Goal: Feedback & Contribution: Submit feedback/report problem

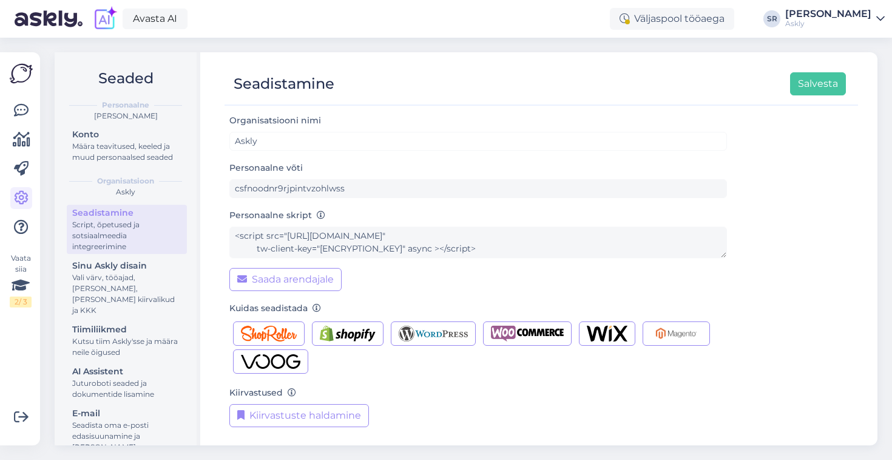
scroll to position [106, 0]
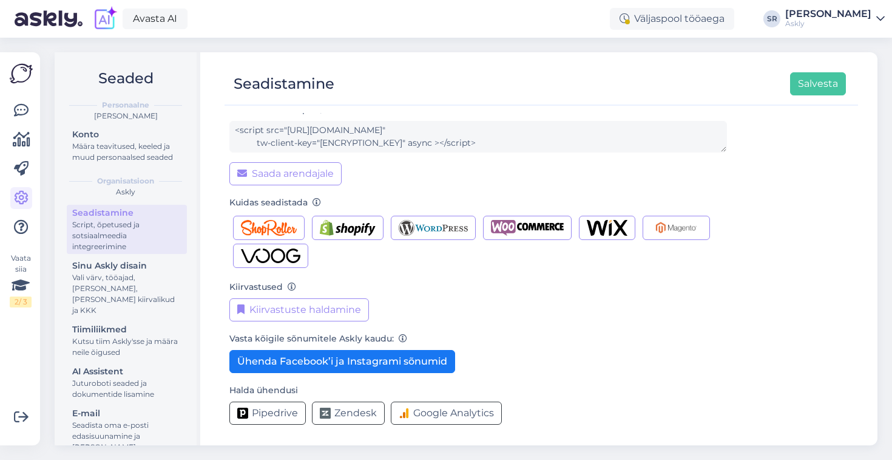
click at [828, 12] on div "[PERSON_NAME]" at bounding box center [829, 14] width 86 height 10
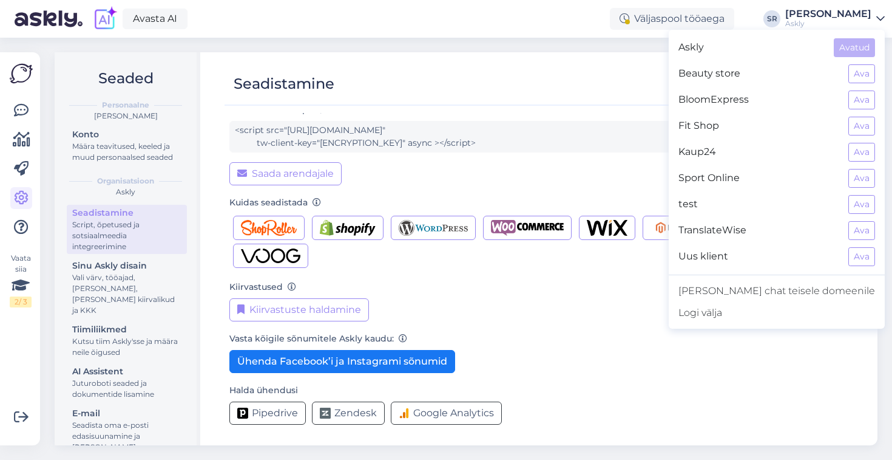
click at [597, 89] on div "Seadistamine Salvesta" at bounding box center [536, 83] width 622 height 23
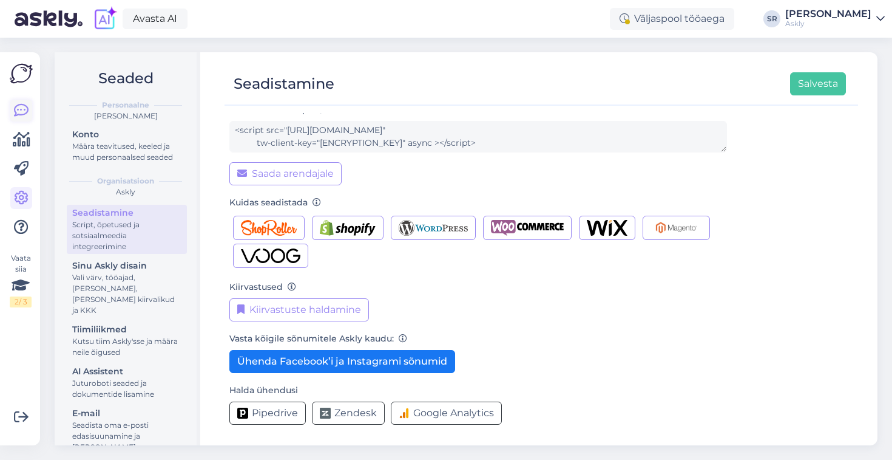
click at [27, 108] on icon at bounding box center [21, 110] width 15 height 15
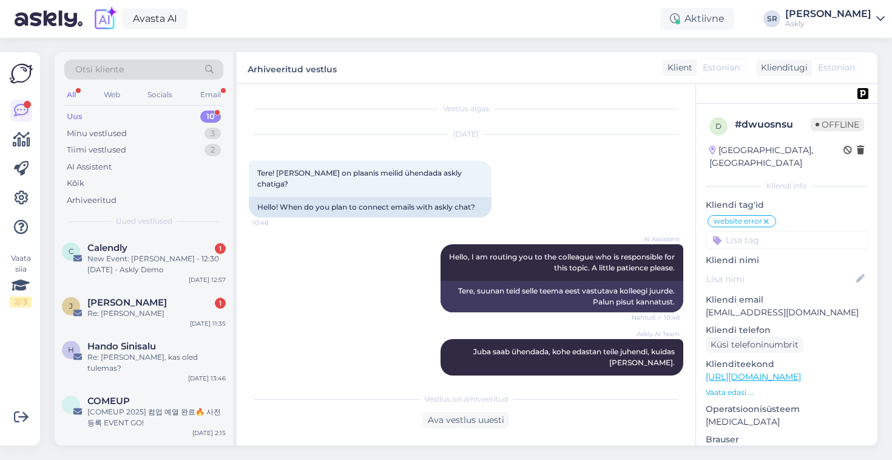
scroll to position [555, 0]
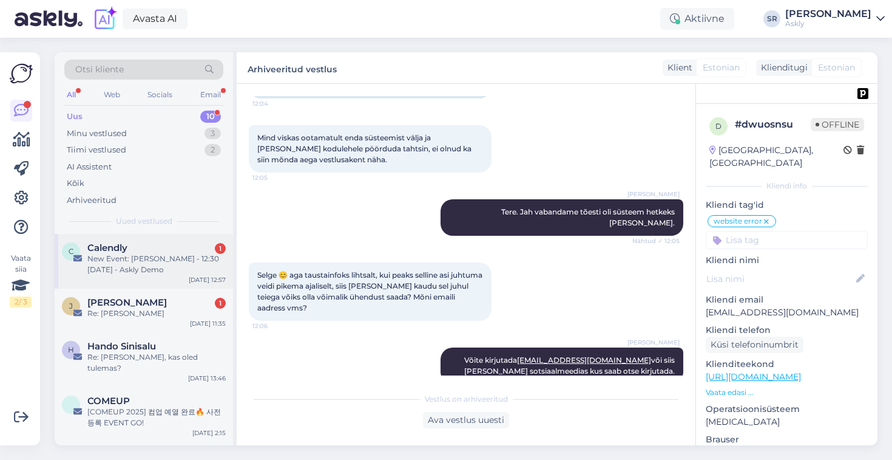
click at [126, 262] on div "New Event: [PERSON_NAME] - 12:30 [DATE] - Askly Demo" at bounding box center [156, 264] width 138 height 22
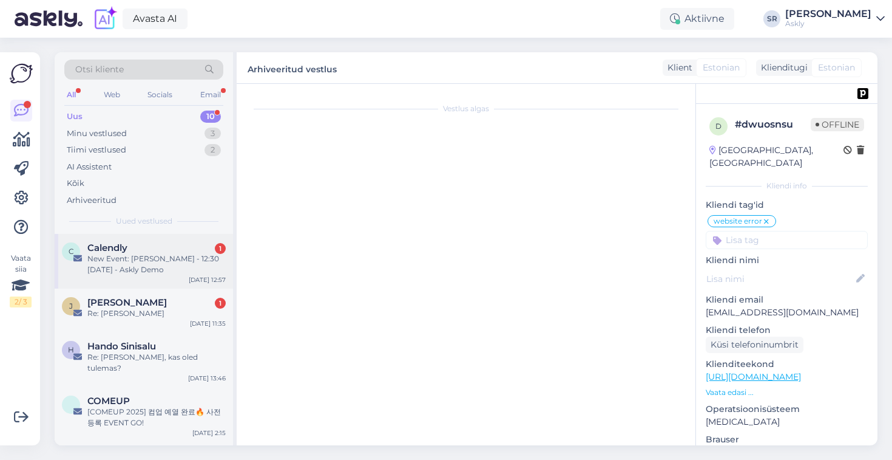
scroll to position [0, 0]
click at [156, 251] on div "Calendly 1" at bounding box center [156, 247] width 138 height 11
click at [170, 314] on div "Re: [PERSON_NAME]" at bounding box center [156, 313] width 138 height 11
click at [144, 406] on div "[COMEUP 2025] 컴업 예열 완료🔥 사전등록 EVENT GO!" at bounding box center [156, 417] width 138 height 22
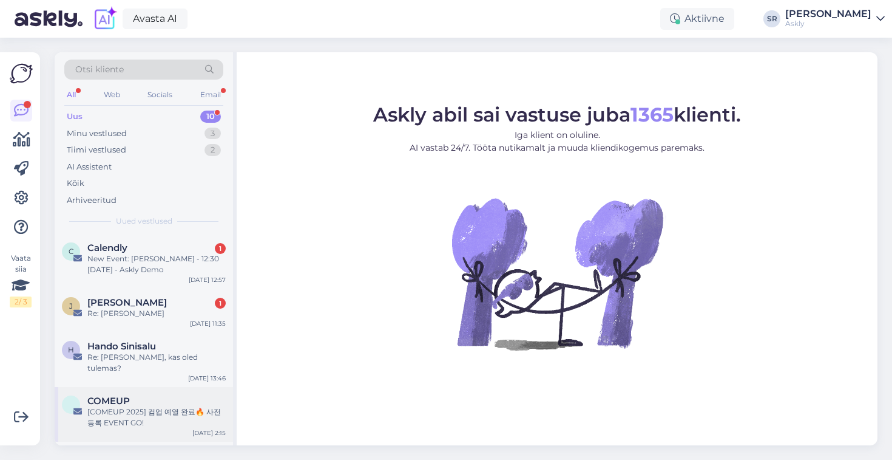
click at [157, 395] on div "COMEUP" at bounding box center [156, 400] width 138 height 11
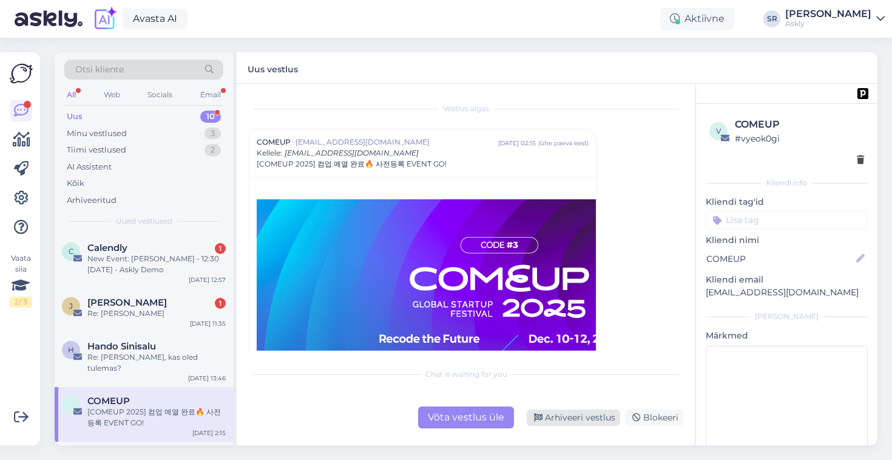
click at [605, 416] on div "Arhiveeri vestlus" at bounding box center [573, 417] width 93 height 16
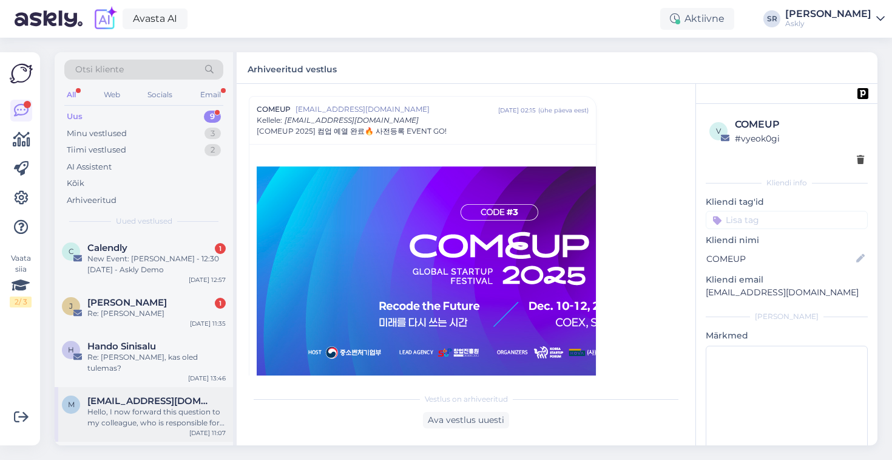
click at [157, 406] on div "Hello, I now forward this question to my colleague, who is responsible for this…" at bounding box center [156, 417] width 138 height 22
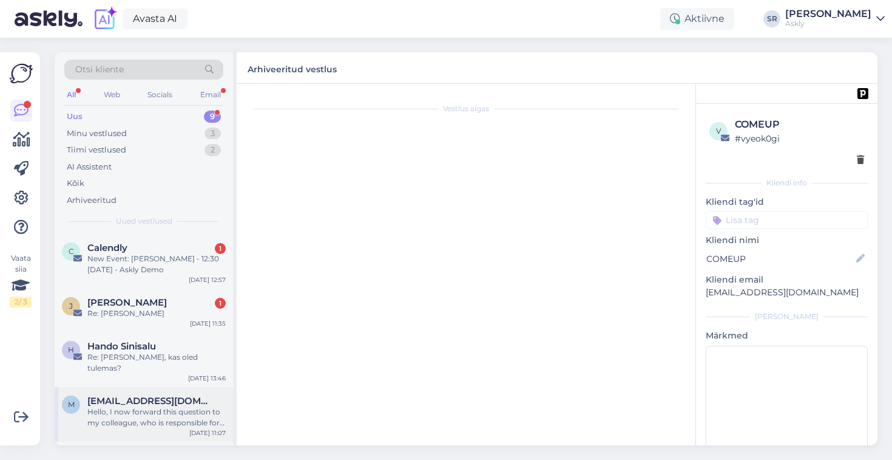
scroll to position [35, 0]
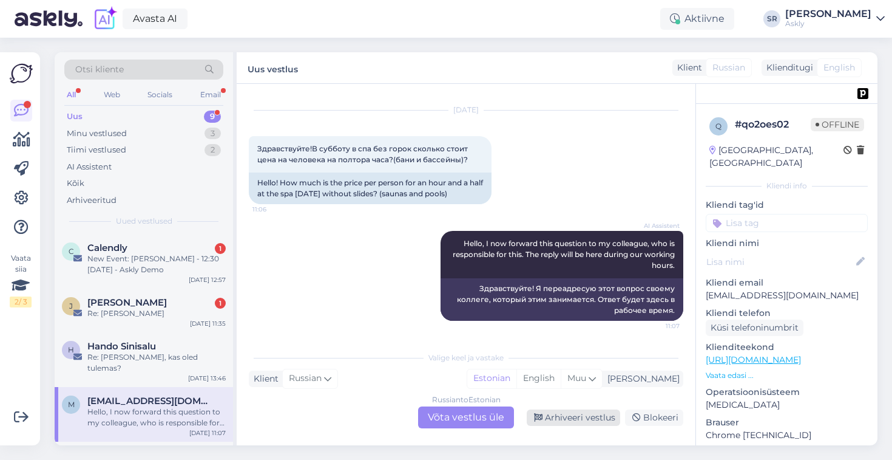
click at [592, 420] on div "Arhiveeri vestlus" at bounding box center [573, 417] width 93 height 16
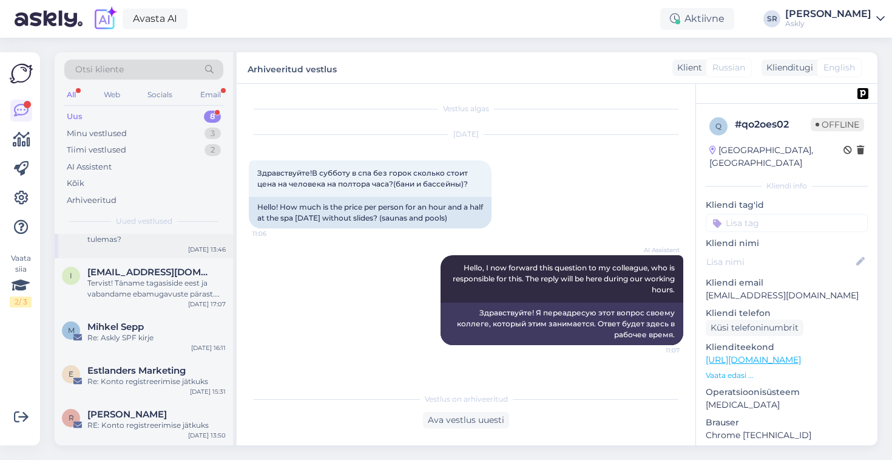
scroll to position [123, 0]
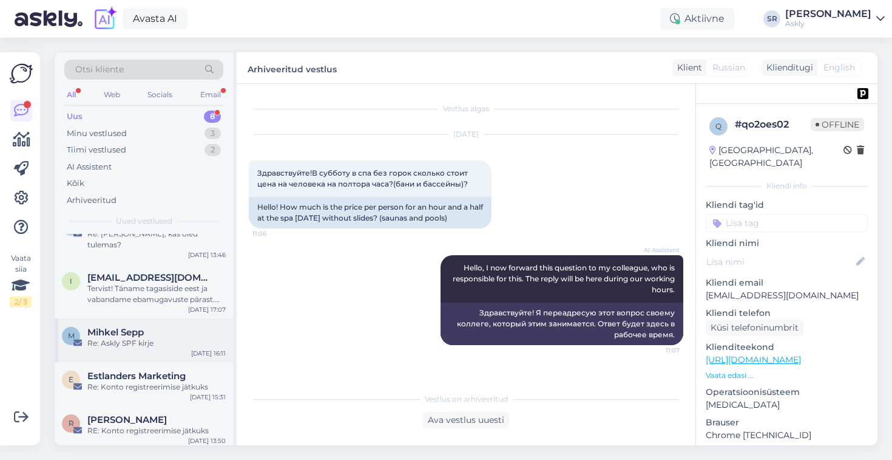
click at [138, 327] on span "Mihkel Sepp" at bounding box center [115, 332] width 56 height 11
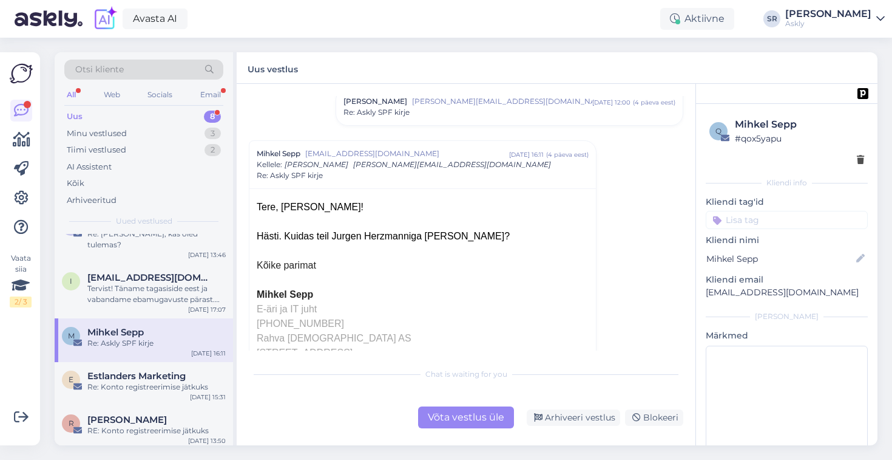
scroll to position [0, 0]
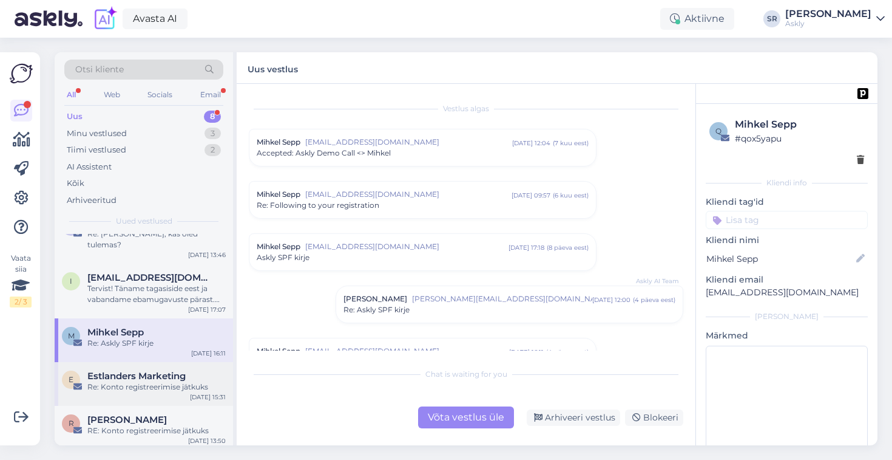
click at [127, 370] on span "Estlanders Marketing" at bounding box center [136, 375] width 98 height 11
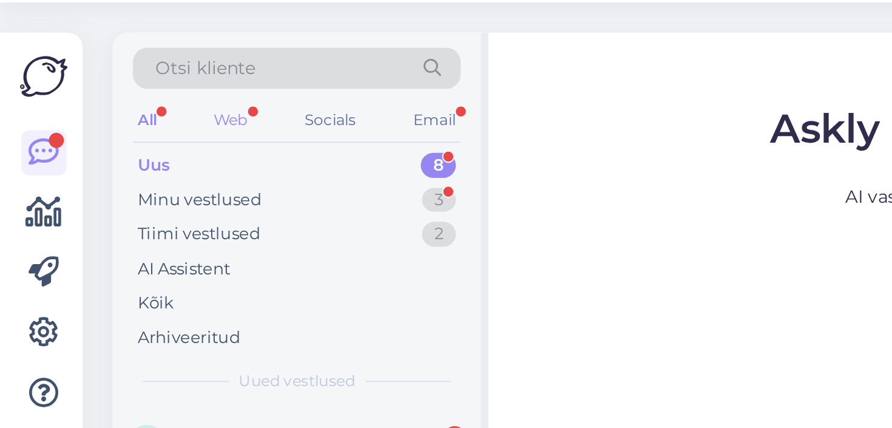
click at [115, 91] on div "Web" at bounding box center [111, 95] width 21 height 16
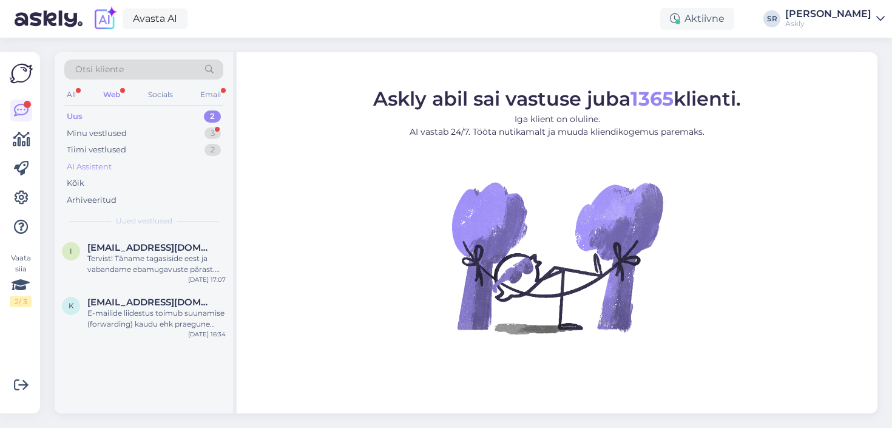
click at [100, 166] on div "AI Assistent" at bounding box center [89, 167] width 45 height 12
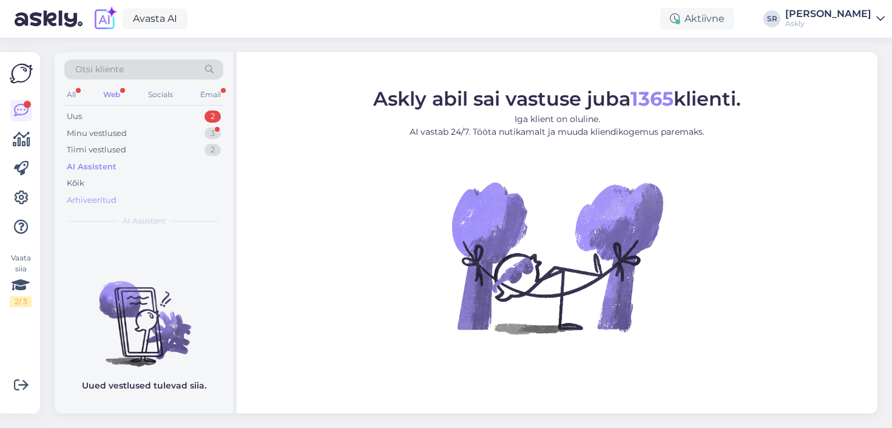
click at [84, 199] on div "Arhiveeritud" at bounding box center [92, 200] width 50 height 12
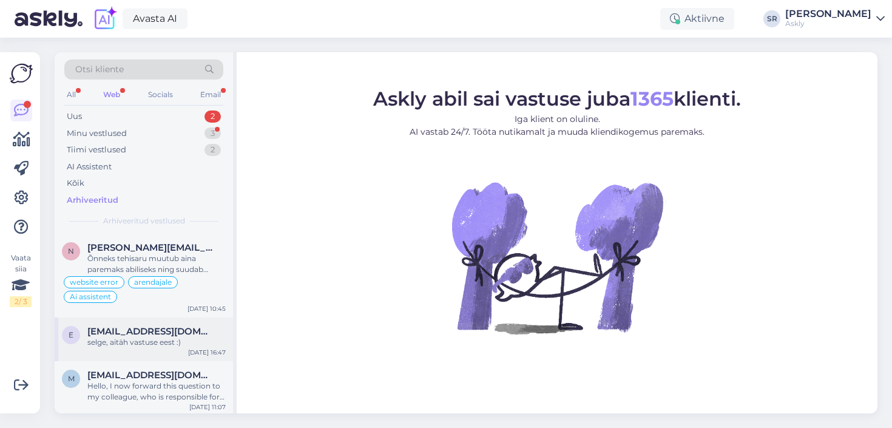
click at [167, 333] on span "[EMAIL_ADDRESS][DOMAIN_NAME]" at bounding box center [150, 331] width 126 height 11
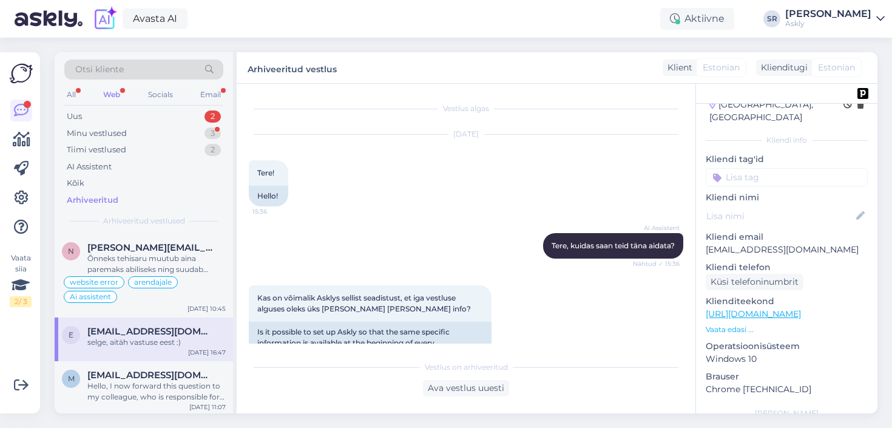
scroll to position [41, 0]
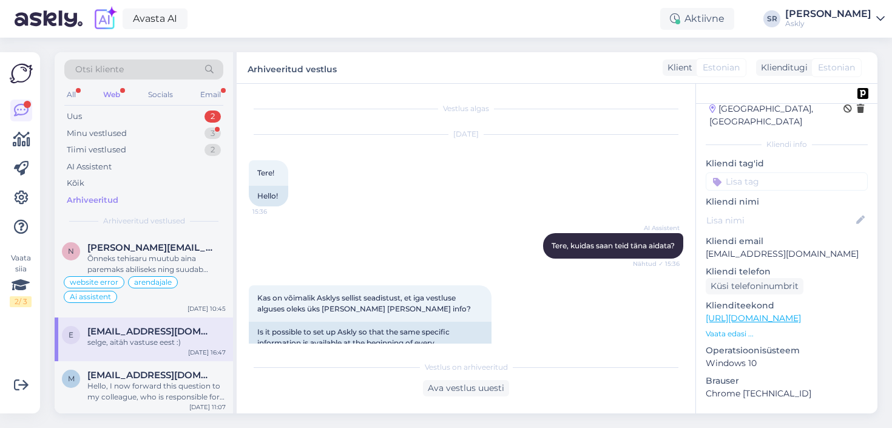
click at [729, 328] on p "Vaata edasi ..." at bounding box center [787, 333] width 162 height 11
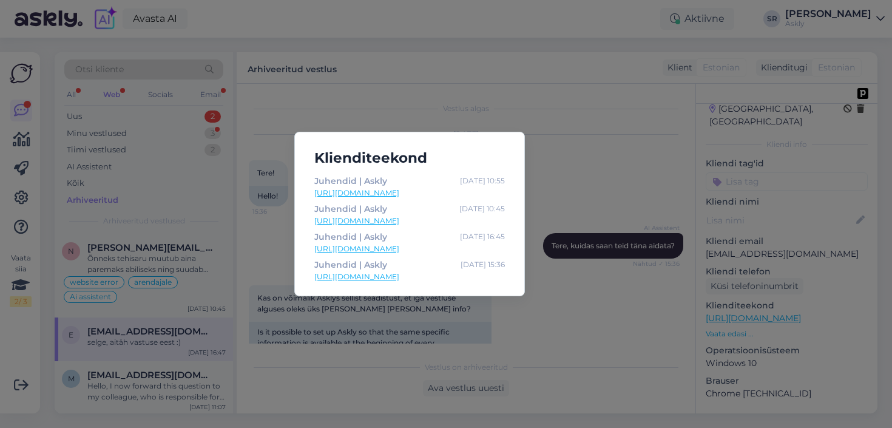
click at [642, 206] on div "Klienditeekond Juhendid | Askly [DATE] 10:55 [URL][DOMAIN_NAME] Juhendid | Askl…" at bounding box center [446, 214] width 892 height 428
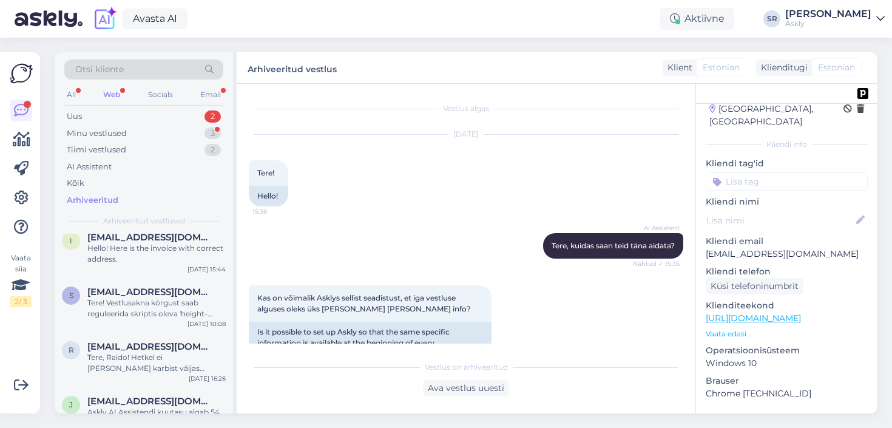
scroll to position [386, 0]
click at [770, 172] on input at bounding box center [787, 181] width 162 height 18
type input "ootab"
click at [821, 210] on span "ootab arvet" at bounding box center [826, 213] width 42 height 7
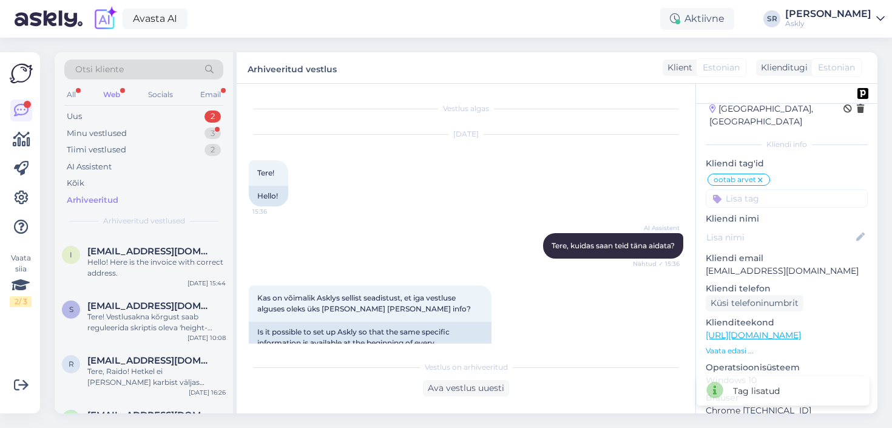
scroll to position [401, 0]
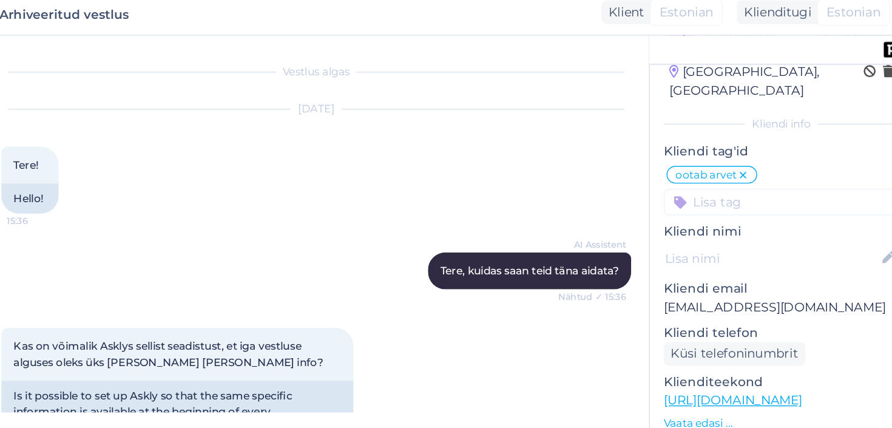
click at [764, 189] on input at bounding box center [787, 198] width 162 height 18
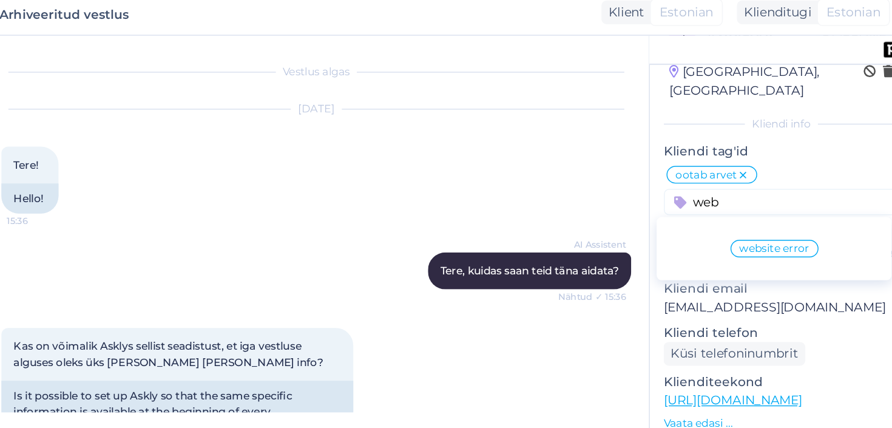
type input "web"
click at [778, 227] on span "website error" at bounding box center [782, 230] width 49 height 7
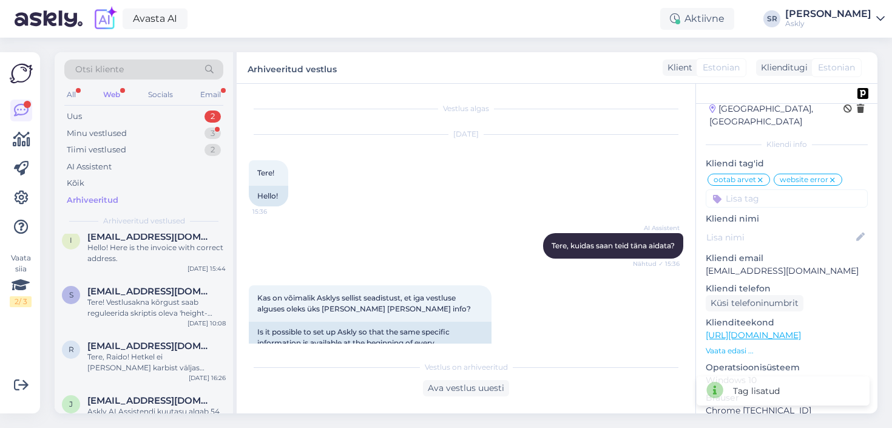
click at [135, 69] on div "Otsi kliente" at bounding box center [143, 69] width 159 height 20
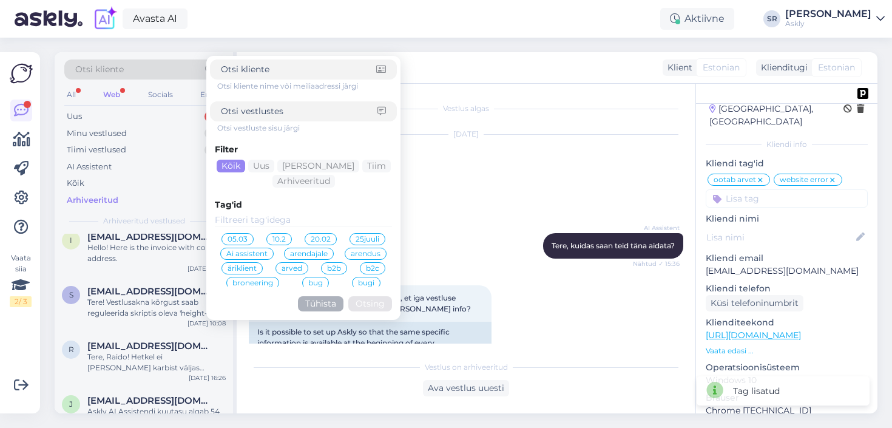
click at [248, 222] on input at bounding box center [303, 220] width 177 height 13
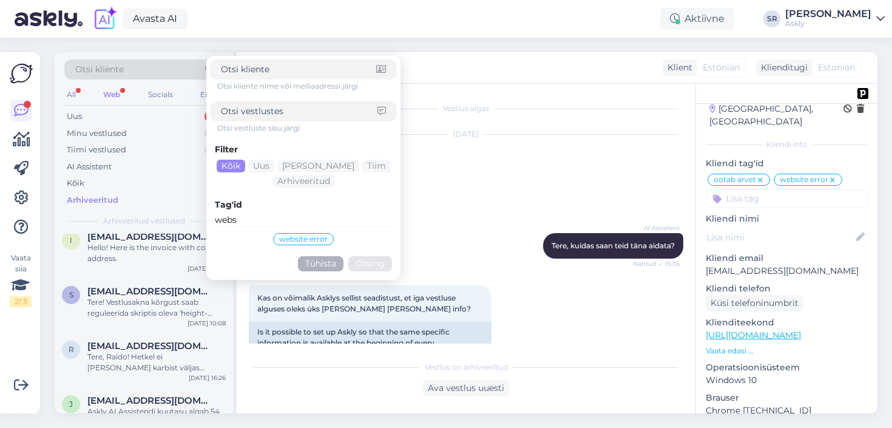
type input "webs"
click at [309, 240] on span "website error" at bounding box center [303, 239] width 49 height 7
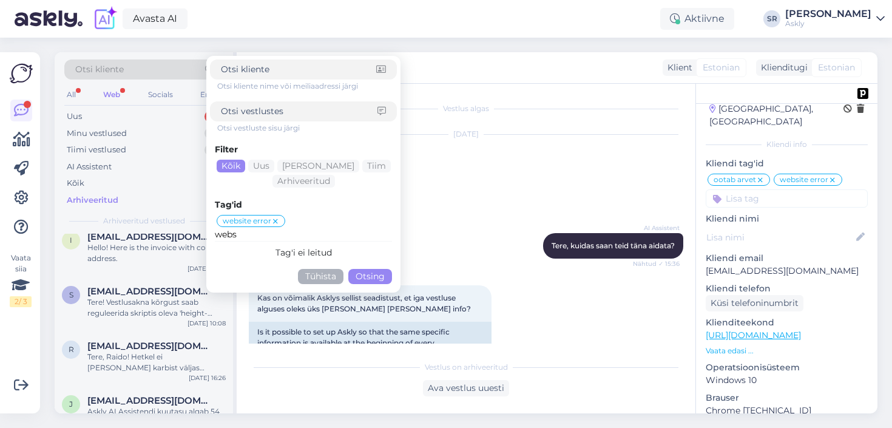
click at [371, 275] on button "Otsing" at bounding box center [370, 276] width 44 height 15
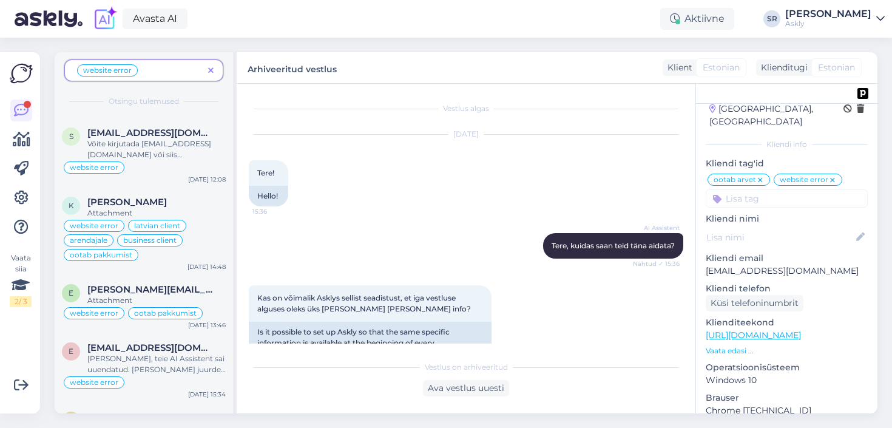
scroll to position [289, 0]
click at [179, 197] on div "K [PERSON_NAME] Attachment website error latvian client arendajale business cli…" at bounding box center [144, 232] width 178 height 87
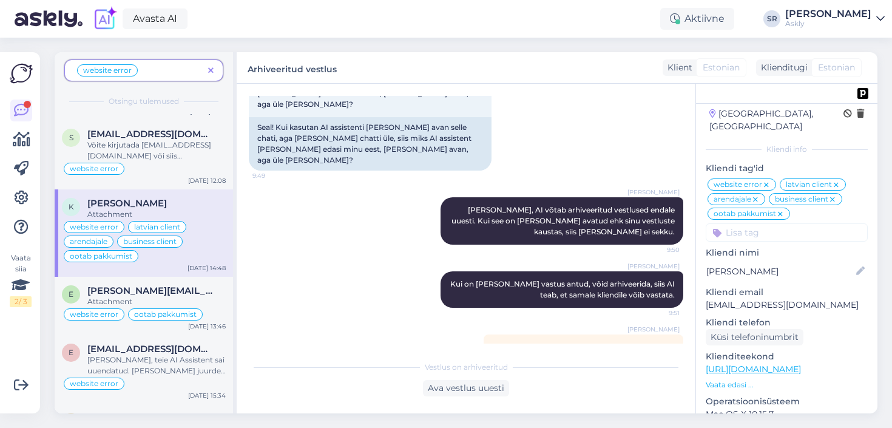
scroll to position [4287, 0]
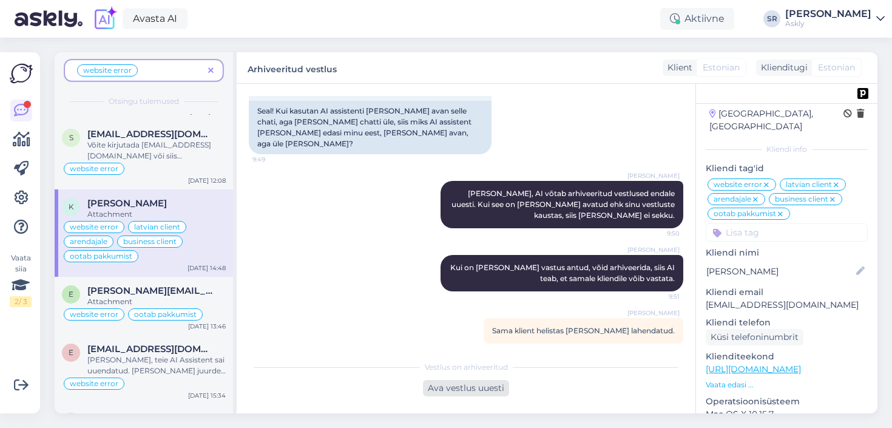
click at [485, 389] on div "Ava vestlus uuesti" at bounding box center [466, 388] width 86 height 16
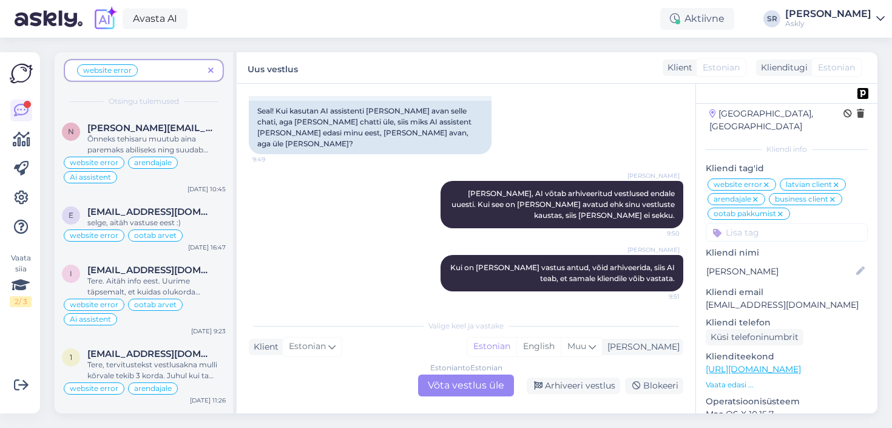
click at [493, 382] on div "Estonian to Estonian Võta vestlus üle" at bounding box center [466, 386] width 96 height 22
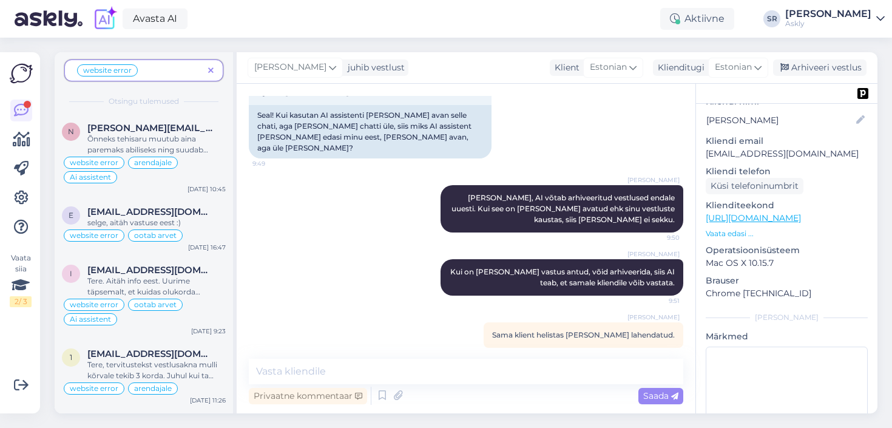
scroll to position [197, 0]
click at [718, 229] on p "Vaata edasi ..." at bounding box center [787, 234] width 162 height 11
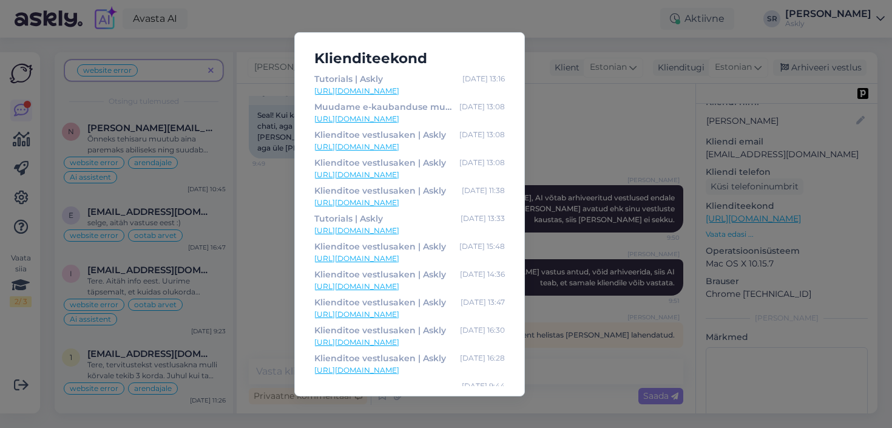
scroll to position [337, 0]
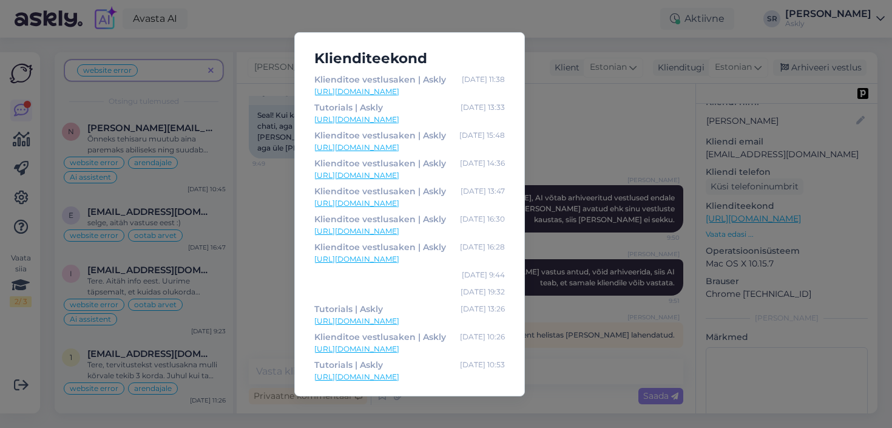
click at [822, 252] on div "Klienditeekond Chat support tool for e-commerce growth | Askly Sep 2 10:52 http…" at bounding box center [446, 214] width 892 height 428
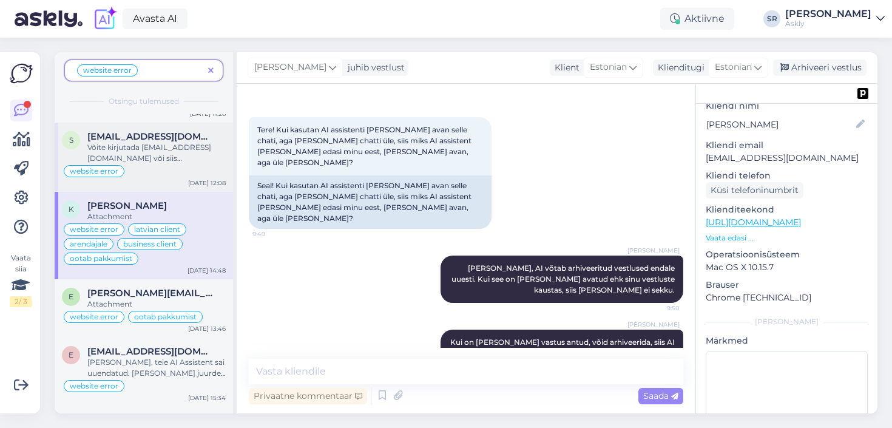
scroll to position [304, 0]
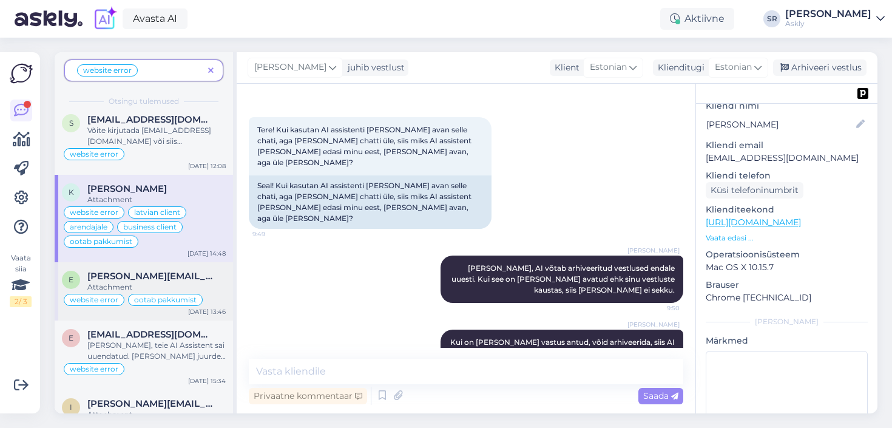
click at [173, 282] on div "Attachment" at bounding box center [156, 287] width 138 height 11
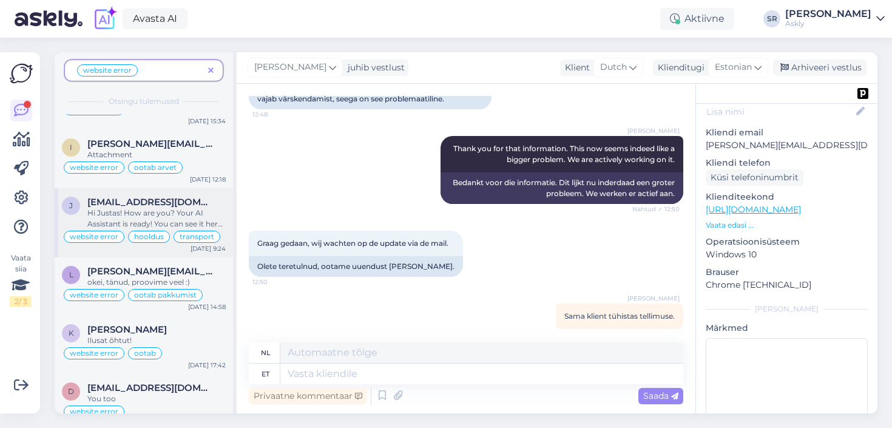
scroll to position [565, 0]
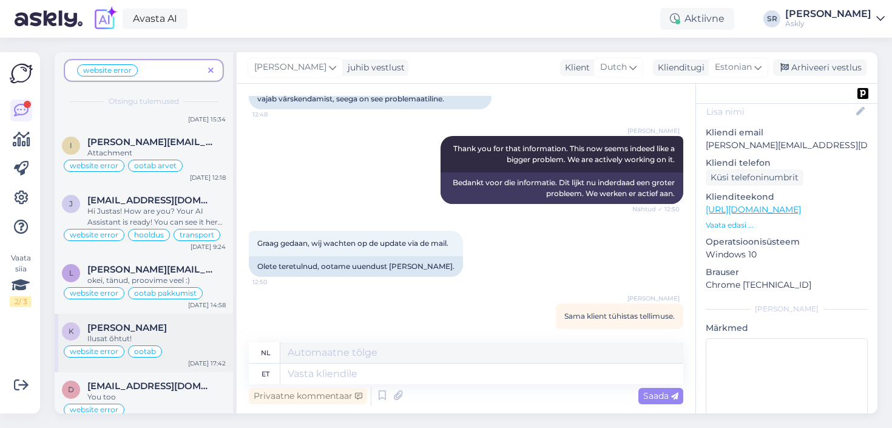
click at [175, 340] on div "Ilusat õhtut!" at bounding box center [156, 338] width 138 height 11
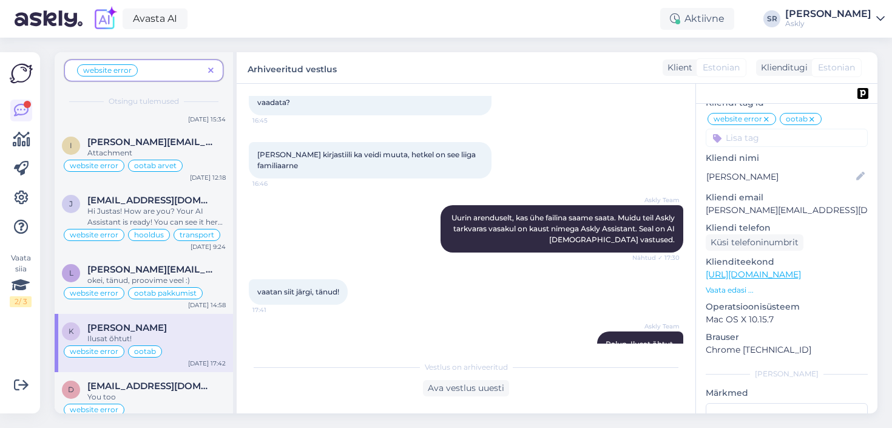
scroll to position [112, 0]
click at [21, 197] on icon at bounding box center [21, 198] width 15 height 15
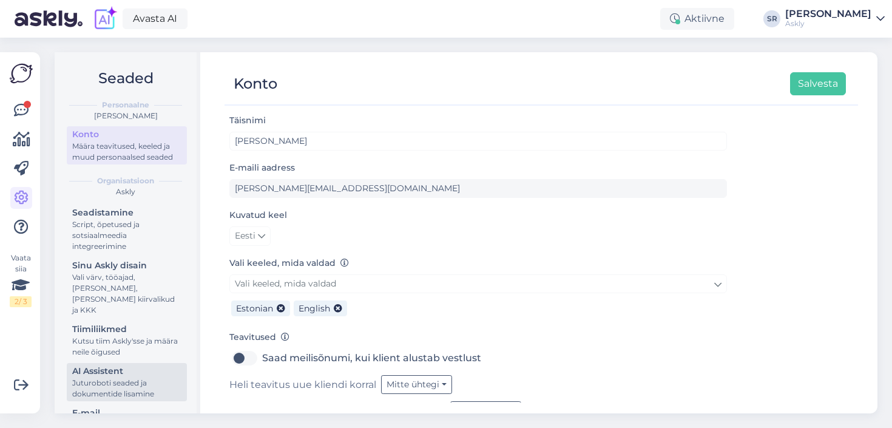
click at [123, 378] on div "Juturoboti seaded ja dokumentide lisamine" at bounding box center [126, 389] width 109 height 22
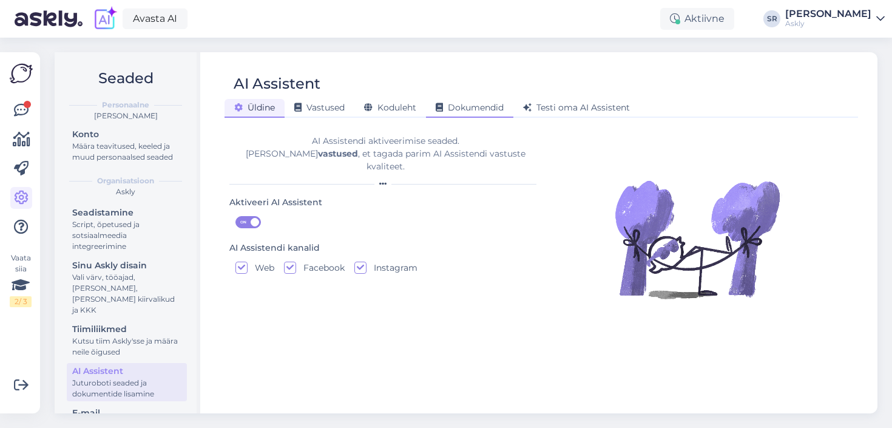
click at [479, 110] on span "Dokumendid" at bounding box center [470, 107] width 68 height 11
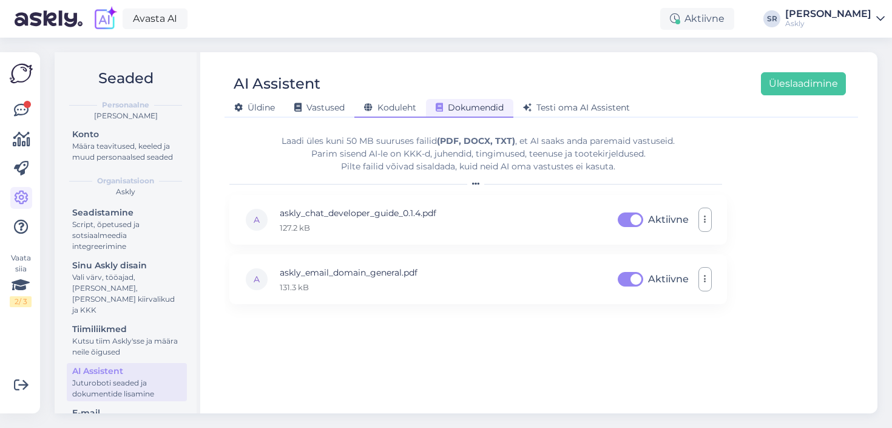
click at [389, 106] on span "Koduleht" at bounding box center [390, 107] width 52 height 11
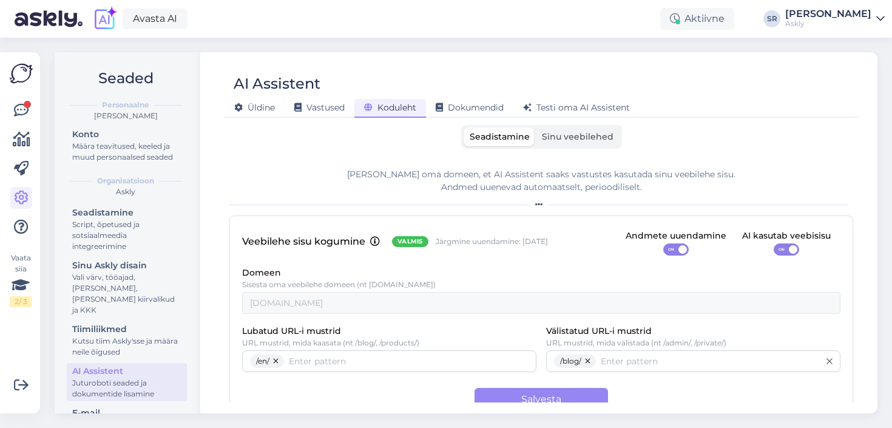
click at [583, 140] on span "Sinu veebilehed" at bounding box center [578, 136] width 72 height 11
click at [536, 127] on input "Sinu veebilehed" at bounding box center [536, 127] width 0 height 0
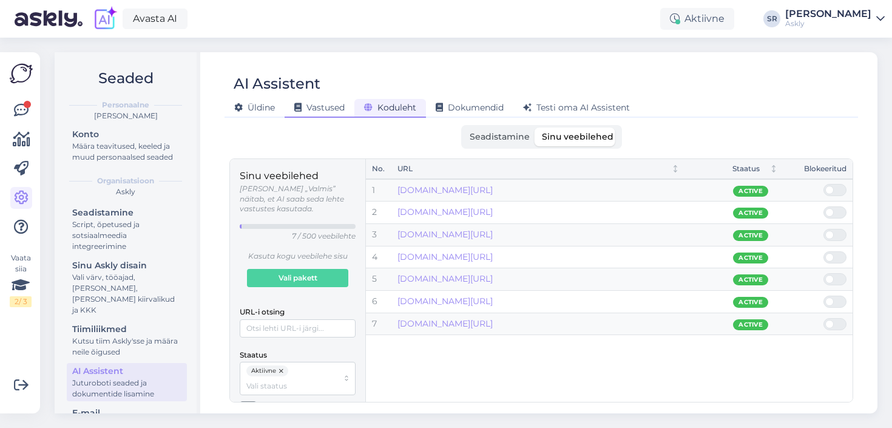
click at [324, 112] on span "Vastused" at bounding box center [319, 107] width 50 height 11
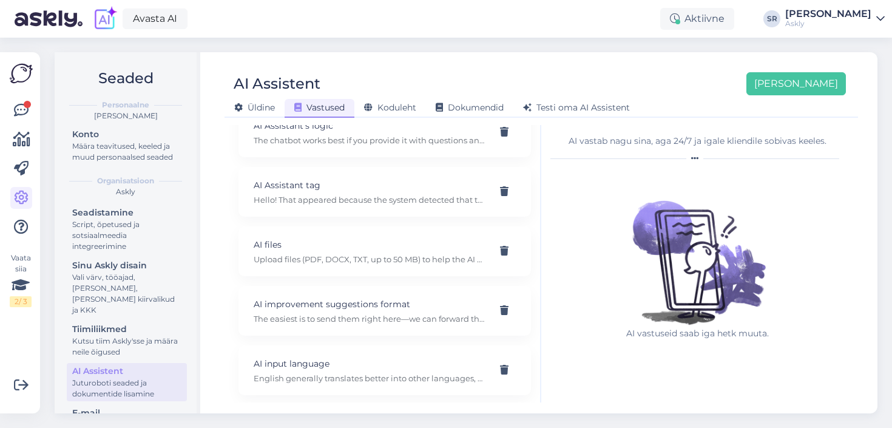
scroll to position [266, 0]
click at [821, 83] on button "[PERSON_NAME]" at bounding box center [797, 83] width 100 height 23
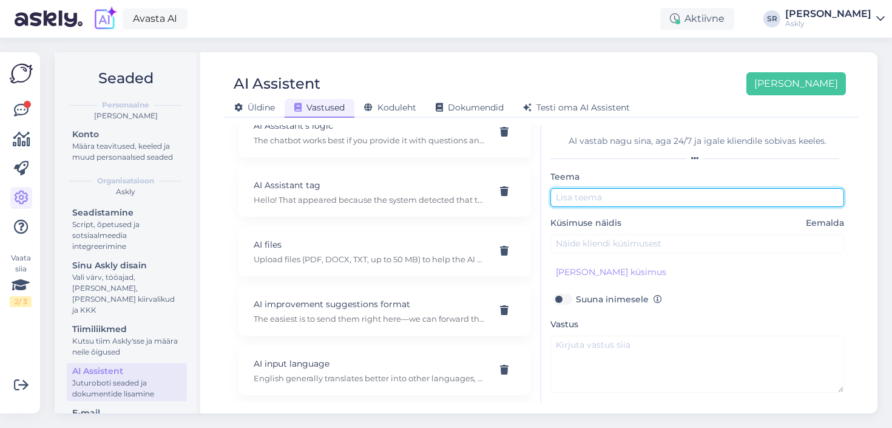
click at [563, 201] on input "text" at bounding box center [698, 197] width 294 height 19
type input "Suur klient soovib hulgi"
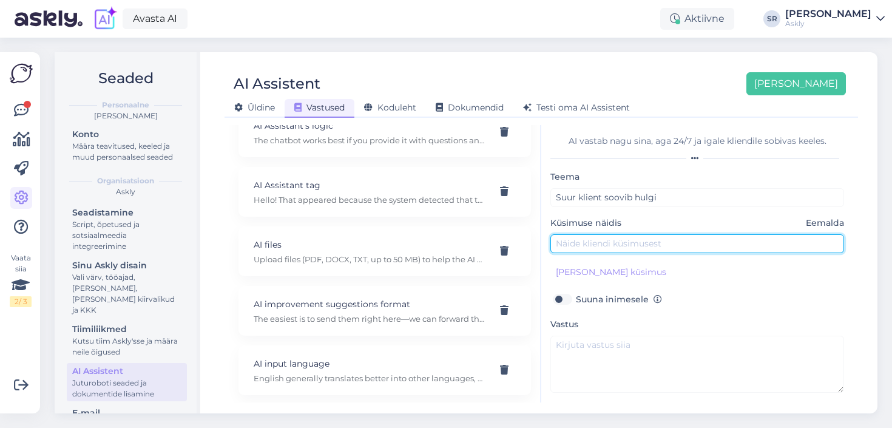
click at [582, 245] on input "text" at bounding box center [698, 243] width 294 height 19
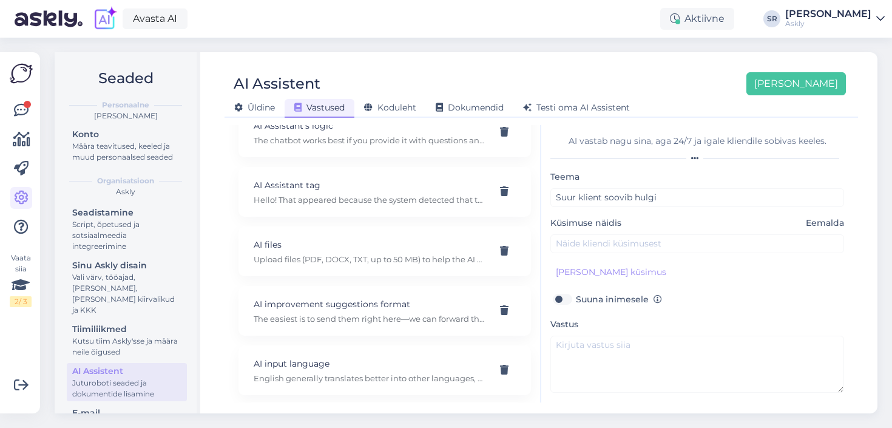
click at [576, 300] on label "Suuna inimesele" at bounding box center [619, 299] width 86 height 16
click at [565, 300] on input "Suuna inimesele" at bounding box center [562, 299] width 23 height 16
checkbox input "true"
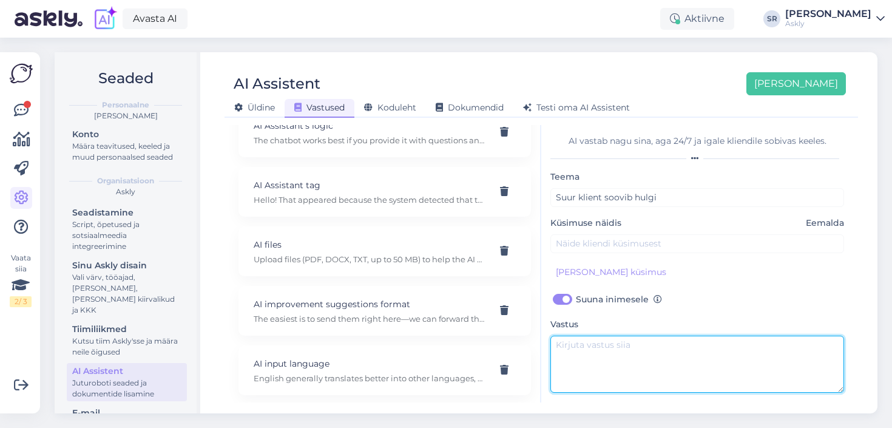
click at [574, 343] on textarea at bounding box center [698, 364] width 294 height 57
type textarea "Küsima kliendilt firma nime, emaili ja"
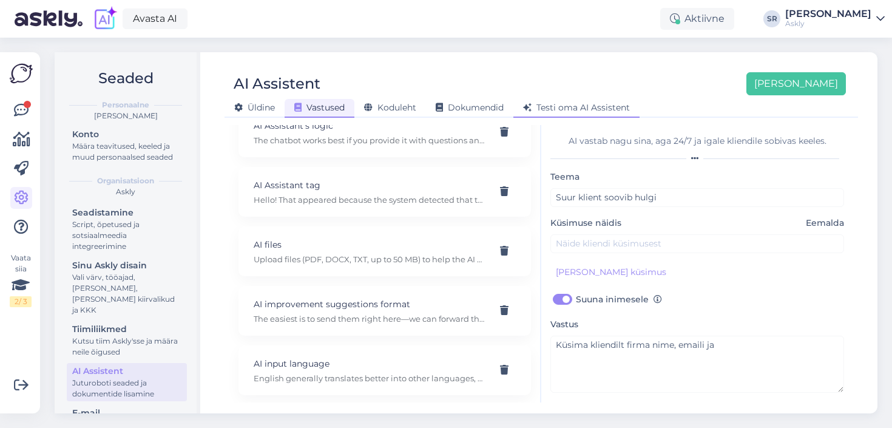
click at [584, 105] on span "Testi oma AI Assistent" at bounding box center [576, 107] width 107 height 11
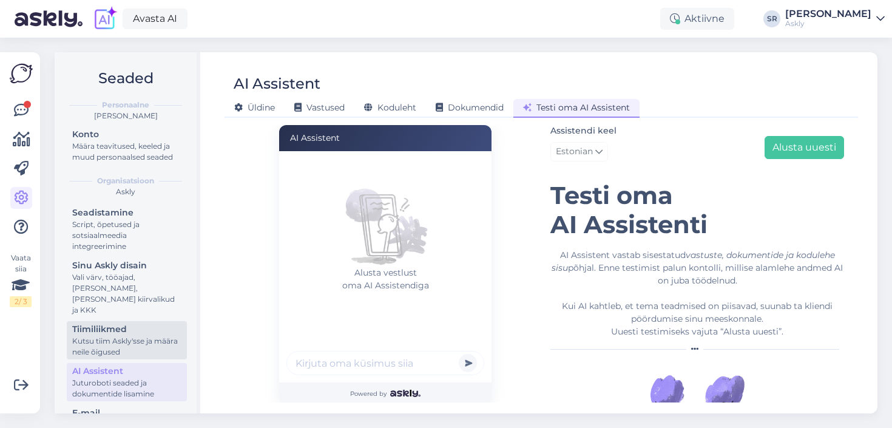
click at [151, 324] on div "Tiimiliikmed" at bounding box center [126, 329] width 109 height 13
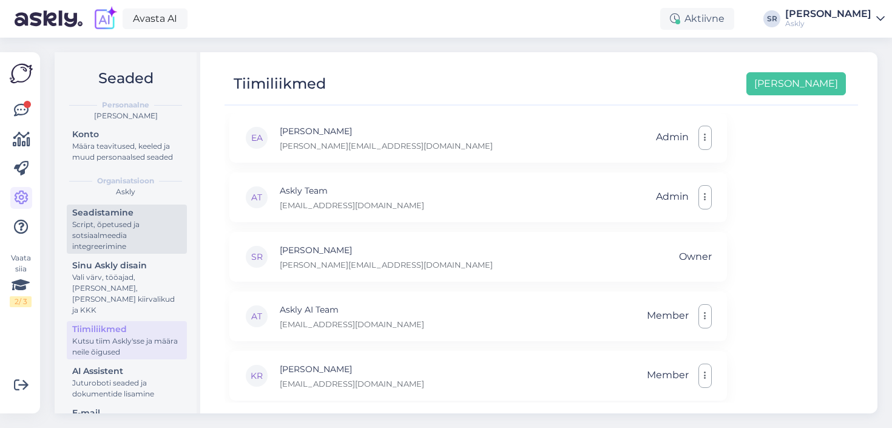
click at [123, 235] on div "Script, õpetused ja sotsiaalmeedia integreerimine" at bounding box center [126, 235] width 109 height 33
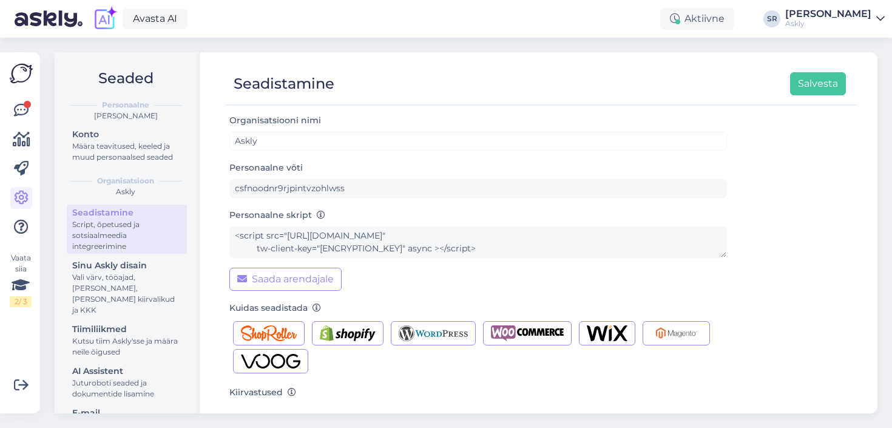
scroll to position [137, 0]
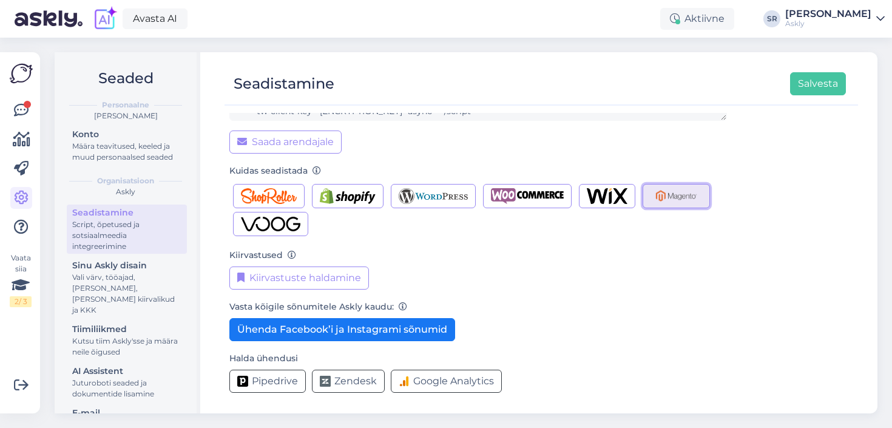
click at [678, 199] on img "button" at bounding box center [677, 196] width 52 height 16
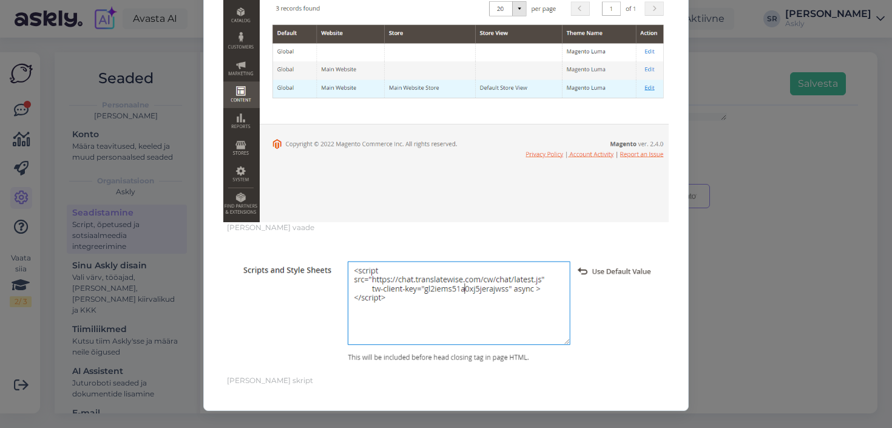
scroll to position [639, 0]
click at [749, 361] on div "Lisa Askly oma Magento 2 lehele 1. Ava Magento töölaud 2. Vali Admin > Content …" at bounding box center [446, 214] width 892 height 428
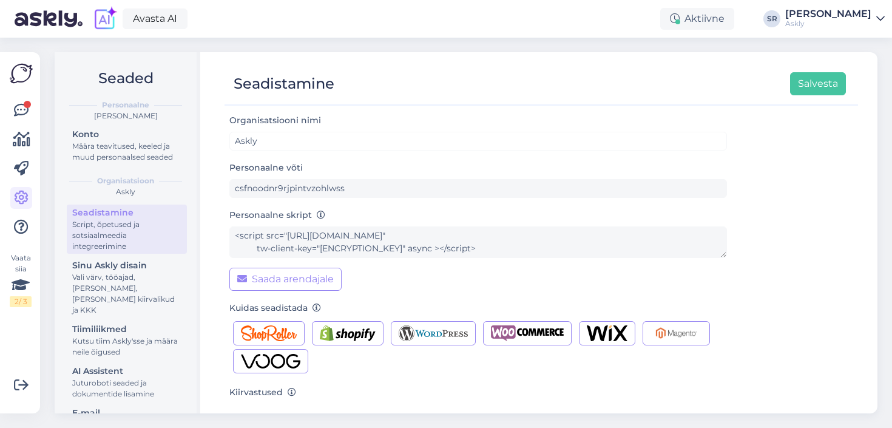
scroll to position [83, 0]
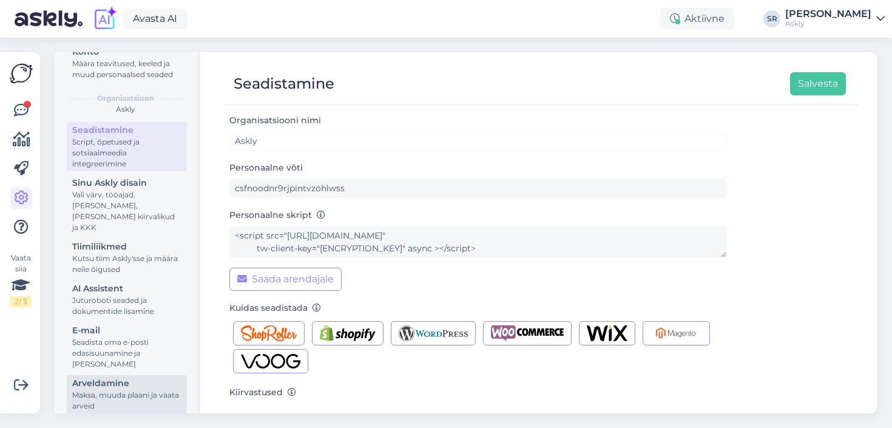
click at [140, 378] on div "Arveldamine" at bounding box center [126, 383] width 109 height 13
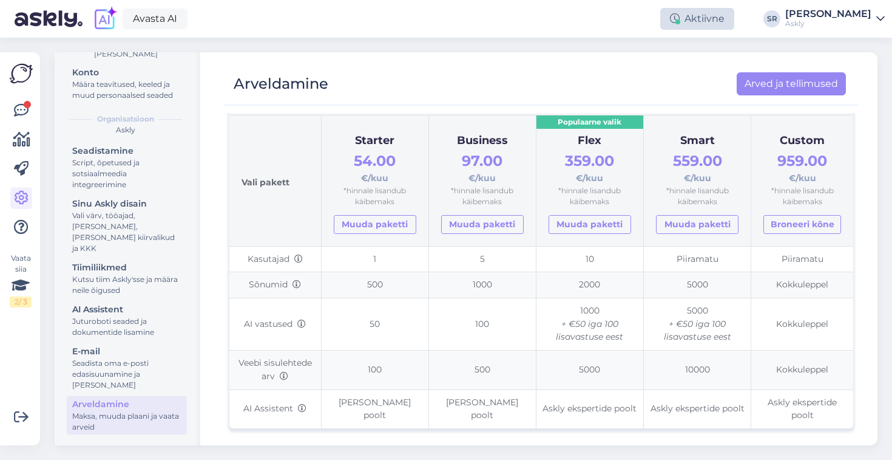
scroll to position [51, 0]
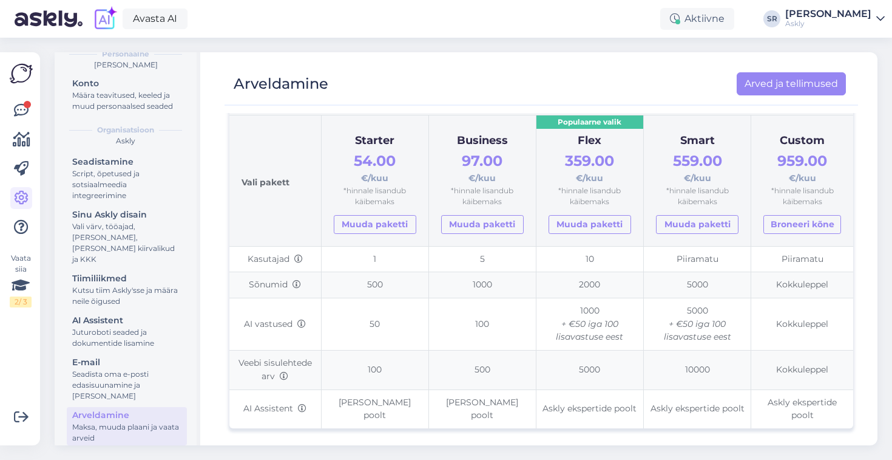
click at [820, 25] on div "Askly" at bounding box center [829, 24] width 86 height 10
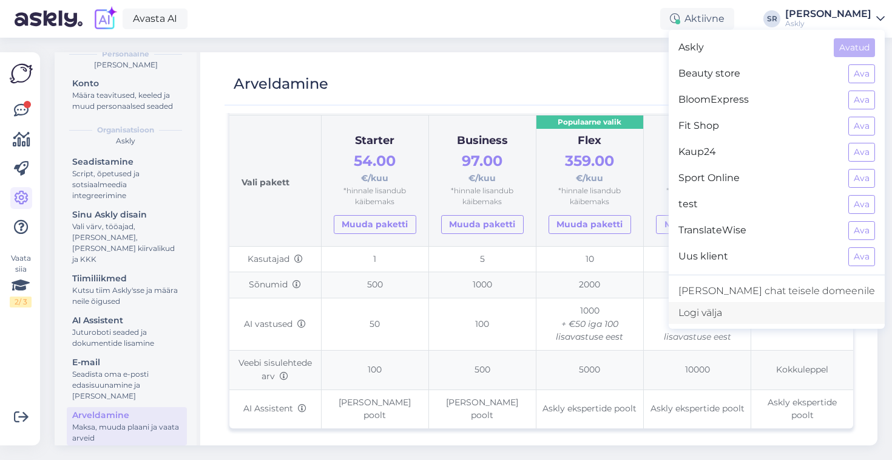
click at [766, 310] on div "Logi välja" at bounding box center [777, 313] width 216 height 22
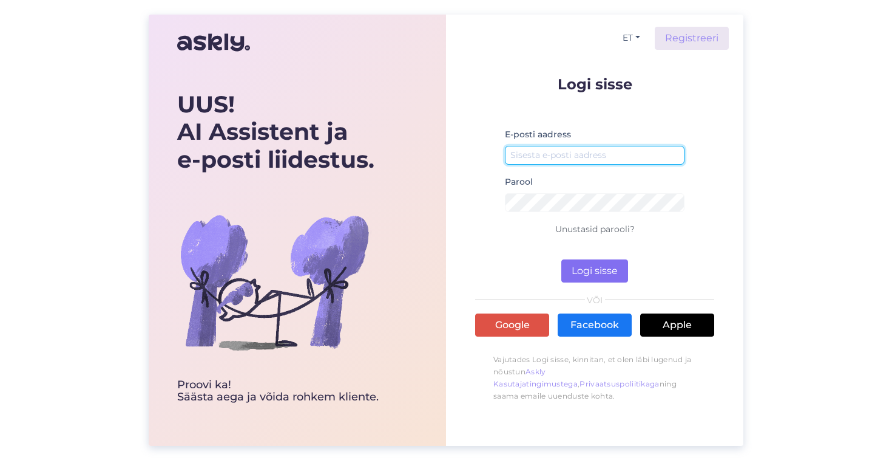
type input "ai@askly.me"
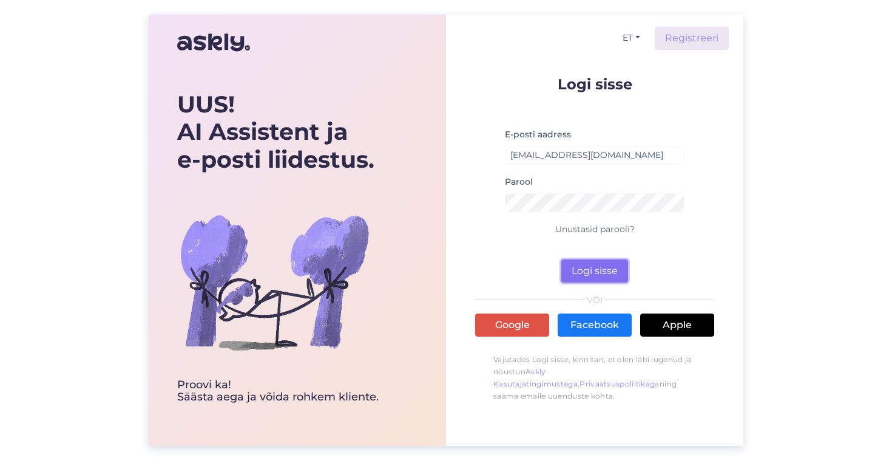
click at [580, 262] on button "Logi sisse" at bounding box center [595, 270] width 67 height 23
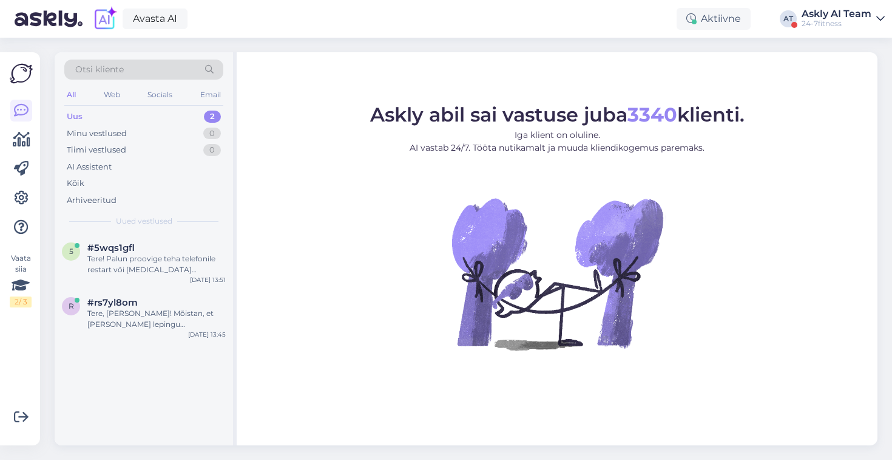
click at [837, 12] on div "Askly AI Team" at bounding box center [837, 14] width 70 height 10
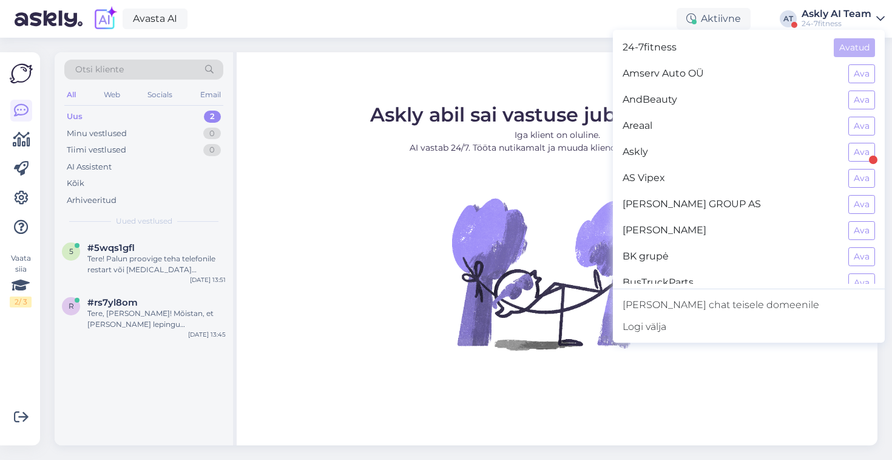
click at [330, 234] on figure "Askly abil sai vastuse juba 3340 klienti. Iga klient on oluline. AI vastab 24/7…" at bounding box center [557, 243] width 619 height 277
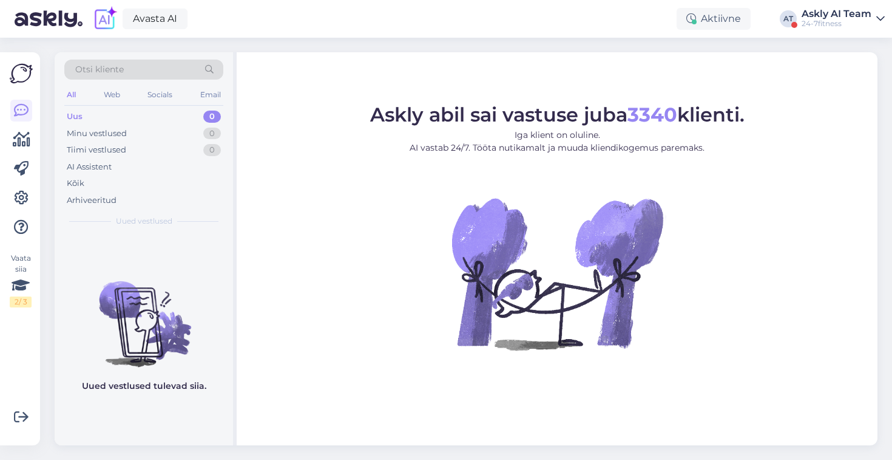
click at [855, 18] on div "Askly AI Team" at bounding box center [837, 14] width 70 height 10
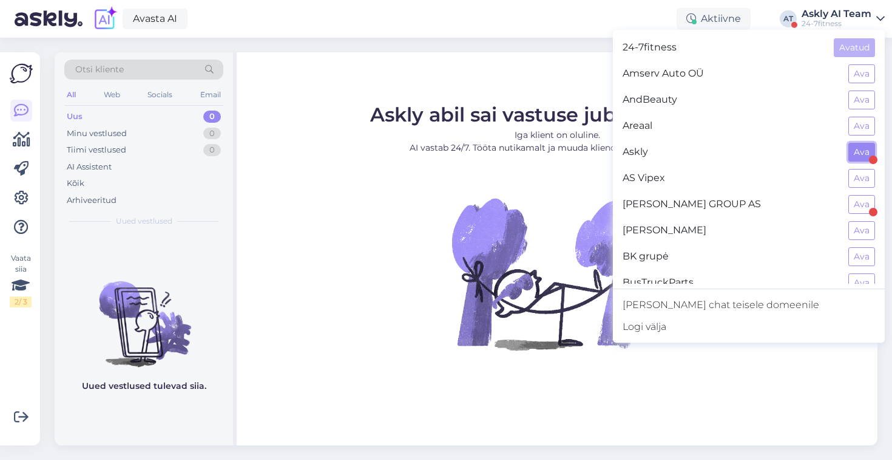
click at [860, 158] on button "Ava" at bounding box center [862, 152] width 27 height 19
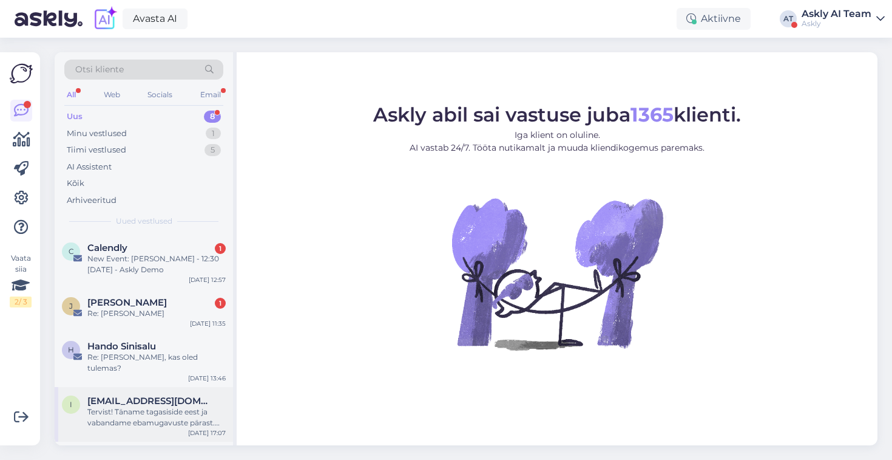
click at [163, 406] on div "Tervist! Täname tagasiside eest ja vabandame ebamugavuste pärast. Teie kirjelda…" at bounding box center [156, 417] width 138 height 22
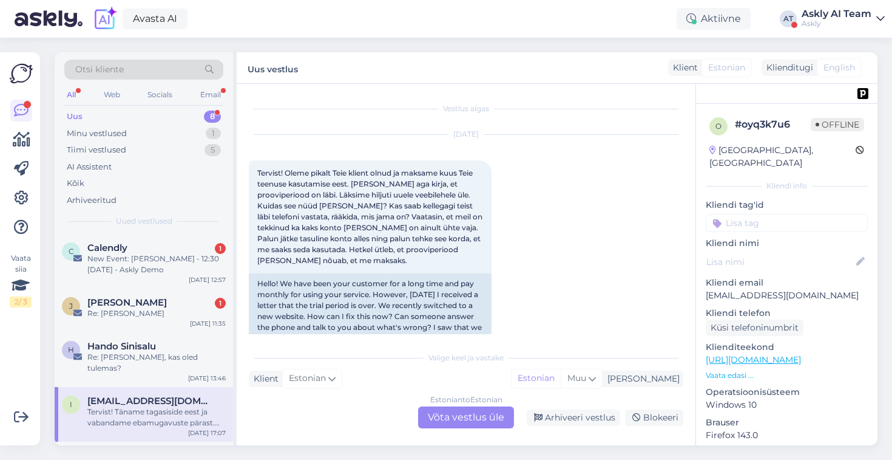
scroll to position [211, 0]
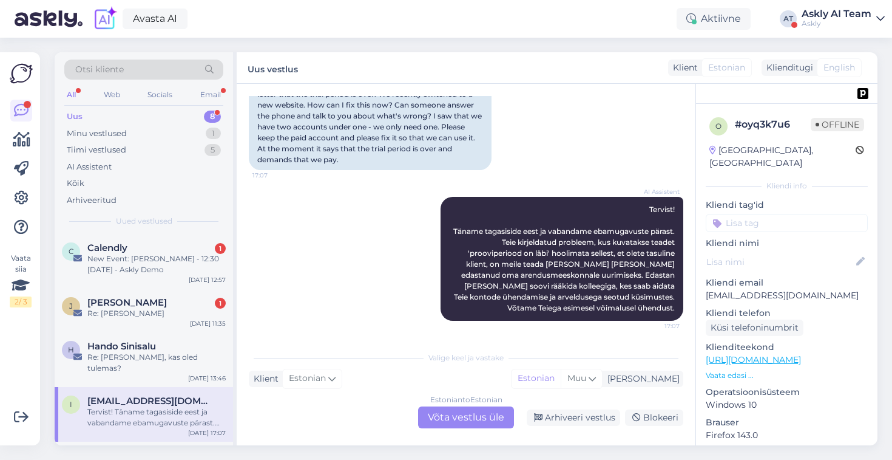
click at [473, 417] on div "Estonian to Estonian Võta vestlus üle" at bounding box center [466, 417] width 96 height 22
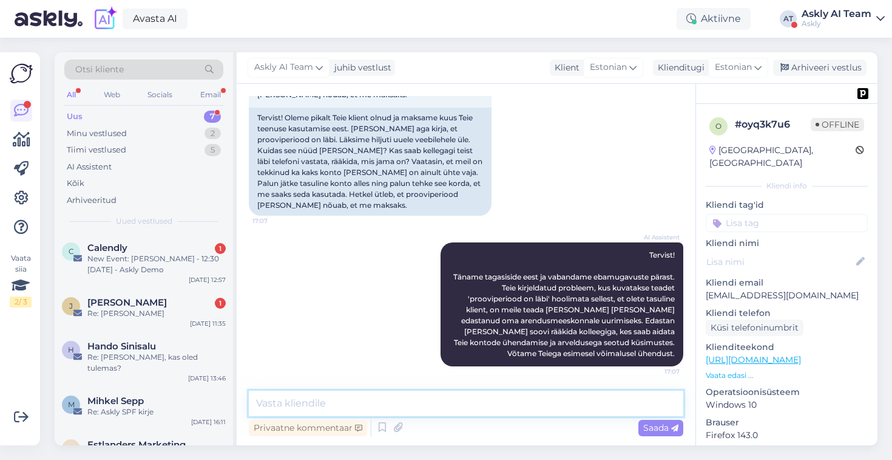
click at [308, 399] on textarea at bounding box center [466, 402] width 435 height 25
click at [361, 402] on textarea "Tere taas, uurisime ja prooviperiood läbi"" at bounding box center [466, 402] width 435 height 25
click at [478, 400] on textarea "Tere taas, uurisime ja "prooviperiood läbi"" at bounding box center [466, 402] width 435 height 25
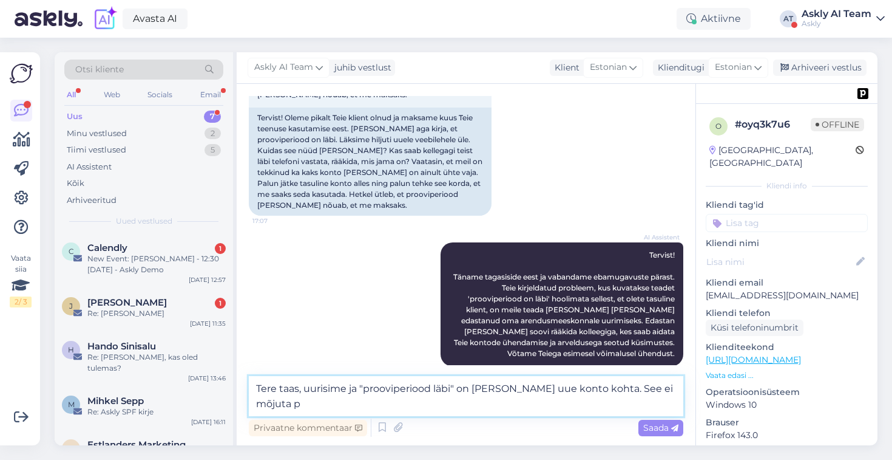
scroll to position [180, 0]
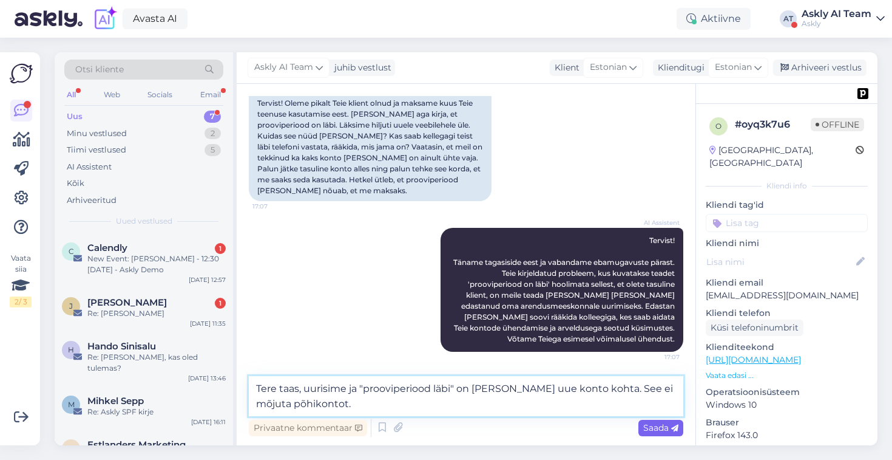
type textarea "Tere taas, uurisime ja "prooviperiood läbi" on [PERSON_NAME] uue konto kohta. S…"
click at [656, 426] on span "Saada" at bounding box center [661, 427] width 35 height 11
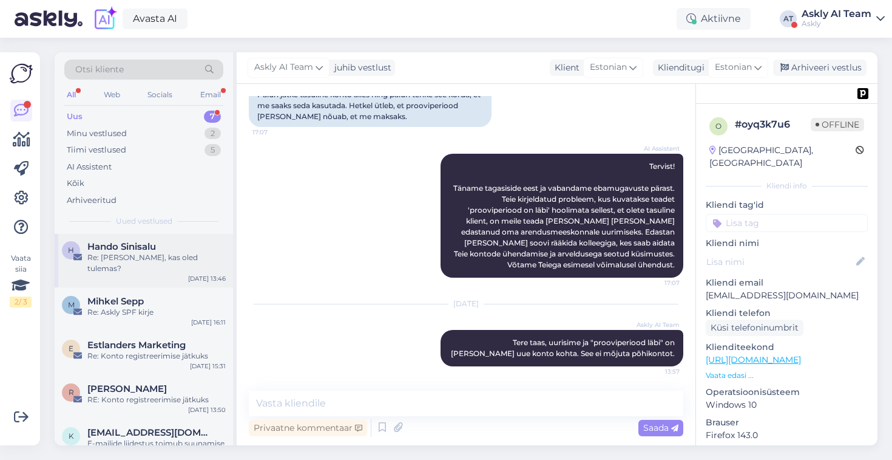
scroll to position [0, 0]
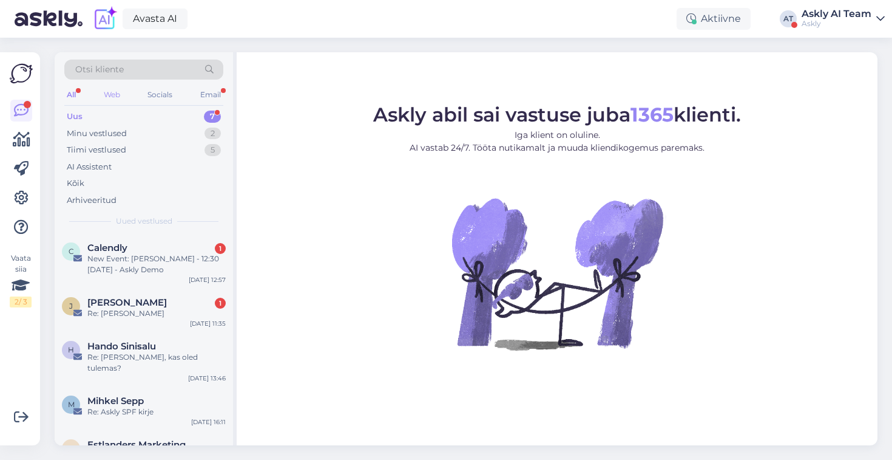
click at [120, 93] on div "Web" at bounding box center [111, 95] width 21 height 16
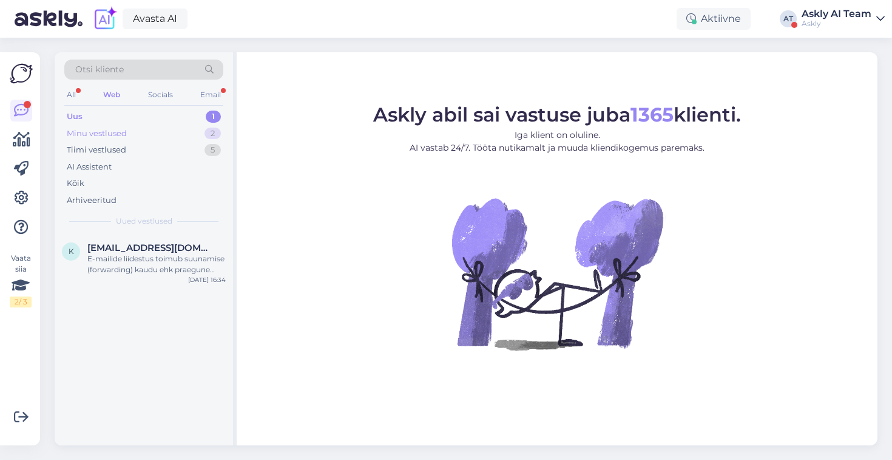
click at [109, 132] on div "Minu vestlused" at bounding box center [97, 133] width 60 height 12
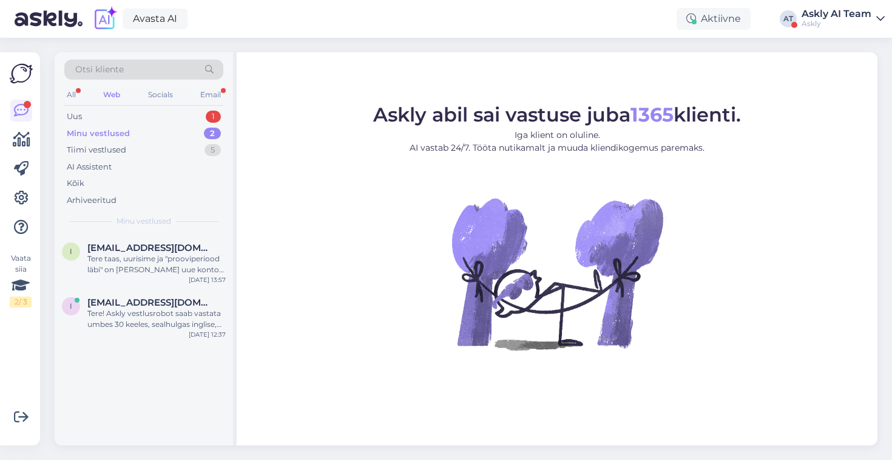
click at [826, 12] on div "Askly AI Team" at bounding box center [837, 14] width 70 height 10
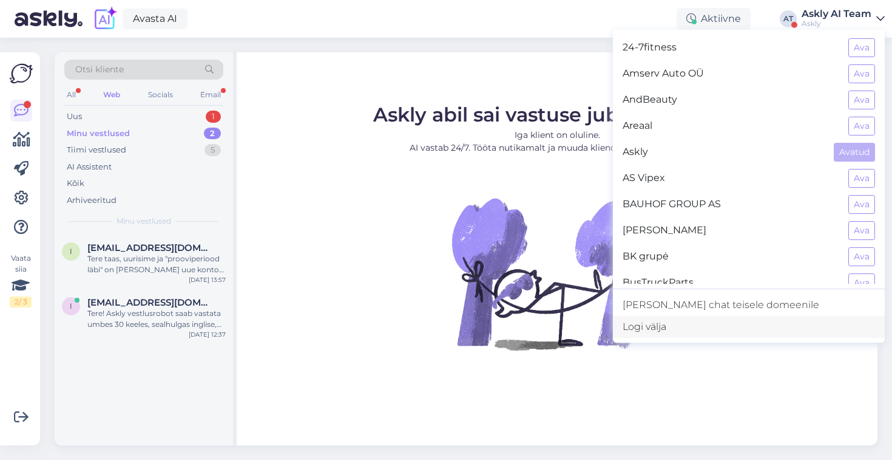
click at [719, 328] on div "Logi välja" at bounding box center [749, 327] width 272 height 22
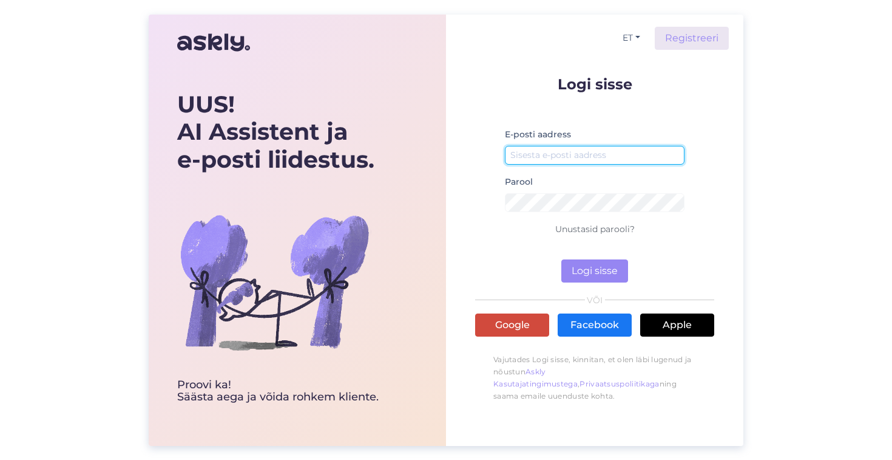
type input "[EMAIL_ADDRESS][DOMAIN_NAME]"
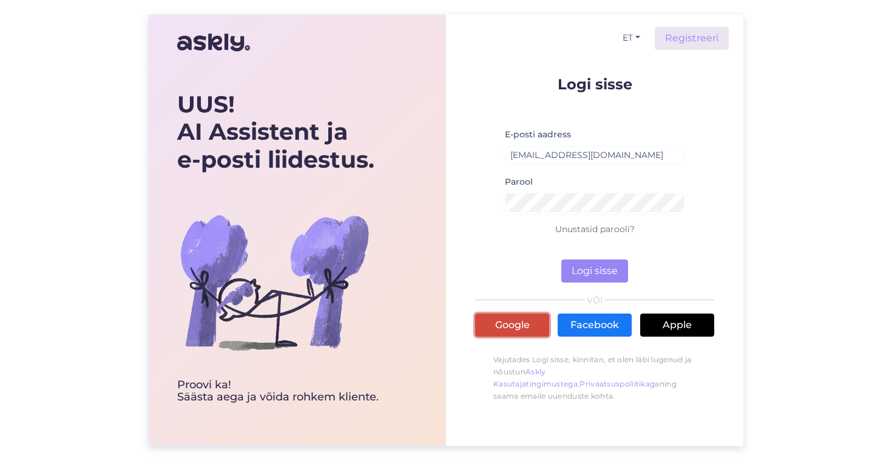
click at [521, 327] on link "Google" at bounding box center [512, 324] width 74 height 23
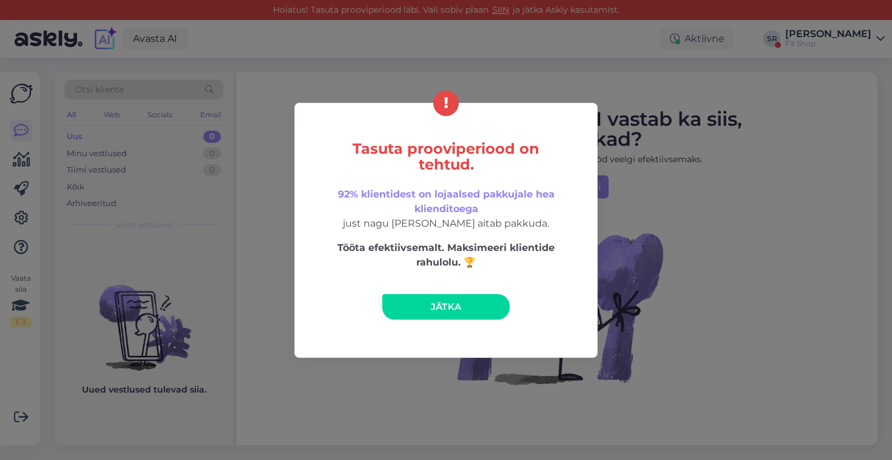
click at [466, 308] on link "Jätka" at bounding box center [445, 306] width 127 height 25
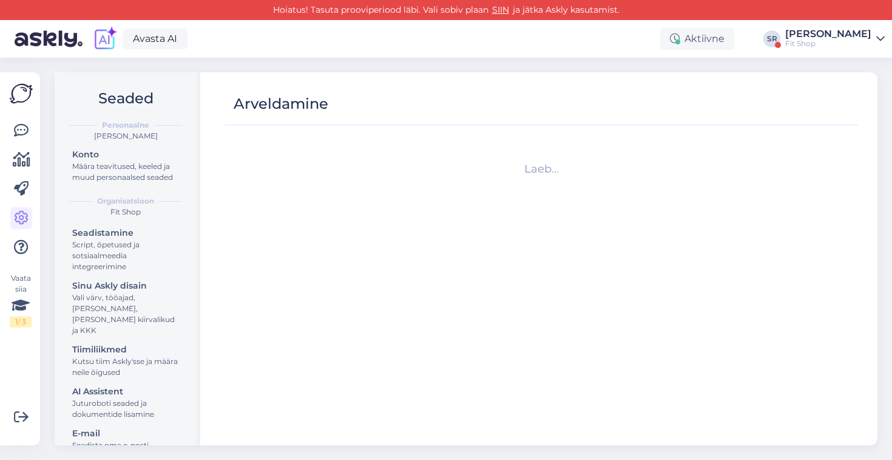
click at [823, 35] on div "[PERSON_NAME]" at bounding box center [829, 34] width 86 height 10
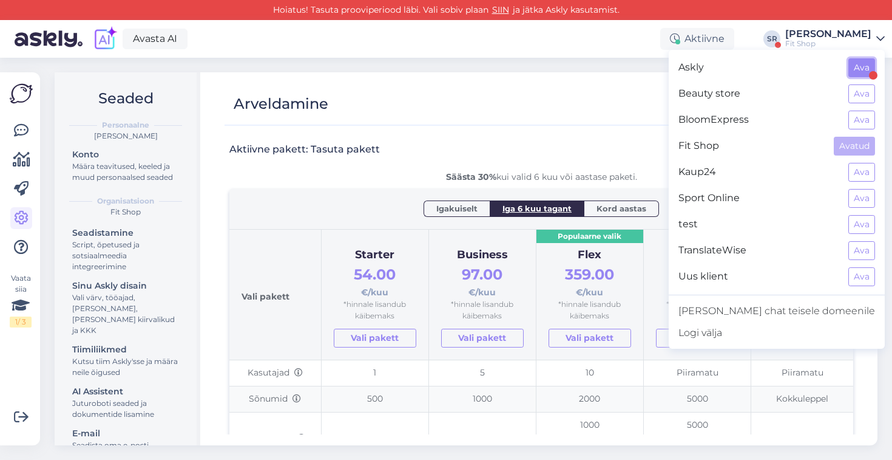
click at [858, 66] on button "Ava" at bounding box center [862, 67] width 27 height 19
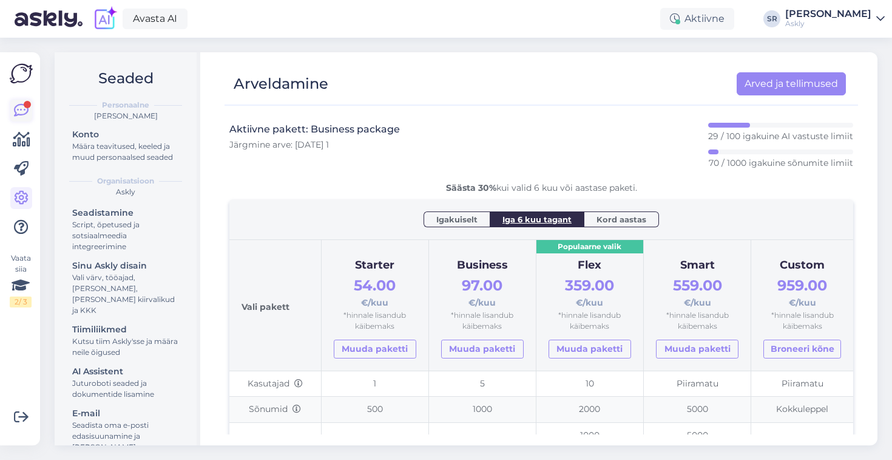
click at [23, 108] on icon at bounding box center [21, 110] width 15 height 15
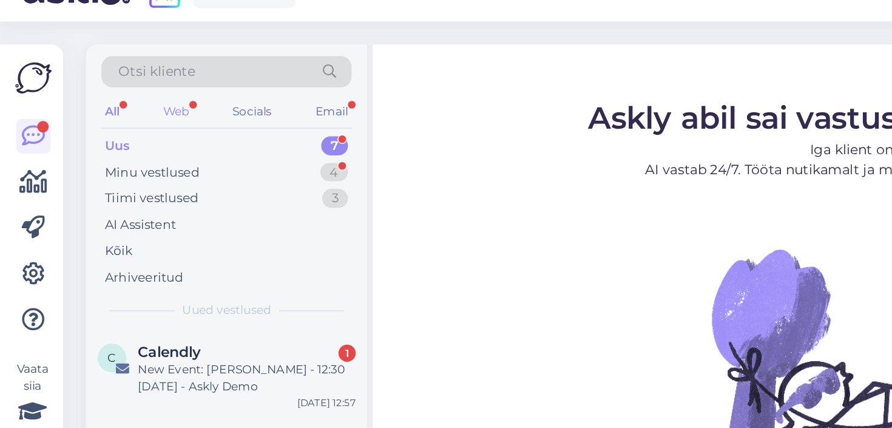
click at [113, 97] on div "Web" at bounding box center [111, 95] width 21 height 16
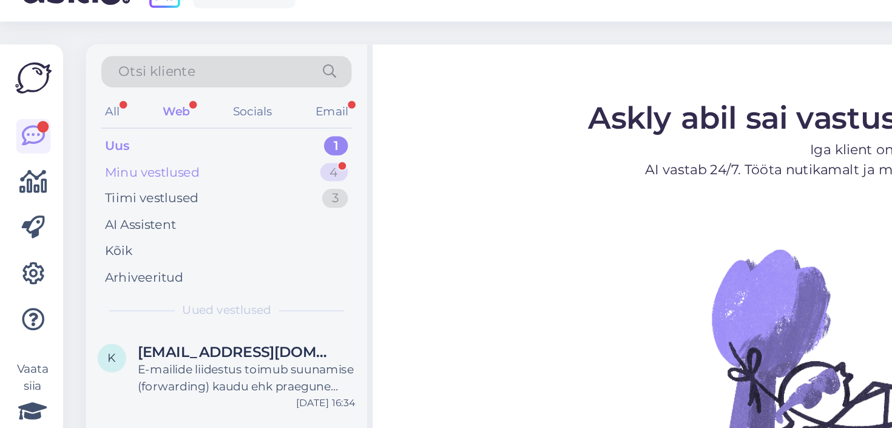
click at [90, 135] on div "Minu vestlused" at bounding box center [97, 133] width 60 height 12
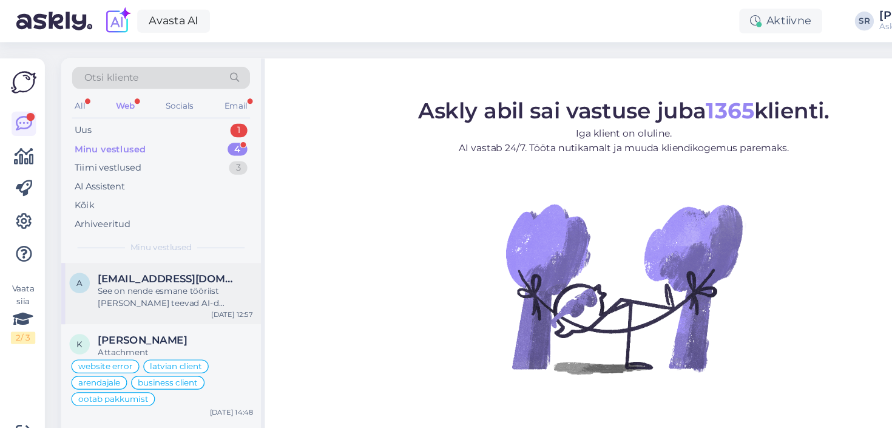
scroll to position [75, 0]
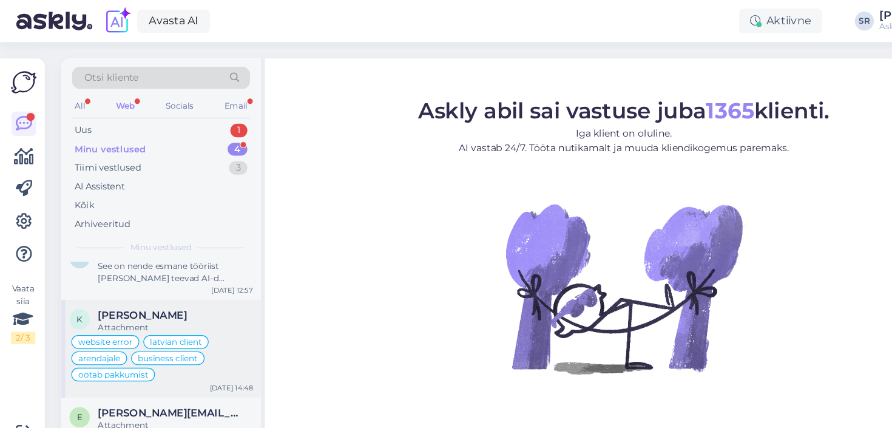
click at [226, 278] on div "K Kairi Aadli Attachment website error latvian client arendajale business clien…" at bounding box center [144, 311] width 178 height 87
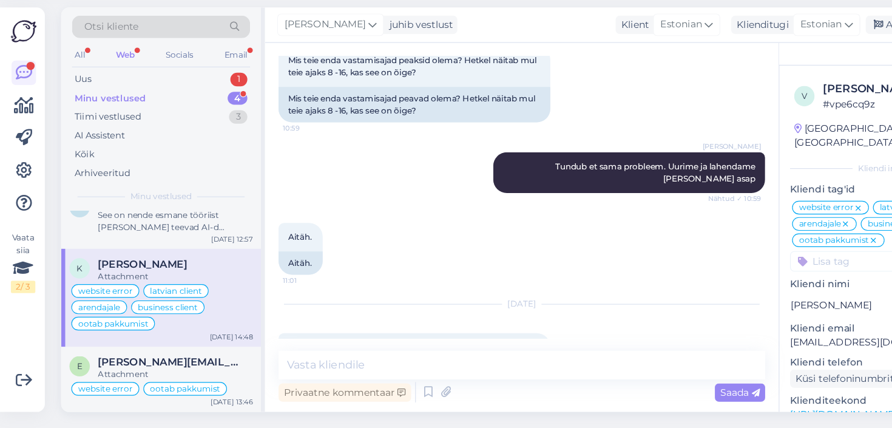
scroll to position [607, 0]
click at [202, 369] on div "eric.de.boer@hifined.nl" at bounding box center [156, 369] width 138 height 11
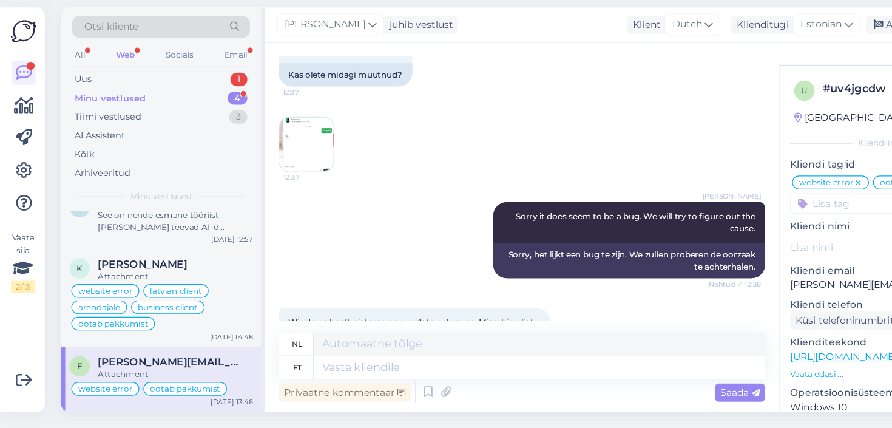
scroll to position [1280, 0]
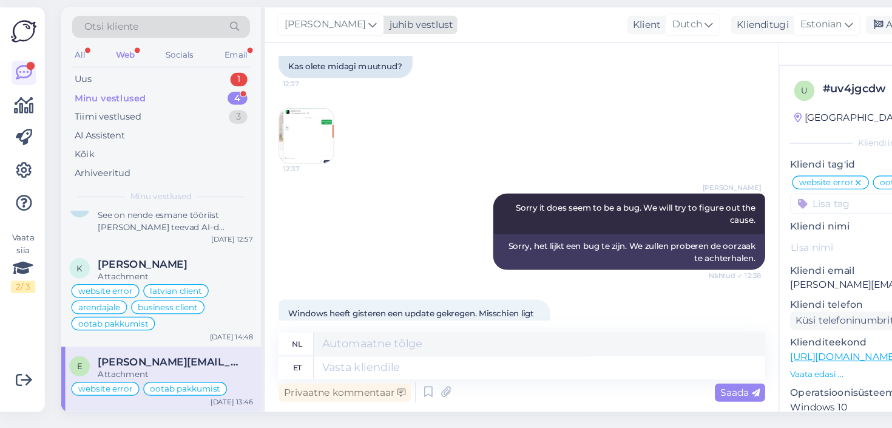
click at [302, 58] on div "Sandra Roosna" at bounding box center [295, 67] width 95 height 19
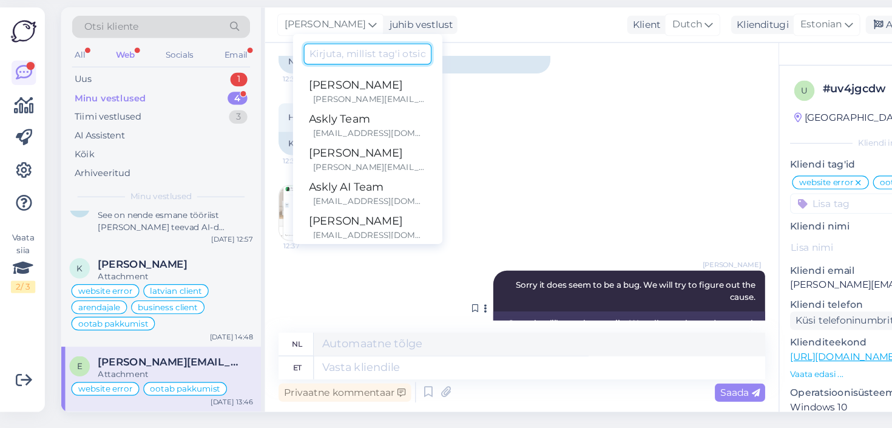
scroll to position [1050, 0]
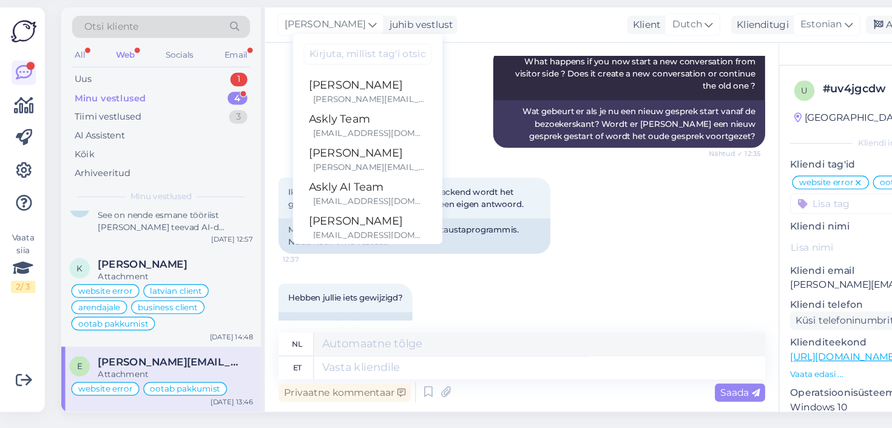
click at [727, 178] on div "Kliendi info" at bounding box center [787, 173] width 162 height 11
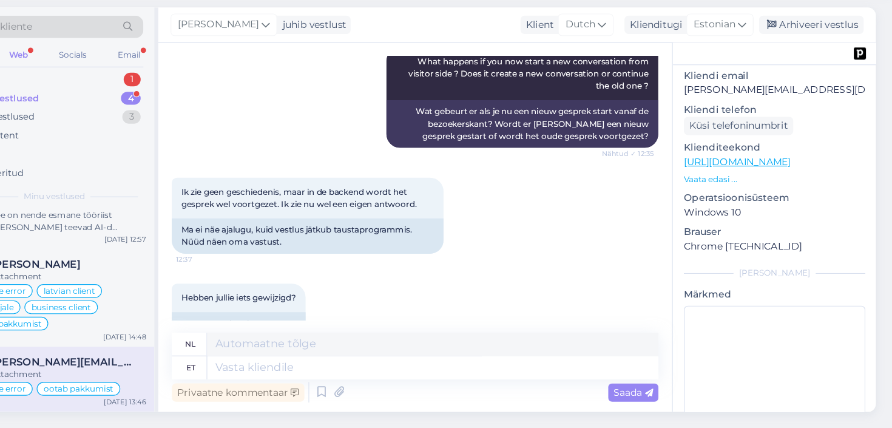
scroll to position [183, 0]
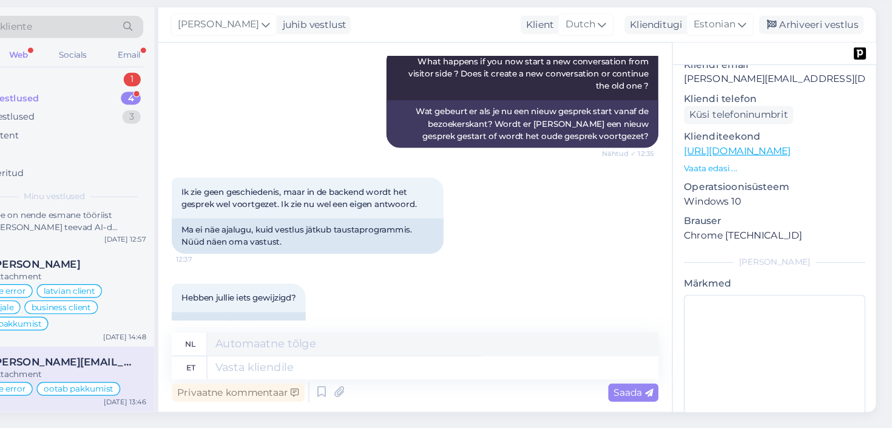
click at [736, 195] on p "Vaata edasi ..." at bounding box center [787, 196] width 162 height 11
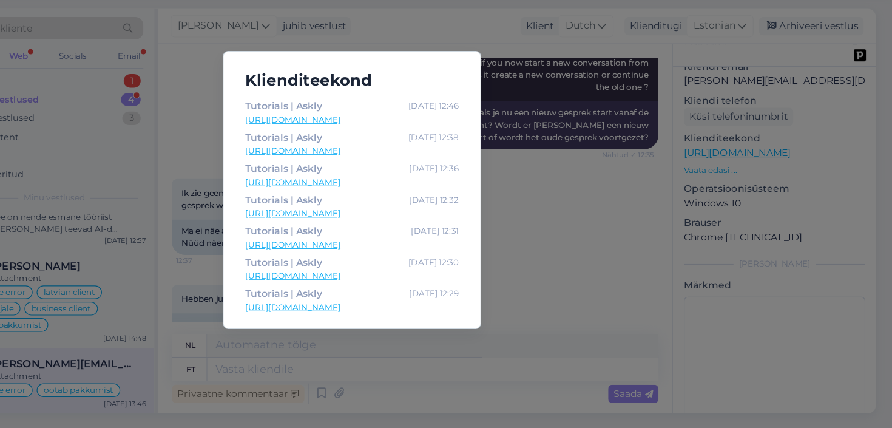
click at [563, 255] on div "Klienditeekond Tutorials | Askly Mar 13 12:46 https://www.askly.me/en/tutorials…" at bounding box center [446, 214] width 892 height 428
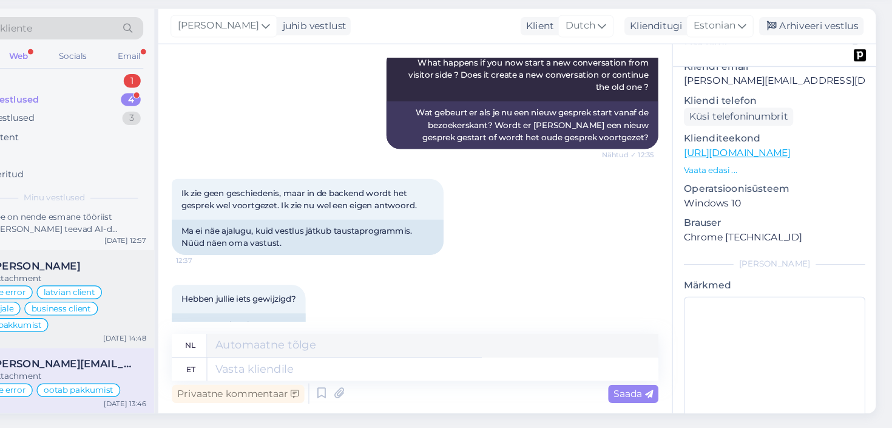
click at [203, 287] on div "Attachment" at bounding box center [156, 292] width 138 height 11
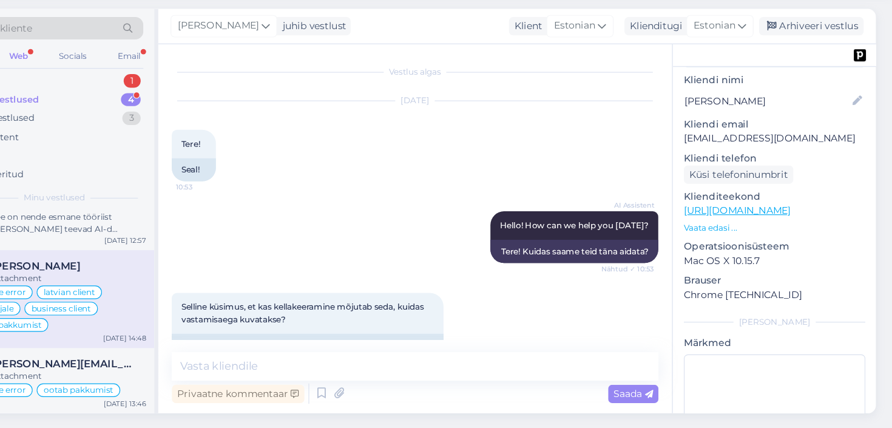
scroll to position [222, 0]
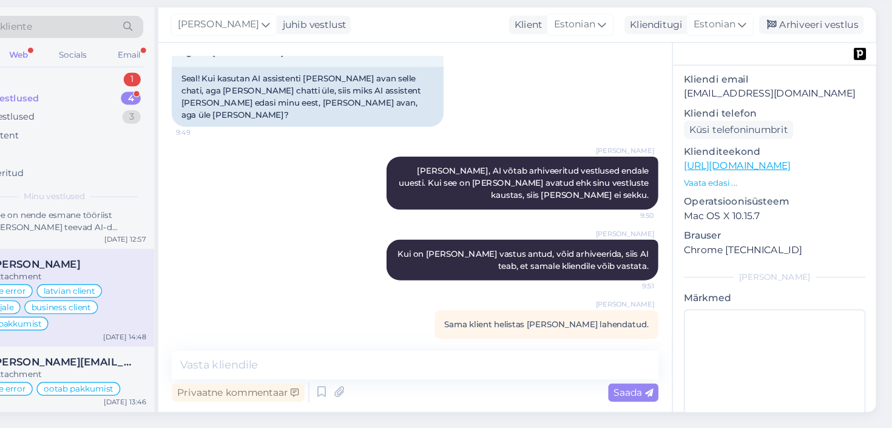
click at [726, 203] on p "Vaata edasi ..." at bounding box center [787, 208] width 162 height 11
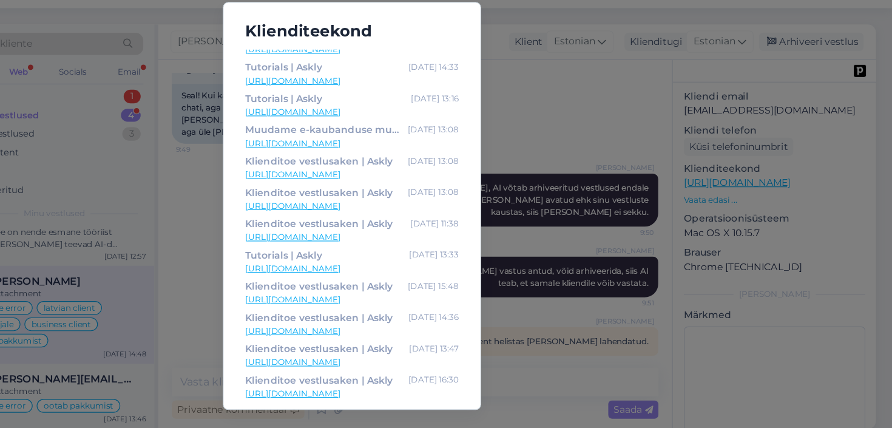
scroll to position [188, 0]
click at [801, 218] on div "Klienditeekond Chat support tool for e-commerce growth | Askly Sep 2 10:52 http…" at bounding box center [446, 214] width 892 height 428
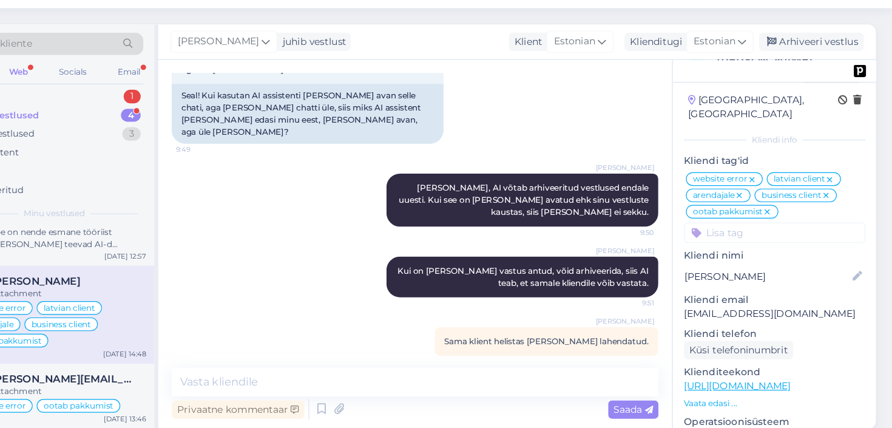
scroll to position [27, 0]
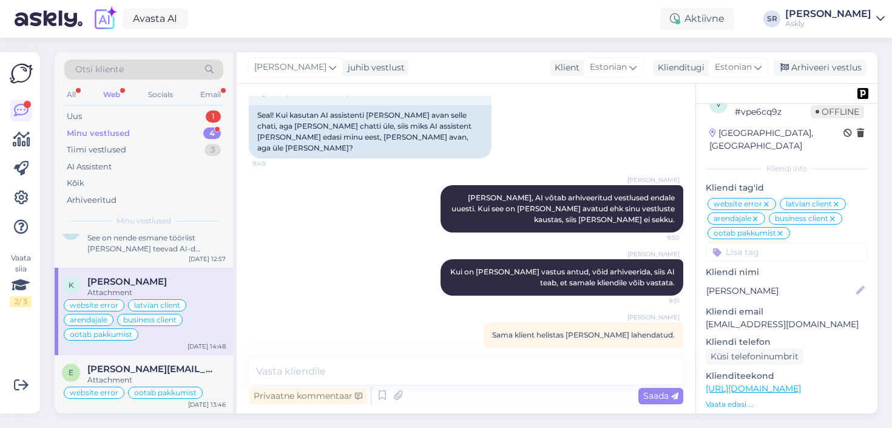
click at [148, 69] on div "Otsi kliente" at bounding box center [143, 69] width 159 height 20
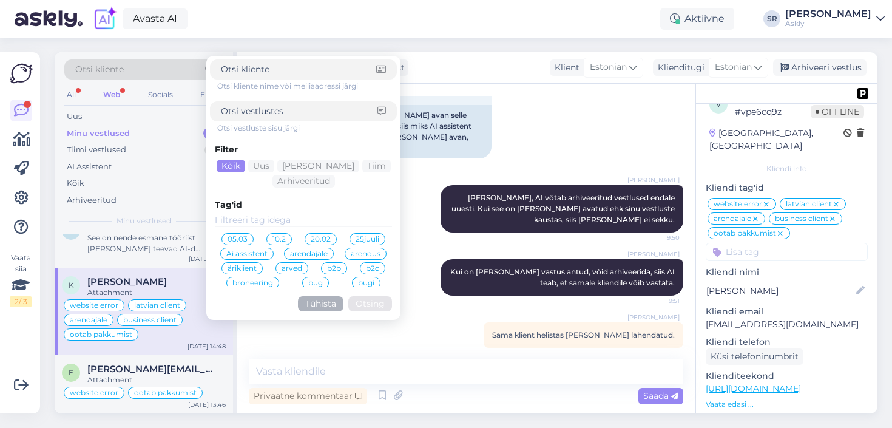
click at [236, 221] on input at bounding box center [303, 220] width 177 height 13
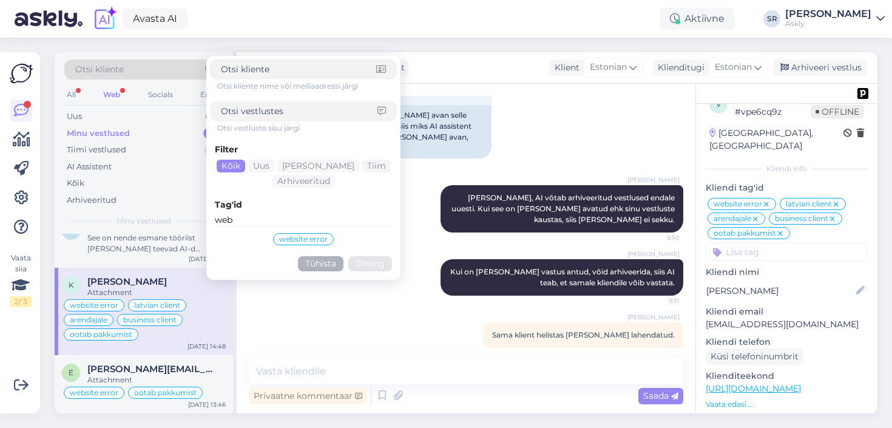
type input "web"
click at [298, 236] on span "website error" at bounding box center [303, 239] width 49 height 7
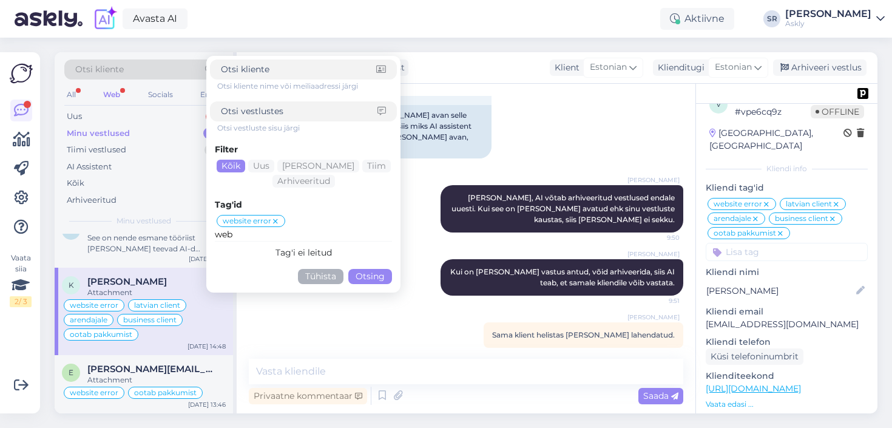
click at [355, 279] on button "Otsing" at bounding box center [370, 276] width 44 height 15
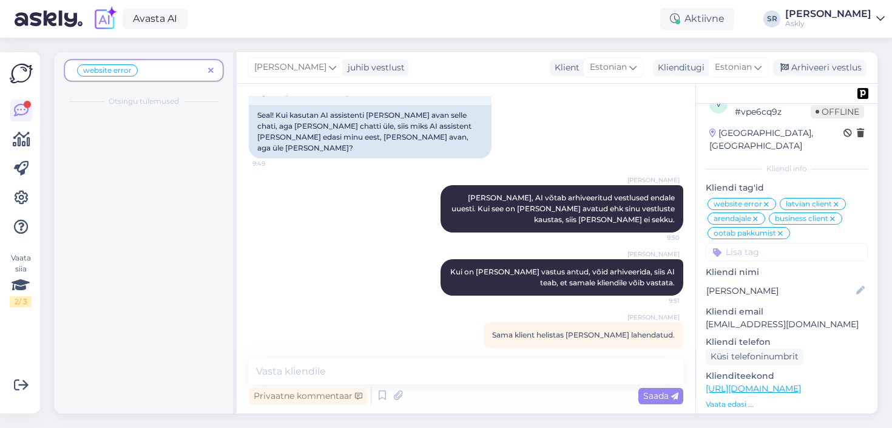
scroll to position [0, 0]
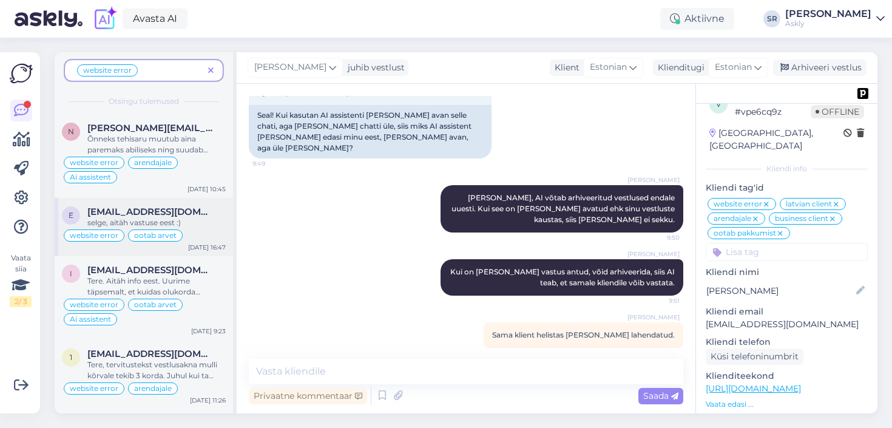
click at [201, 223] on div "selge, aitäh vastuse eest :)" at bounding box center [156, 222] width 138 height 11
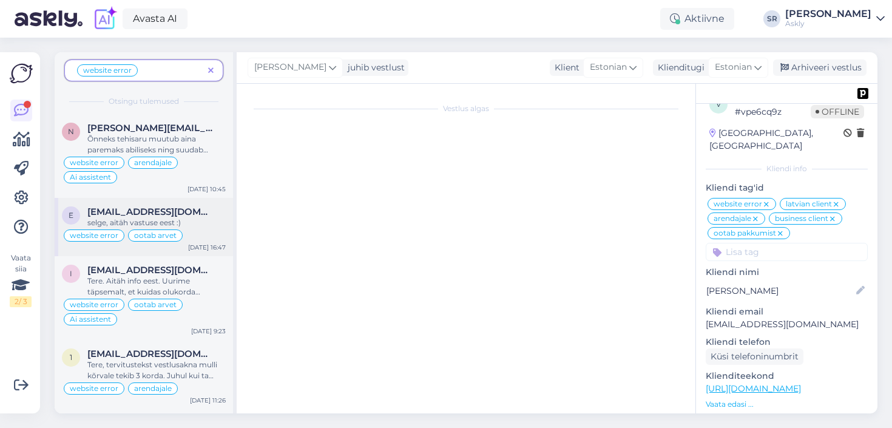
scroll to position [965, 0]
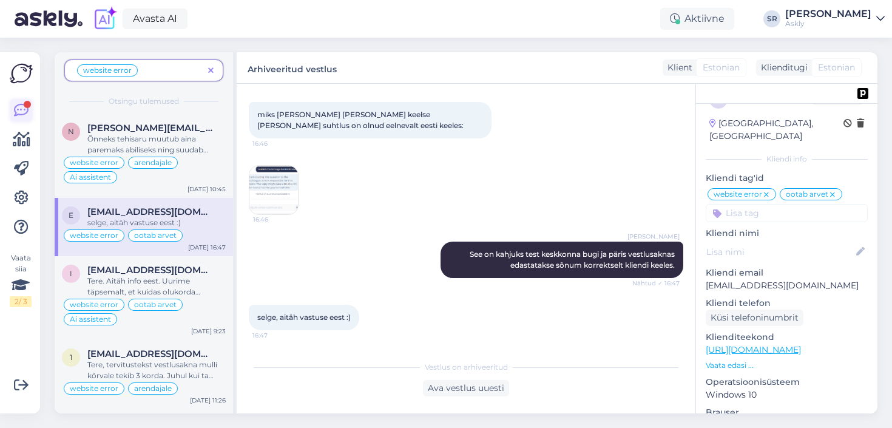
click at [18, 106] on icon at bounding box center [21, 110] width 15 height 15
click at [211, 71] on icon at bounding box center [210, 71] width 5 height 8
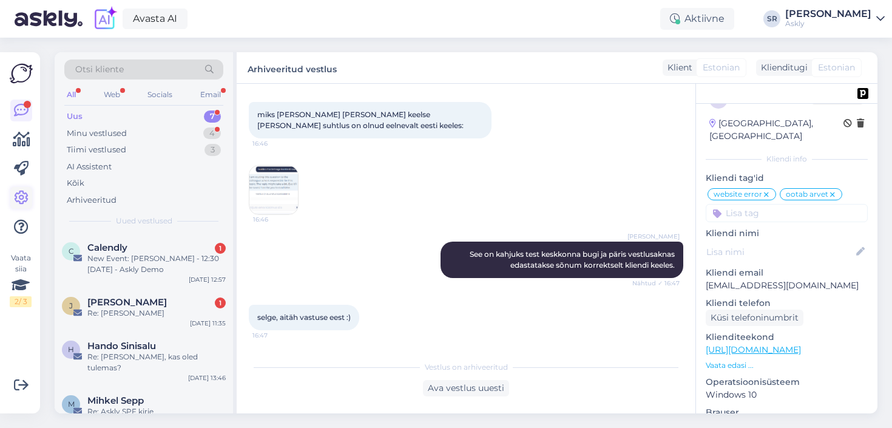
click at [20, 200] on icon at bounding box center [21, 198] width 15 height 15
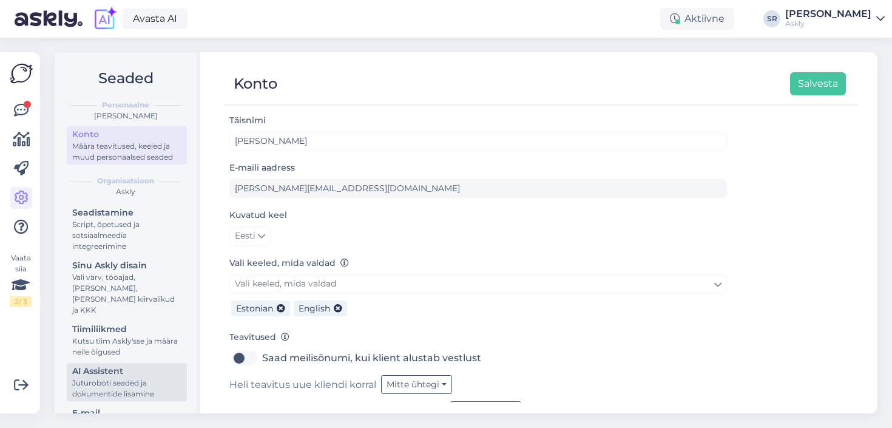
click at [129, 378] on div "Juturoboti seaded ja dokumentide lisamine" at bounding box center [126, 389] width 109 height 22
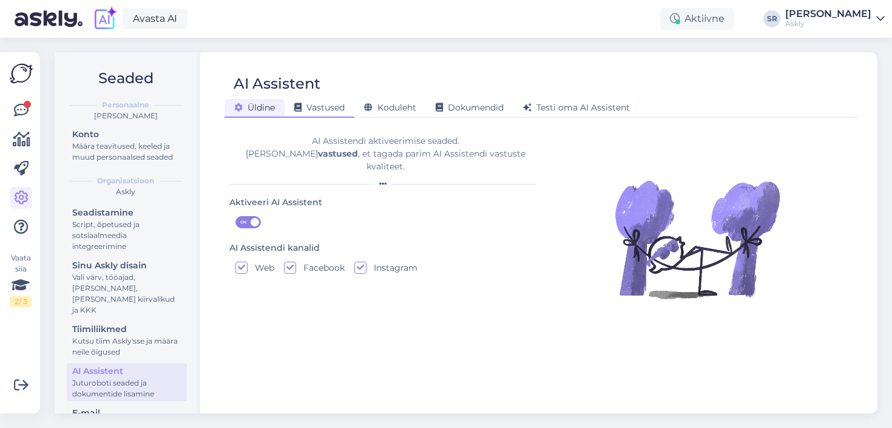
click at [331, 109] on span "Vastused" at bounding box center [319, 107] width 50 height 11
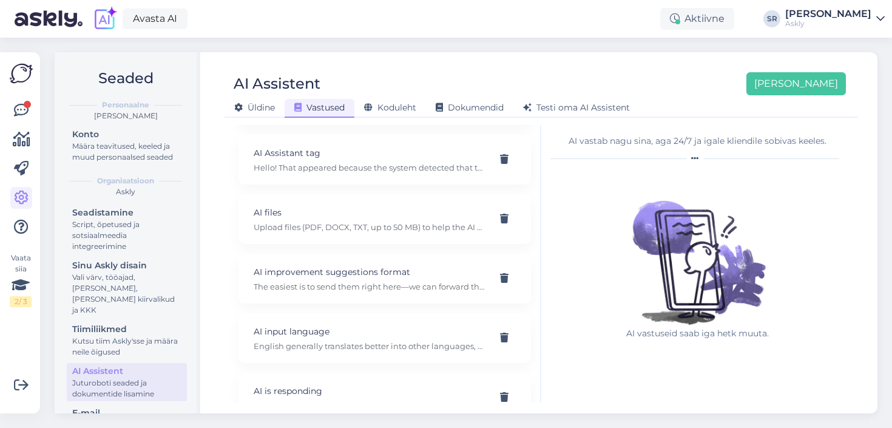
scroll to position [297, 0]
click at [370, 210] on p "AI files" at bounding box center [370, 213] width 233 height 13
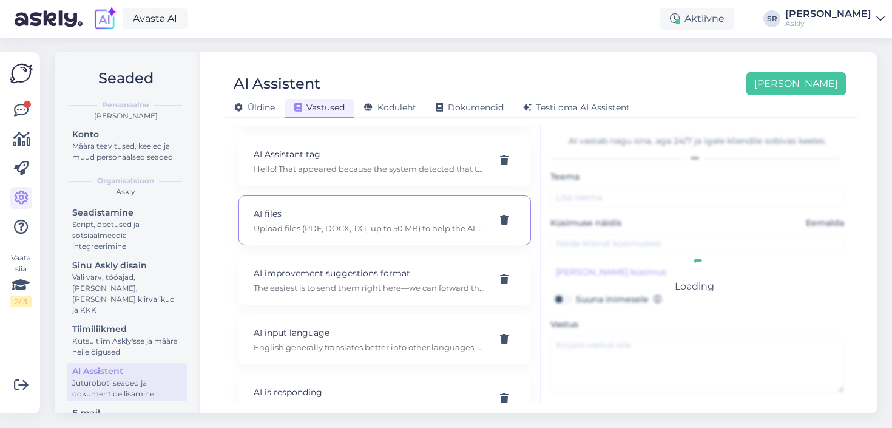
type input "AI files"
type input "What file formats for AI Assistant can be uploaded?"
type textarea "Upload files (PDF, DOCX, TXT, up to 50 MB) to help the AI Assistant respond mor…"
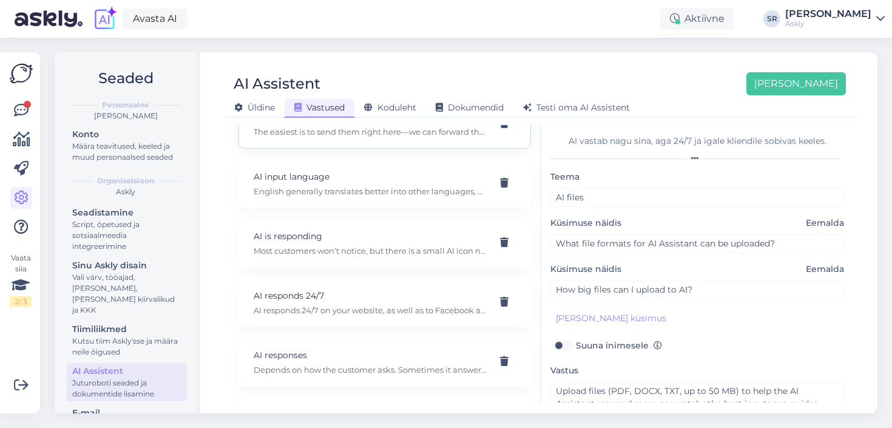
scroll to position [452, 0]
click at [408, 105] on span "Koduleht" at bounding box center [390, 107] width 52 height 11
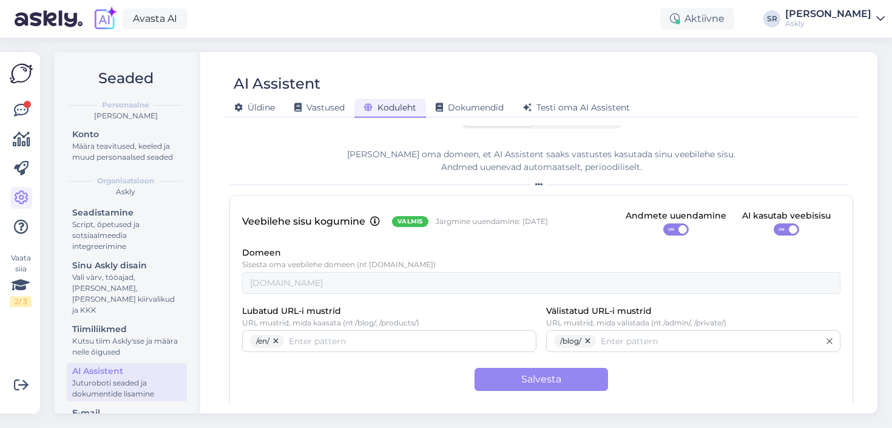
scroll to position [16, 0]
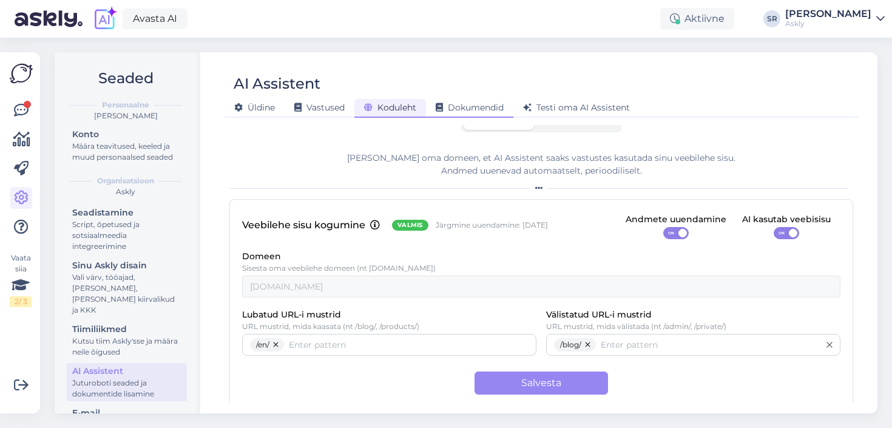
click at [481, 108] on span "Dokumendid" at bounding box center [470, 107] width 68 height 11
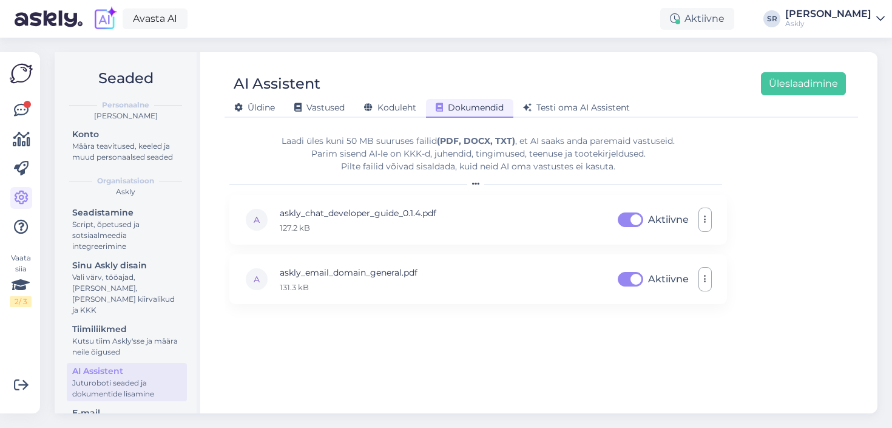
scroll to position [0, 0]
click at [559, 110] on span "Testi oma AI Assistent" at bounding box center [576, 107] width 107 height 11
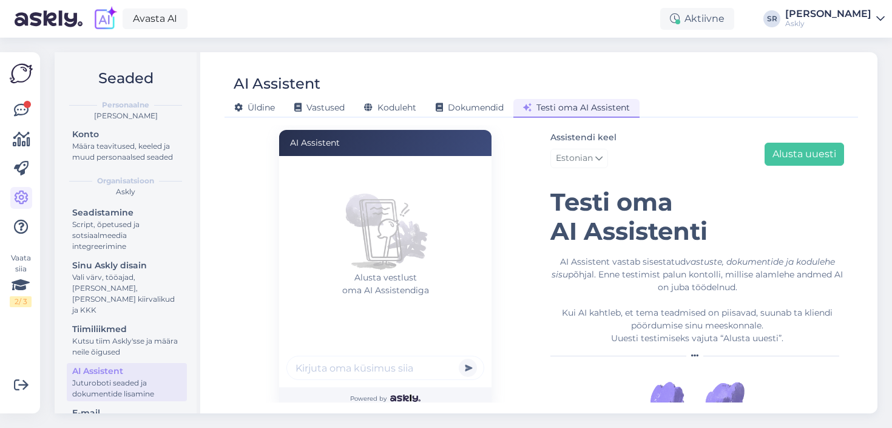
scroll to position [7, 0]
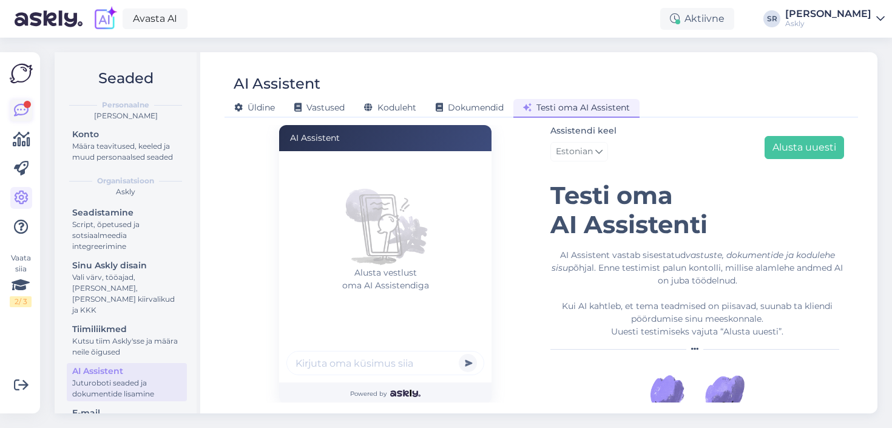
click at [15, 107] on icon at bounding box center [21, 110] width 15 height 15
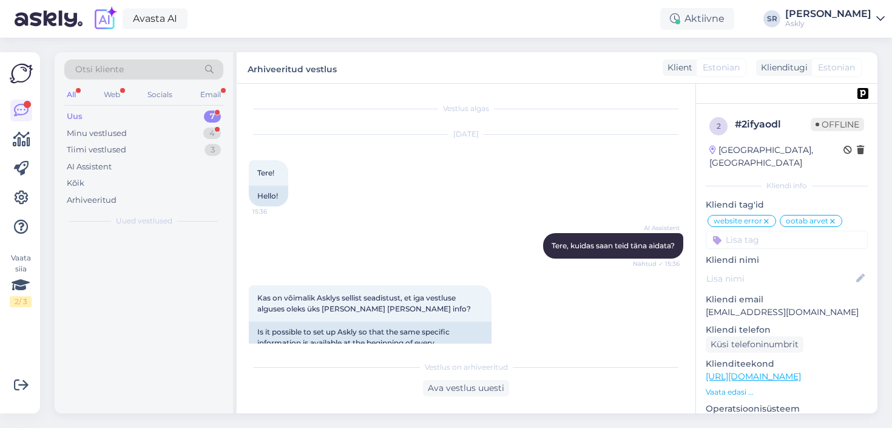
scroll to position [965, 0]
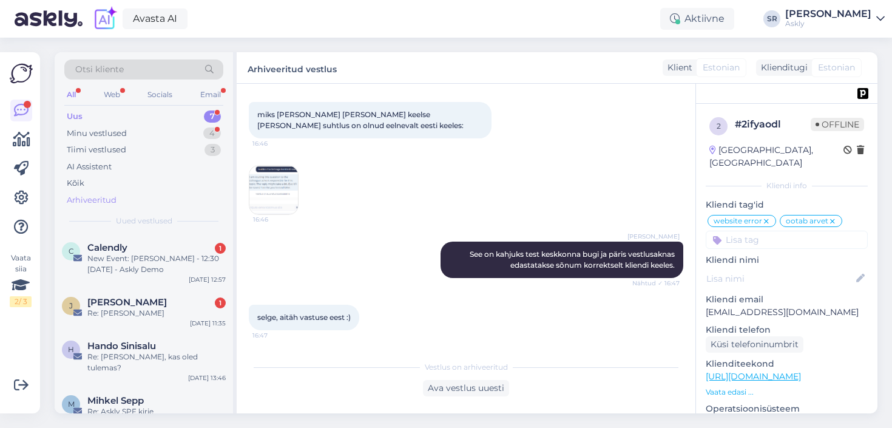
click at [104, 200] on div "Arhiveeritud" at bounding box center [92, 200] width 50 height 12
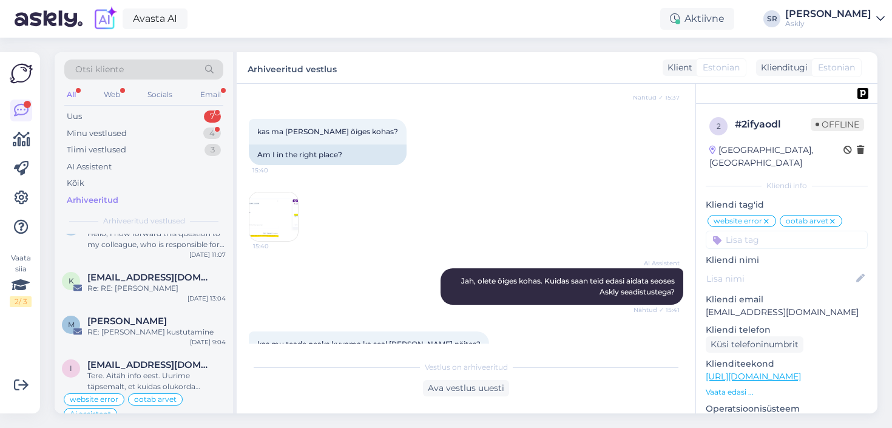
scroll to position [514, 0]
click at [76, 115] on div "Uus" at bounding box center [74, 116] width 15 height 12
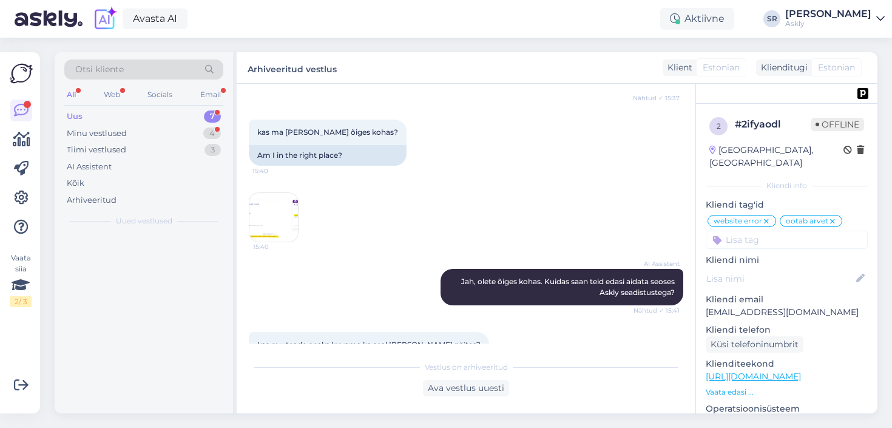
scroll to position [0, 0]
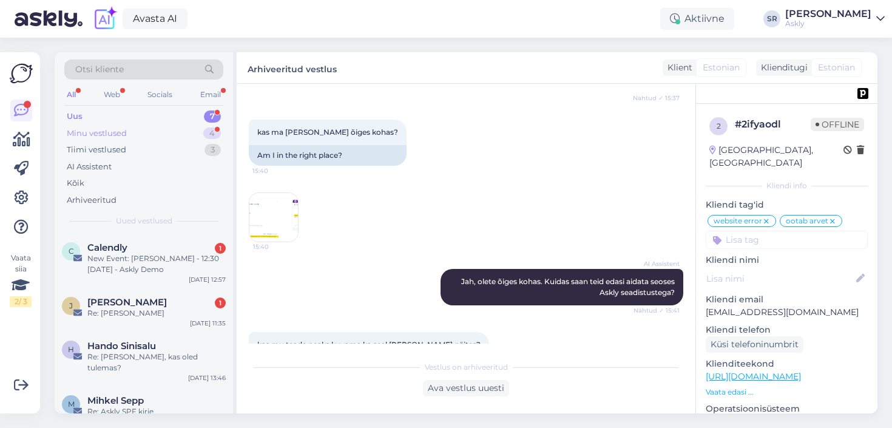
click at [86, 129] on div "Minu vestlused" at bounding box center [97, 133] width 60 height 12
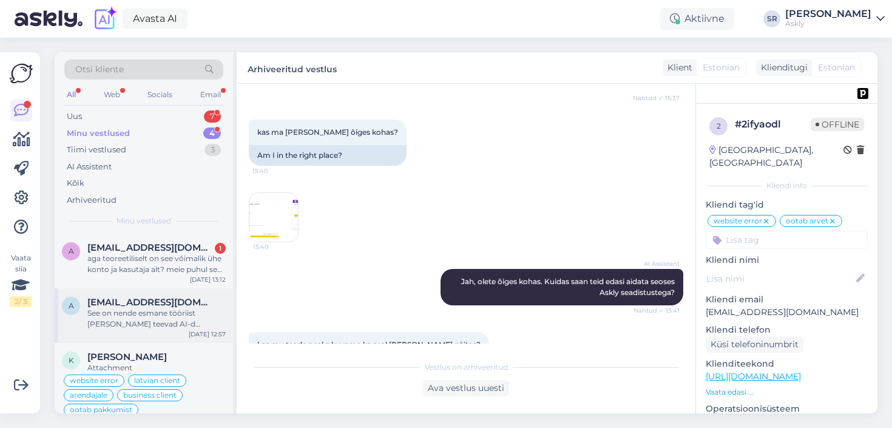
click at [180, 308] on div "See on nende esmane tööriist ja nemad teevad AI-d pidevalt targemaks :)" at bounding box center [156, 319] width 138 height 22
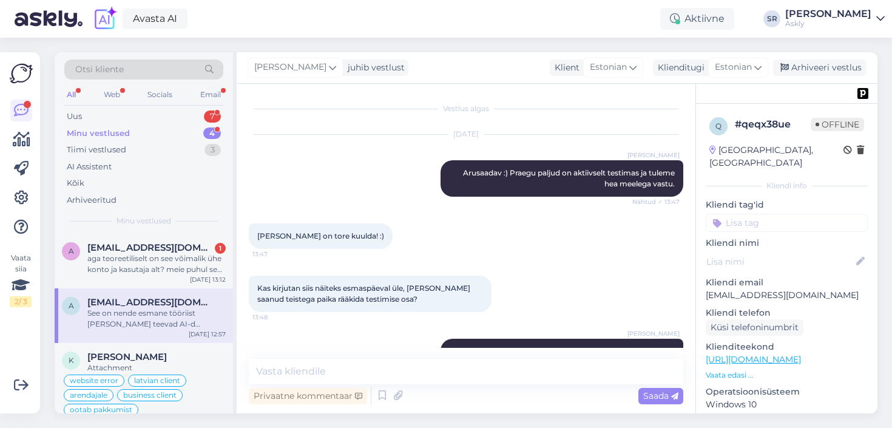
scroll to position [6734, 0]
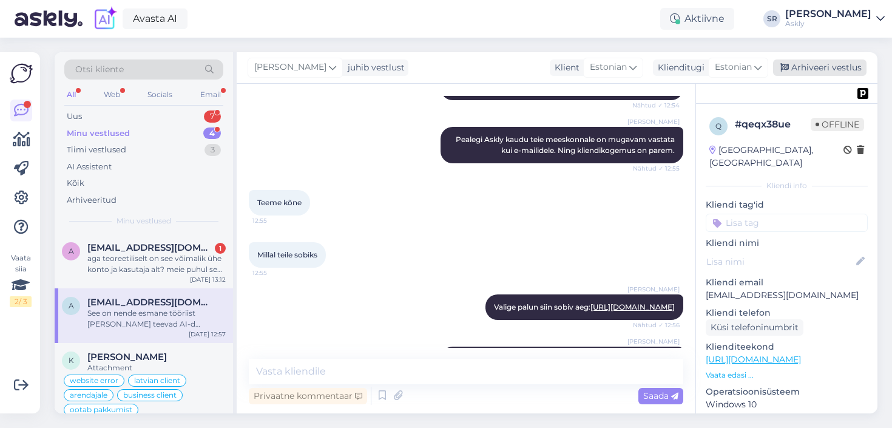
click at [828, 67] on div "Arhiveeri vestlus" at bounding box center [819, 67] width 93 height 16
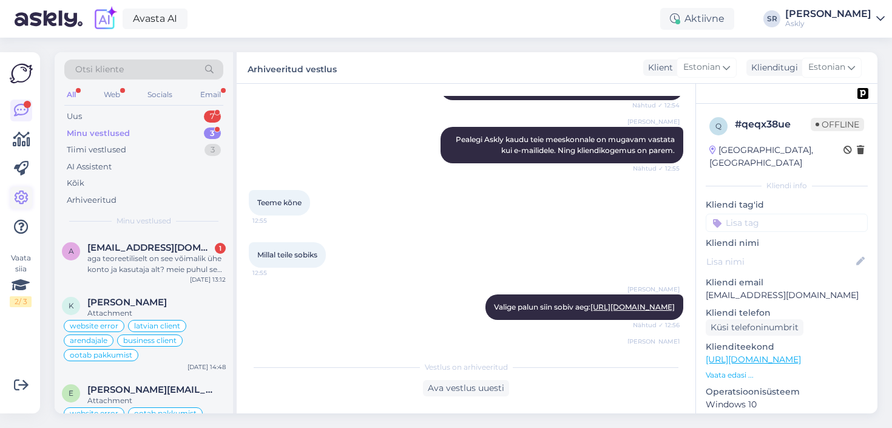
click at [16, 196] on icon at bounding box center [21, 198] width 15 height 15
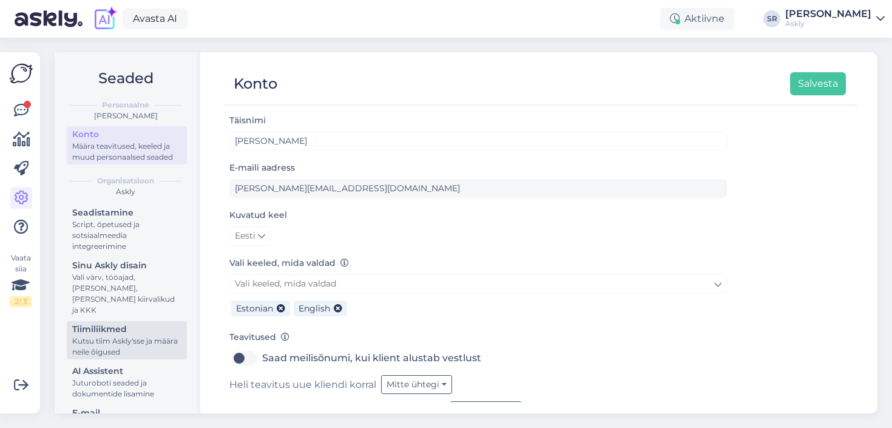
click at [131, 323] on div "Tiimiliikmed" at bounding box center [126, 329] width 109 height 13
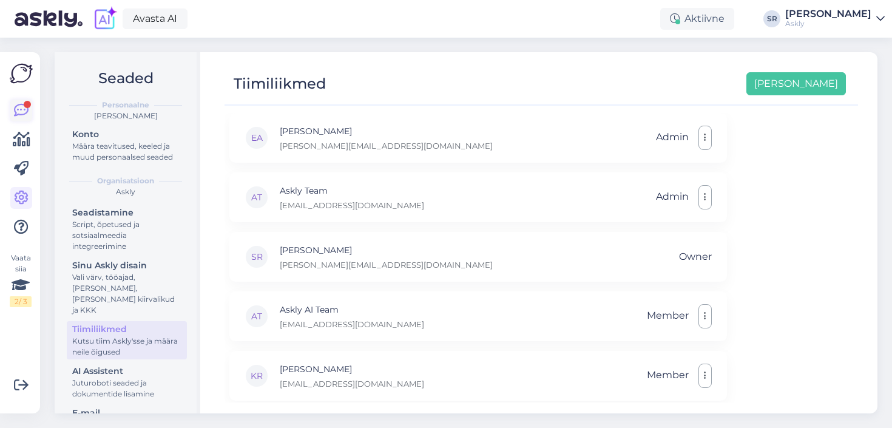
click at [17, 108] on icon at bounding box center [21, 110] width 15 height 15
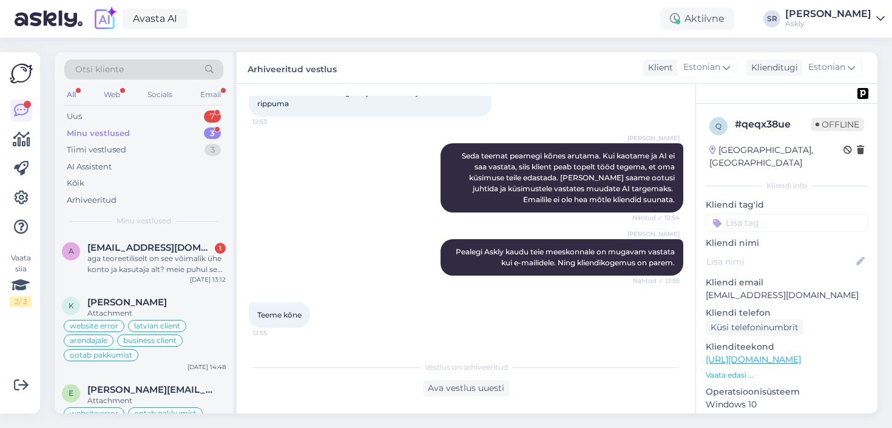
scroll to position [6623, 0]
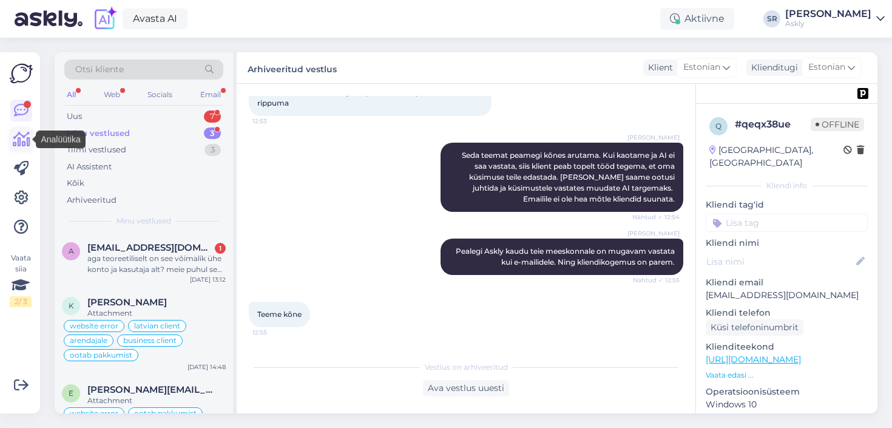
click at [27, 138] on icon at bounding box center [22, 139] width 18 height 15
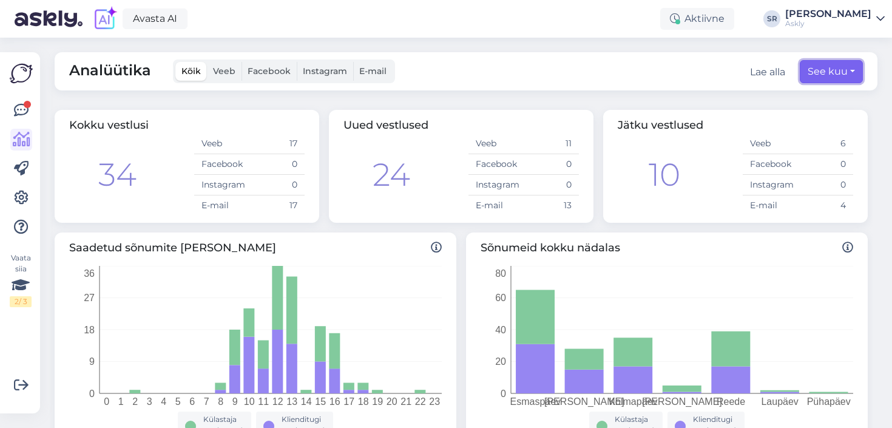
click at [817, 69] on button "See kuu" at bounding box center [831, 71] width 63 height 23
select select "9"
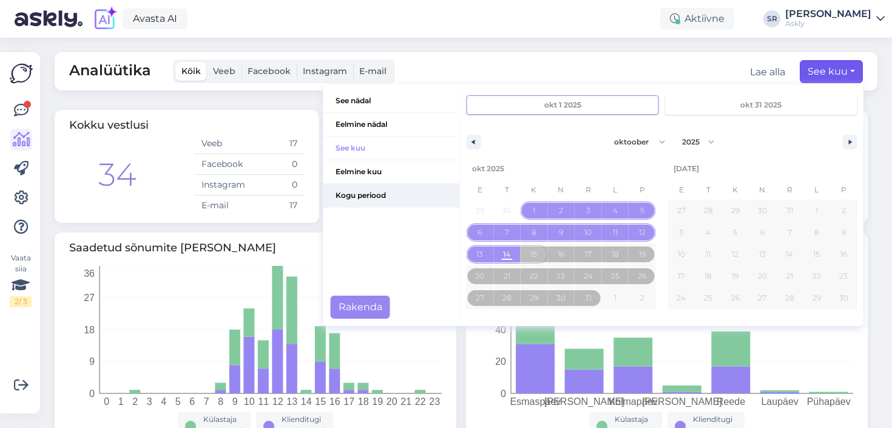
click at [353, 198] on span "Kogu periood" at bounding box center [392, 195] width 137 height 23
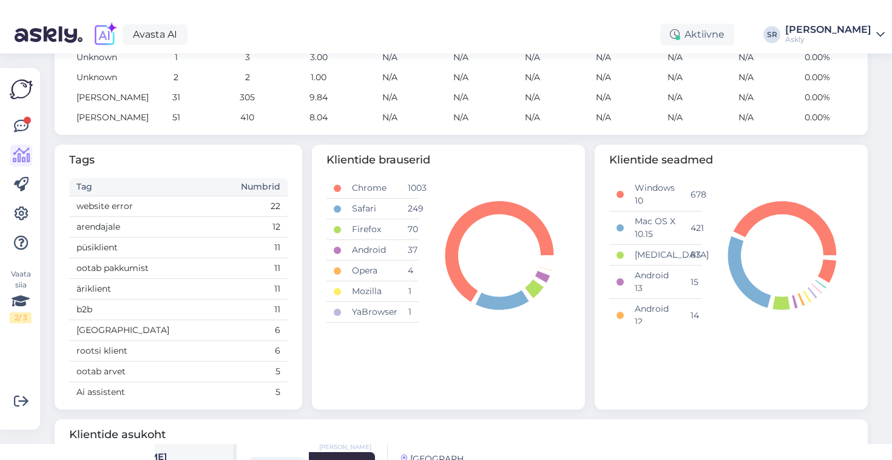
scroll to position [664, 0]
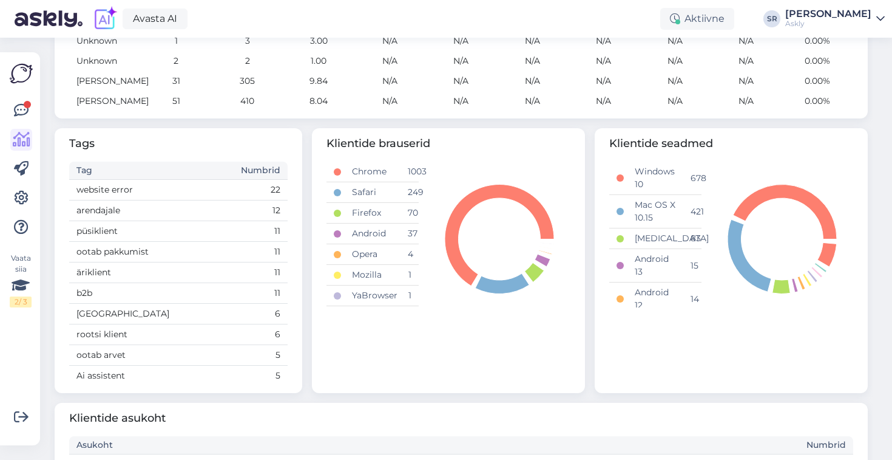
click at [841, 29] on div "Avasta AI Aktiivne SR Sandra Roosna Askly" at bounding box center [446, 19] width 892 height 38
click at [843, 12] on div "Sandra Roosna" at bounding box center [829, 14] width 86 height 10
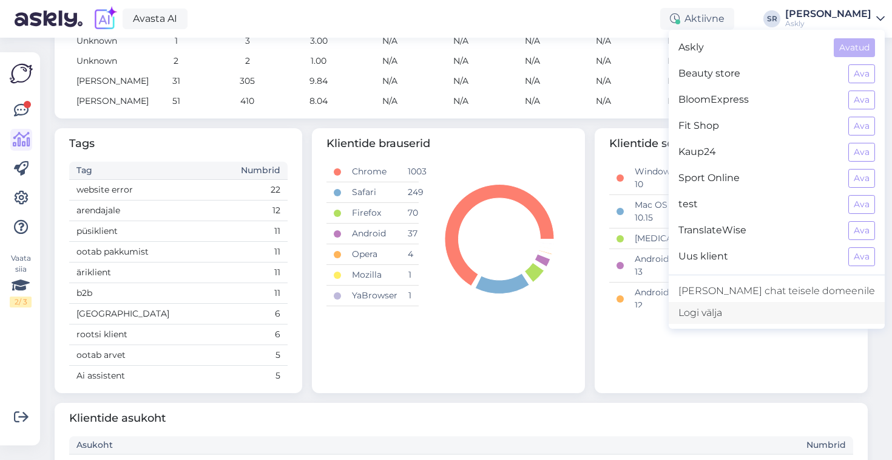
click at [762, 317] on div "Logi välja" at bounding box center [777, 313] width 216 height 22
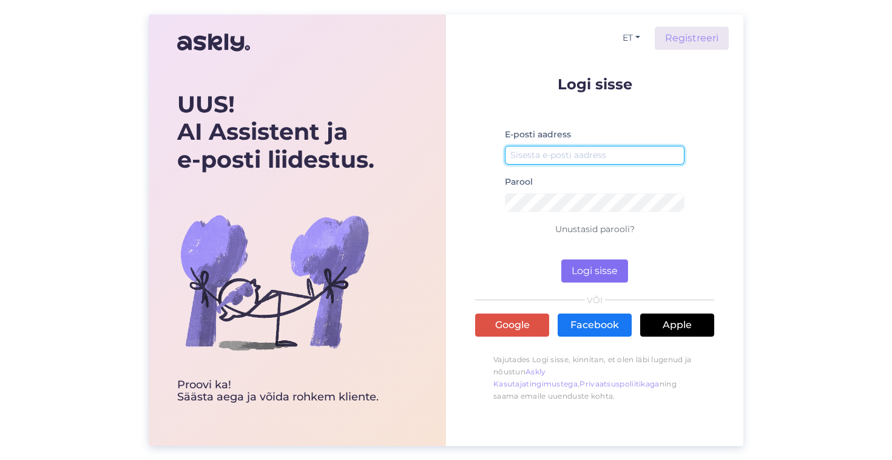
type input "[EMAIL_ADDRESS][DOMAIN_NAME]"
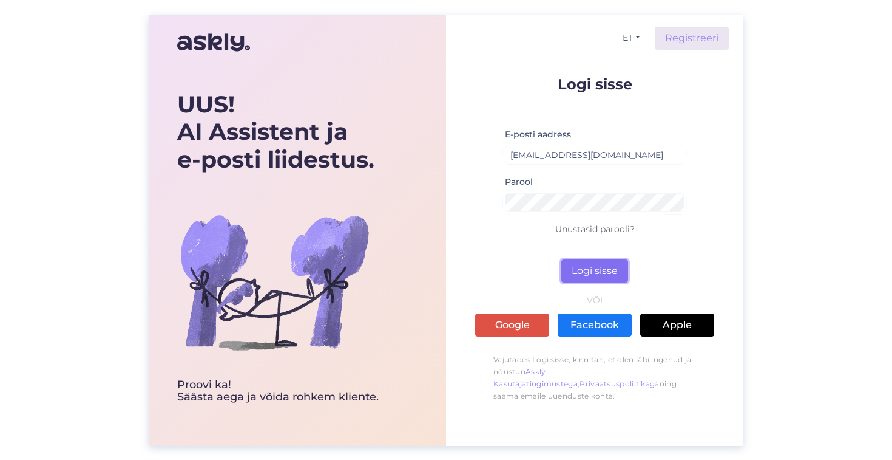
click at [582, 270] on button "Logi sisse" at bounding box center [595, 270] width 67 height 23
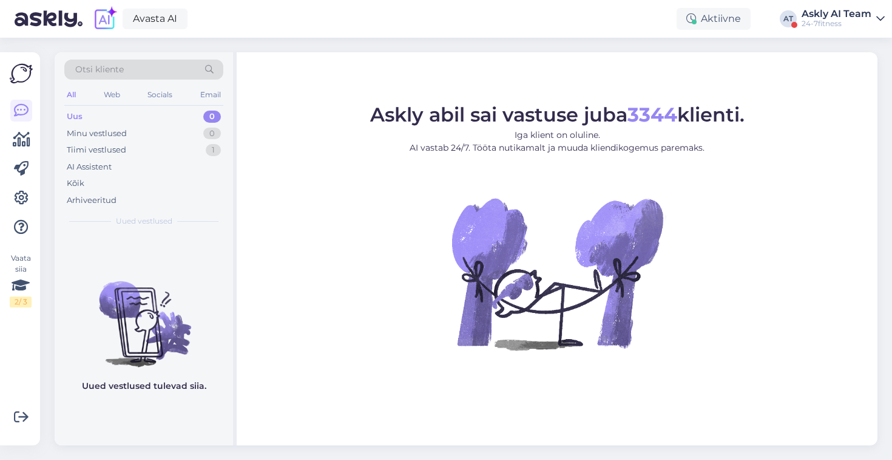
click at [841, 18] on div "Askly AI Team" at bounding box center [837, 14] width 70 height 10
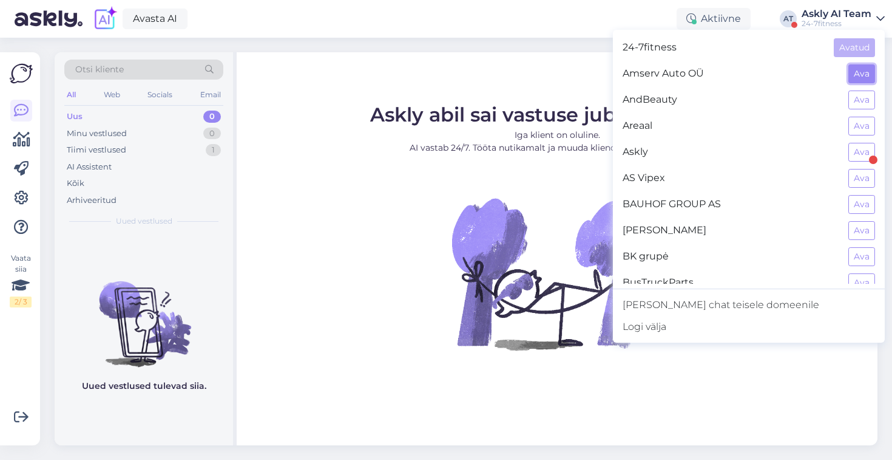
click at [857, 72] on button "Ava" at bounding box center [862, 73] width 27 height 19
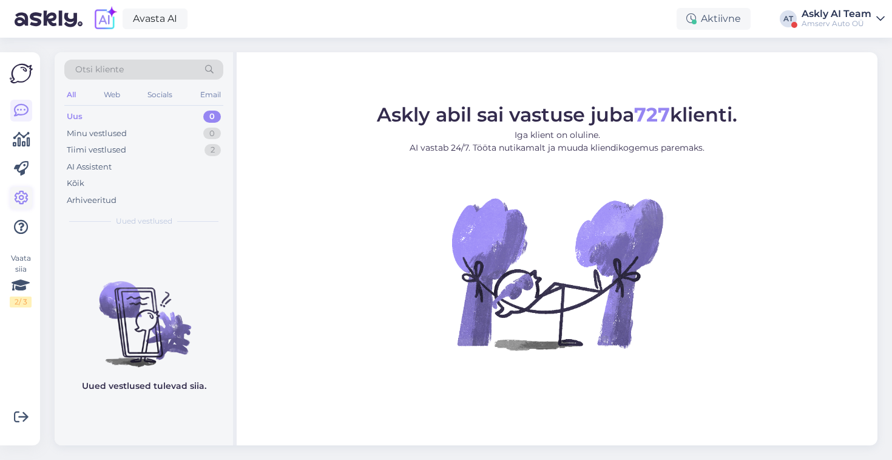
click at [16, 199] on icon at bounding box center [21, 198] width 15 height 15
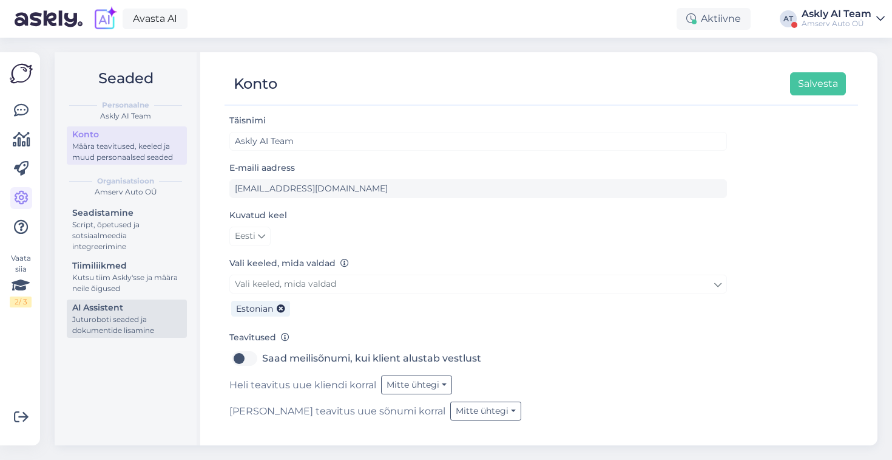
click at [124, 318] on div "Juturoboti seaded ja dokumentide lisamine" at bounding box center [126, 325] width 109 height 22
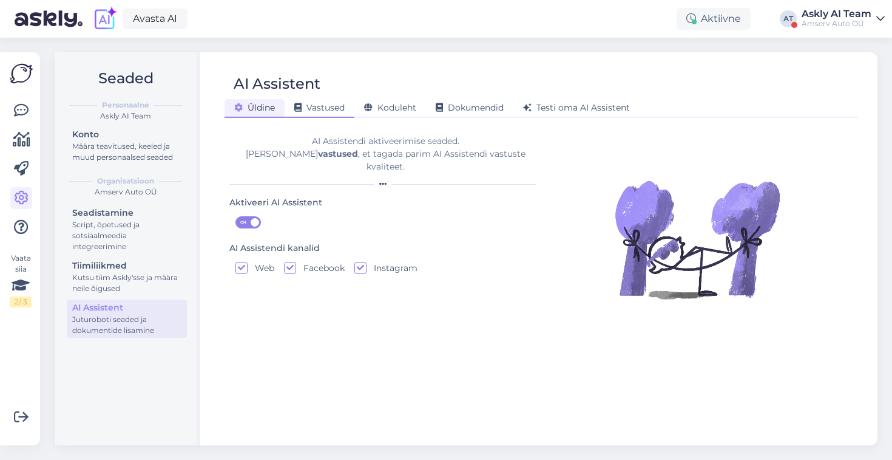
click at [322, 111] on span "Vastused" at bounding box center [319, 107] width 50 height 11
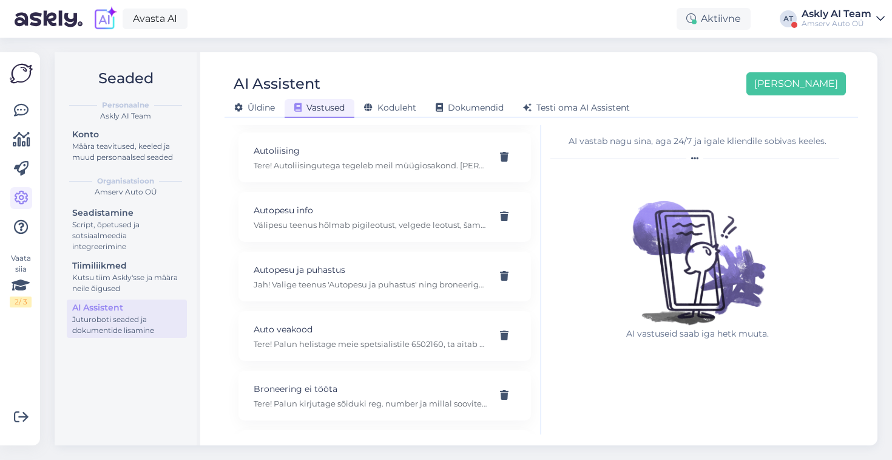
scroll to position [602, 0]
click at [340, 401] on p "Tere! Palun kirjutage sõiduki reg. number ja millal soovite tulla, broneerime T…" at bounding box center [370, 399] width 233 height 11
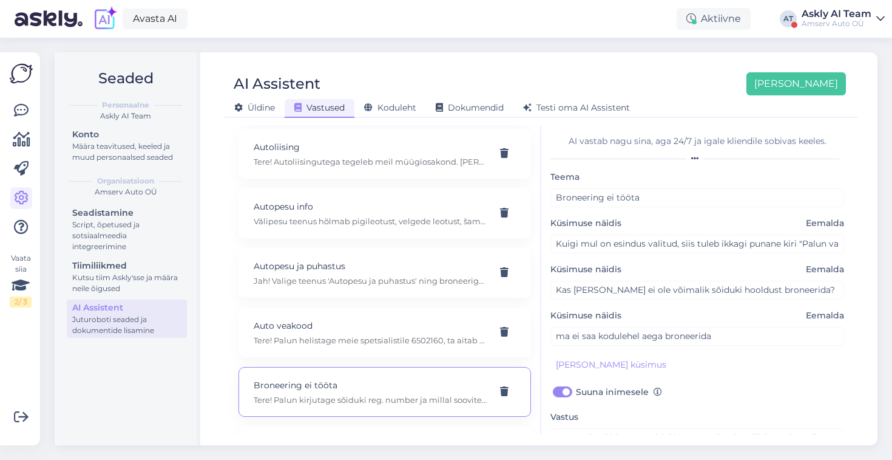
scroll to position [93, 0]
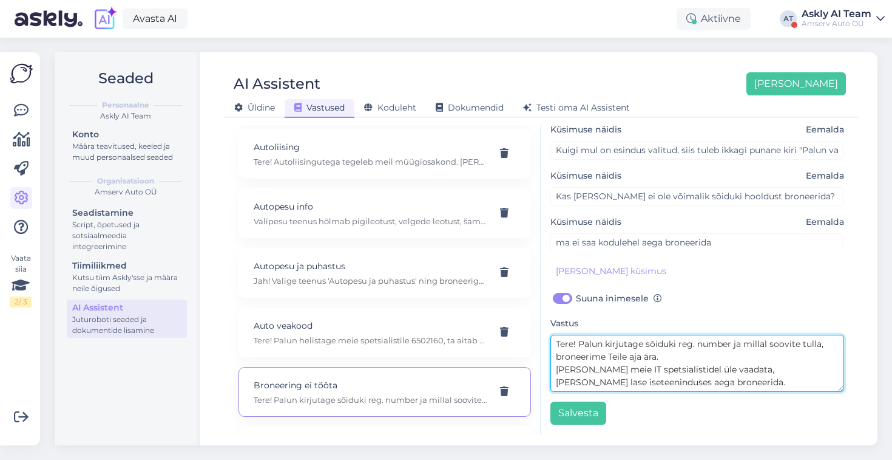
drag, startPoint x: 642, startPoint y: 344, endPoint x: 611, endPoint y: 343, distance: 31.6
click at [611, 343] on textarea "Tere! Palun kirjutage sõiduki reg. number ja millal soovite tulla, broneerime T…" at bounding box center [698, 363] width 294 height 57
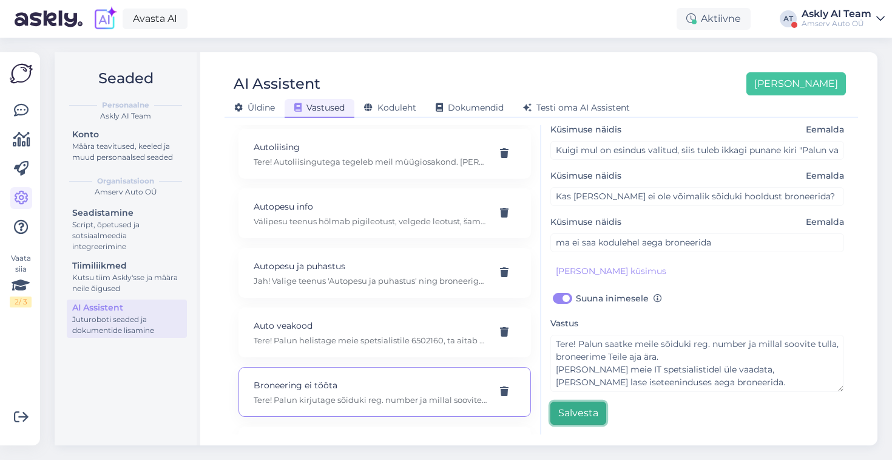
click at [574, 412] on button "Salvesta" at bounding box center [579, 412] width 56 height 23
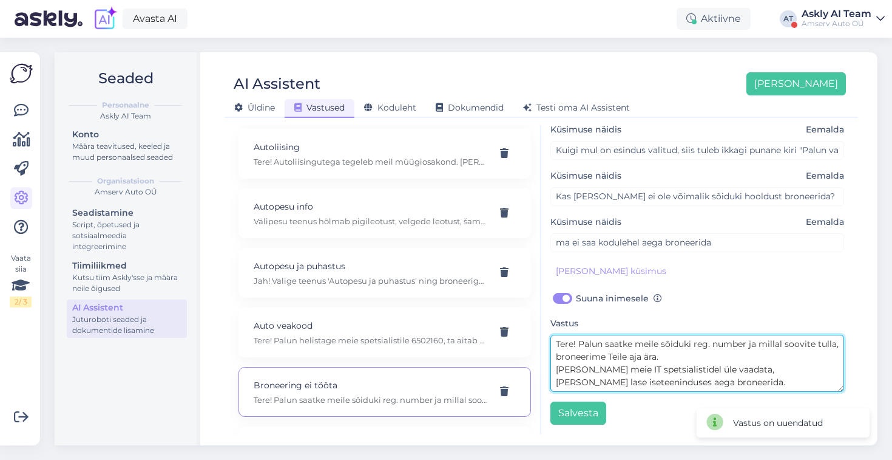
drag, startPoint x: 579, startPoint y: 342, endPoint x: 546, endPoint y: 342, distance: 32.2
click at [549, 342] on div "AI vastab nagu sina, aga 24/7 ja igale kliendile sobivas keeles. Teema Broneeri…" at bounding box center [698, 279] width 312 height 309
type textarea "Palun saatke meile sõiduki reg. number ja millal soovite tulla, broneerime Teil…"
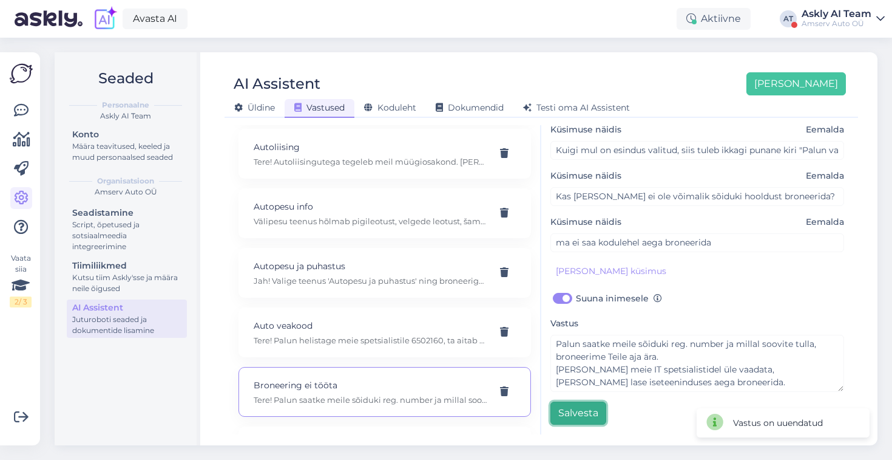
click at [583, 410] on button "Salvesta" at bounding box center [579, 412] width 56 height 23
click at [381, 283] on p "Jah! Valige teenus 'Autopesu ja puhastus' ning broneerige aeg teile sobivas esi…" at bounding box center [370, 280] width 233 height 11
type input "Autopesu ja puhastus"
type input "Kas saan broneerida aja autopesuks?"
checkbox input "false"
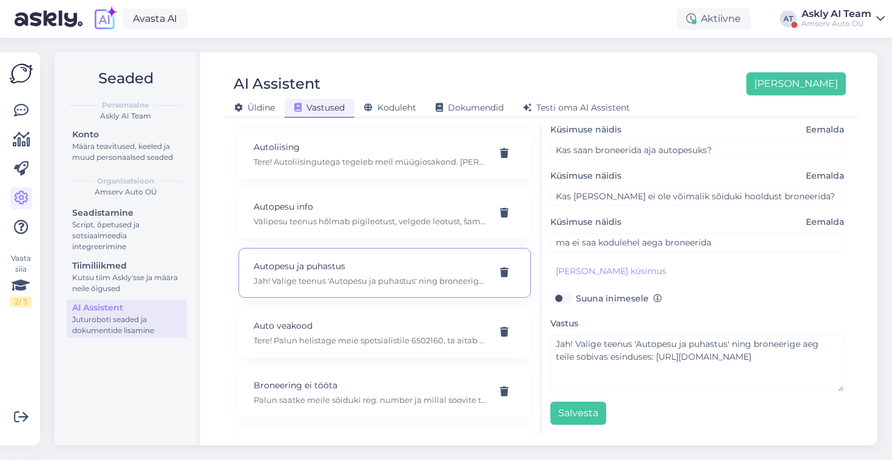
scroll to position [1, 0]
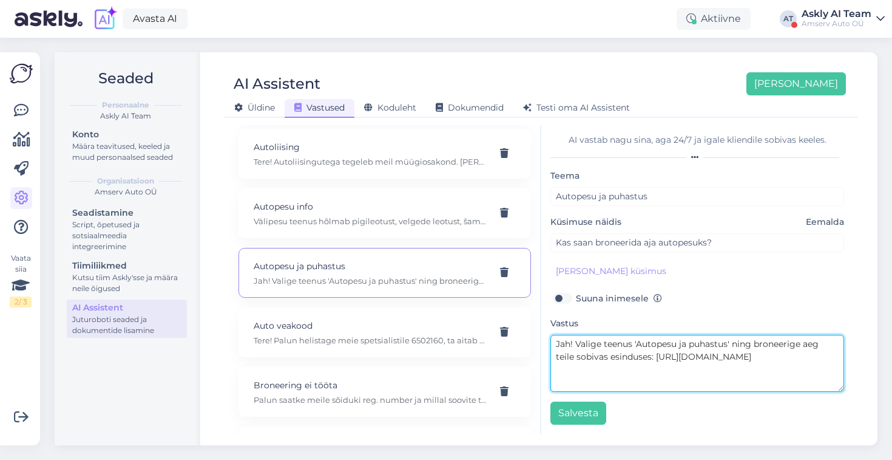
drag, startPoint x: 575, startPoint y: 342, endPoint x: 537, endPoint y: 339, distance: 37.8
click at [537, 339] on div "Kõige paremini vastab AI Assistent, kui lisad talle näiteid, kuidas soovid, et …" at bounding box center [541, 279] width 624 height 309
drag, startPoint x: 837, startPoint y: 356, endPoint x: 734, endPoint y: 344, distance: 104.0
click at [734, 344] on textarea "Valige teenus 'Autopesu ja puhastus' ning broneerige aeg teile sobivas esinduse…" at bounding box center [698, 363] width 294 height 57
drag, startPoint x: 555, startPoint y: 344, endPoint x: 604, endPoint y: 343, distance: 49.2
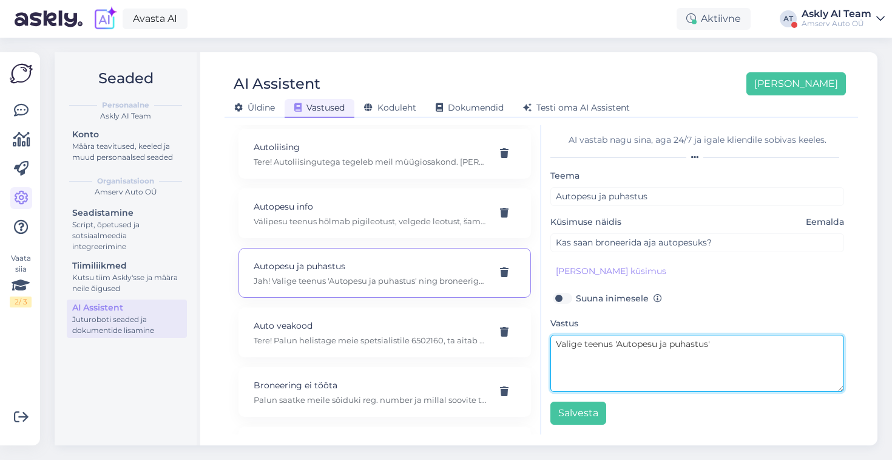
click at [555, 343] on textarea "Valige teenus 'Autopesu ja puhastus'" at bounding box center [698, 363] width 294 height 57
paste textarea "broneerige aeg teile sobivas esinduses: https://www.amservauto.ee/omanikule/hoo…"
drag, startPoint x: 563, startPoint y: 344, endPoint x: 517, endPoint y: 344, distance: 46.1
click at [517, 344] on div "Kõige paremini vastab AI Assistent, kui lisad talle näiteid, kuidas soovid, et …" at bounding box center [541, 279] width 624 height 309
click at [644, 339] on textarea "Siin saab broneerige aeg teile sobivas esinduses: https://www.amservauto.ee/oma…" at bounding box center [698, 363] width 294 height 57
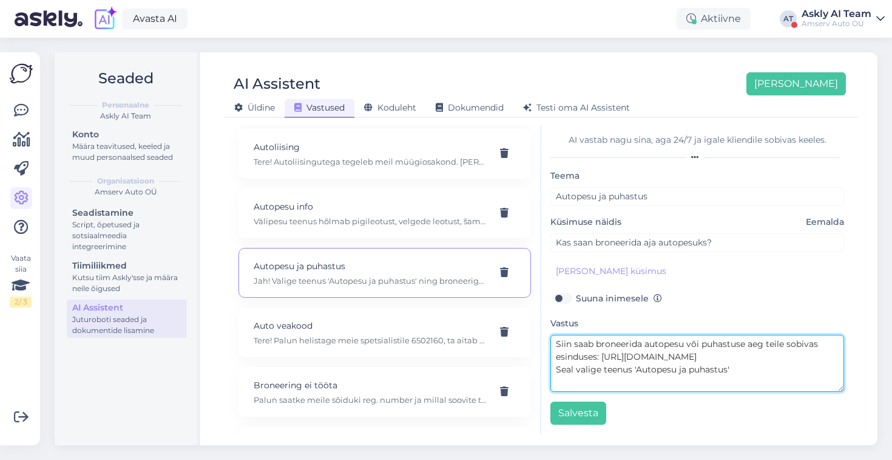
click at [632, 370] on textarea "Siin saab broneerida autopesu või puhastuse aeg teile sobivas esinduses: https:…" at bounding box center [698, 363] width 294 height 57
click at [741, 373] on textarea "Siin saab broneerida autopesu või puhastuse aeg teile sobivas esinduses: https:…" at bounding box center [698, 363] width 294 height 57
type textarea "Siin saab broneerida autopesu või puhastuse aeg teile sobivas esinduses: https:…"
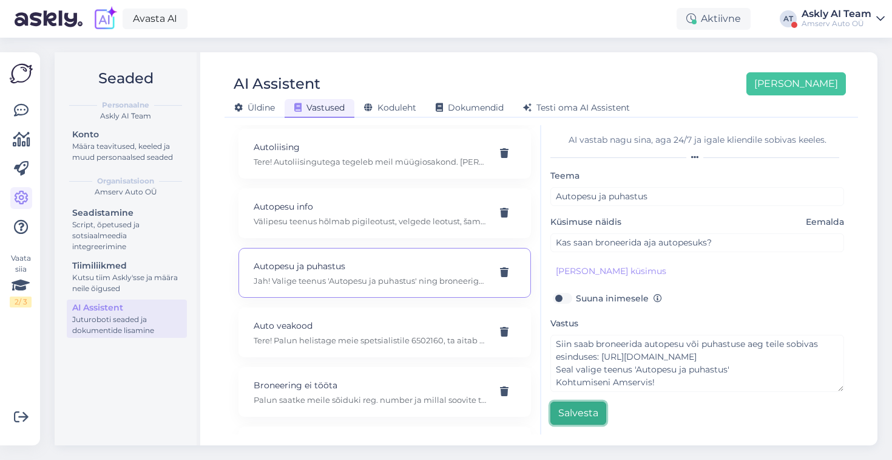
click at [578, 416] on button "Salvesta" at bounding box center [579, 412] width 56 height 23
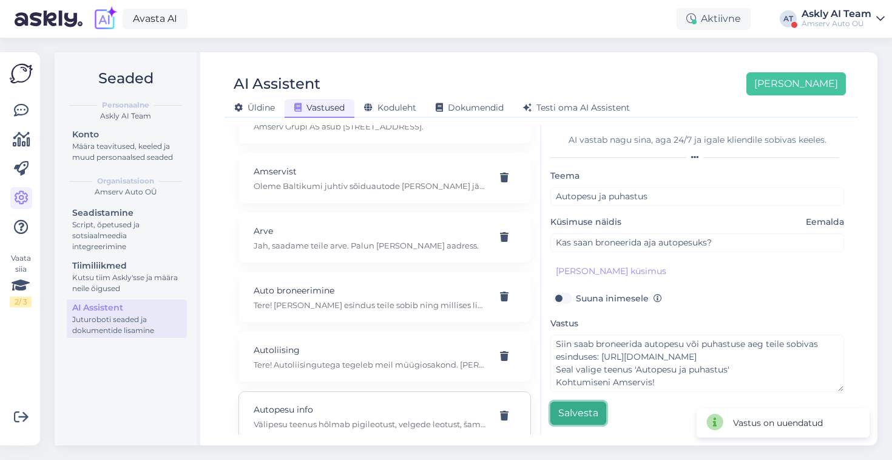
scroll to position [255, 0]
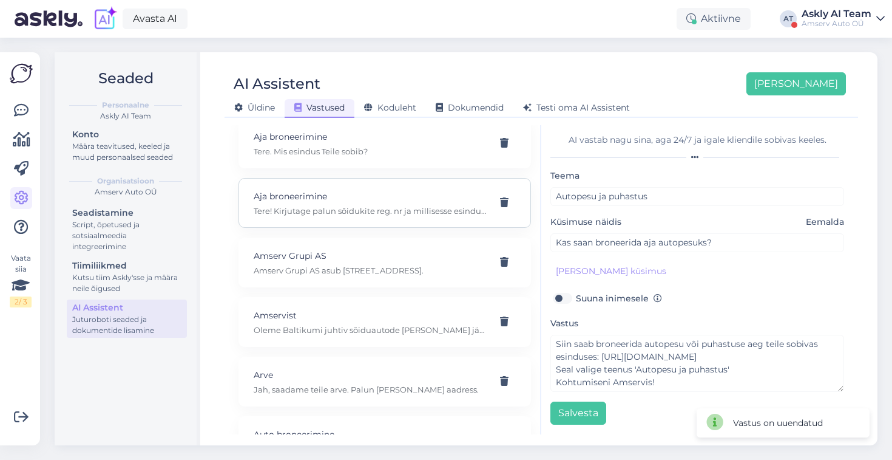
click at [396, 212] on p "Tere! Kirjutage palun sõidukite reg. nr ja millisesse esindusse tulla soovite? …" at bounding box center [370, 210] width 233 height 11
type input "Aja broneerimine"
type input "Sooviks kahele autole välipesu ja salongipuhastust aga kahjuks ei saa aega bron…"
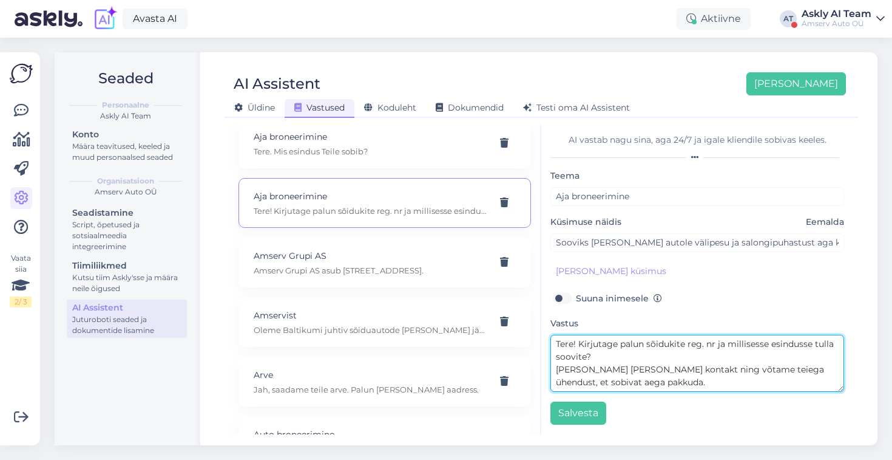
drag, startPoint x: 602, startPoint y: 370, endPoint x: 551, endPoint y: 369, distance: 51.0
click at [551, 369] on textarea "Tere! Kirjutage palun sõidukite reg. nr ja millisesse esindusse tulla soovite? …" at bounding box center [698, 363] width 294 height 57
click at [657, 380] on textarea "Tere! Kirjutage palun sõidukite reg. nr ja millisesse esindusse tulla soovite? …" at bounding box center [698, 363] width 294 height 57
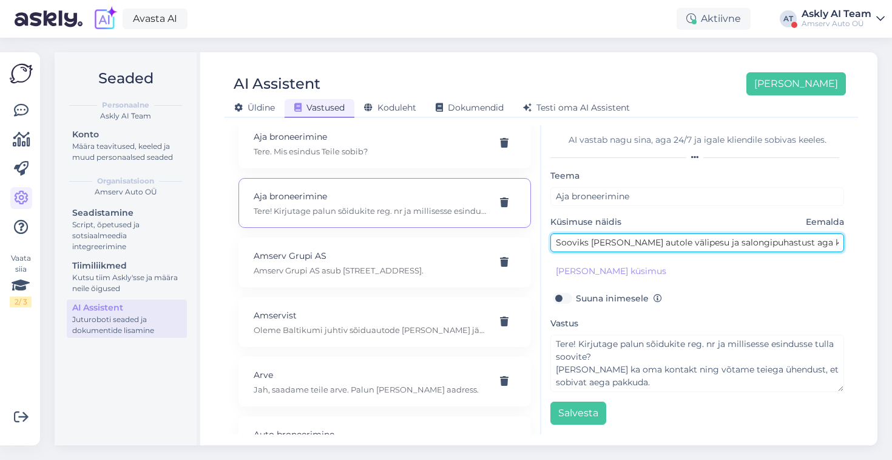
click at [678, 248] on input "Sooviks kahele autole välipesu ja salongipuhastust aga kahjuks ei saa aega bron…" at bounding box center [698, 242] width 294 height 19
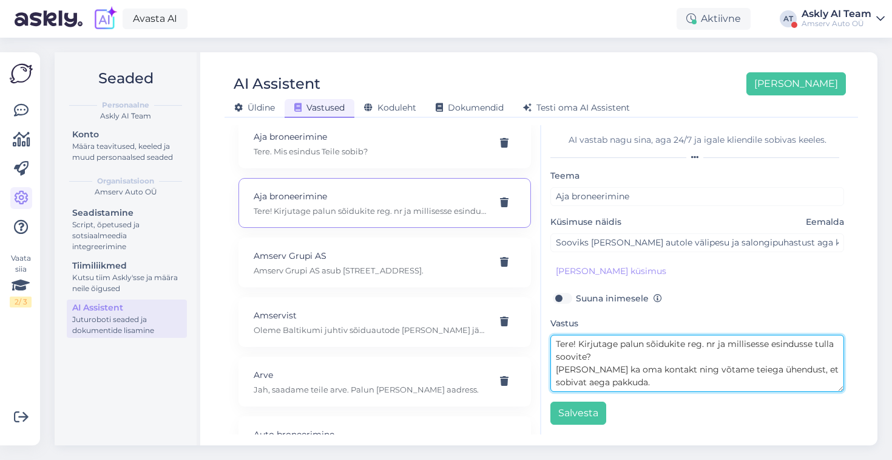
drag, startPoint x: 579, startPoint y: 342, endPoint x: 533, endPoint y: 342, distance: 45.5
click at [533, 342] on div "Kõige paremini vastab AI Assistent, kui lisad talle näiteid, kuidas soovid, et …" at bounding box center [541, 279] width 624 height 309
click at [642, 355] on textarea "Kirjutage palun sõidukite reg. nr ja millisesse esindusse tulla soovite? Lisage…" at bounding box center [698, 363] width 294 height 57
drag, startPoint x: 636, startPoint y: 376, endPoint x: 550, endPoint y: 366, distance: 86.2
click at [550, 366] on div "AI vastab nagu sina, aga 24/7 ja igale kliendile sobivas keeles. Teema Aja bron…" at bounding box center [698, 279] width 312 height 309
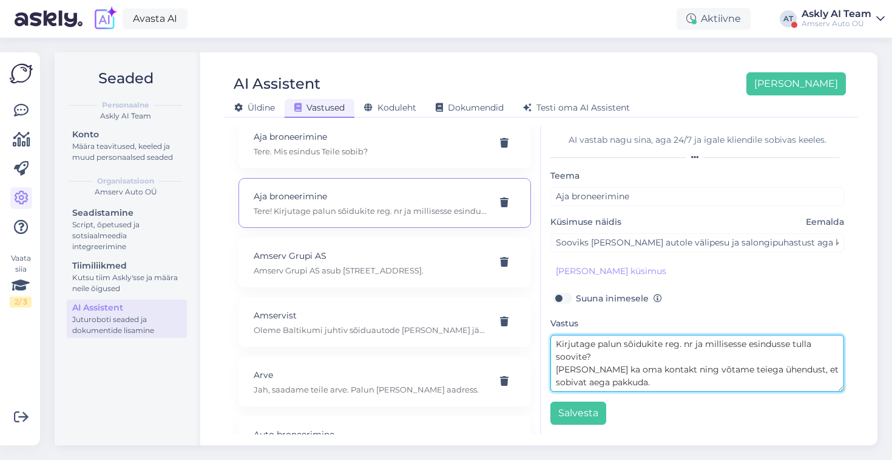
click at [684, 378] on textarea "Kirjutage palun sõidukite reg. nr ja millisesse esindusse tulla soovite? Lisage…" at bounding box center [698, 363] width 294 height 57
drag, startPoint x: 831, startPoint y: 369, endPoint x: 511, endPoint y: 367, distance: 319.3
click at [511, 368] on div "Kõige paremini vastab AI Assistent, kui lisad talle näiteid, kuidas soovid, et …" at bounding box center [541, 279] width 624 height 309
type textarea "Kirjutage palun sõidukite reg. nr ja millisesse esindusse tulla soovite? Püüame…"
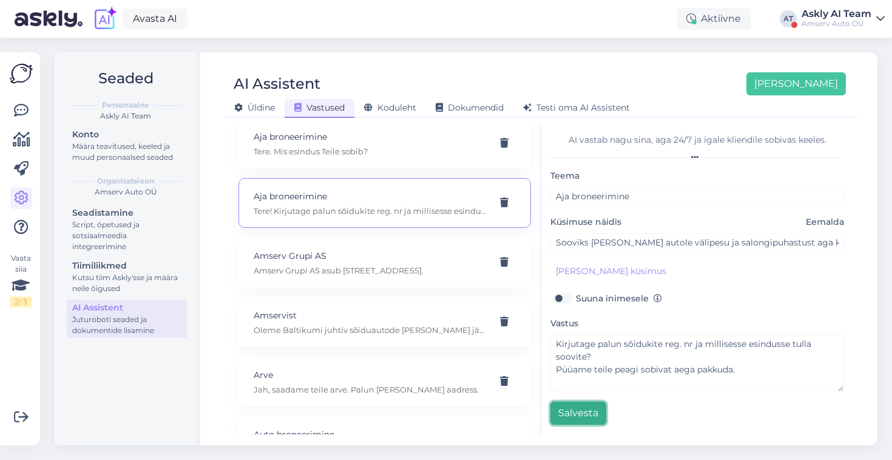
click at [570, 413] on button "Salvesta" at bounding box center [579, 412] width 56 height 23
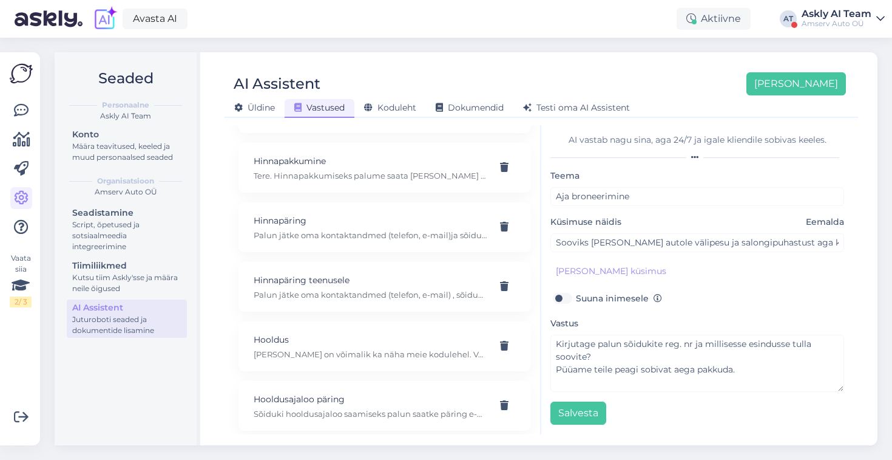
scroll to position [1614, 0]
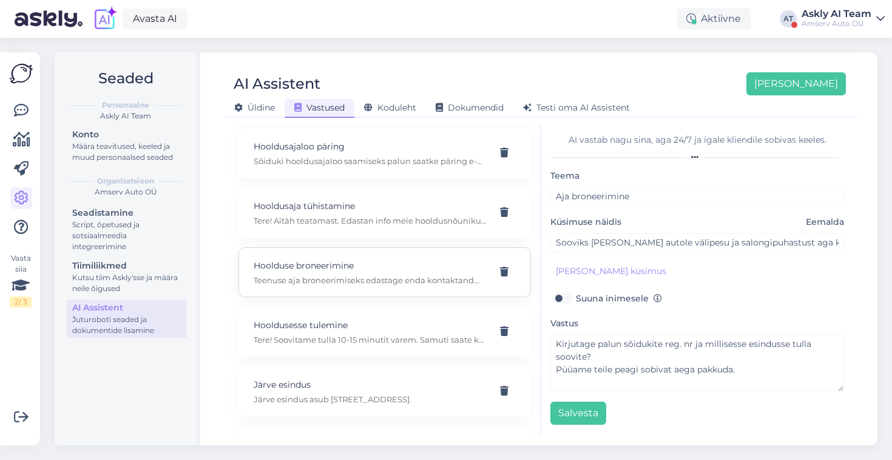
click at [350, 274] on p "Teenuse aja broneerimiseks edastage enda kontaktandmed (telefoninumber ja e-mai…" at bounding box center [370, 279] width 233 height 11
type input "Hoolduse broneerimine"
type input "Soovin broneerida oma sõiduki hooldusteeninduse aja. Kuidas toimida?"
checkbox input "true"
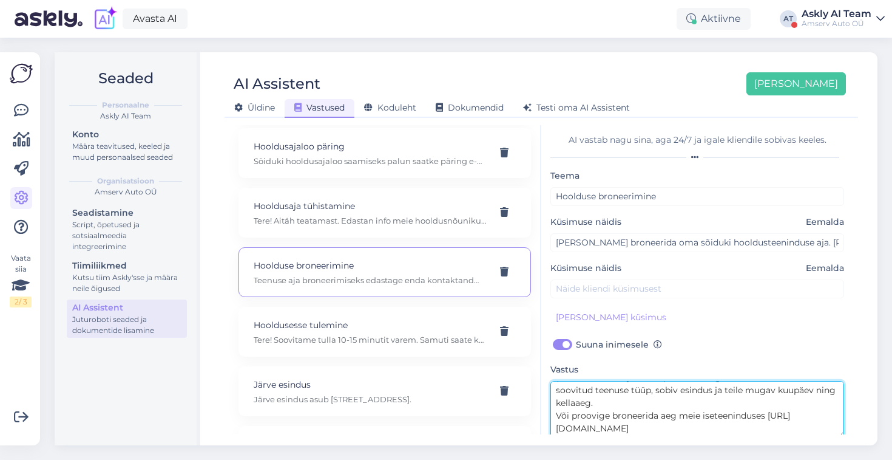
scroll to position [0, 0]
drag, startPoint x: 604, startPoint y: 404, endPoint x: 540, endPoint y: 369, distance: 72.8
click at [540, 369] on div "Kõige paremini vastab AI Assistent, kui lisad talle näiteid, kuidas soovid, et …" at bounding box center [541, 279] width 624 height 309
click at [631, 404] on textarea "Teenuse aja broneerimiseks edastage enda kontaktandmed (telefoninumber ja e-mai…" at bounding box center [698, 409] width 294 height 57
drag, startPoint x: 654, startPoint y: 418, endPoint x: 674, endPoint y: 390, distance: 34.4
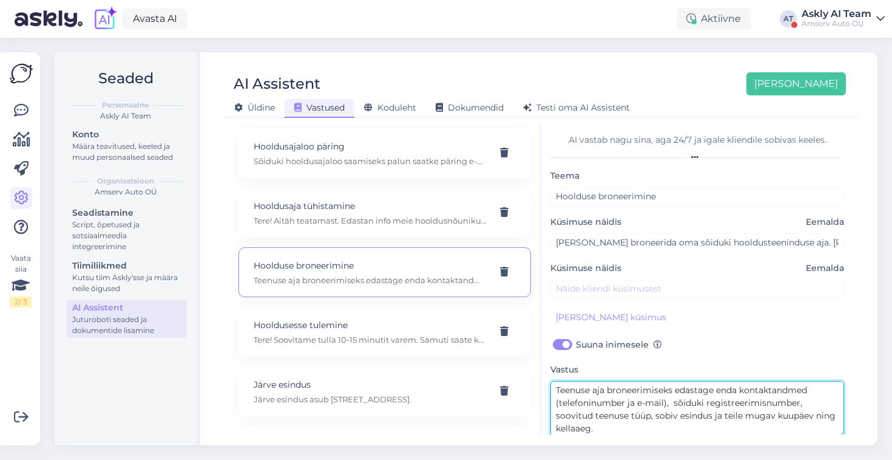
click at [674, 390] on textarea "Teenuse aja broneerimiseks edastage enda kontaktandmed (telefoninumber ja e-mai…" at bounding box center [698, 409] width 294 height 57
drag, startPoint x: 758, startPoint y: 402, endPoint x: 548, endPoint y: 401, distance: 209.5
click at [548, 401] on div "AI vastab nagu sina, aga 24/7 ja igale kliendile sobivas keeles. Teema Hoolduse…" at bounding box center [698, 279] width 312 height 309
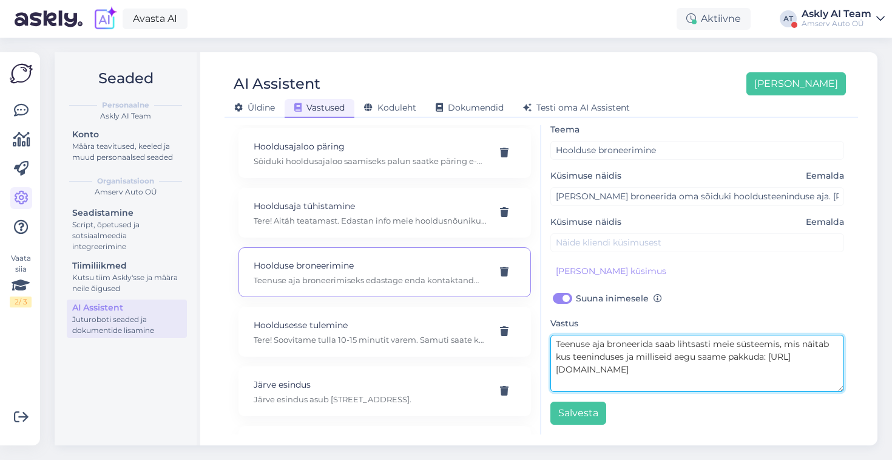
scroll to position [47, 0]
type textarea "Teenuse aja broneerida saab lihtsasti meie süsteemis, mis näitab kus teeninduse…"
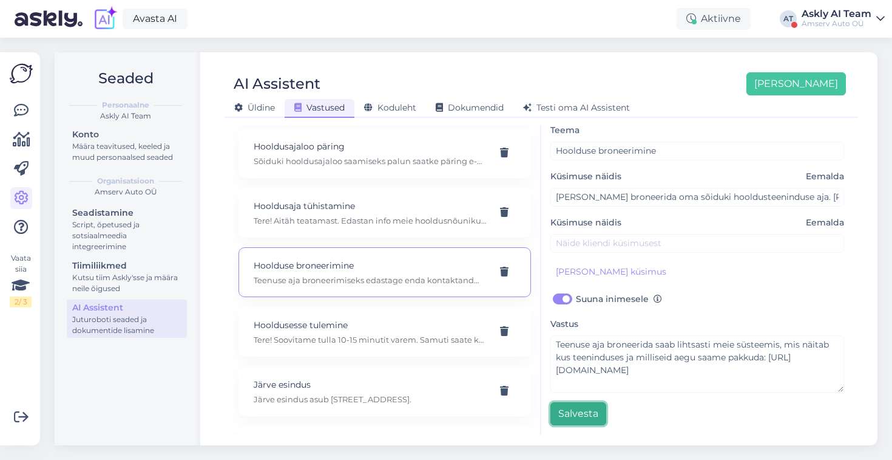
click at [572, 410] on button "Salvesta" at bounding box center [579, 413] width 56 height 23
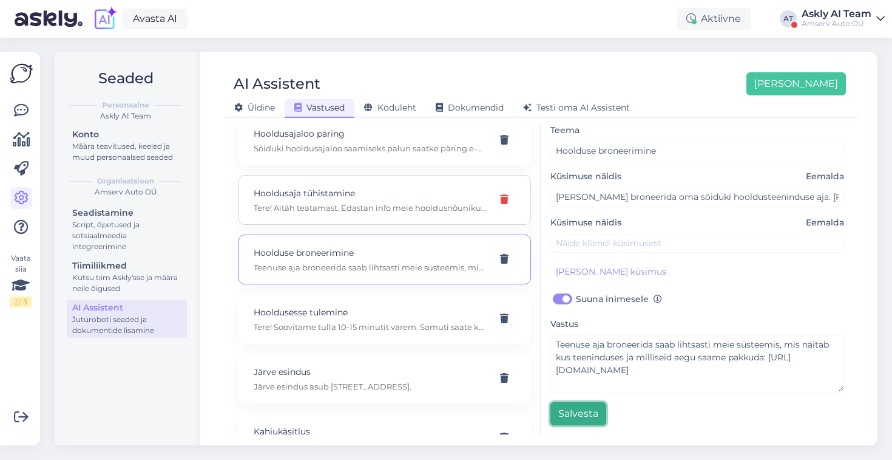
scroll to position [1664, 0]
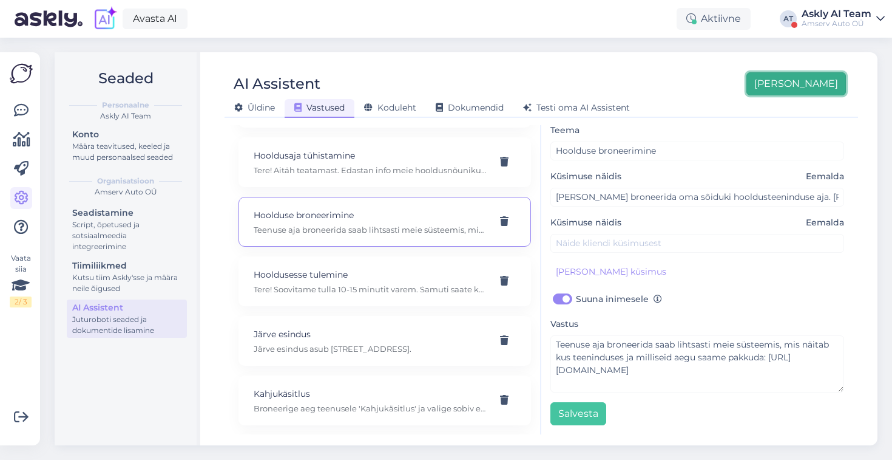
click at [798, 90] on button "[PERSON_NAME]" at bounding box center [797, 83] width 100 height 23
checkbox input "false"
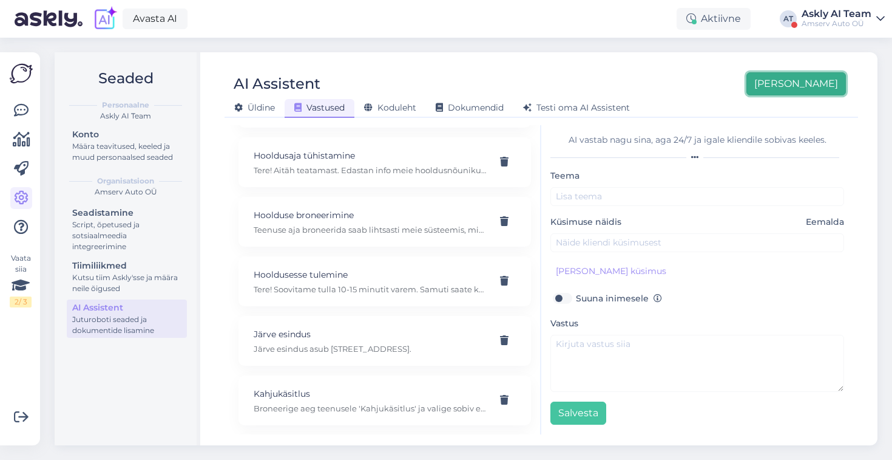
scroll to position [1, 0]
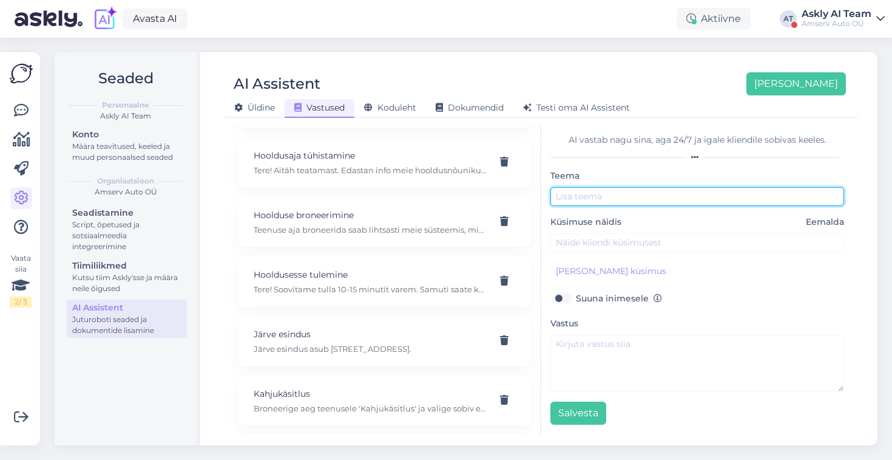
click at [575, 191] on input "text" at bounding box center [698, 196] width 294 height 19
type input "Broneering teenusele otse"
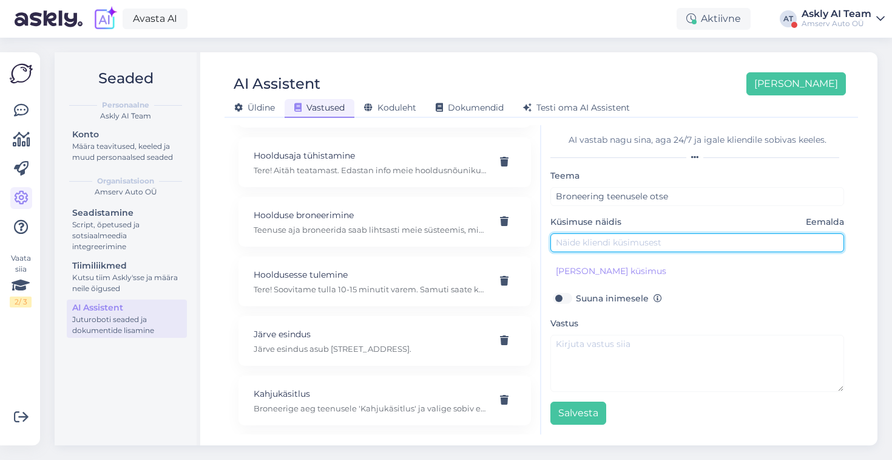
click at [574, 239] on input "text" at bounding box center [698, 242] width 294 height 19
type input "Ma ei soovi ise ankeeti täita, soovin et teie ütlete, millal aegu on"
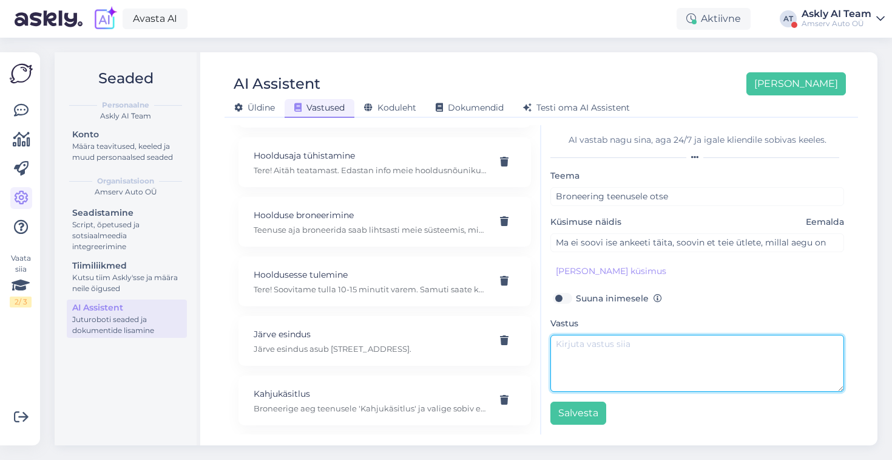
click at [574, 359] on textarea at bounding box center [698, 363] width 294 height 57
paste textarea "edastage enda kontaktandmed (telefoninumber ja e-mail), sõiduki registreerimisn…"
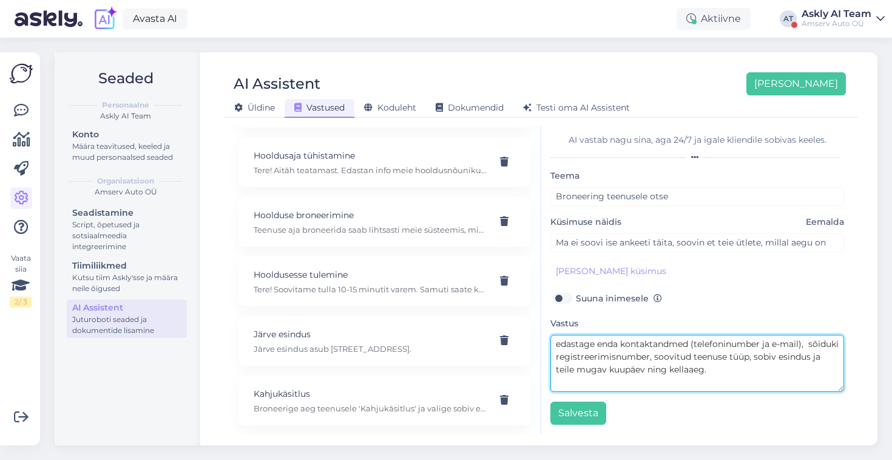
click at [557, 342] on textarea "edastage enda kontaktandmed (telefoninumber ja e-mail), sõiduki registreerimisn…" at bounding box center [698, 363] width 294 height 57
click at [786, 355] on textarea "Palun eedastage enda kontaktandmed (telefoninumber ja e-mail), sõiduki registre…" at bounding box center [698, 363] width 294 height 57
click at [795, 374] on textarea "Palun eedastage enda kontaktandmed (telefoninumber ja e-mail), sõiduki registre…" at bounding box center [698, 363] width 294 height 57
drag, startPoint x: 795, startPoint y: 374, endPoint x: 690, endPoint y: 369, distance: 105.1
click at [690, 369] on textarea "Palun eedastage enda kontaktandmed (telefoninumber ja e-mail), sõiduki registre…" at bounding box center [698, 363] width 294 height 57
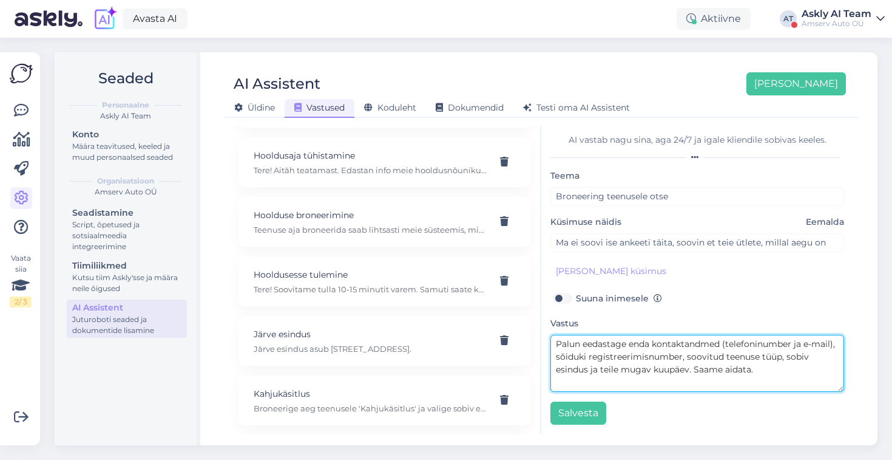
drag, startPoint x: 724, startPoint y: 369, endPoint x: 751, endPoint y: 371, distance: 26.8
click at [724, 369] on textarea "Palun eedastage enda kontaktandmed (telefoninumber ja e-mail), sõiduki registre…" at bounding box center [698, 363] width 294 height 57
type textarea "Palun eedastage enda kontaktandmed (telefoninumber ja e-mail), sõiduki registre…"
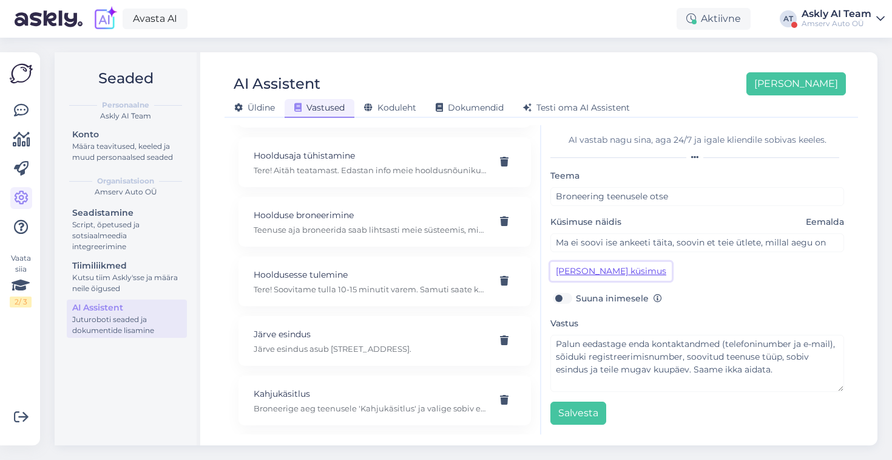
click at [577, 268] on button "Lisa kliendi küsimus" at bounding box center [611, 271] width 121 height 19
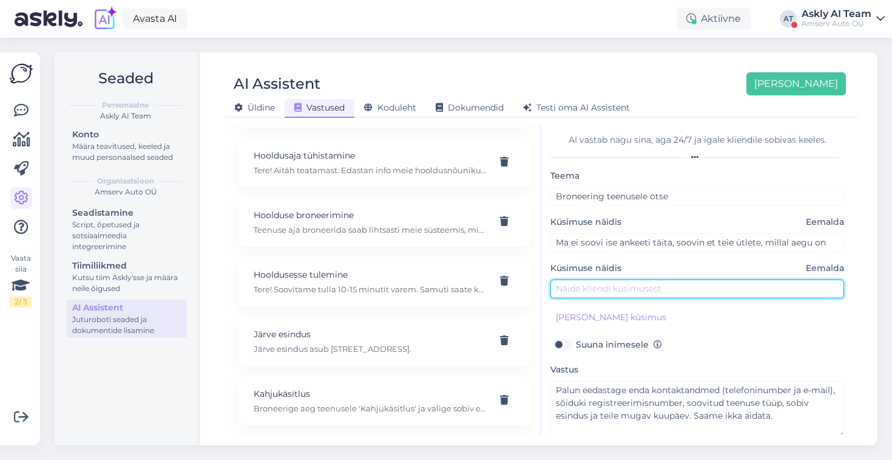
click at [574, 289] on input "text" at bounding box center [698, 288] width 294 height 19
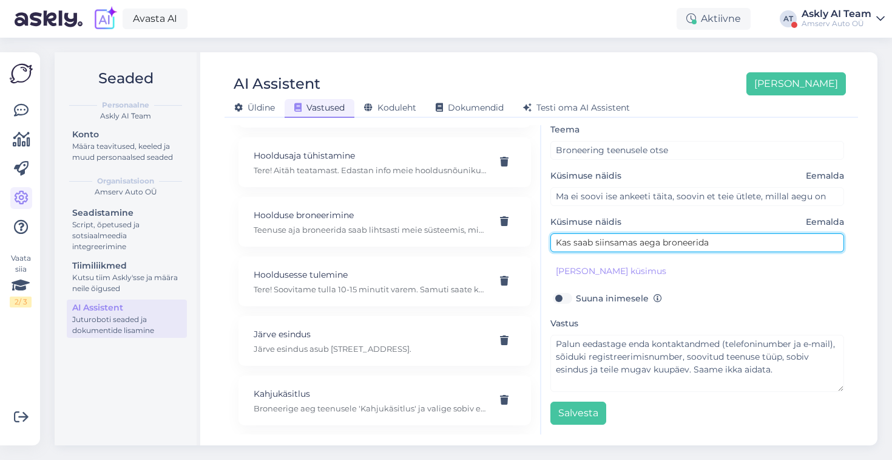
type input "Kas saab siinsamas aega broneerida"
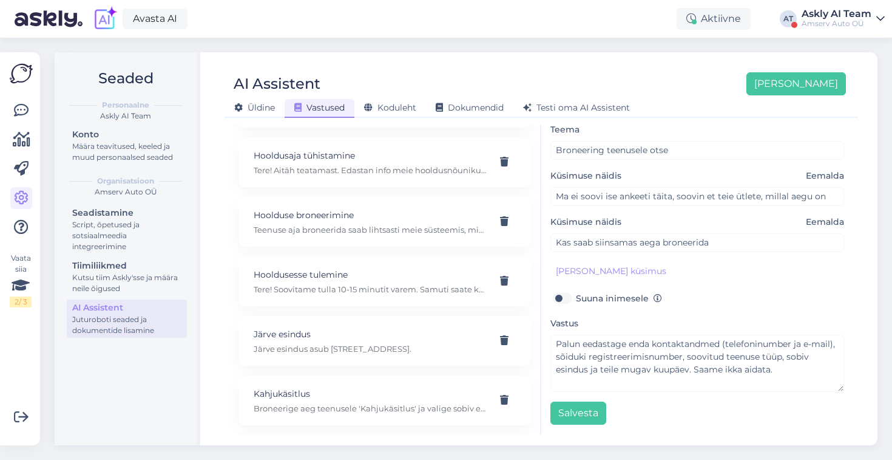
click at [576, 297] on label "Suuna inimesele" at bounding box center [619, 298] width 86 height 16
click at [563, 297] on input "Suuna inimesele" at bounding box center [562, 298] width 23 height 16
checkbox input "true"
click at [582, 413] on button "Salvesta" at bounding box center [579, 412] width 56 height 23
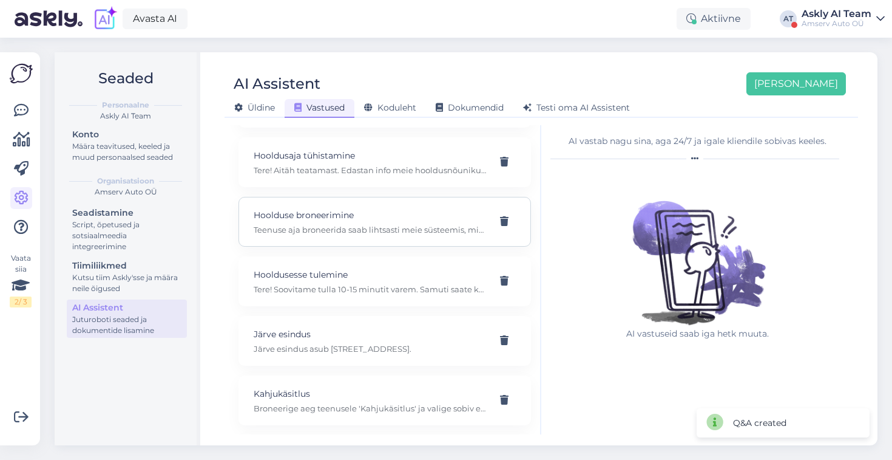
scroll to position [1724, 0]
click at [380, 231] on p "Teenuse aja broneerida saab lihtsasti meie süsteemis, mis näitab kus teeninduse…" at bounding box center [370, 229] width 233 height 11
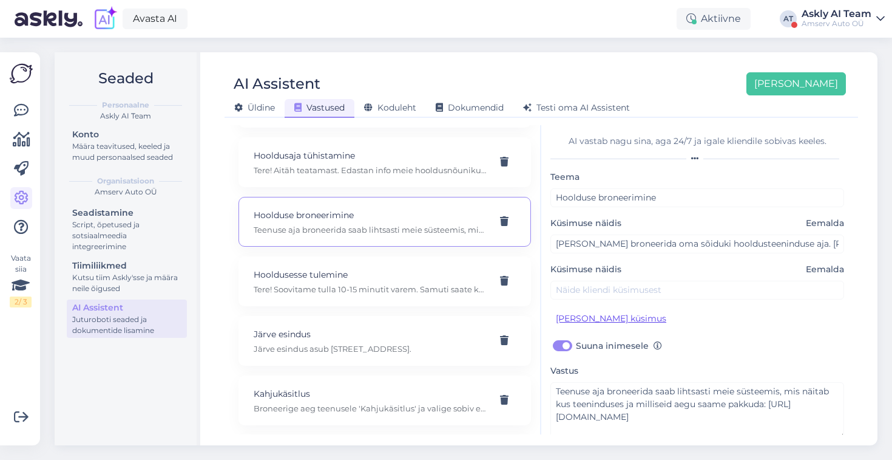
scroll to position [24, 0]
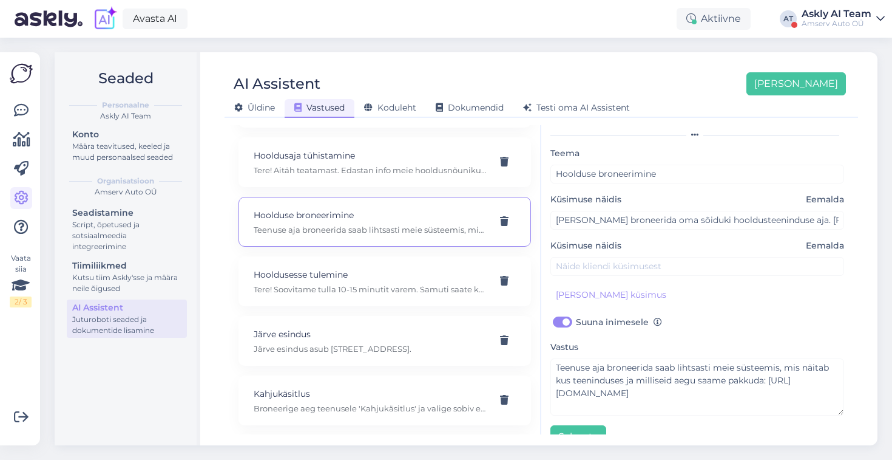
click at [576, 322] on label "Suuna inimesele" at bounding box center [619, 322] width 86 height 16
click at [555, 322] on input "Suuna inimesele" at bounding box center [562, 322] width 23 height 16
checkbox input "false"
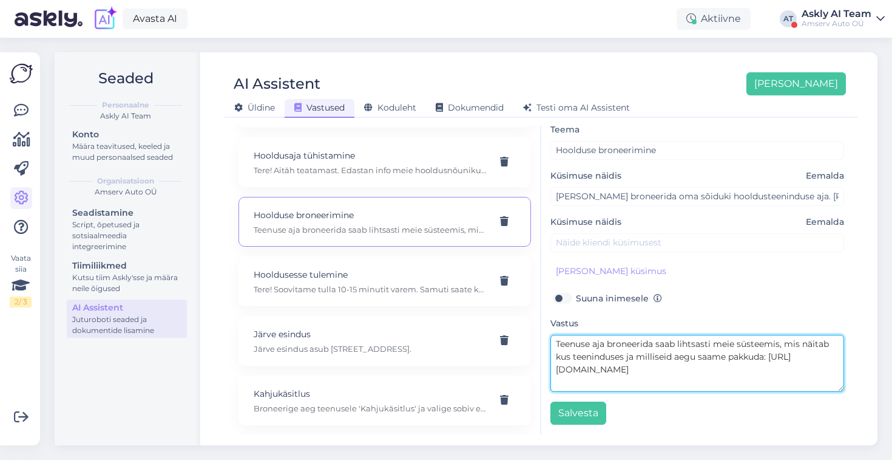
click at [560, 342] on textarea "Teenuse aja broneerida saab lihtsasti meie süsteemis, mis näitab kus teeninduse…" at bounding box center [698, 363] width 294 height 57
click at [614, 341] on textarea "Meie teenuse aja broneerida saab lihtsasti meie süsteemis, mis näitab kus teeni…" at bounding box center [698, 363] width 294 height 57
drag, startPoint x: 732, startPoint y: 343, endPoint x: 715, endPoint y: 342, distance: 16.4
click at [715, 342] on textarea "Meie teenustele saab aja broneerida saab lihtsasti meie süsteemis, mis näitab k…" at bounding box center [698, 363] width 294 height 57
click at [747, 344] on textarea "Meie teenustele saab aja broneerida lihtsasti meie süsteemis, mis näitab kus te…" at bounding box center [698, 363] width 294 height 57
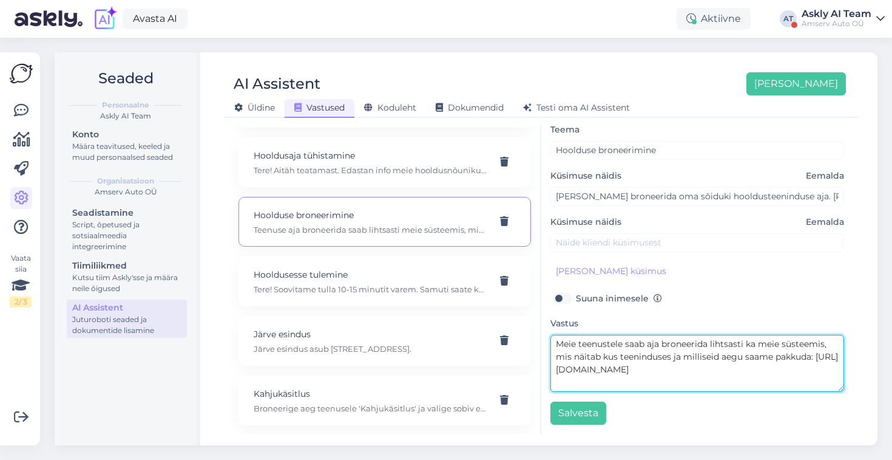
click at [602, 357] on textarea "Meie teenustele saab aja broneerida lihtsasti ka meie süsteemis, mis näitab kus…" at bounding box center [698, 363] width 294 height 57
drag, startPoint x: 724, startPoint y: 356, endPoint x: 646, endPoint y: 355, distance: 78.3
click at [646, 355] on textarea "Meie teenustele saab aja broneerida lihtsasti ka meie süsteemis, mis näitab rea…" at bounding box center [698, 363] width 294 height 57
click at [653, 355] on textarea "Meie teenustele saab aja broneerida lihtsasti ka meie süsteemis, mis näitab rea…" at bounding box center [698, 363] width 294 height 57
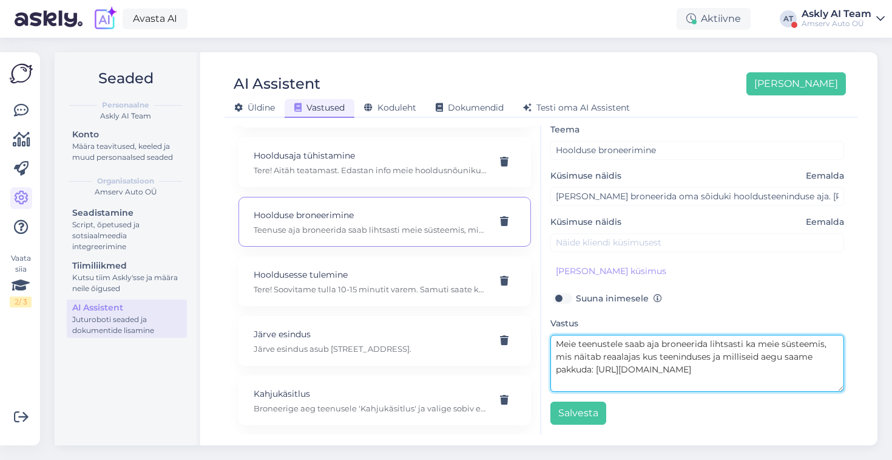
click at [659, 356] on textarea "Meie teenustele saab aja broneerida lihtsasti ka meie süsteemis, mis näitab rea…" at bounding box center [698, 363] width 294 height 57
drag, startPoint x: 836, startPoint y: 358, endPoint x: 685, endPoint y: 356, distance: 151.2
click at [685, 356] on textarea "Meie teenustele saab aja broneerida lihtsasti ka meie süsteemis, mis näitab rea…" at bounding box center [698, 363] width 294 height 57
click at [644, 342] on textarea "Meie teenustele saab aja broneerida lihtsasti ka meie süsteemis, mis näitab rea…" at bounding box center [698, 363] width 294 height 57
click at [754, 342] on textarea "Meie teenustele saab aja broneerida lihtsasti ka meie süsteemis, mis näitab rea…" at bounding box center [698, 363] width 294 height 57
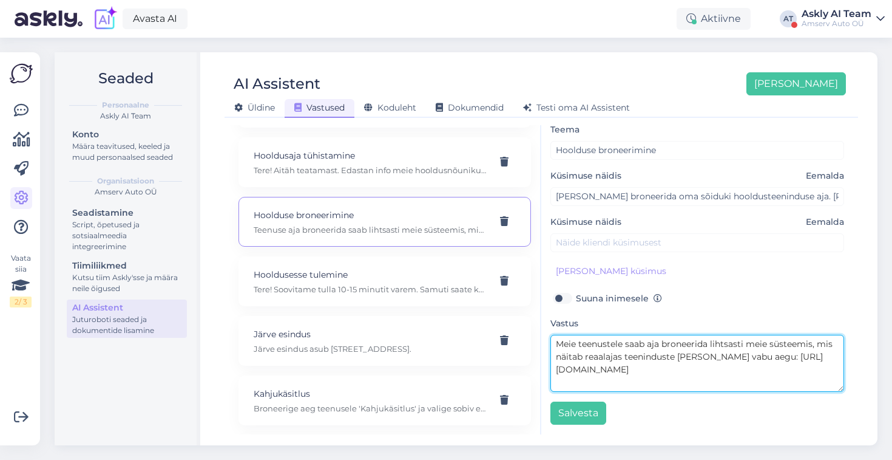
drag, startPoint x: 704, startPoint y: 357, endPoint x: 677, endPoint y: 357, distance: 27.3
click at [677, 357] on textarea "Meie teenustele saab aja broneerida lihtsasti meie süsteemis, mis näitab reaala…" at bounding box center [698, 363] width 294 height 57
click at [729, 356] on textarea "Meie teenustele saab aja broneerida lihtsasti meie süsteemis, mis näitab reaala…" at bounding box center [698, 363] width 294 height 57
click at [732, 355] on textarea "Meie teenustele saab aja broneerida lihtsasti meie süsteemis, mis näitab reaala…" at bounding box center [698, 363] width 294 height 57
type textarea "Meie teenustele saab aja broneerida lihtsasti meie süsteemis, mis näitab reaala…"
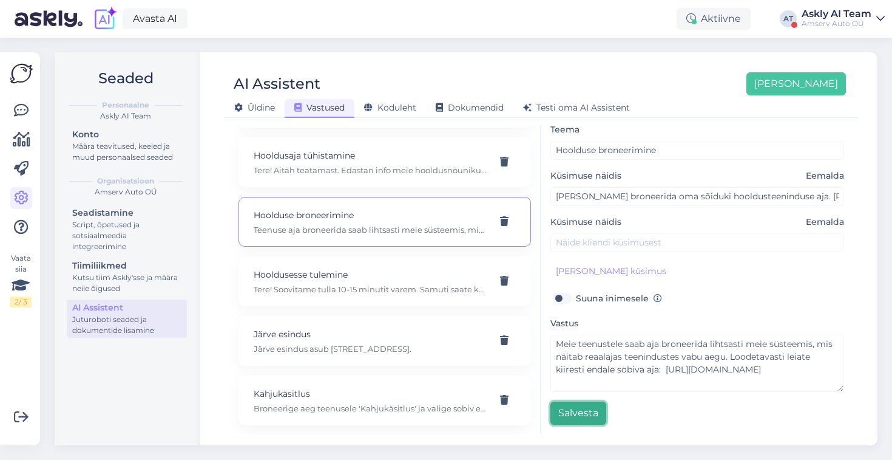
click at [583, 413] on button "Salvesta" at bounding box center [579, 412] width 56 height 23
click at [834, 12] on div "Askly AI Team" at bounding box center [837, 14] width 70 height 10
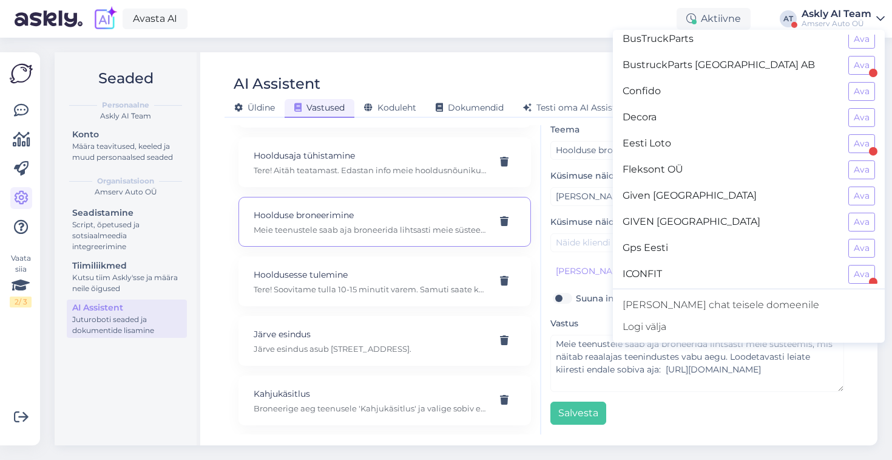
scroll to position [245, 0]
click at [861, 166] on button "Ava" at bounding box center [862, 167] width 27 height 19
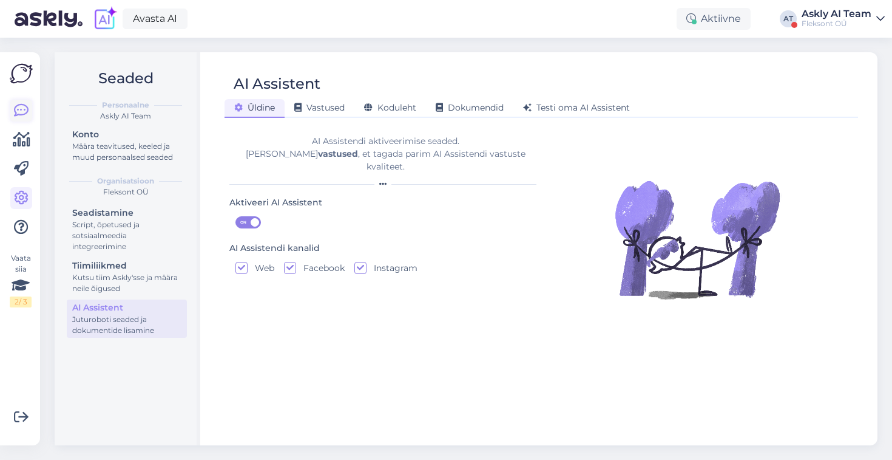
click at [16, 112] on icon at bounding box center [21, 110] width 15 height 15
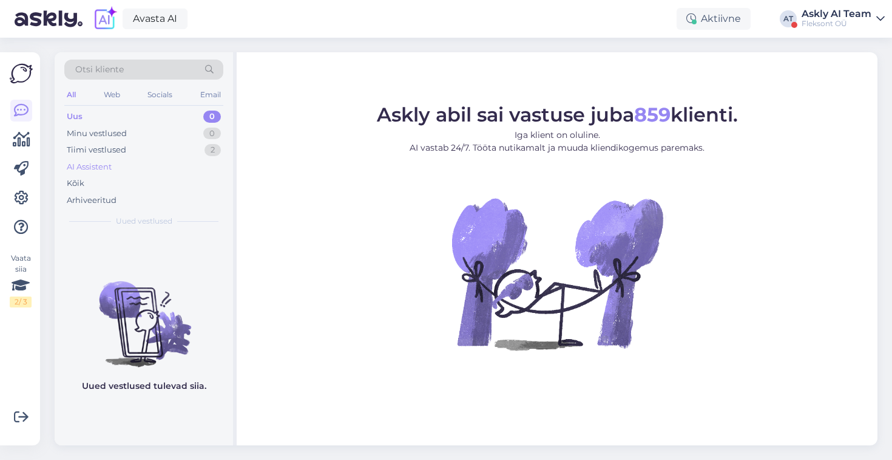
click at [89, 165] on div "AI Assistent" at bounding box center [89, 167] width 45 height 12
click at [89, 198] on div "Arhiveeritud" at bounding box center [92, 200] width 50 height 12
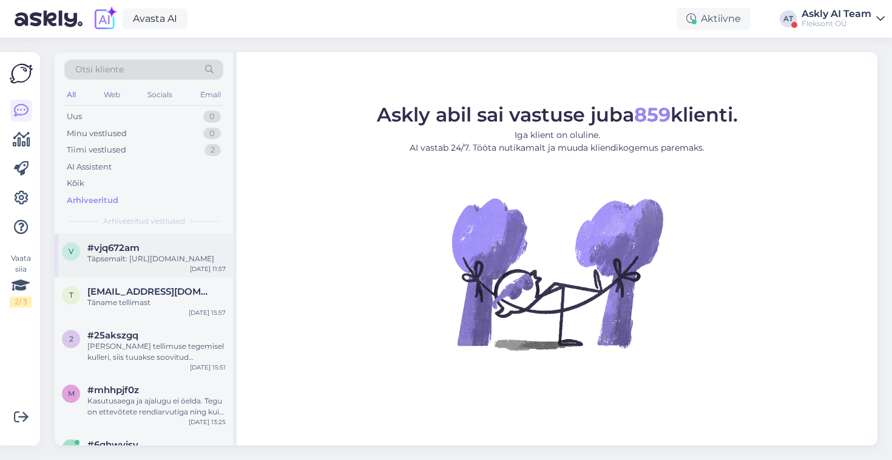
click at [180, 245] on div "#vjq672am" at bounding box center [156, 247] width 138 height 11
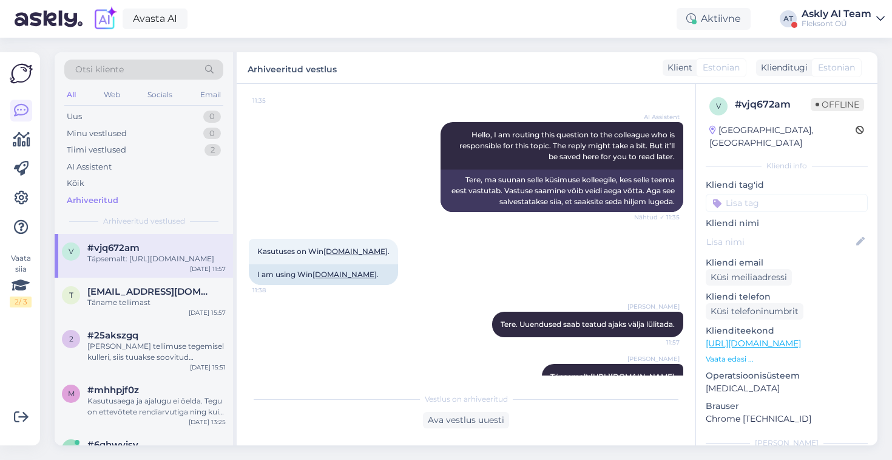
scroll to position [204, 0]
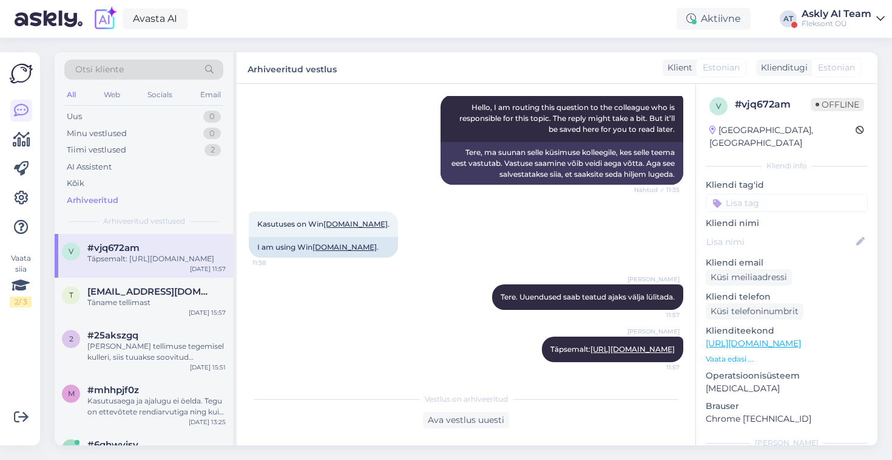
click at [744, 194] on input at bounding box center [787, 203] width 162 height 18
type input "ai assistent"
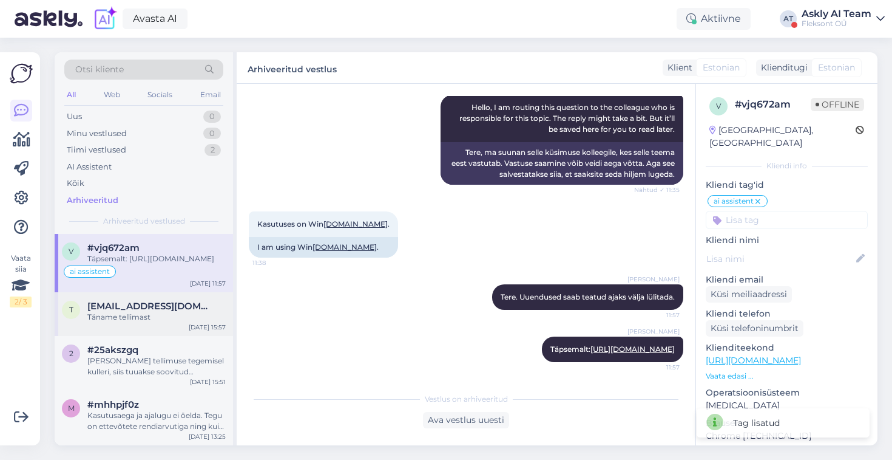
click at [165, 335] on div "t triin@estravel.ee Täname tellimast Oct 13 15:57" at bounding box center [144, 314] width 178 height 44
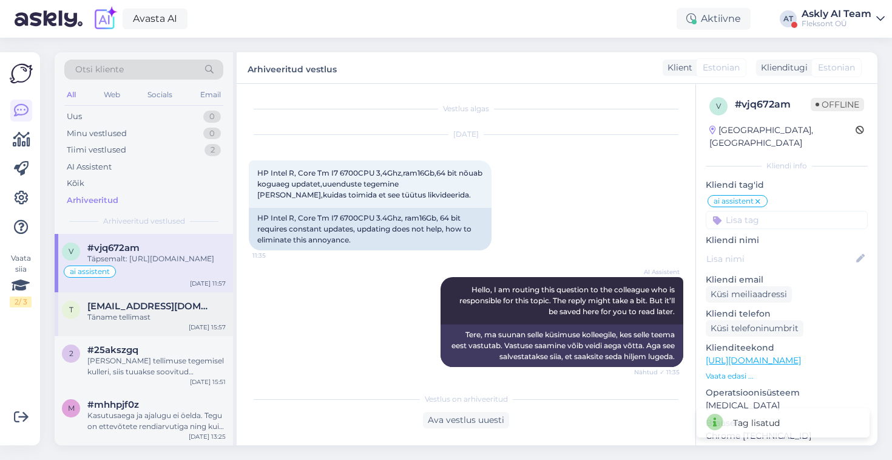
type textarea "Estravel Group AS"
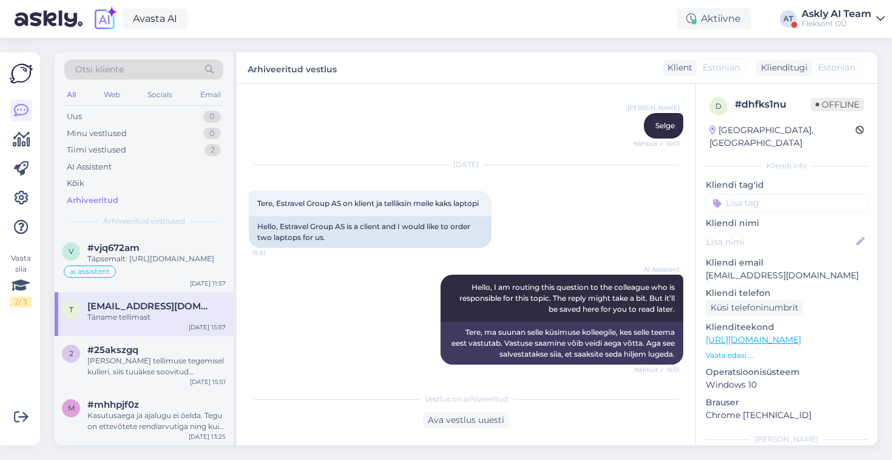
scroll to position [655, 0]
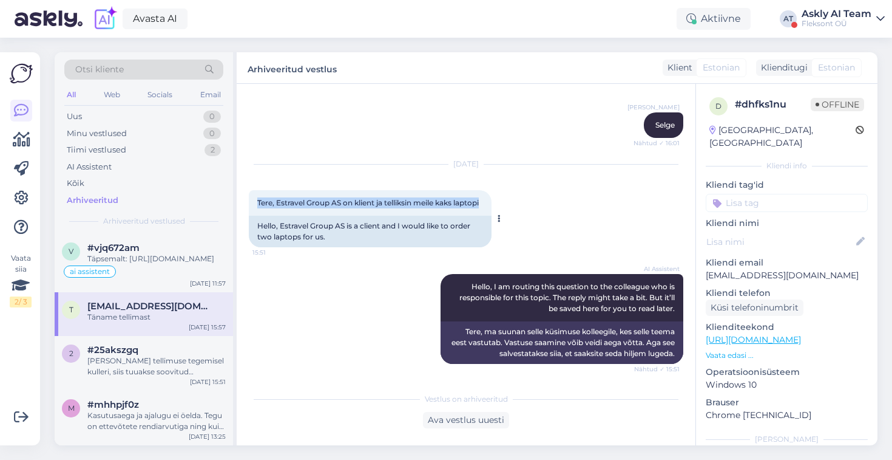
drag, startPoint x: 296, startPoint y: 202, endPoint x: 256, endPoint y: 191, distance: 40.9
click at [256, 191] on div "Tere, Estravel Group AS on klient ja telliksin meile kaks laptopi 15:51" at bounding box center [370, 202] width 243 height 25
copy span "Tere, Estravel Group AS on klient ja telliksin meile kaks laptopi"
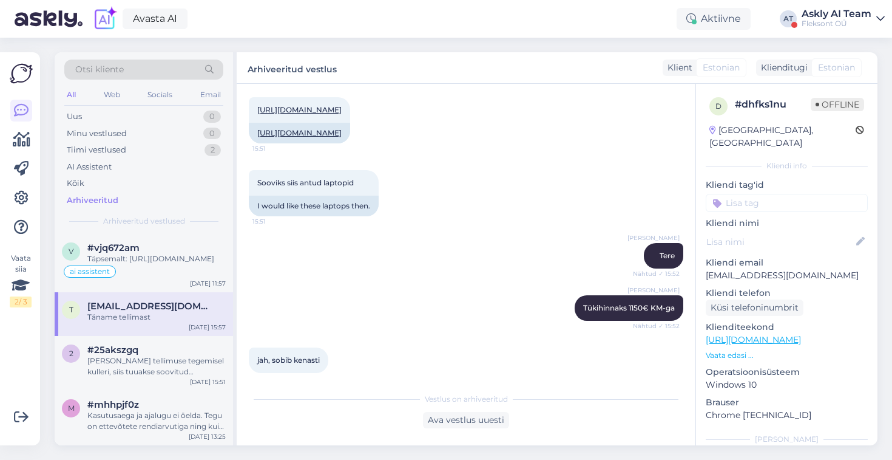
scroll to position [935, 0]
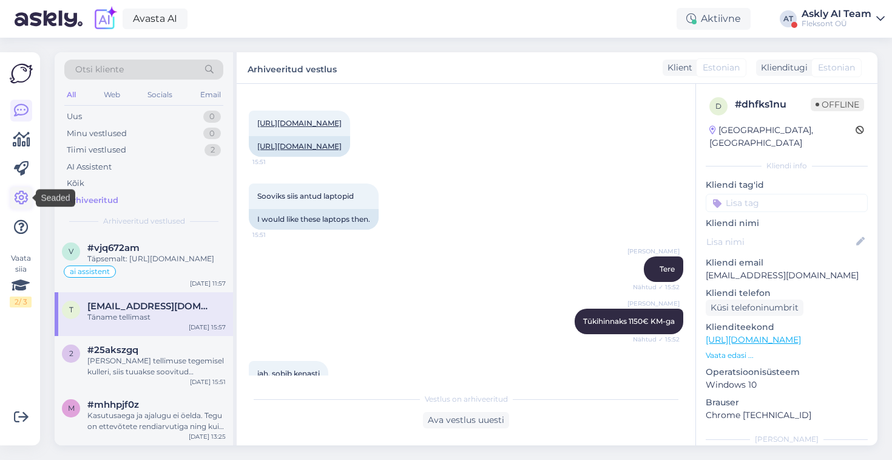
click at [19, 194] on icon at bounding box center [21, 198] width 15 height 15
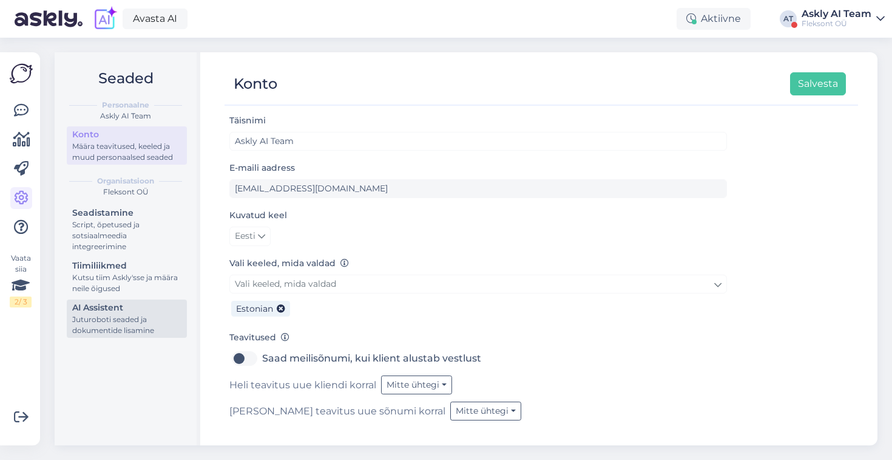
click at [100, 310] on div "AI Assistent" at bounding box center [126, 307] width 109 height 13
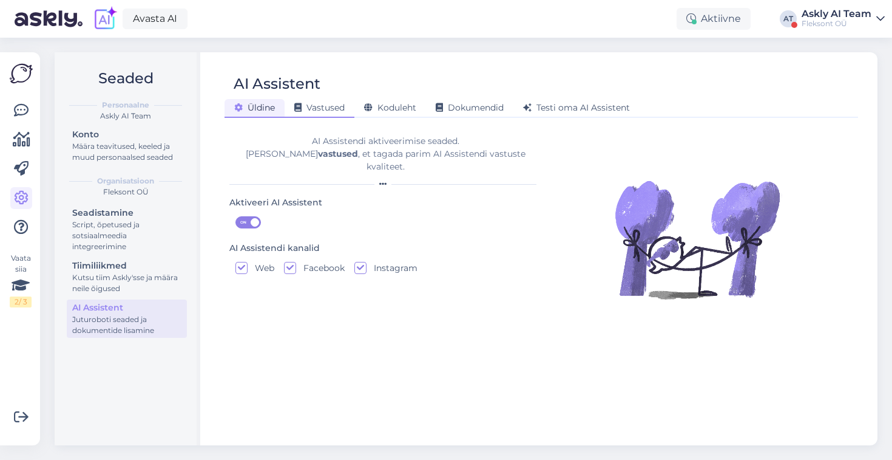
click at [324, 109] on span "Vastused" at bounding box center [319, 107] width 50 height 11
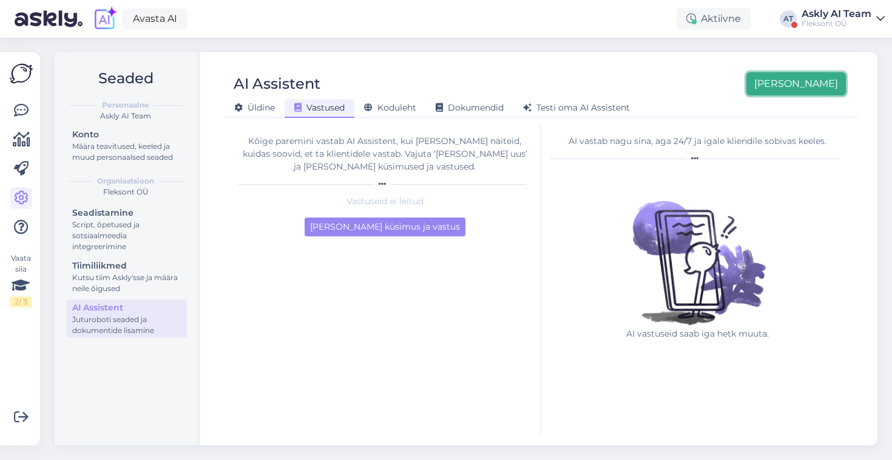
click at [812, 84] on button "[PERSON_NAME]" at bounding box center [797, 83] width 100 height 23
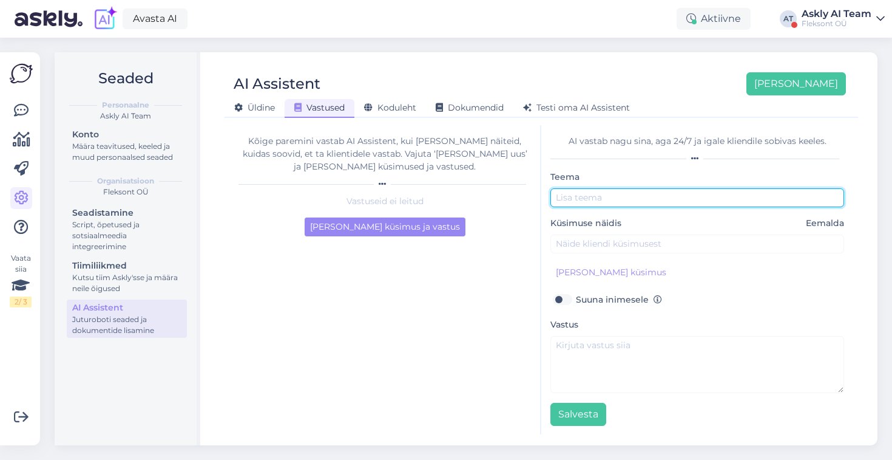
click at [586, 199] on input "text" at bounding box center [698, 197] width 294 height 19
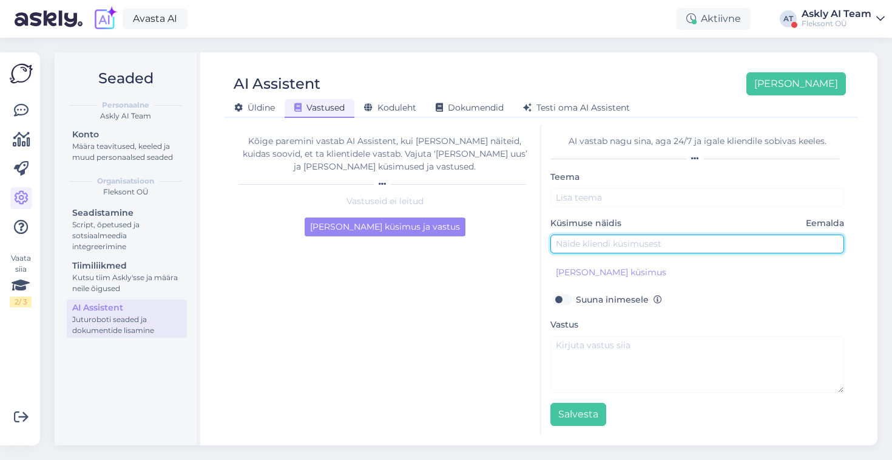
click at [583, 240] on input "text" at bounding box center [698, 243] width 294 height 19
paste input "Tere, Estravel Group AS on klient ja telliksin meile kaks laptopi"
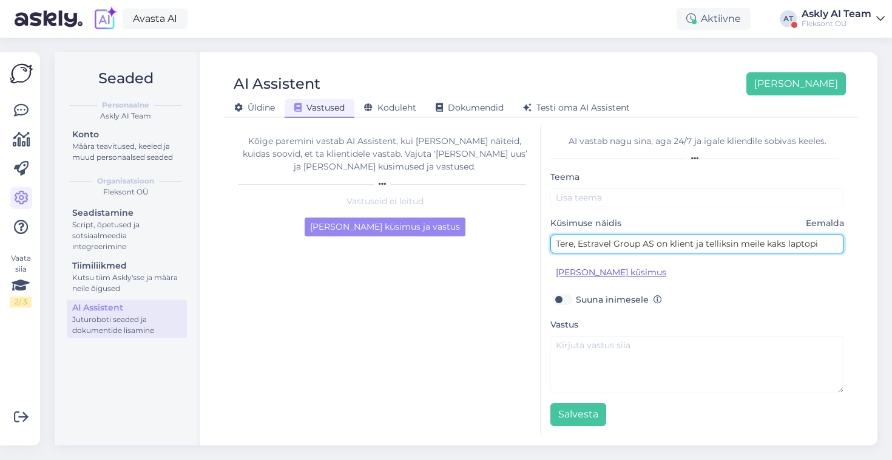
type input "Tere, Estravel Group AS on klient ja telliksin meile kaks laptopi"
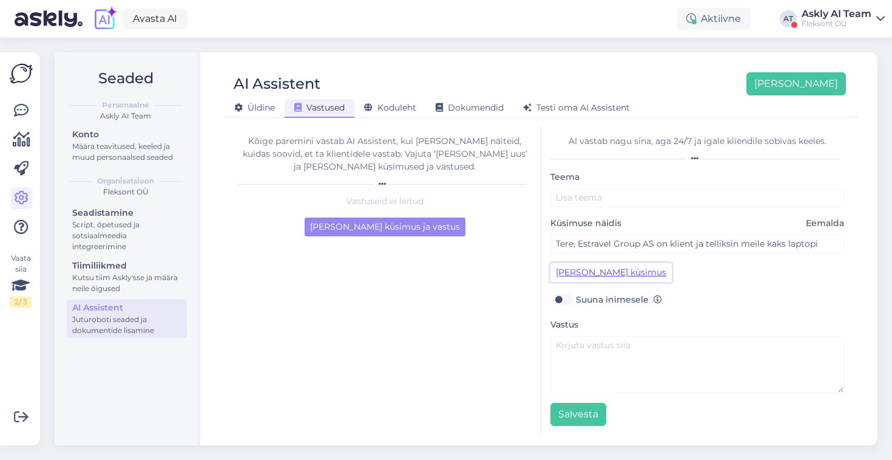
click at [579, 273] on button "Lisa kliendi küsimus" at bounding box center [611, 272] width 121 height 19
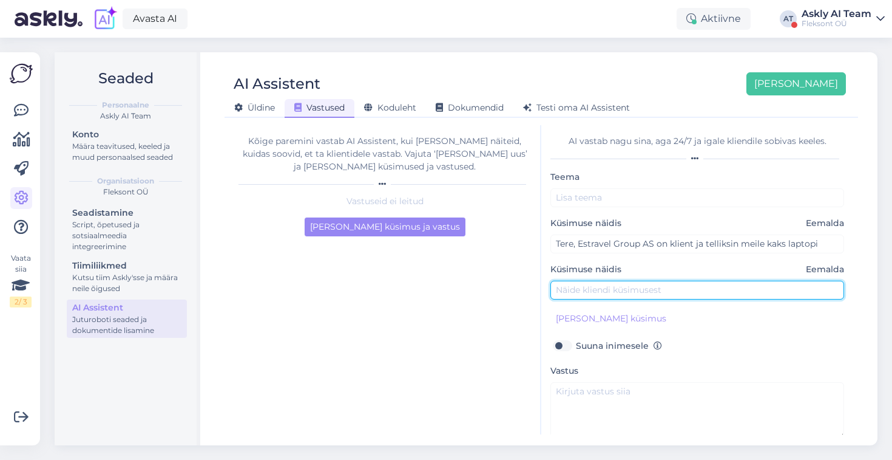
click at [580, 290] on input "text" at bounding box center [698, 289] width 294 height 19
paste input "Tere, Estravel Group AS on klient ja telliksin meile kaks laptopi"
click at [637, 291] on input "Tere, Estravel Group AS on klient ja telliksin meile kaks laptopi" at bounding box center [698, 289] width 294 height 19
drag, startPoint x: 652, startPoint y: 291, endPoint x: 579, endPoint y: 289, distance: 72.9
click at [579, 289] on input "Tere, Estravel Group AS on klient ja telliksin meile kaks laptopi" at bounding box center [698, 289] width 294 height 19
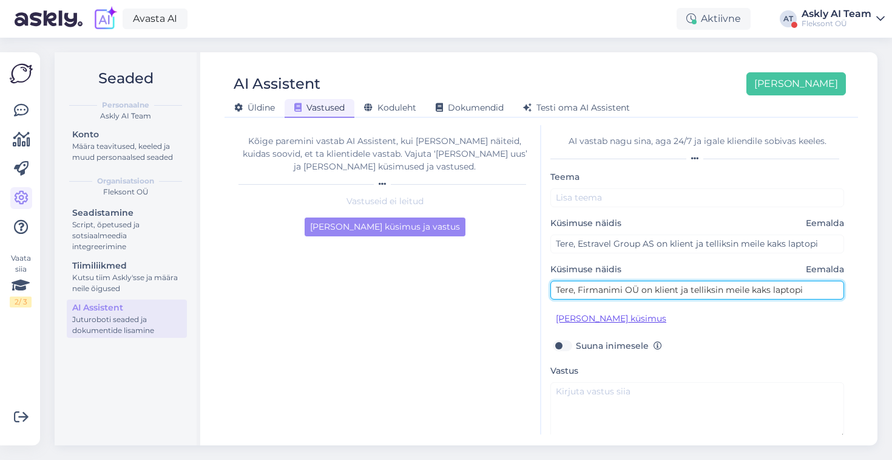
type input "Tere, Firmanimi OÜ on klient ja telliksin meile kaks laptopi"
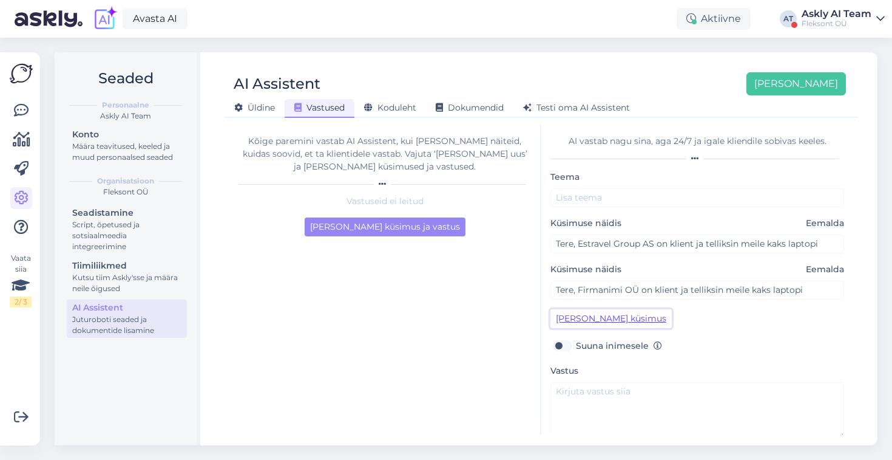
click at [566, 317] on button "Lisa kliendi küsimus" at bounding box center [611, 318] width 121 height 19
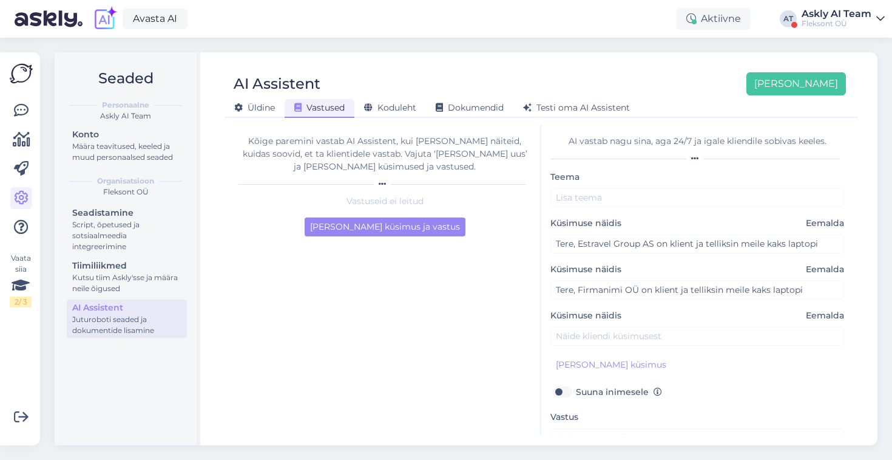
click at [577, 321] on label "Küsimuse näidis Eemalda" at bounding box center [698, 315] width 294 height 13
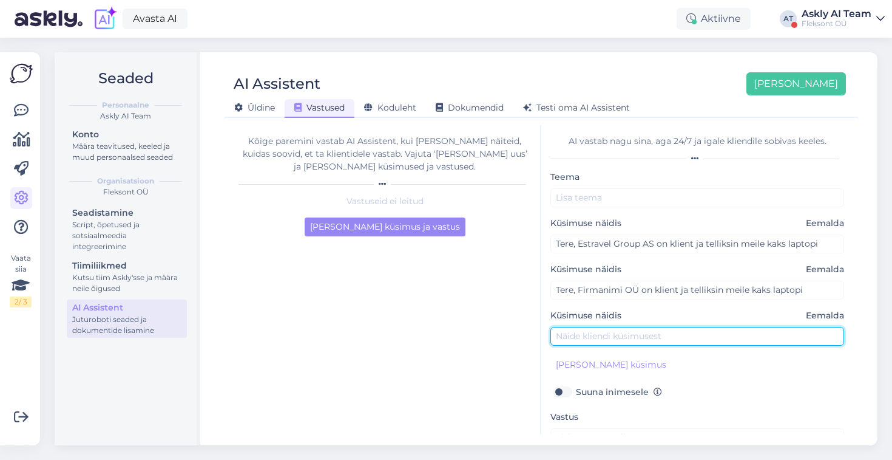
click at [577, 334] on input "text" at bounding box center [698, 336] width 294 height 19
paste input "Tere, Estravel Group AS on klient ja telliksin meile kaks laptopi"
drag, startPoint x: 640, startPoint y: 337, endPoint x: 579, endPoint y: 336, distance: 61.9
click at [579, 336] on input "Tere, Estravel Group AS on klient ja telliksin meile kaks laptopi" at bounding box center [698, 336] width 294 height 19
type input "Tere, Kesko AS on klient ja telliksin meile kaks laptopi"
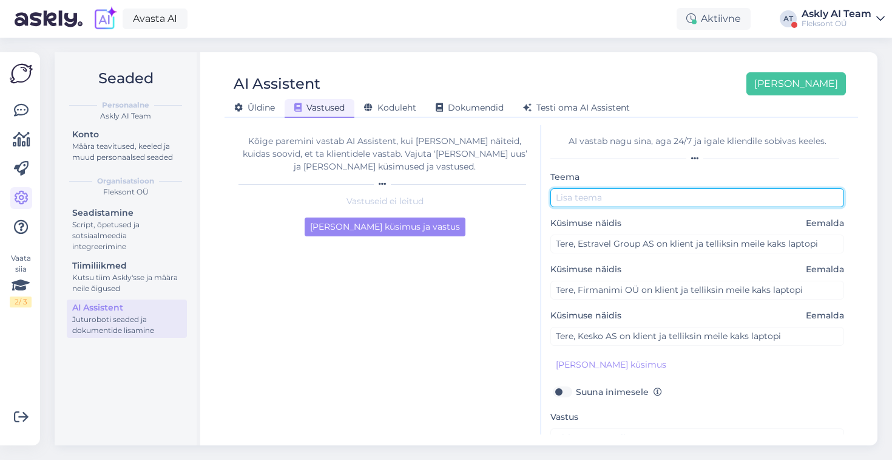
click at [585, 199] on input "text" at bounding box center [698, 197] width 294 height 19
type input "Soov tellida toodet"
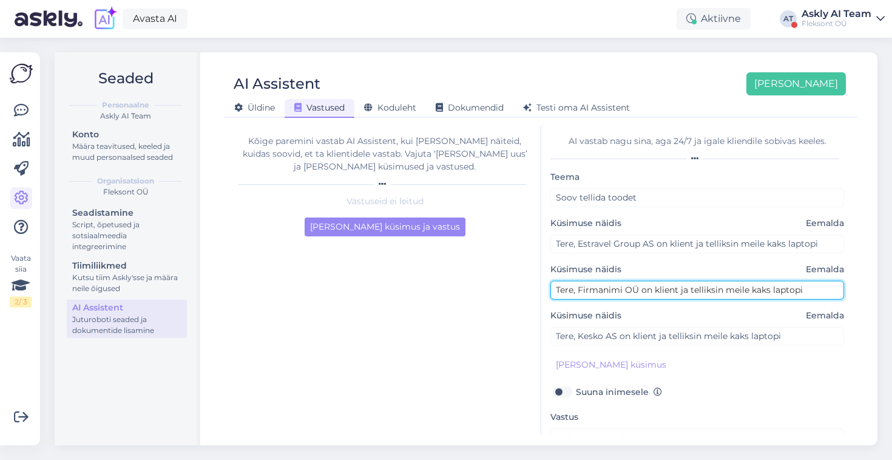
drag, startPoint x: 809, startPoint y: 293, endPoint x: 770, endPoint y: 291, distance: 38.9
click at [770, 291] on input "Tere, Firmanimi OÜ on klient ja telliksin meile kaks laptopi" at bounding box center [698, 289] width 294 height 19
drag, startPoint x: 771, startPoint y: 288, endPoint x: 750, endPoint y: 288, distance: 20.6
click at [750, 288] on input "Tere, Firmanimi OÜ on klient ja telliksin meile kaks laptopi" at bounding box center [698, 289] width 294 height 19
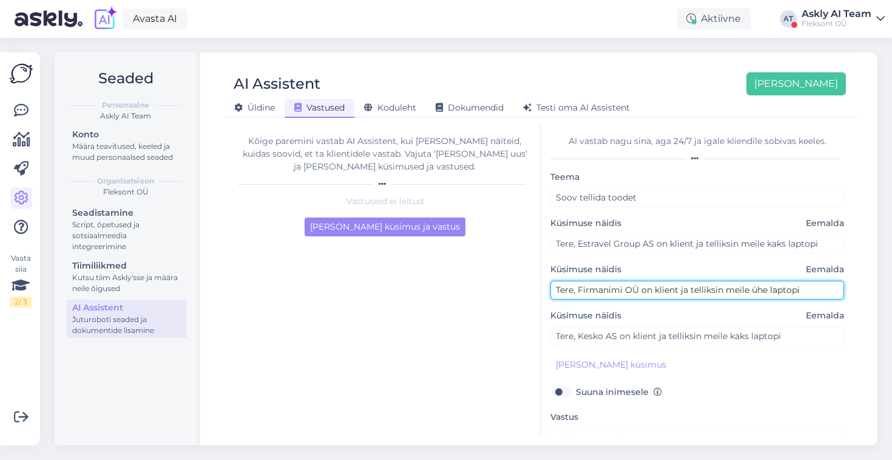
type input "Tere, Firmanimi OÜ on klient ja telliksin meile ühe laptopi"
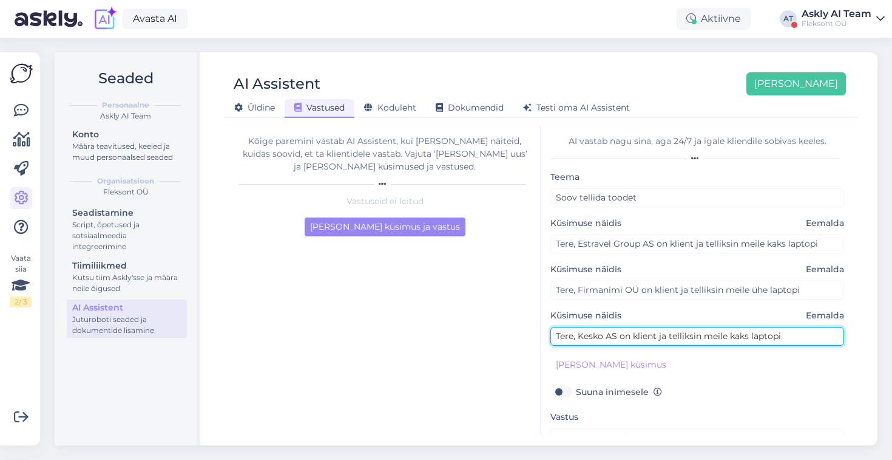
drag, startPoint x: 673, startPoint y: 336, endPoint x: 748, endPoint y: 334, distance: 74.7
click at [748, 334] on input "Tere, Kesko AS on klient ja telliksin meile kaks laptopi" at bounding box center [698, 336] width 294 height 19
drag, startPoint x: 784, startPoint y: 337, endPoint x: 742, endPoint y: 336, distance: 41.3
click at [742, 336] on input "Tere, Kesko AS on klient ja soovin osta kolm laptopi" at bounding box center [698, 336] width 294 height 19
type input "Tere, Kesko AS on klient ja soovin osta kolm arvutit"
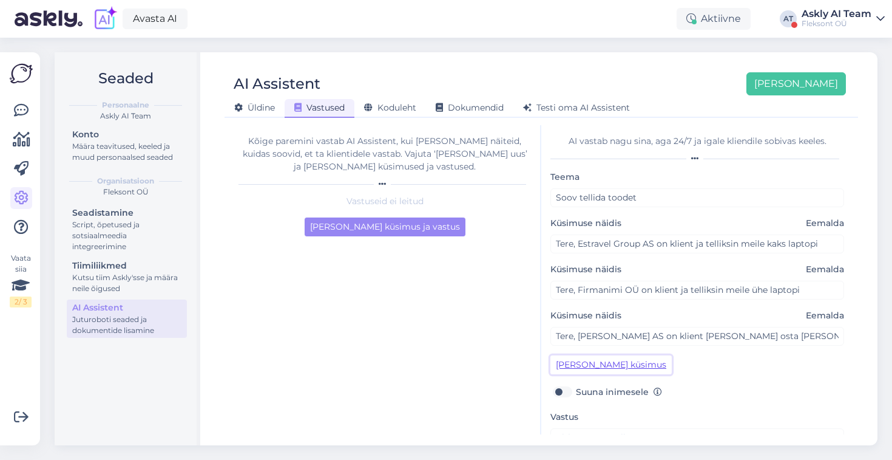
click at [625, 362] on button "Lisa kliendi küsimus" at bounding box center [611, 364] width 121 height 19
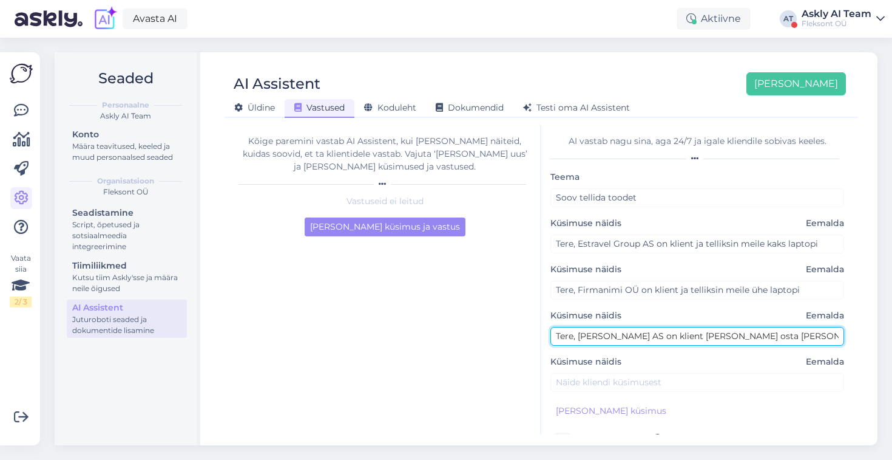
click at [632, 332] on input "Tere, Kesko AS on klient ja soovin osta kolm arvutit" at bounding box center [698, 336] width 294 height 19
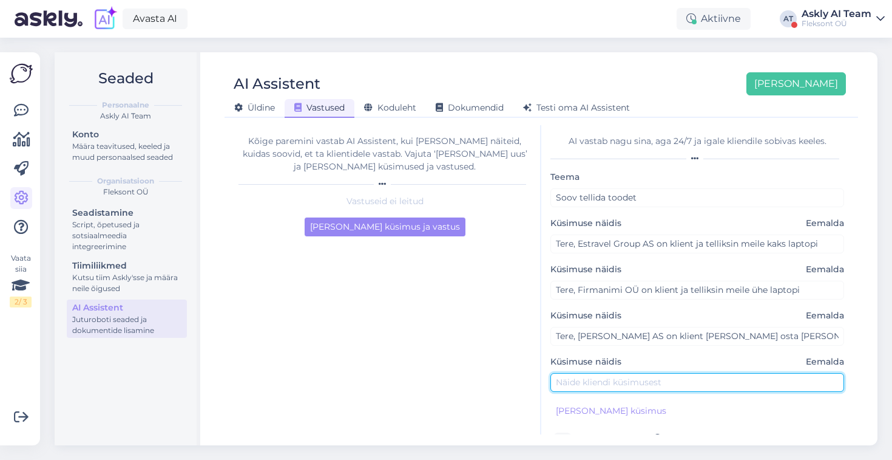
click at [634, 386] on input "text" at bounding box center [698, 382] width 294 height 19
paste input "Tere, Kesko AS on klient ja soovin osta kolm arvutit"
drag, startPoint x: 781, startPoint y: 380, endPoint x: 717, endPoint y: 380, distance: 63.7
click at [717, 380] on input "Tere, Kesko AS on klient ja soovin osta kolm arvutit" at bounding box center [698, 382] width 294 height 19
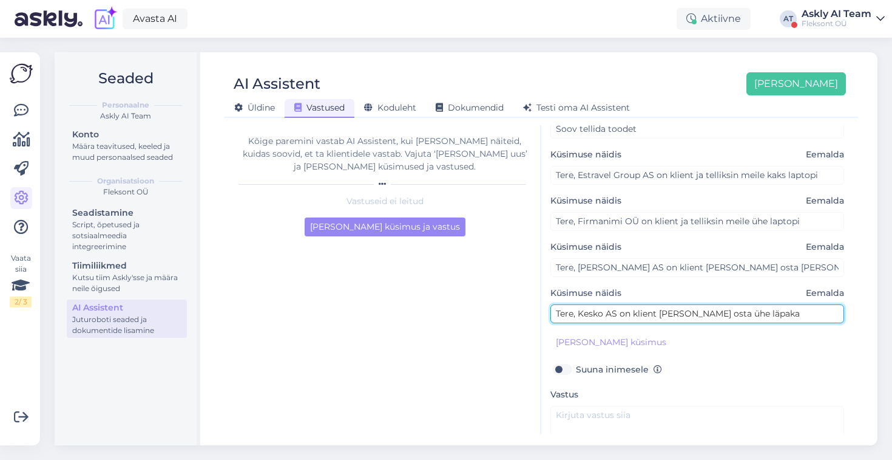
scroll to position [87, 0]
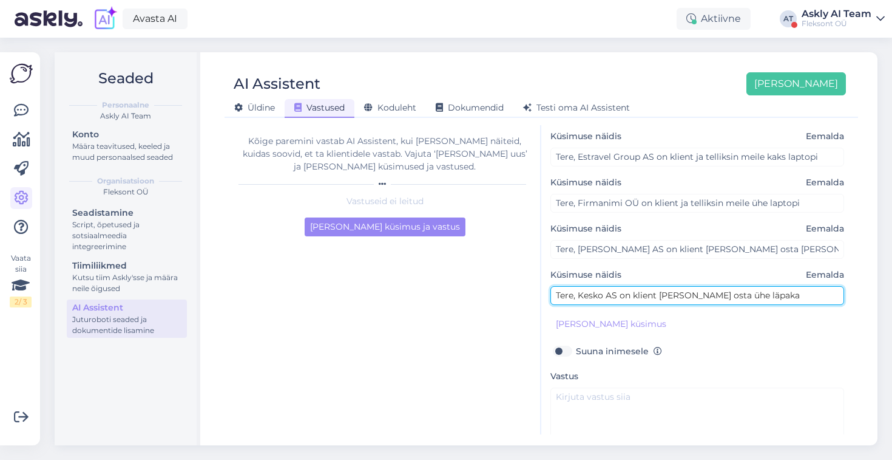
type input "Tere, Kesko AS on klient ja soovin osta ühe läpaka"
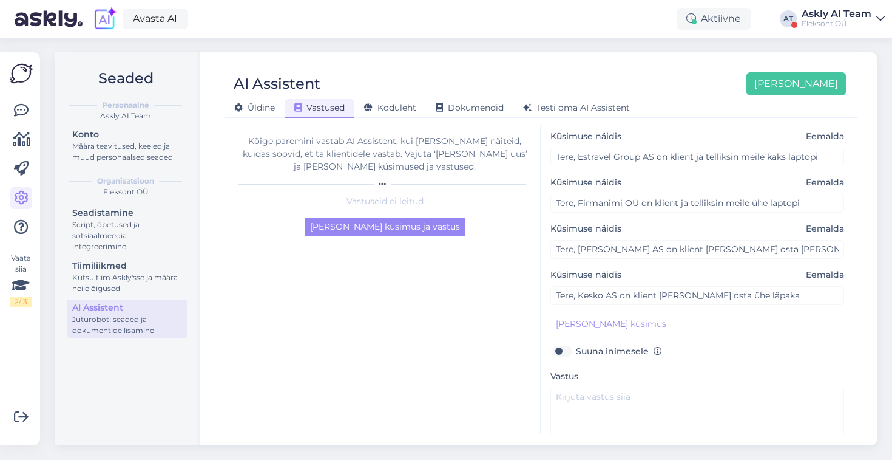
click at [576, 350] on label "Suuna inimesele" at bounding box center [619, 351] width 86 height 16
click at [563, 350] on input "Suuna inimesele" at bounding box center [562, 351] width 23 height 16
checkbox input "true"
click at [578, 401] on textarea at bounding box center [698, 415] width 294 height 57
type textarea "T"
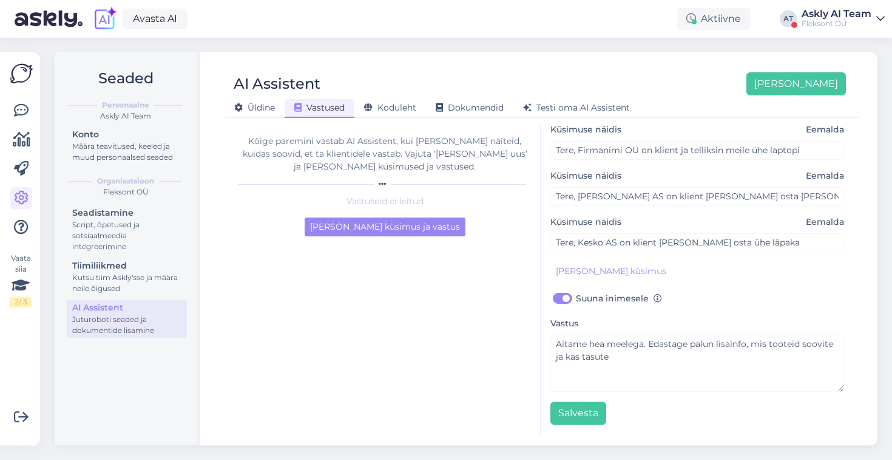
scroll to position [139, 0]
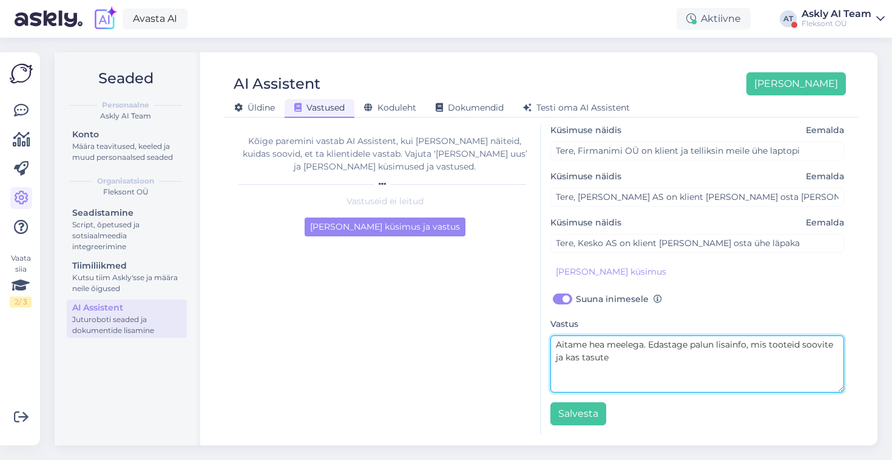
click at [667, 365] on textarea "Aitame hea meelega. Edastage palun lisainfo, mis tooteid soovite ja kas tasute" at bounding box center [698, 363] width 294 height 57
drag, startPoint x: 631, startPoint y: 356, endPoint x: 568, endPoint y: 358, distance: 63.2
click at [568, 358] on textarea "Aitame hea meelega. Edastage palun lisainfo, mis tooteid soovite ja kas tasute" at bounding box center [698, 363] width 294 height 57
click at [764, 344] on textarea "Aitame hea meelega. Edastage palun lisainfo, mis tooteid soovite ja k" at bounding box center [698, 363] width 294 height 57
click at [630, 358] on textarea "Aitame hea meelega. Edastage palun lisainfo, milliseid tooteid soovite ja k" at bounding box center [698, 363] width 294 height 57
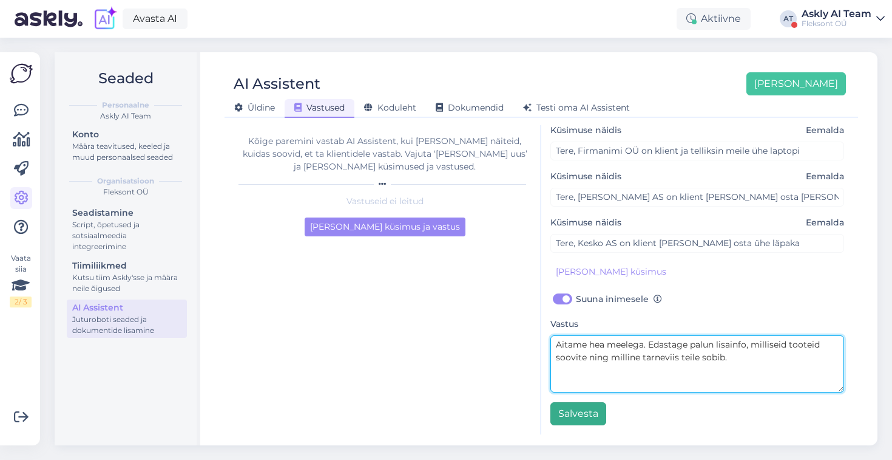
type textarea "Aitame hea meelega. Edastage palun lisainfo, milliseid tooteid soovite ning mil…"
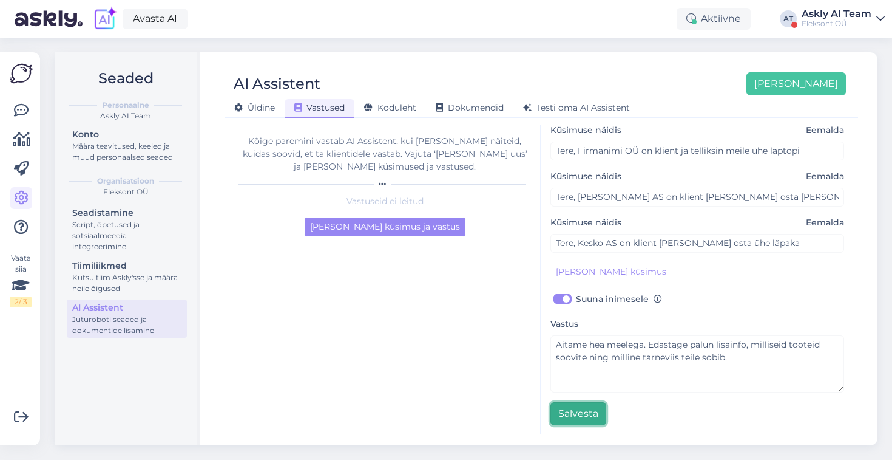
click at [593, 414] on button "Salvesta" at bounding box center [579, 413] width 56 height 23
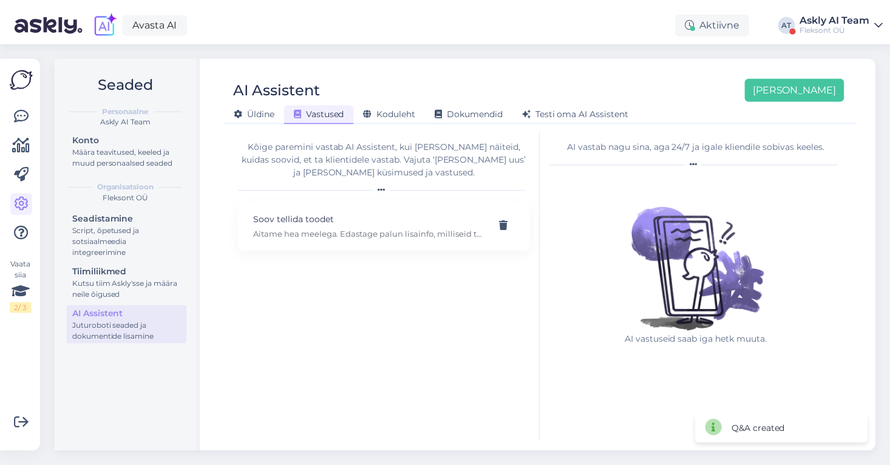
scroll to position [0, 0]
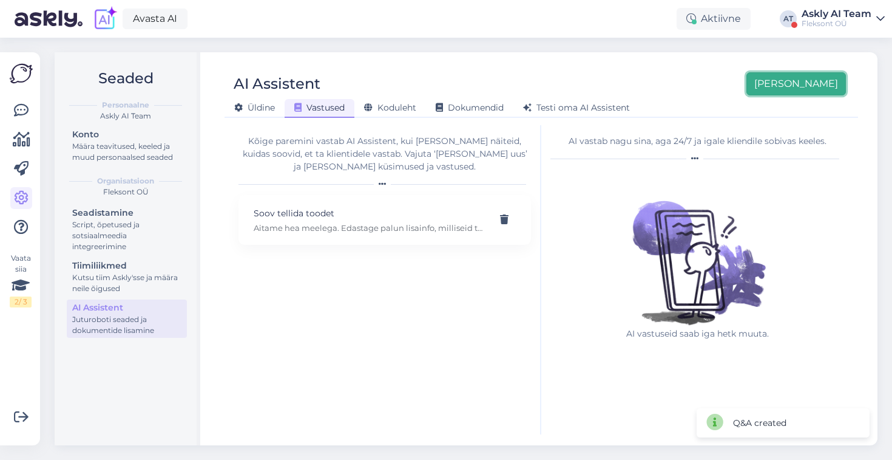
click at [815, 92] on button "[PERSON_NAME]" at bounding box center [797, 83] width 100 height 23
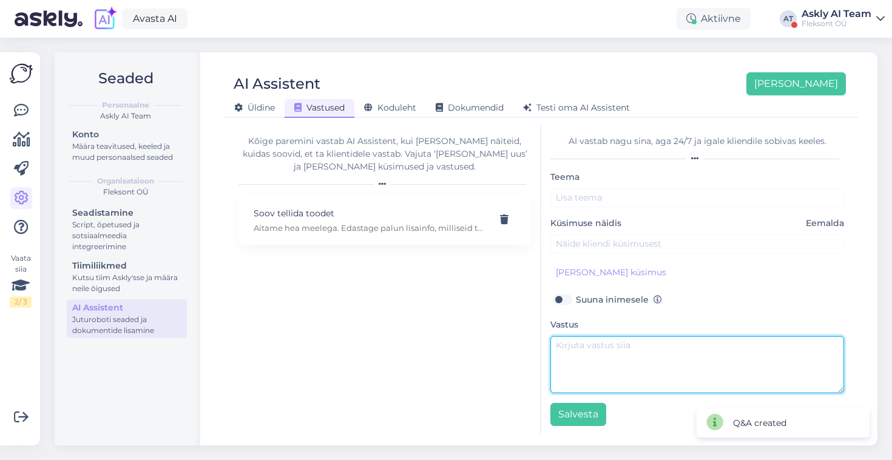
click at [578, 367] on textarea at bounding box center [698, 364] width 294 height 57
paste textarea "Kui valite DPD pakiautomaadi, siis saate pakiautomaadist kätte. Kui valite tell…"
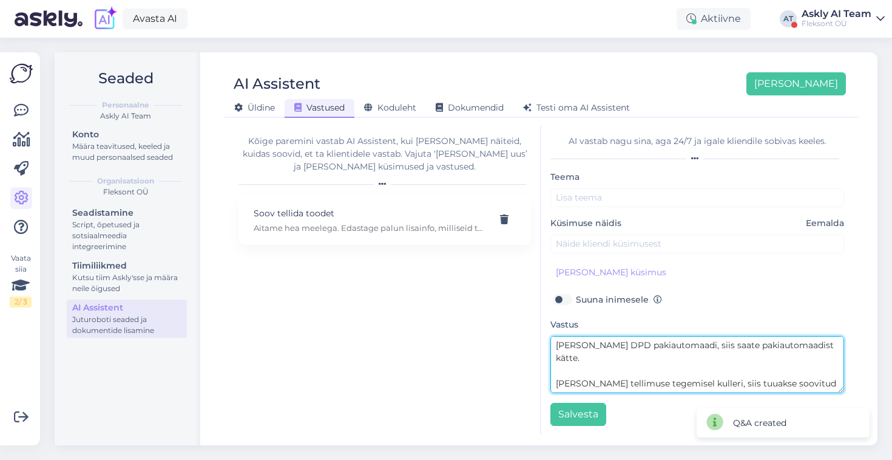
click at [576, 358] on textarea "Kui valite DPD pakiautomaadi, siis saate pakiautomaadist kätte. Kui valite tell…" at bounding box center [698, 364] width 294 height 57
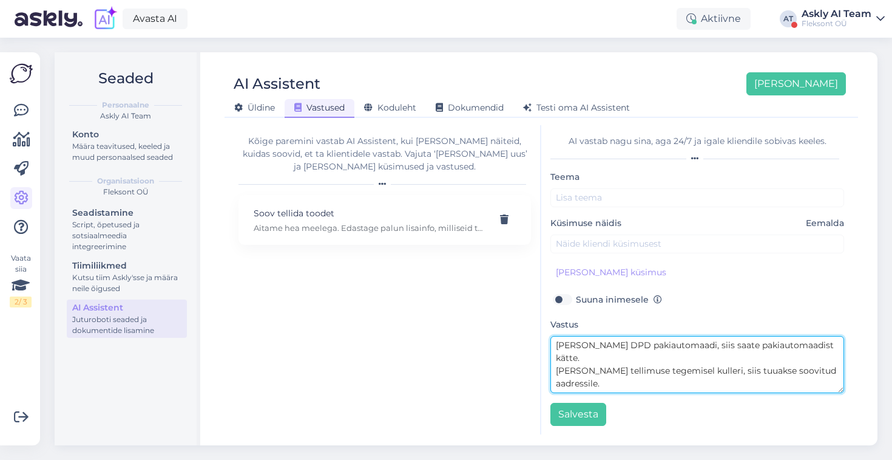
click at [668, 369] on textarea "Kui valite DPD pakiautomaadi, siis saate pakiautomaadist kätte. Kui valite tell…" at bounding box center [698, 364] width 294 height 57
type textarea "Kui valite DPD pakiautomaadi, siis saate pakiautomaadist kätte. Kui valite tell…"
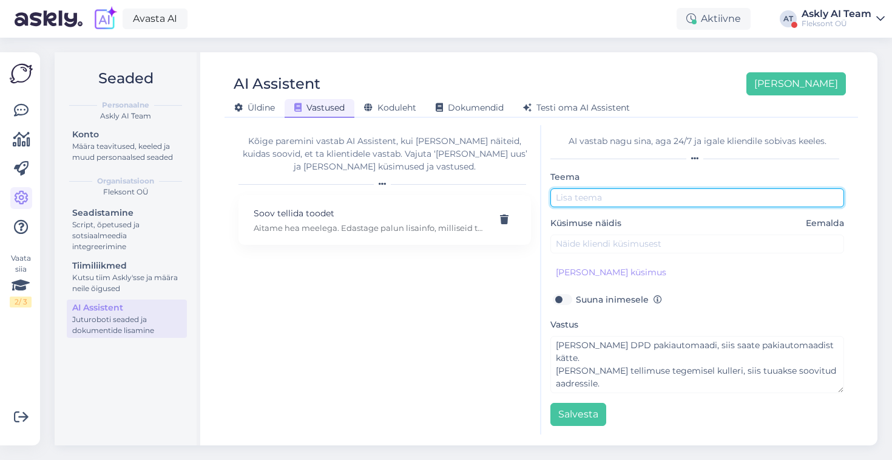
click at [575, 198] on input "text" at bounding box center [698, 197] width 294 height 19
type input "Tarneviisid"
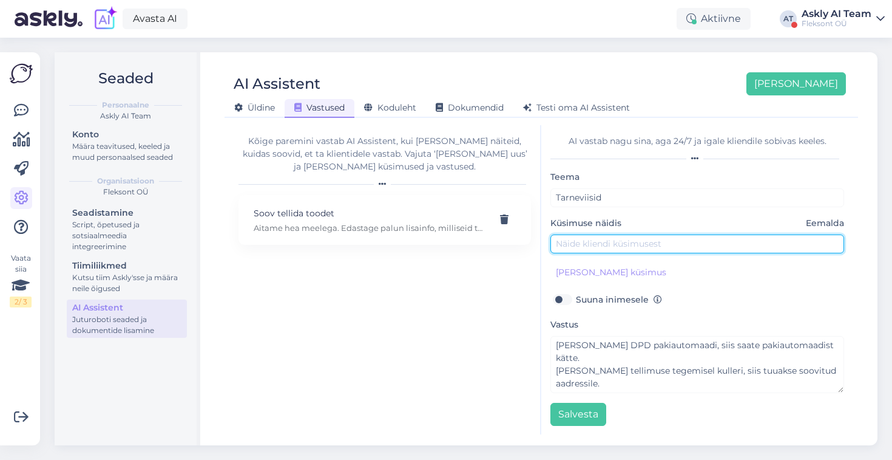
click at [586, 245] on input "text" at bounding box center [698, 243] width 294 height 19
paste input "kas [PERSON_NAME] toob koju või saadetakse pakiautomaati."
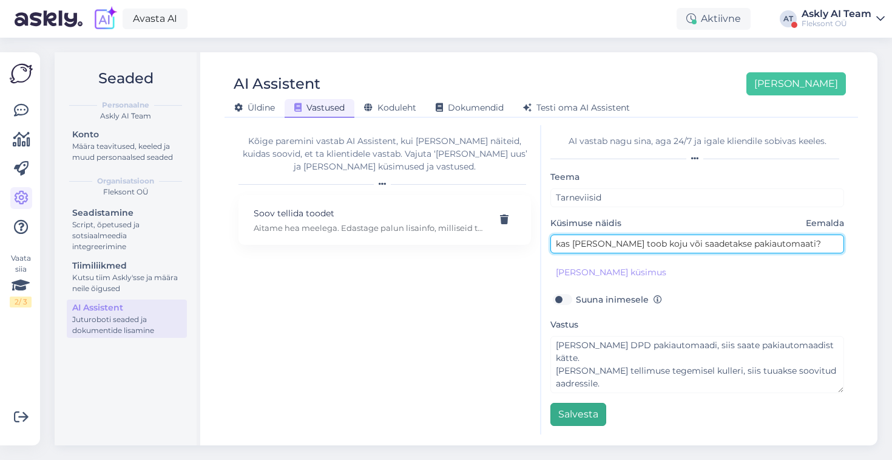
type input "kas kuller toob koju või saadetakse pakiautomaati?"
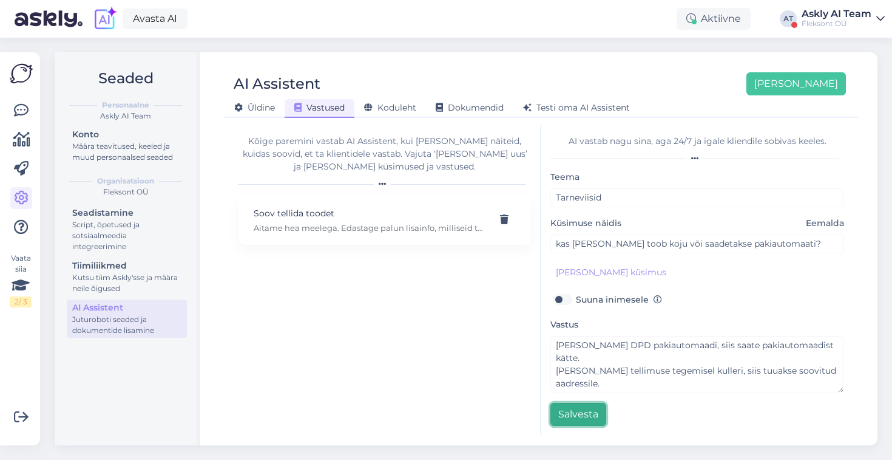
click at [568, 404] on button "Salvesta" at bounding box center [579, 414] width 56 height 23
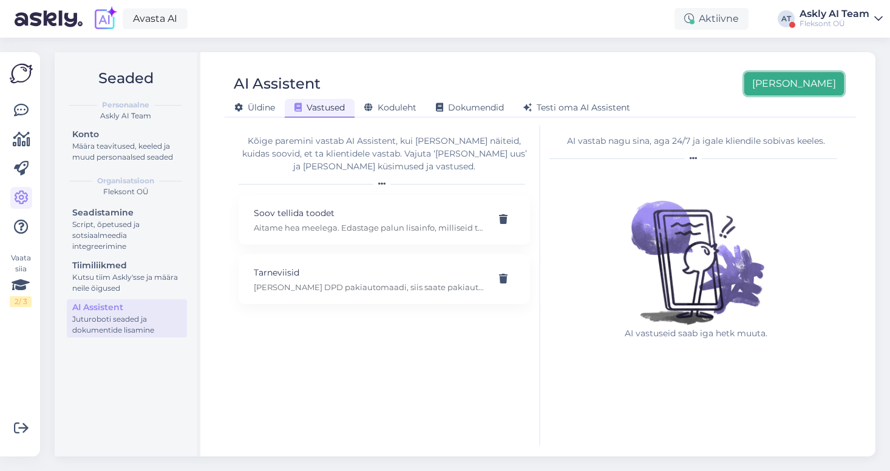
click at [829, 84] on button "[PERSON_NAME]" at bounding box center [794, 83] width 100 height 23
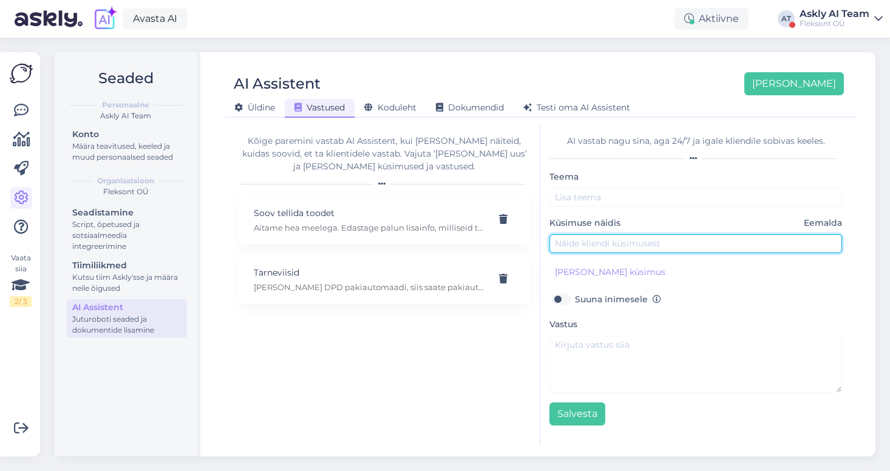
click at [574, 244] on input "text" at bounding box center [695, 243] width 293 height 19
paste input "Tere. Kas kasutatud sülearvutiga tuleb ka laadija kaasa?"
type input "Tere. Kas kasutatud sülearvutiga tuleb ka laadija kaasa?"
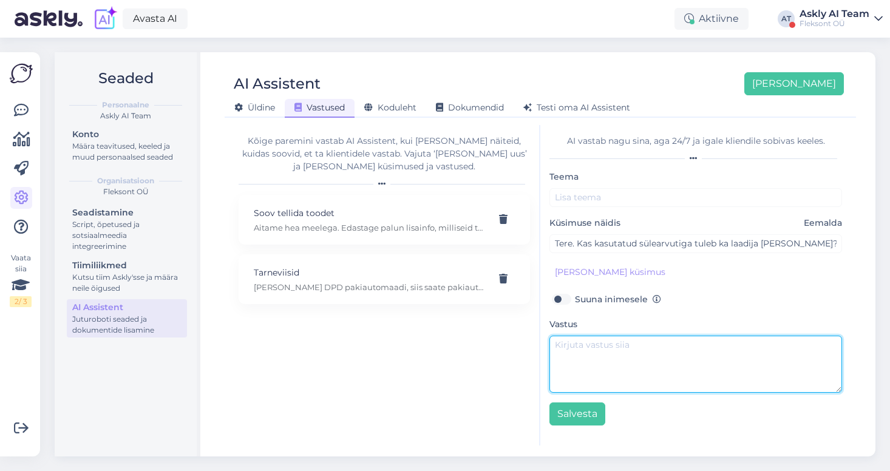
click at [581, 361] on textarea at bounding box center [695, 364] width 293 height 57
type textarea "Jah, tuleb laadija ka kaasa."
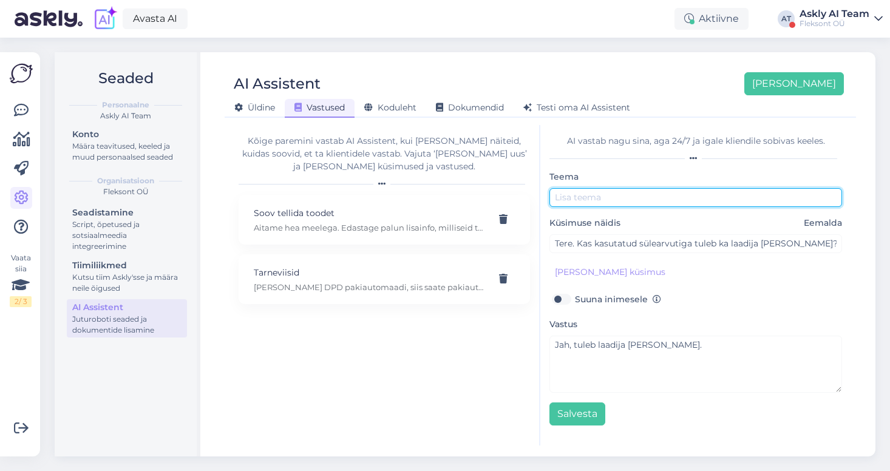
click at [572, 194] on input "text" at bounding box center [695, 197] width 293 height 19
type input "Kasutatud sead ja laadija"
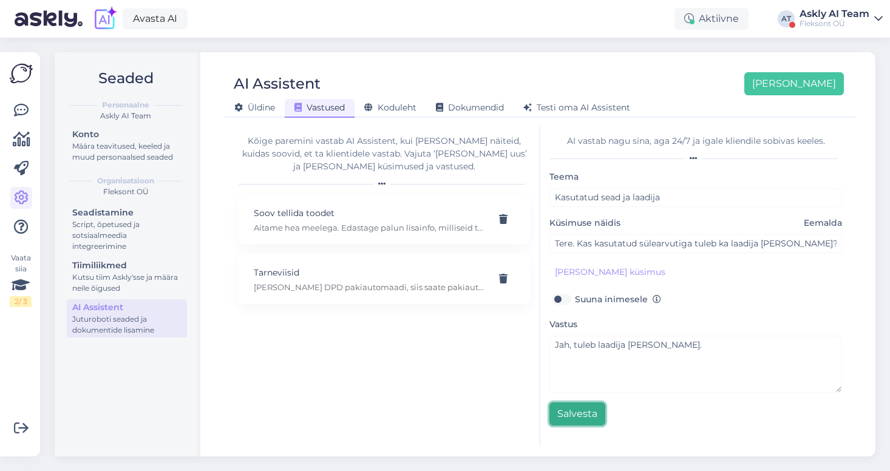
click at [578, 421] on button "Salvesta" at bounding box center [577, 414] width 56 height 23
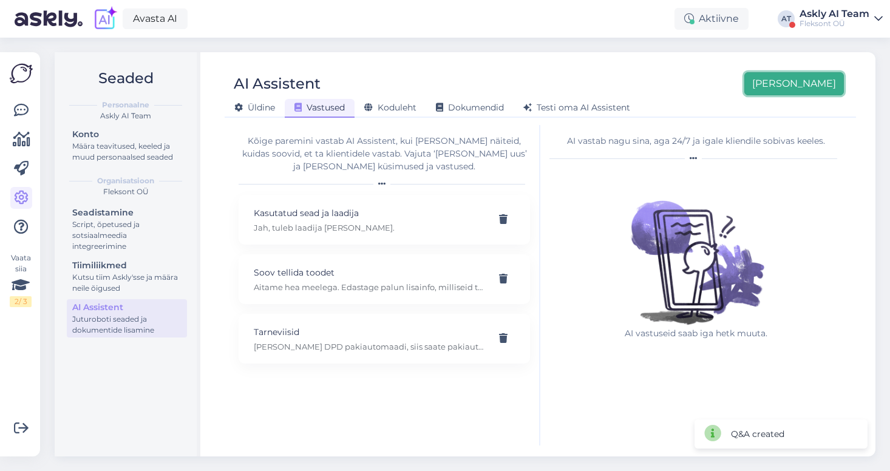
click at [831, 88] on button "[PERSON_NAME]" at bounding box center [794, 83] width 100 height 23
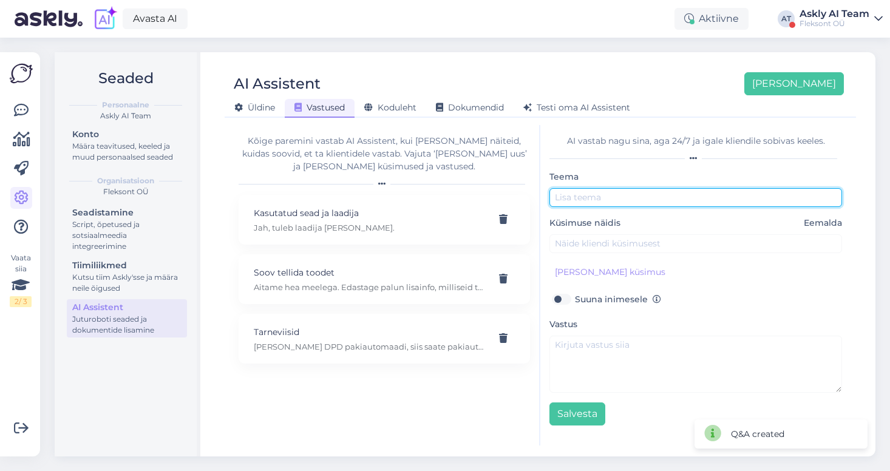
click at [597, 200] on input "text" at bounding box center [695, 197] width 293 height 19
type input "S"
type input "Pildi päring"
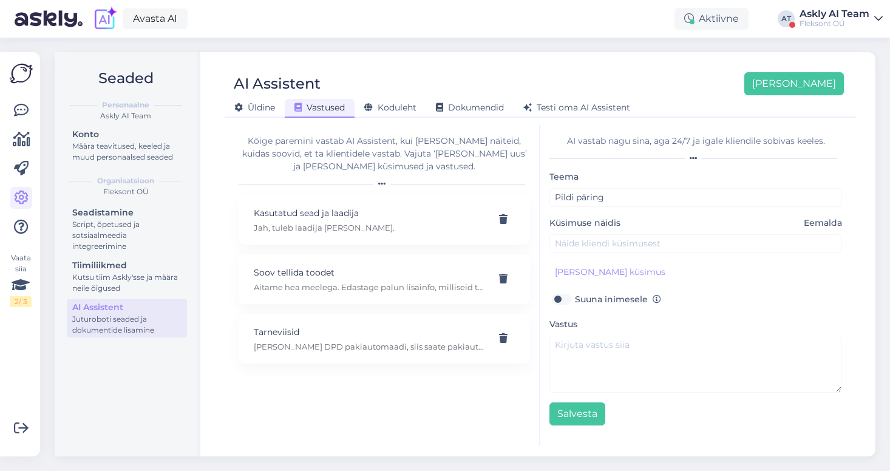
click at [606, 258] on div "Teema Pildi päring Küsimuse näidis Eemalda Lisa kliendi küsimus Suuna inimesele…" at bounding box center [695, 297] width 293 height 256
click at [574, 242] on input "text" at bounding box center [695, 243] width 293 height 19
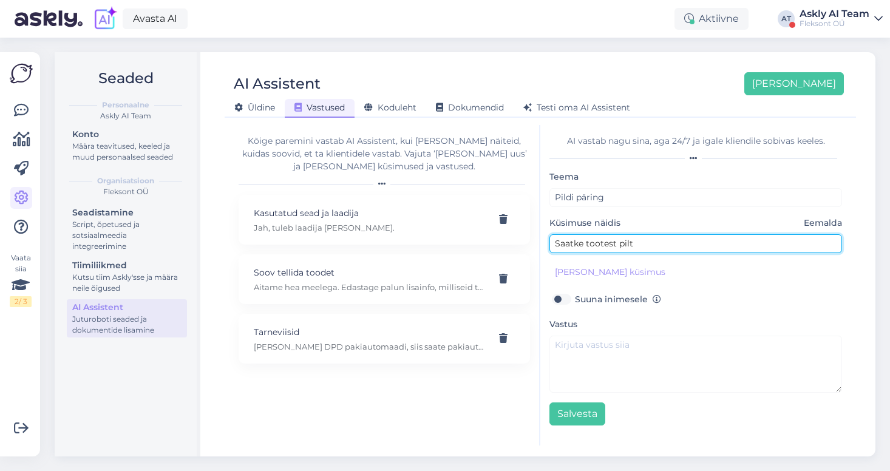
type input "Saatke tootest pilt"
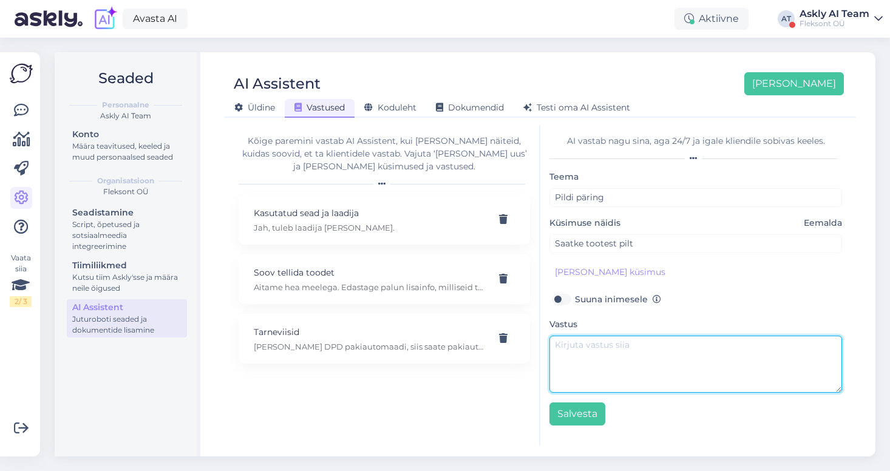
click at [570, 363] on textarea at bounding box center [695, 364] width 293 height 57
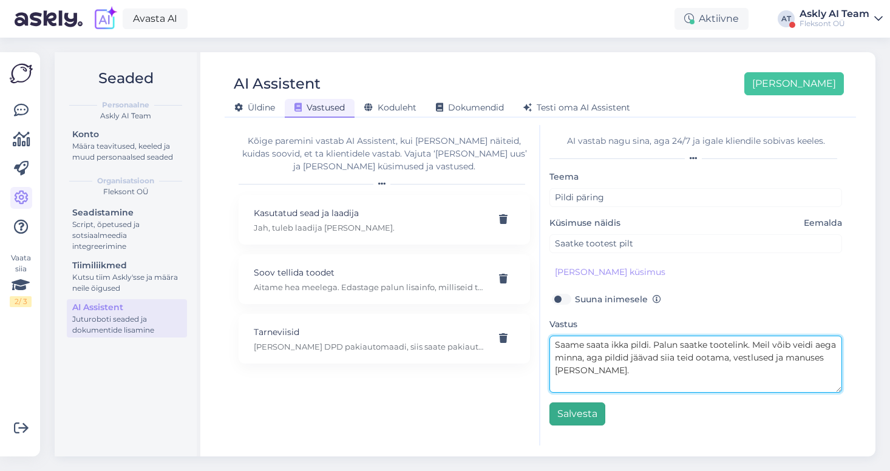
type textarea "Saame saata ikka pildi. Palun saatke tootelink. Meil võib veidi aega minna, aga…"
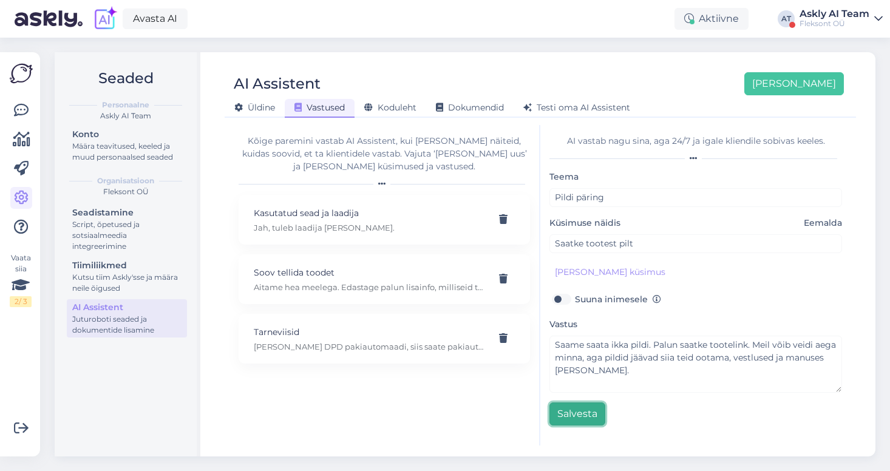
click at [580, 415] on button "Salvesta" at bounding box center [577, 414] width 56 height 23
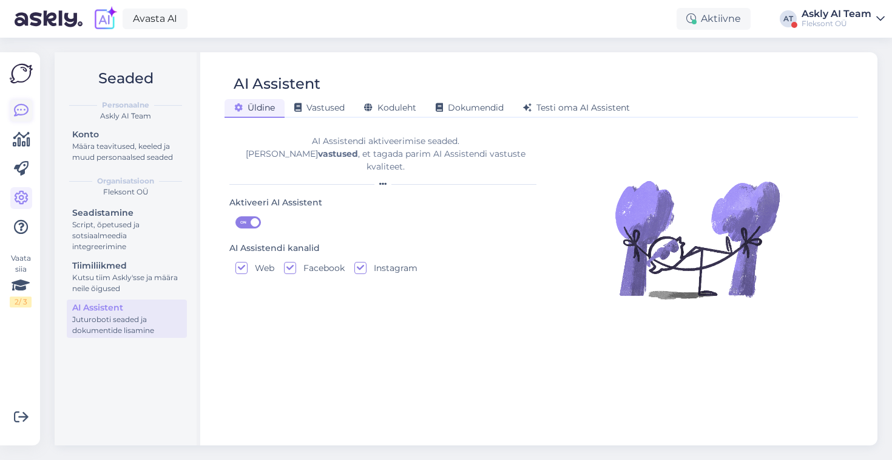
click at [20, 104] on icon at bounding box center [21, 110] width 15 height 15
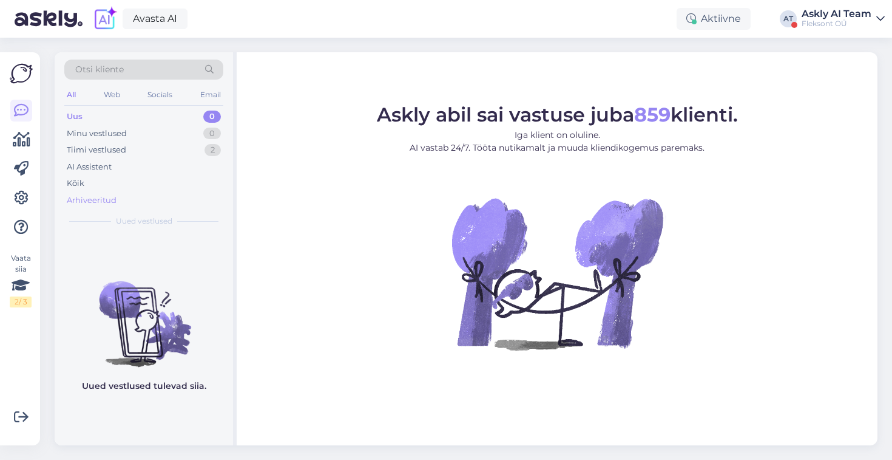
click at [99, 201] on div "Arhiveeritud" at bounding box center [92, 200] width 50 height 12
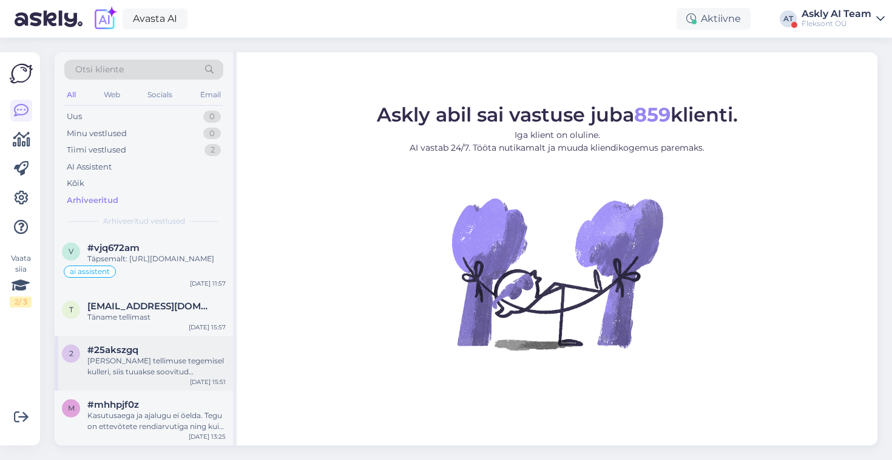
scroll to position [87, 0]
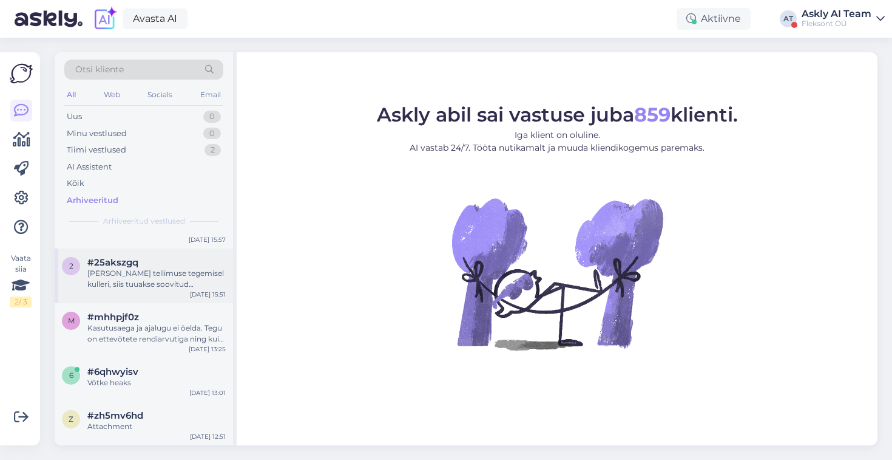
click at [173, 290] on div "[PERSON_NAME] tellimuse tegemisel kulleri, siis tuuakse soovitud aadressile." at bounding box center [156, 279] width 138 height 22
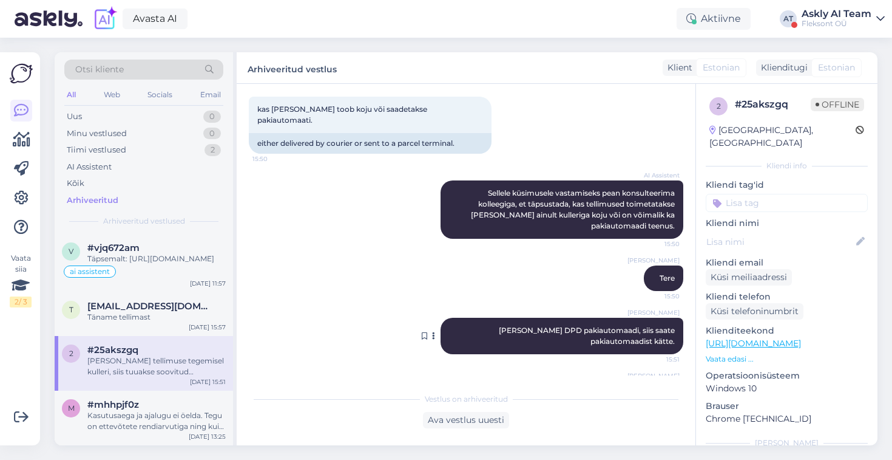
scroll to position [560, 0]
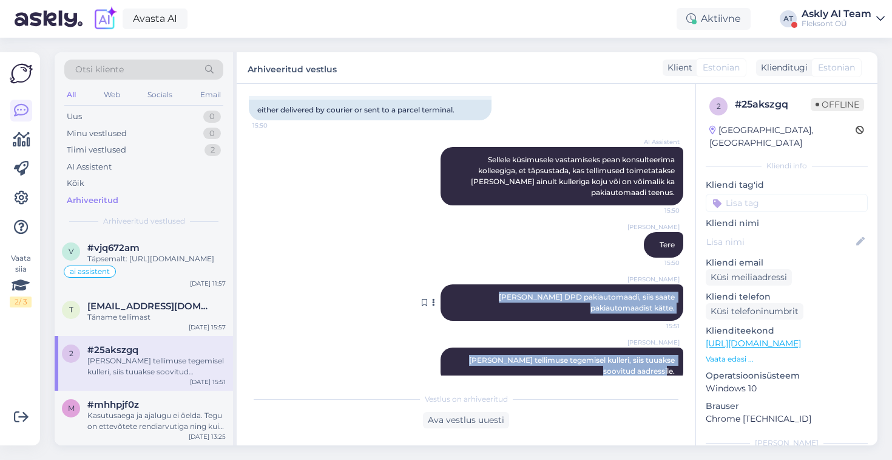
drag, startPoint x: 678, startPoint y: 350, endPoint x: 463, endPoint y: 268, distance: 230.0
click at [463, 268] on div "Vestlus algas [DATE] kas [GEOGRAPHIC_DATA] saab arvuti kohapeal poes osta. 15:4…" at bounding box center [472, 235] width 446 height 279
copy div "[PERSON_NAME] DPD pakiautomaadi, siis saate pakiautomaadist kätte. 15:51 [PERSO…"
click at [499, 292] on span "[PERSON_NAME] DPD pakiautomaadi, siis saate pakiautomaadist kätte." at bounding box center [588, 302] width 178 height 20
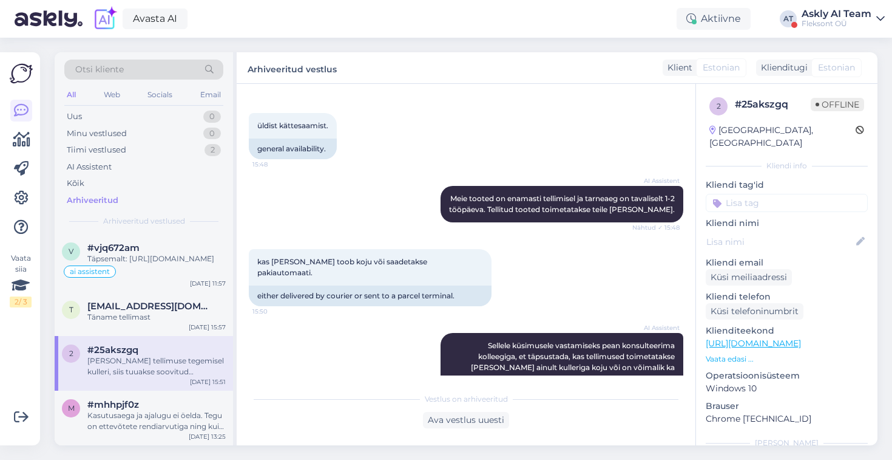
scroll to position [372, 0]
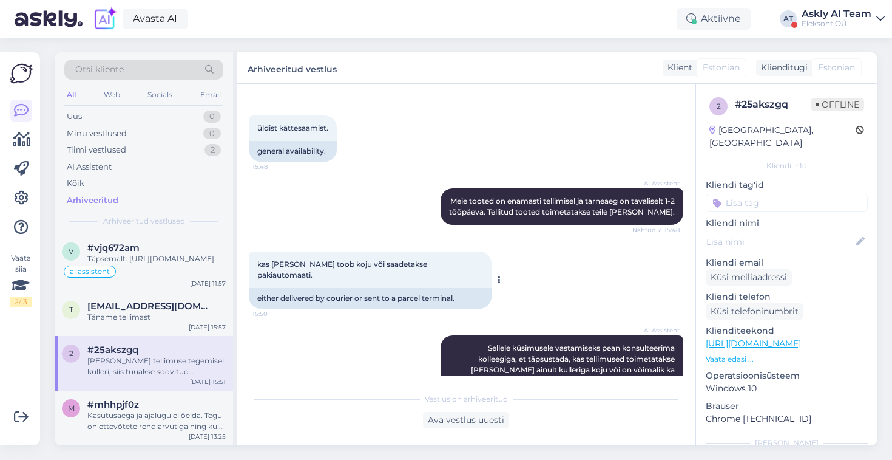
drag, startPoint x: 454, startPoint y: 247, endPoint x: 276, endPoint y: 253, distance: 178.0
click at [253, 251] on div "kas [PERSON_NAME] toob koju või saadetakse pakiautomaati. 15:50" at bounding box center [370, 269] width 243 height 36
drag, startPoint x: 450, startPoint y: 255, endPoint x: 252, endPoint y: 255, distance: 197.9
click at [252, 255] on div "kas [PERSON_NAME] toob koju või saadetakse pakiautomaati. 15:50" at bounding box center [370, 269] width 243 height 36
copy span "kas [PERSON_NAME] toob koju või saadetakse pakiautomaati."
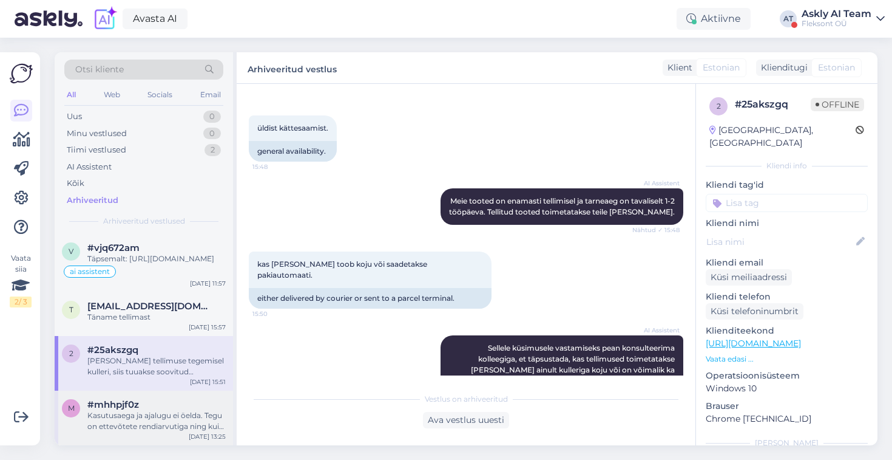
click at [156, 410] on div "#mhhpjf0z" at bounding box center [156, 404] width 138 height 11
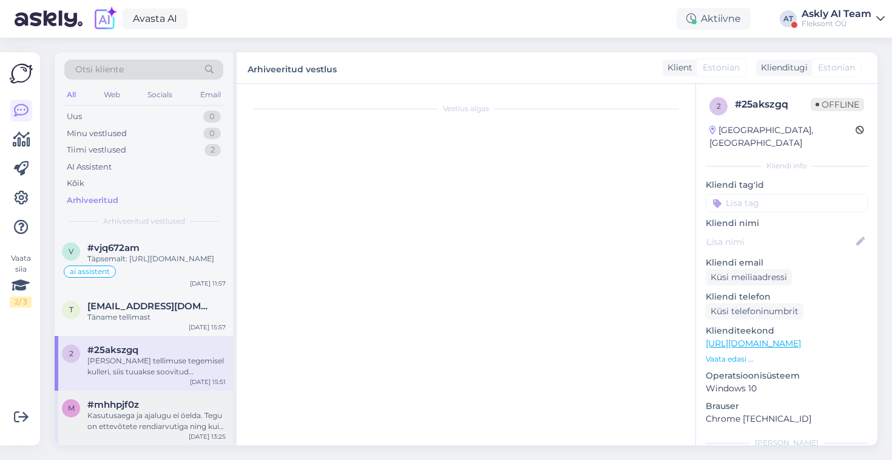
scroll to position [204, 0]
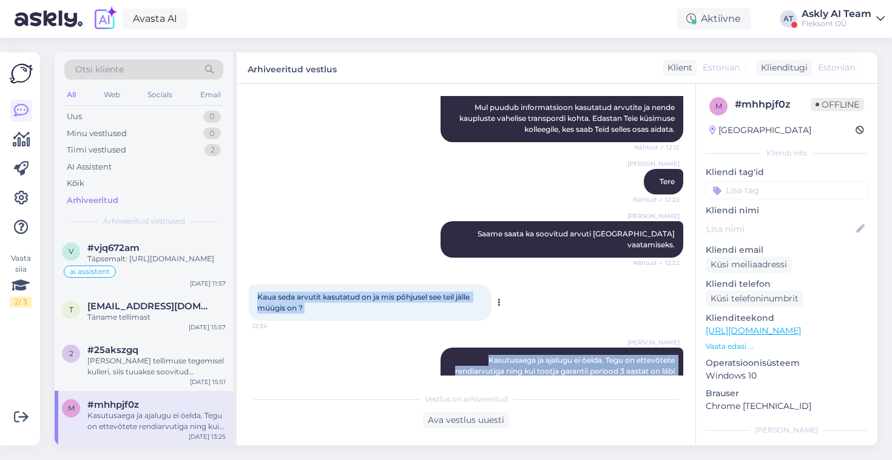
drag, startPoint x: 678, startPoint y: 350, endPoint x: 258, endPoint y: 266, distance: 428.5
click at [258, 266] on div "Vestlus algas [DATE] Teil on [GEOGRAPHIC_DATA] olemas kasutatud arvuti Lenovo T…" at bounding box center [472, 235] width 446 height 279
copy div "Kaua seda arvutit kasutatud on ja mis põhjusel see teil jälle müügis on ? 12:34…"
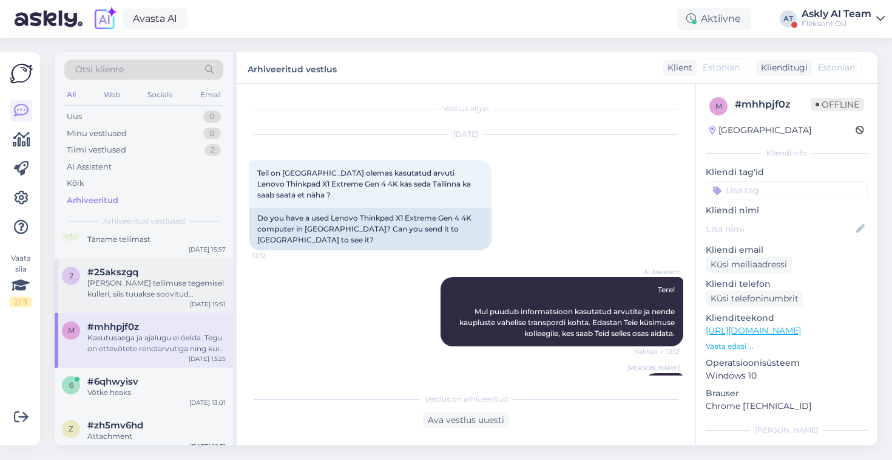
scroll to position [110, 0]
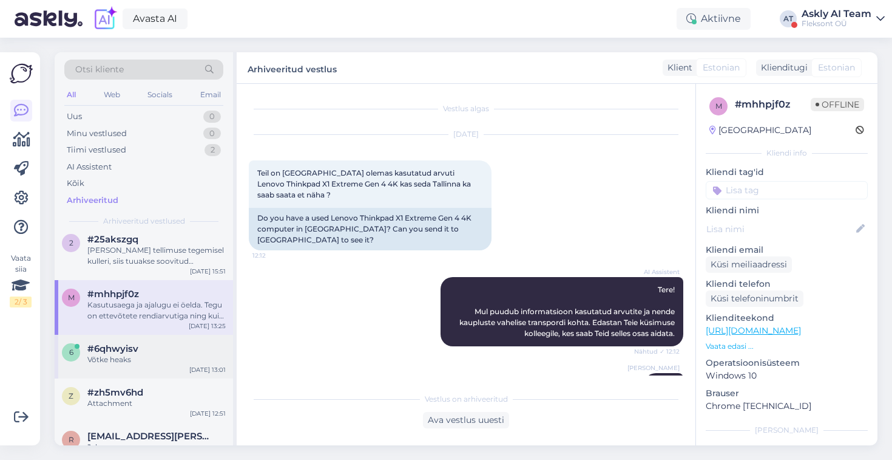
click at [165, 365] on div "Võtke heaks" at bounding box center [156, 359] width 138 height 11
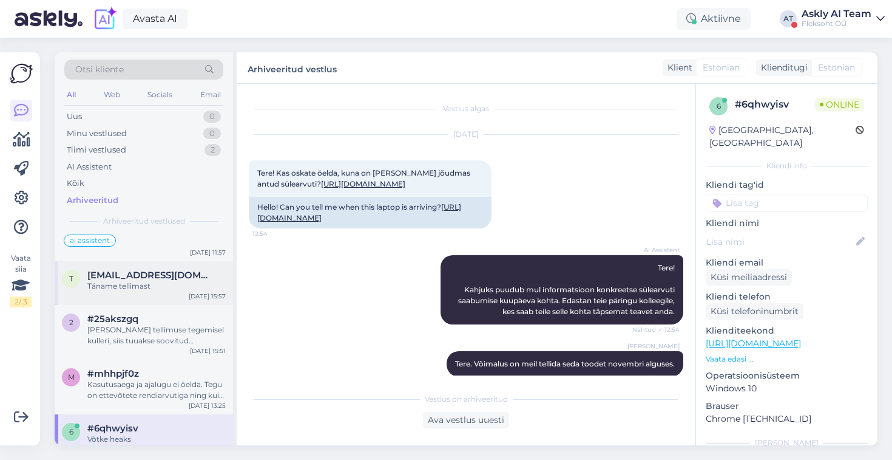
scroll to position [41, 0]
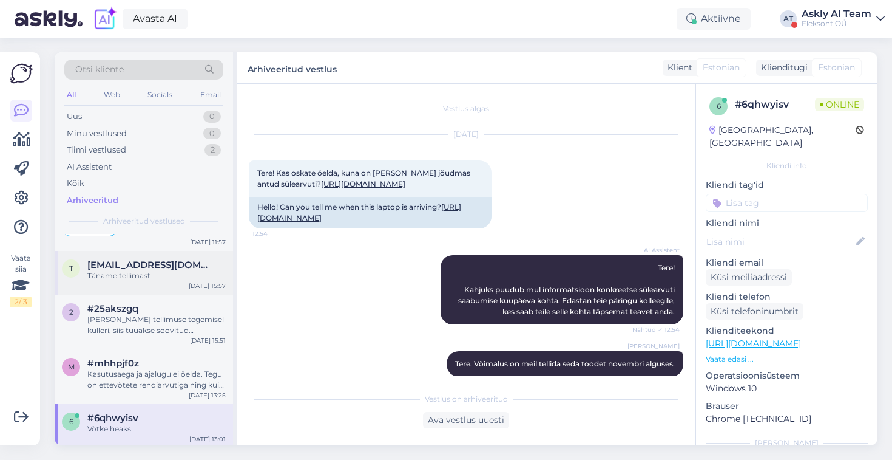
click at [163, 281] on div "Täname tellimast" at bounding box center [156, 275] width 138 height 11
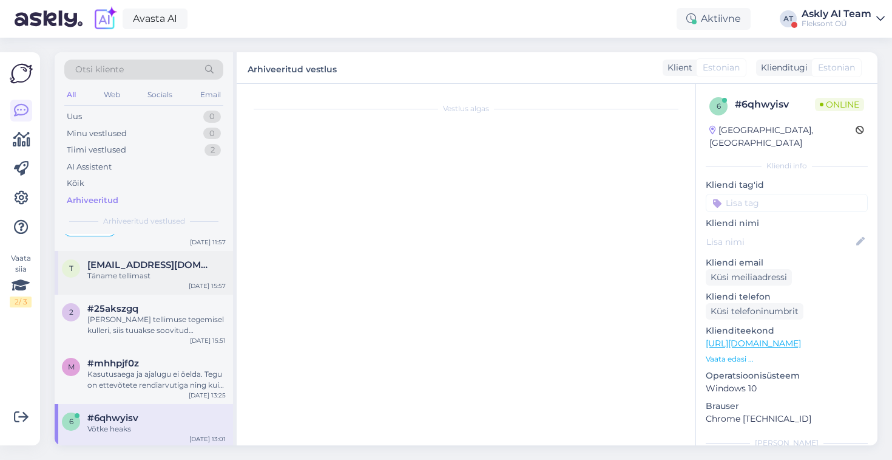
type textarea "Estravel Group AS"
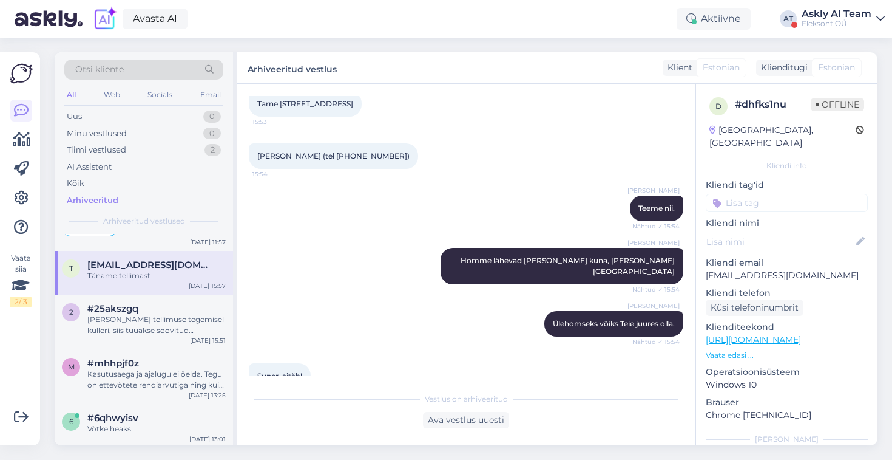
scroll to position [1377, 0]
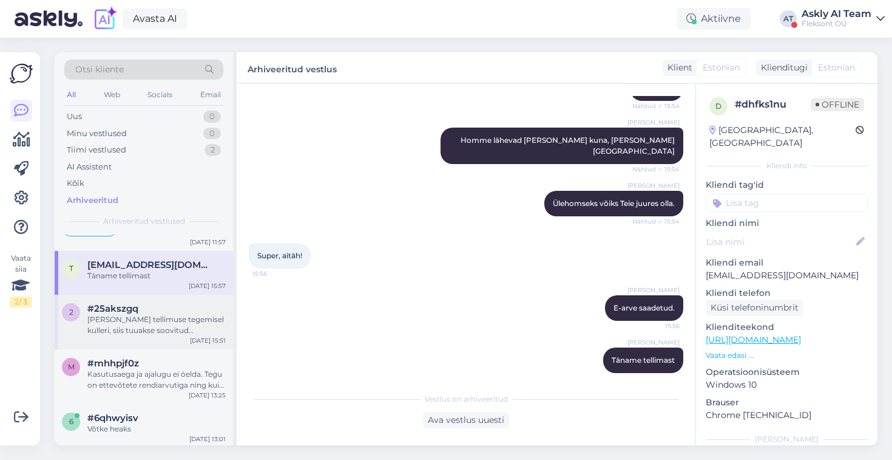
click at [143, 334] on div "[PERSON_NAME] tellimuse tegemisel kulleri, siis tuuakse soovitud aadressile." at bounding box center [156, 325] width 138 height 22
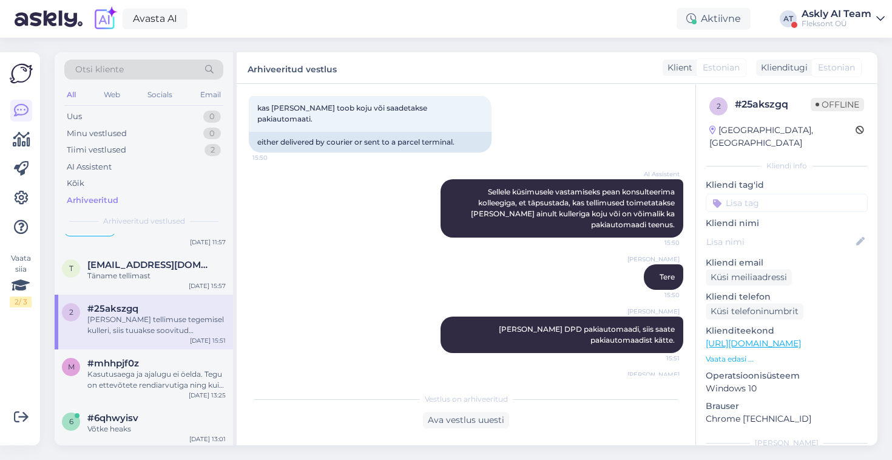
scroll to position [560, 0]
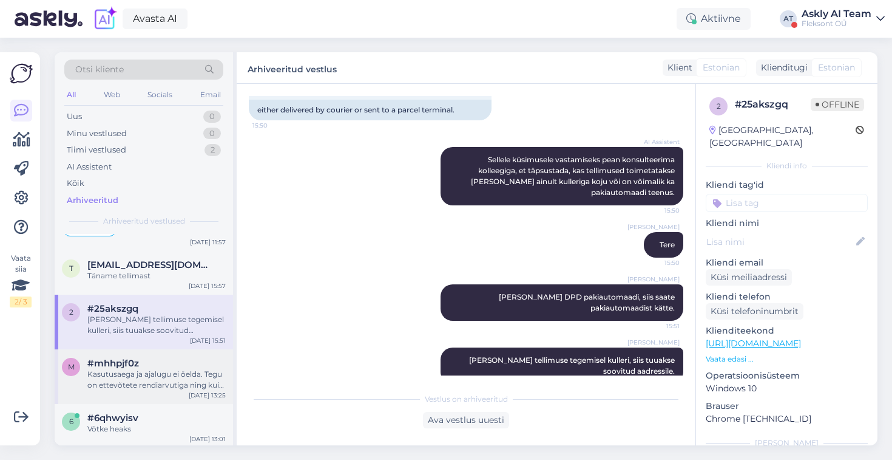
click at [143, 379] on div "Kasutusaega ja ajalugu ei öelda. Tegu on ettevõtete rendiarvutiga ning kui toot…" at bounding box center [156, 380] width 138 height 22
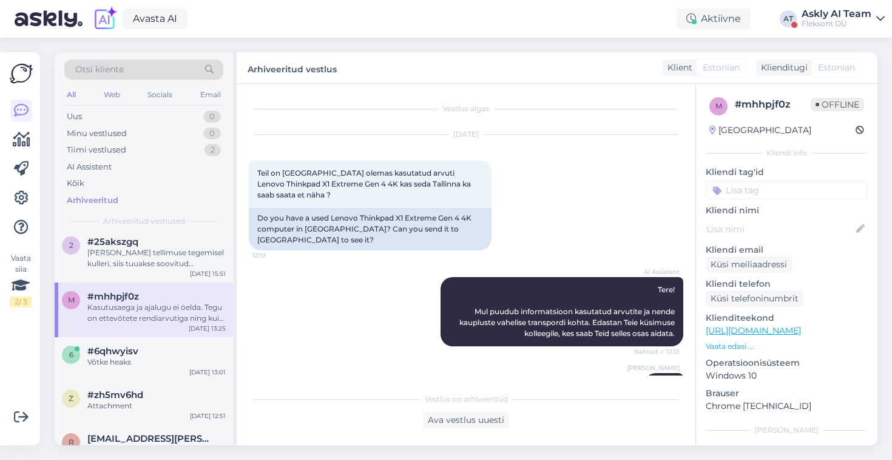
scroll to position [226, 0]
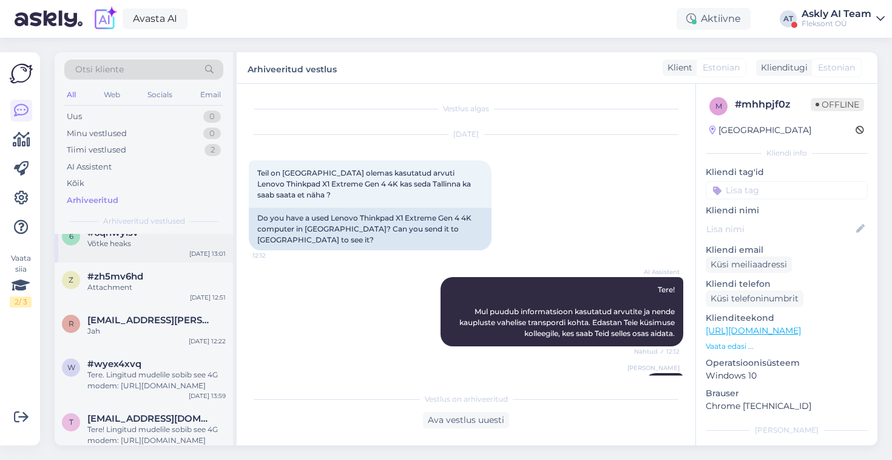
click at [160, 234] on div "6 #6qhwyisv Võtke heaks [DATE] 13:01" at bounding box center [144, 241] width 178 height 44
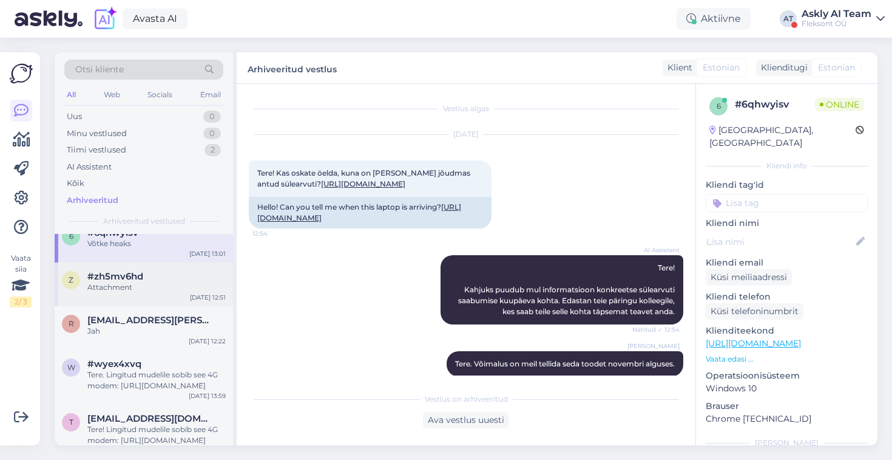
scroll to position [130, 0]
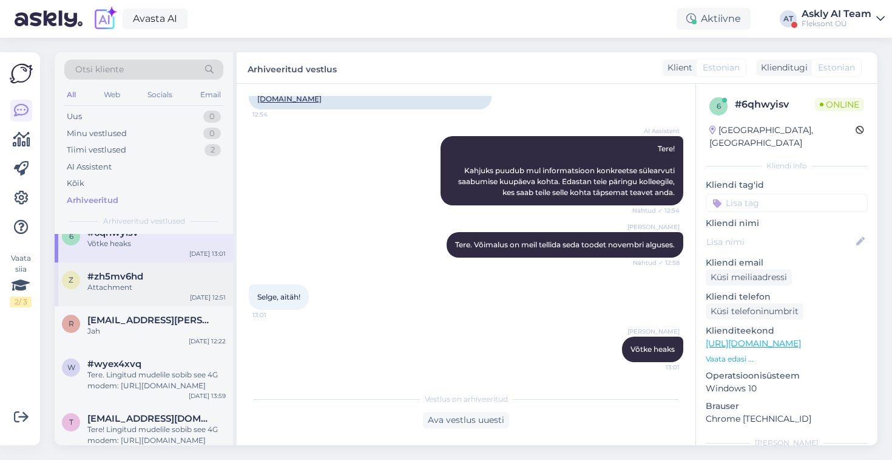
click at [163, 306] on div "z #zh5mv6hd Attachment [DATE] 12:51" at bounding box center [144, 284] width 178 height 44
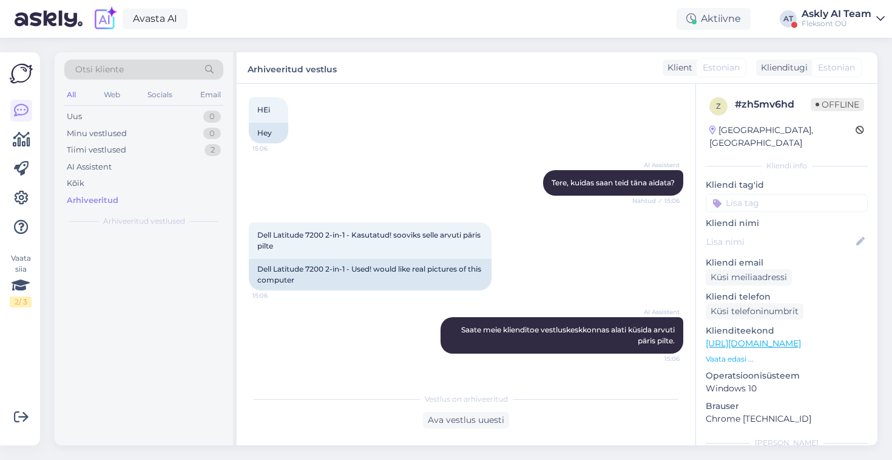
scroll to position [0, 0]
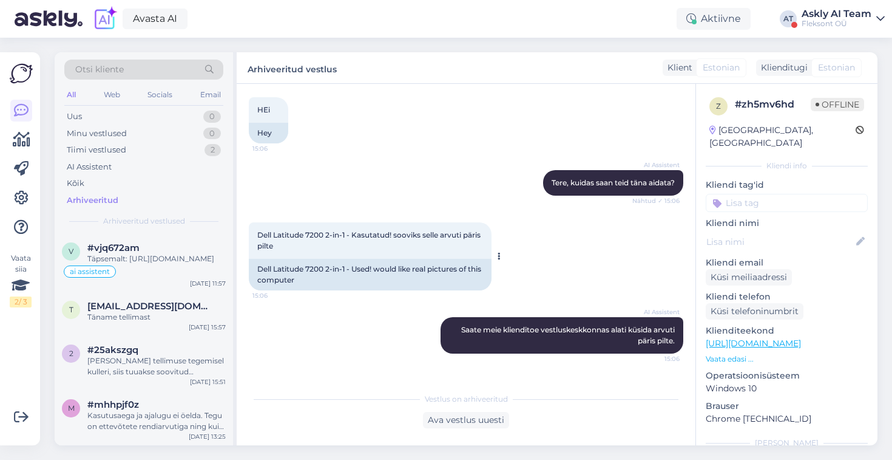
click at [337, 281] on div "Dell Latitude 7200 2-in-1 - Used! would like real pictures of this computer" at bounding box center [370, 275] width 243 height 32
drag, startPoint x: 359, startPoint y: 249, endPoint x: 353, endPoint y: 234, distance: 16.6
click at [353, 234] on div "Dell Latitude 7200 2-in-1 - Kasutatud! sooviks selle arvuti päris pilte 15:06" at bounding box center [370, 240] width 243 height 36
copy span "Kasutatud! sooviks selle arvuti päris pilte"
click at [366, 325] on div "AI Assistent Saate meie klienditoe vestluskeskkonnas alati küsida arvuti päris …" at bounding box center [466, 335] width 435 height 63
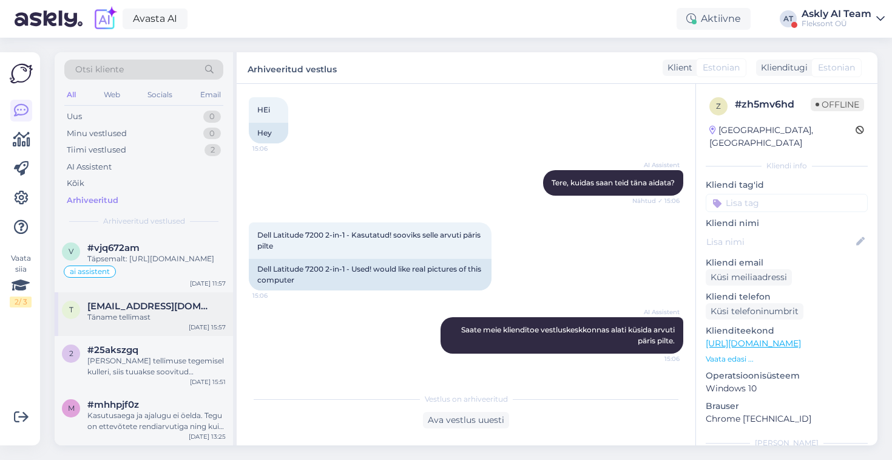
click at [152, 322] on div "Täname tellimast" at bounding box center [156, 316] width 138 height 11
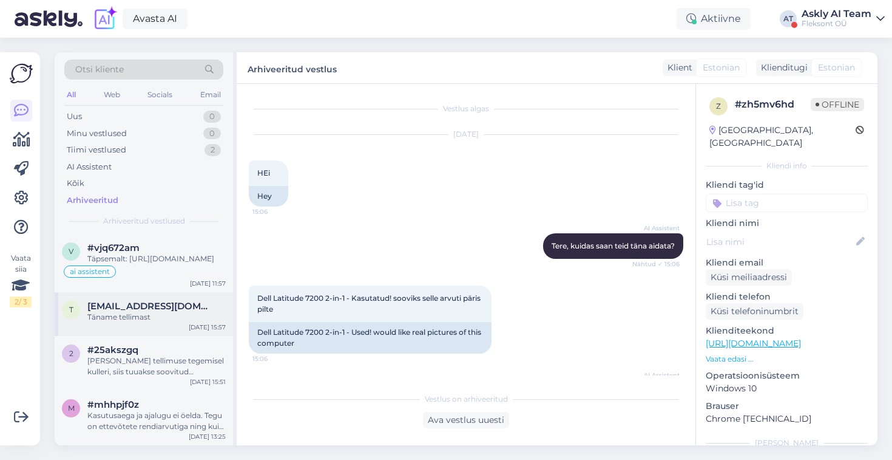
type textarea "Estravel Group AS"
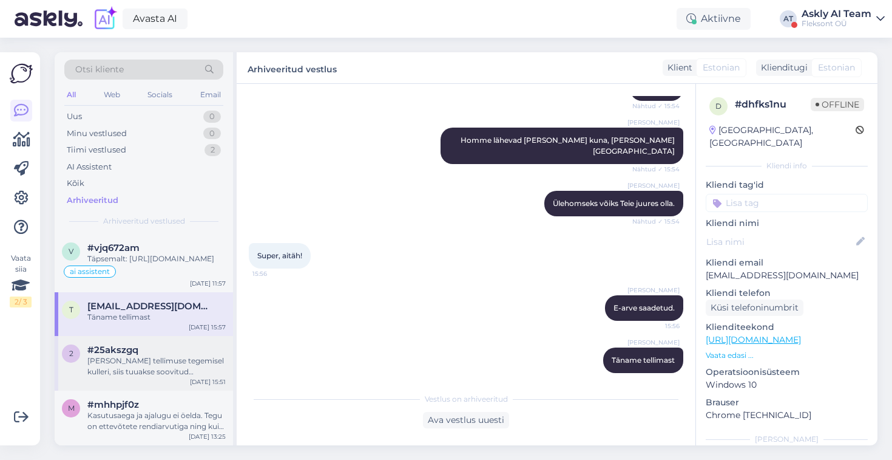
click at [161, 376] on div "[PERSON_NAME] tellimuse tegemisel kulleri, siis tuuakse soovitud aadressile." at bounding box center [156, 366] width 138 height 22
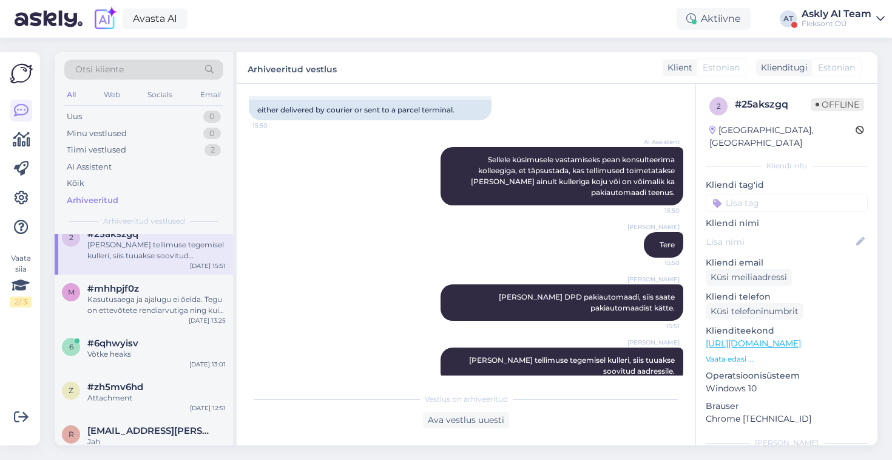
scroll to position [117, 0]
click at [161, 315] on div "Kasutusaega ja ajalugu ei öelda. Tegu on ettevõtete rendiarvutiga ning kui toot…" at bounding box center [156, 304] width 138 height 22
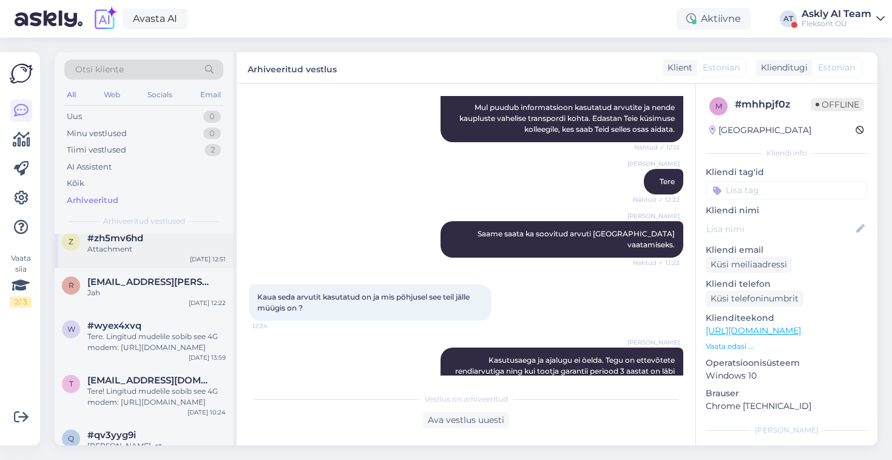
scroll to position [387, 0]
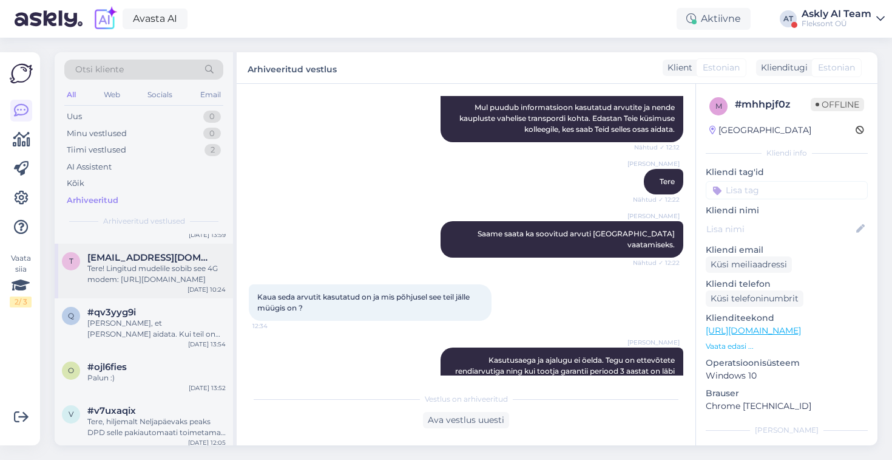
click at [173, 285] on div "Tere! Lingitud mudelile sobib see 4G modem: [URL][DOMAIN_NAME]" at bounding box center [156, 274] width 138 height 22
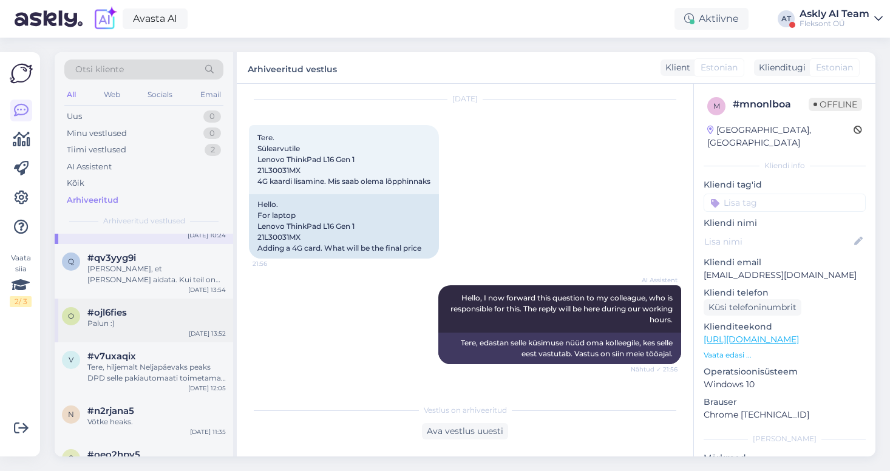
scroll to position [440, 0]
click at [143, 285] on div "[PERSON_NAME], et [PERSON_NAME] aidata. Kui teil on veel küsimusi, andke julgel…" at bounding box center [156, 276] width 138 height 22
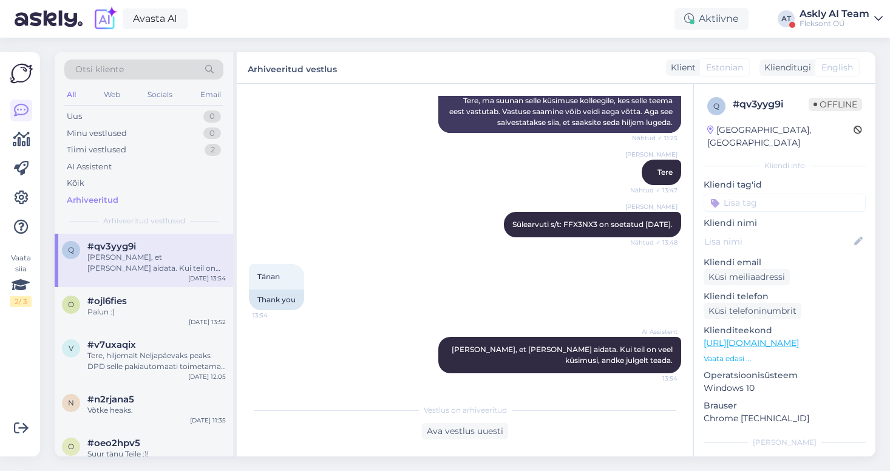
scroll to position [1095, 0]
click at [148, 318] on div "Palun :)" at bounding box center [156, 312] width 138 height 11
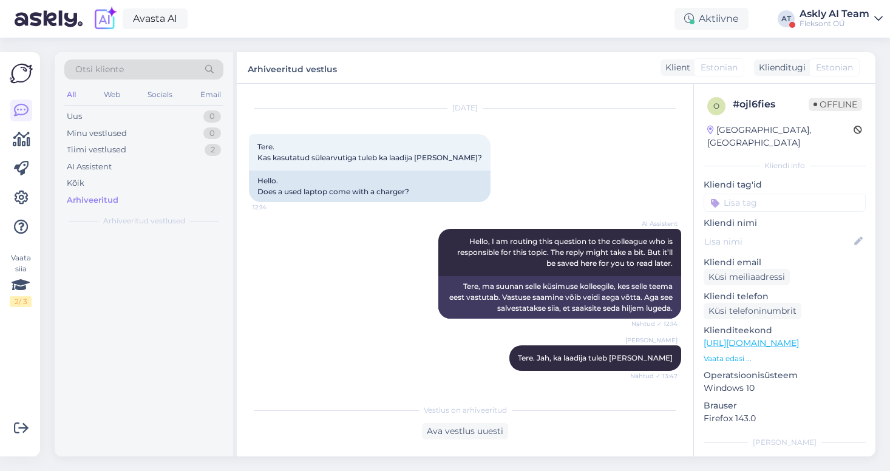
scroll to position [0, 0]
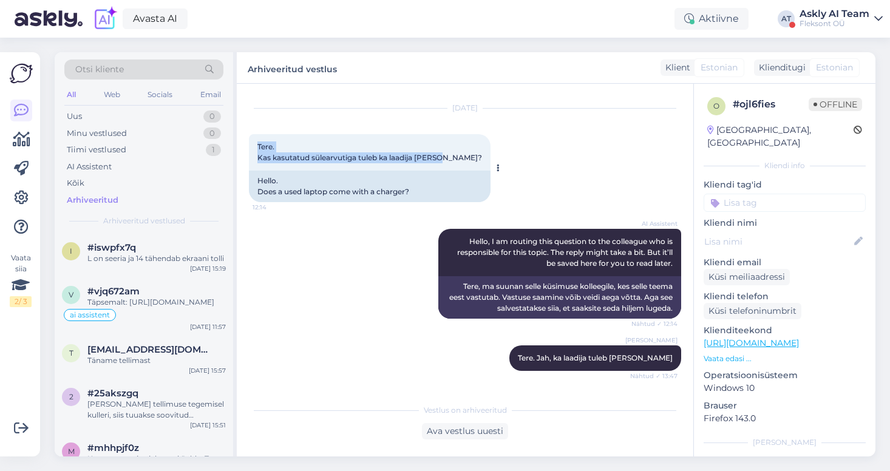
drag, startPoint x: 440, startPoint y: 157, endPoint x: 256, endPoint y: 147, distance: 184.8
click at [255, 147] on div "Tere. Kas kasutatud sülearvutiga tuleb ka laadija [PERSON_NAME]? 12:14" at bounding box center [370, 152] width 242 height 36
copy span "Tere. Kas kasutatud sülearvutiga tuleb ka laadija [PERSON_NAME]?"
click at [24, 196] on icon at bounding box center [21, 198] width 15 height 15
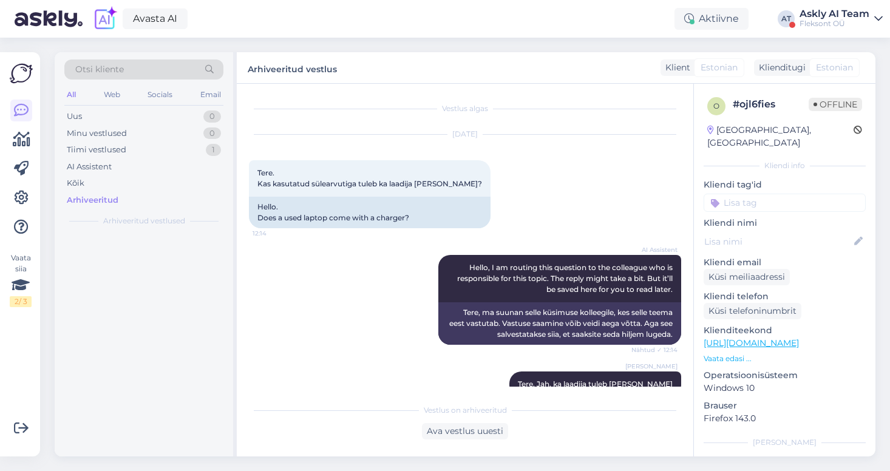
scroll to position [128, 0]
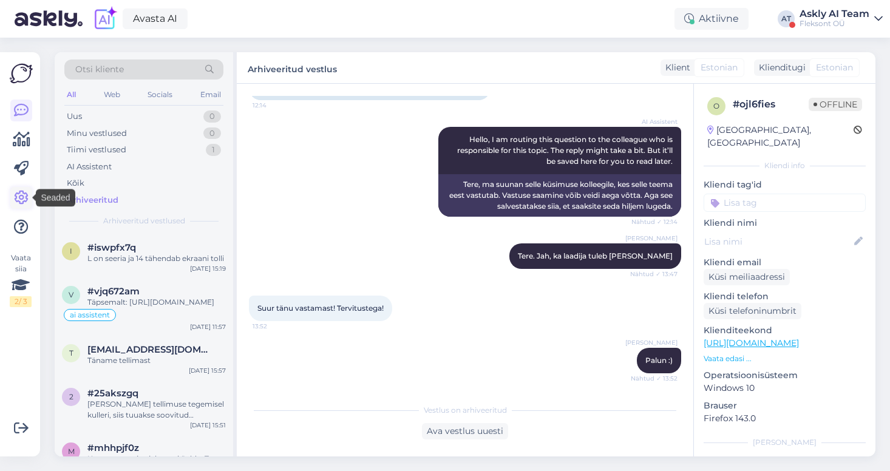
click at [19, 200] on icon at bounding box center [21, 198] width 15 height 15
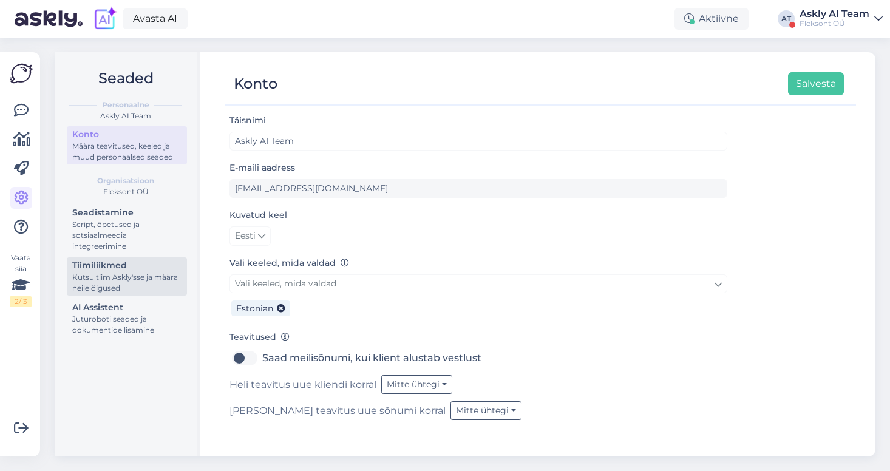
click at [135, 287] on div "Kutsu tiim Askly'sse ja määra neile õigused" at bounding box center [126, 283] width 109 height 22
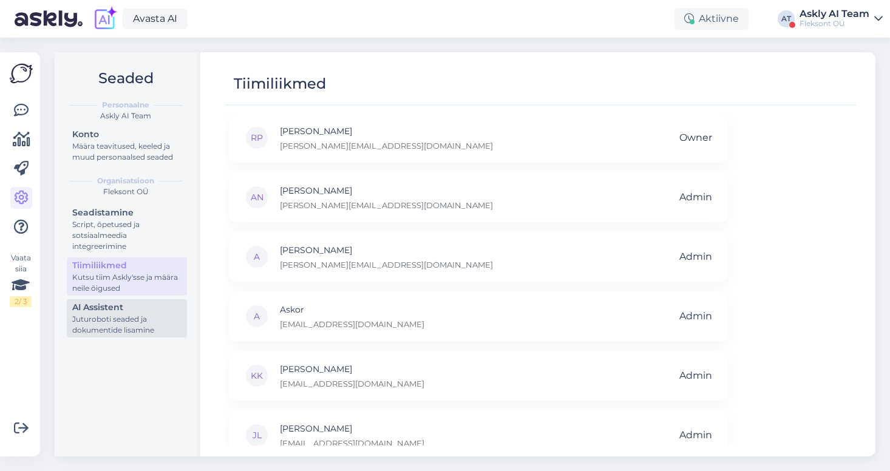
click at [135, 321] on div "Juturoboti seaded ja dokumentide lisamine" at bounding box center [126, 325] width 109 height 22
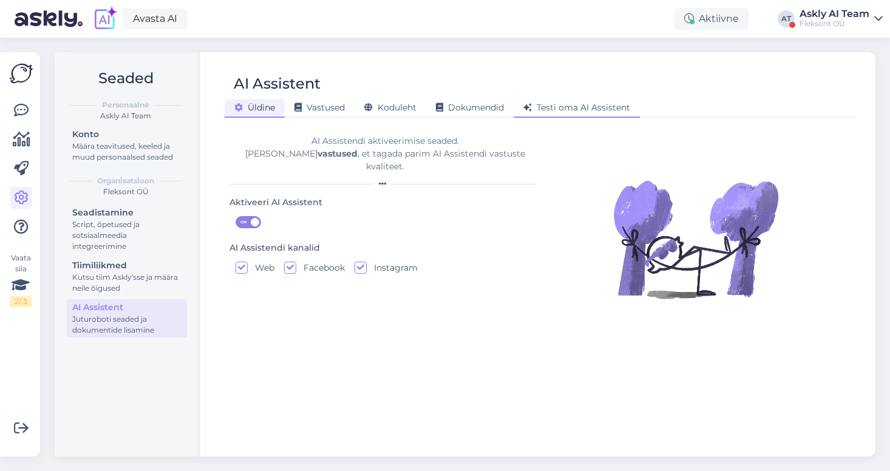
click at [583, 101] on div "Testi oma AI Assistent" at bounding box center [577, 108] width 126 height 19
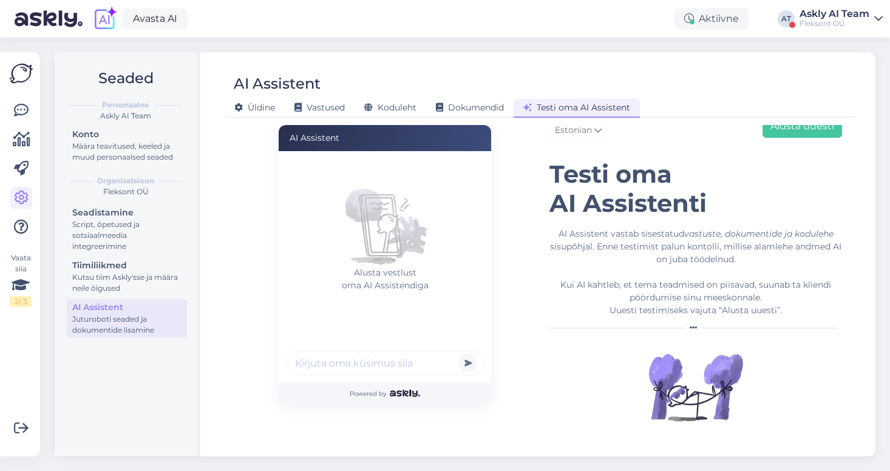
click at [348, 365] on input "text" at bounding box center [385, 363] width 198 height 24
paste input "[URL][DOMAIN_NAME]"
type input "palun [URL][DOMAIN_NAME] sellest tootest pilte"
click at [458, 354] on button "submit" at bounding box center [467, 363] width 18 height 18
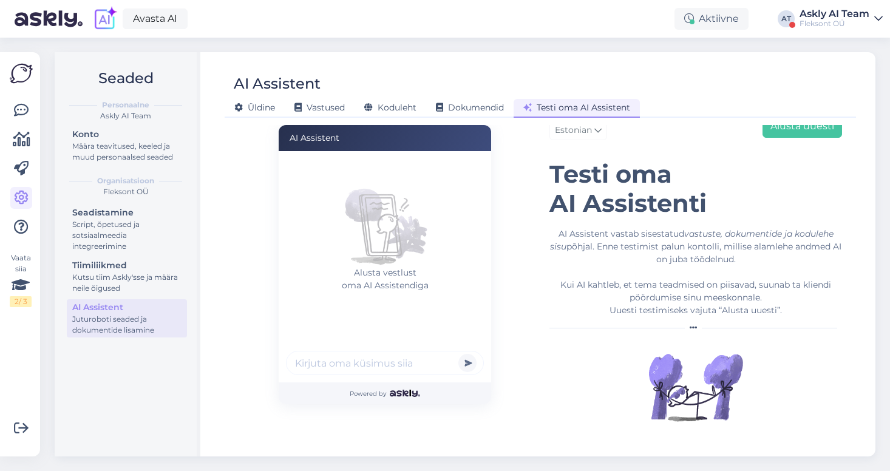
scroll to position [0, 0]
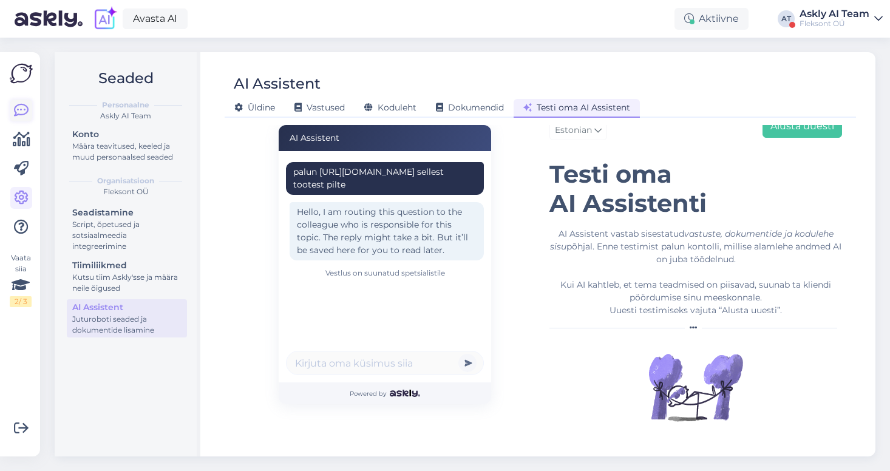
click at [21, 101] on link at bounding box center [21, 111] width 22 height 22
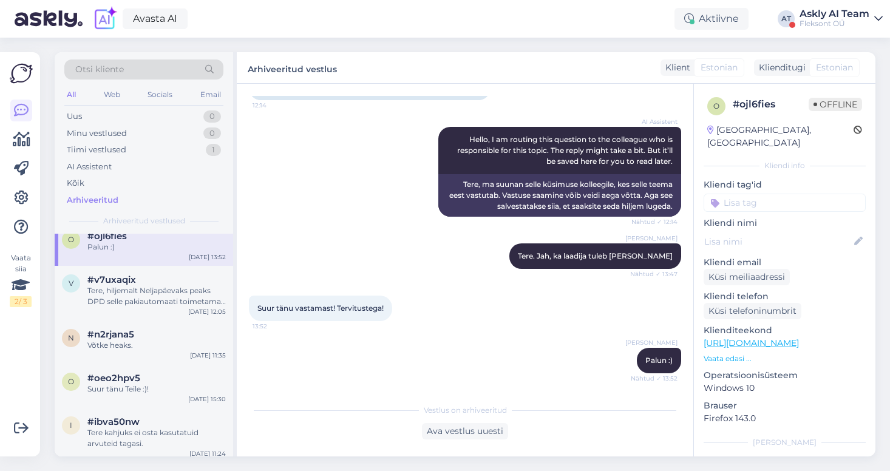
scroll to position [717, 0]
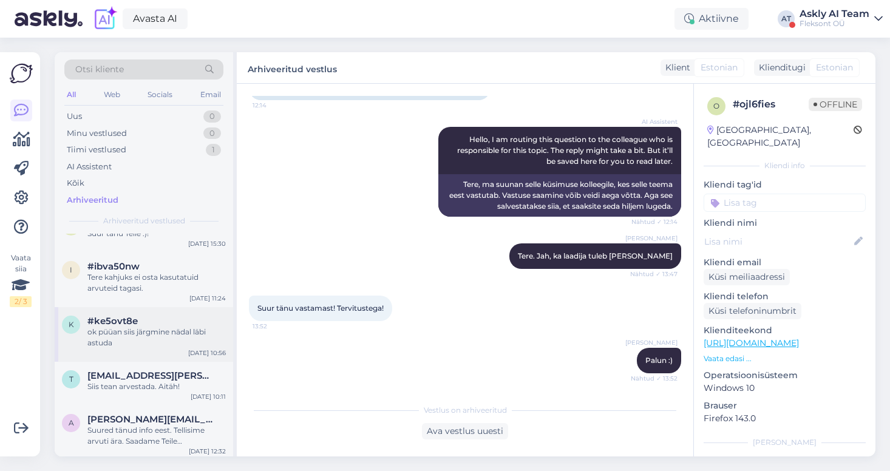
click at [165, 348] on div "ok püüan siis järgmine nädal läbi astuda" at bounding box center [156, 338] width 138 height 22
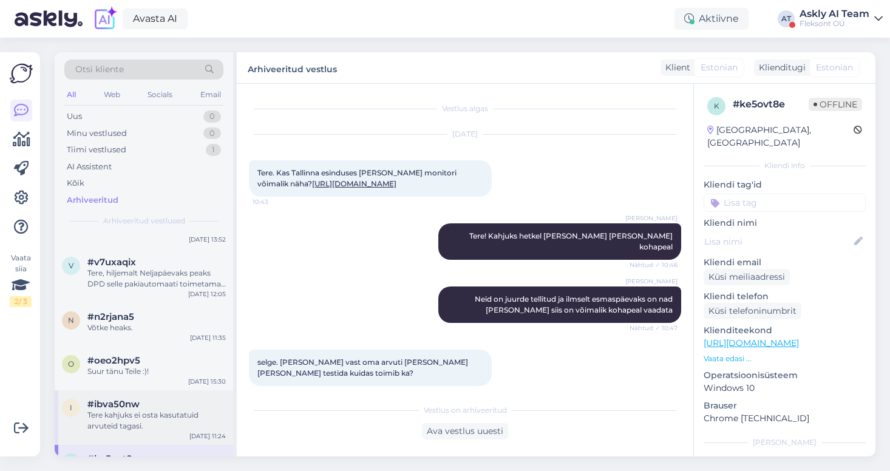
scroll to position [537, 0]
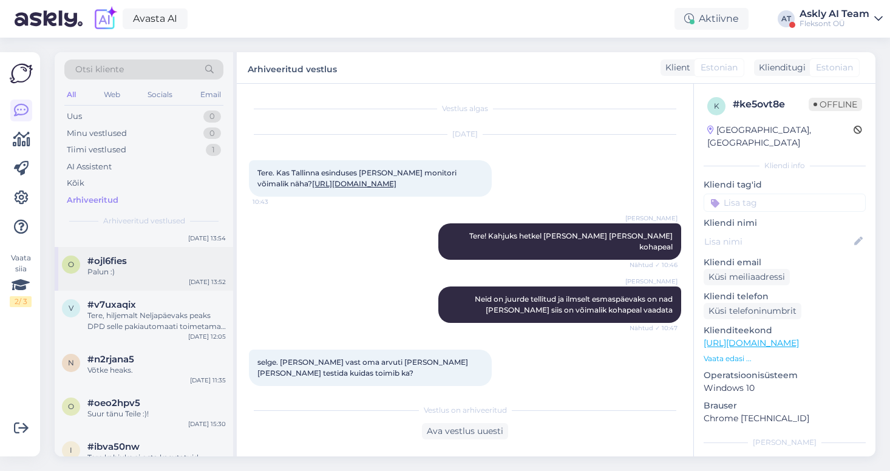
click at [138, 291] on div "o #ojl6fies Palun :) [DATE] 13:52" at bounding box center [144, 269] width 178 height 44
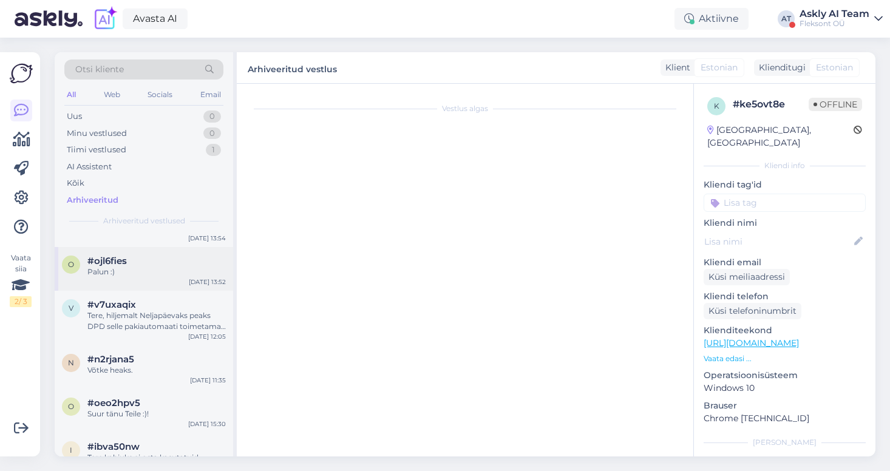
scroll to position [128, 0]
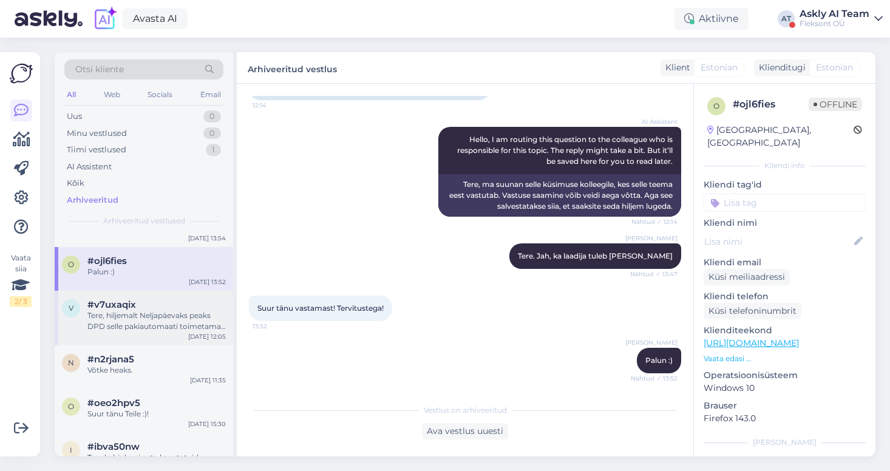
click at [134, 343] on div "v #v7uxaqix Tere, hiljemalt Neljapäevaks peaks DPD selle pakiautomaati toimetam…" at bounding box center [144, 318] width 178 height 55
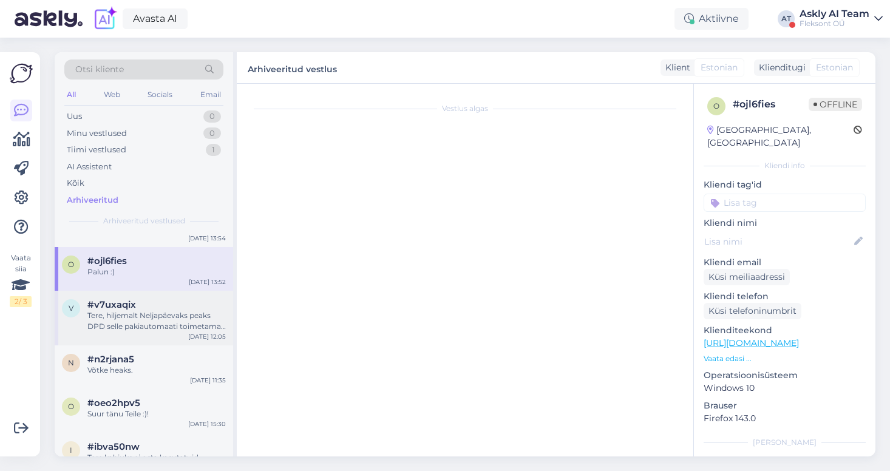
scroll to position [0, 0]
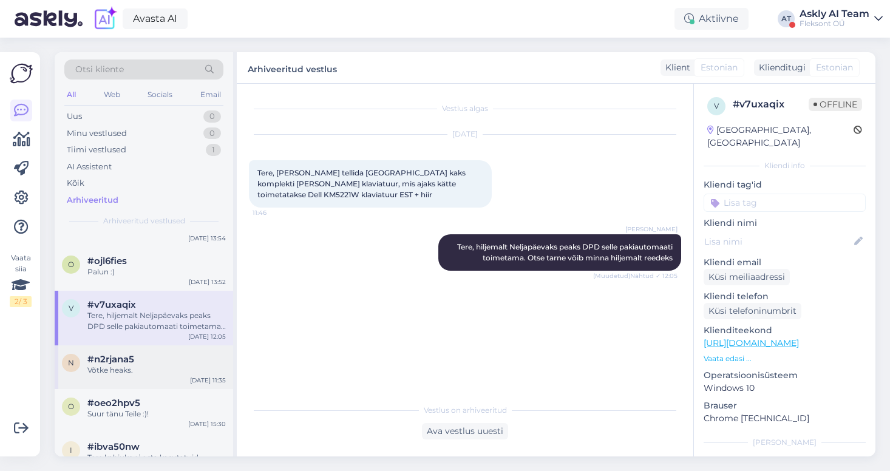
click at [140, 376] on div "Võtke heaks." at bounding box center [156, 370] width 138 height 11
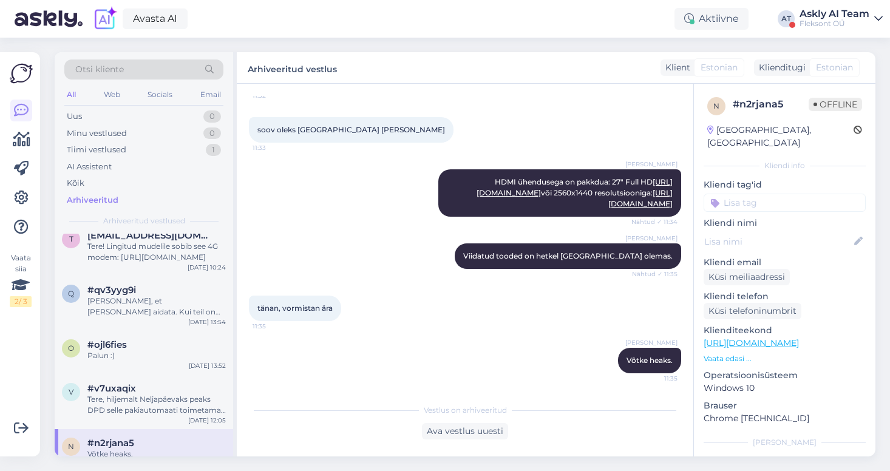
scroll to position [449, 0]
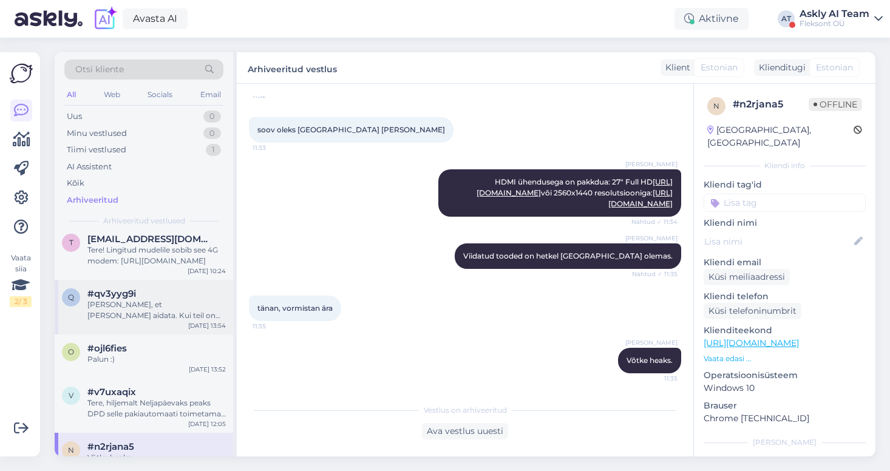
click at [135, 321] on div "[PERSON_NAME], et [PERSON_NAME] aidata. Kui teil on veel küsimusi, andke julgel…" at bounding box center [156, 310] width 138 height 22
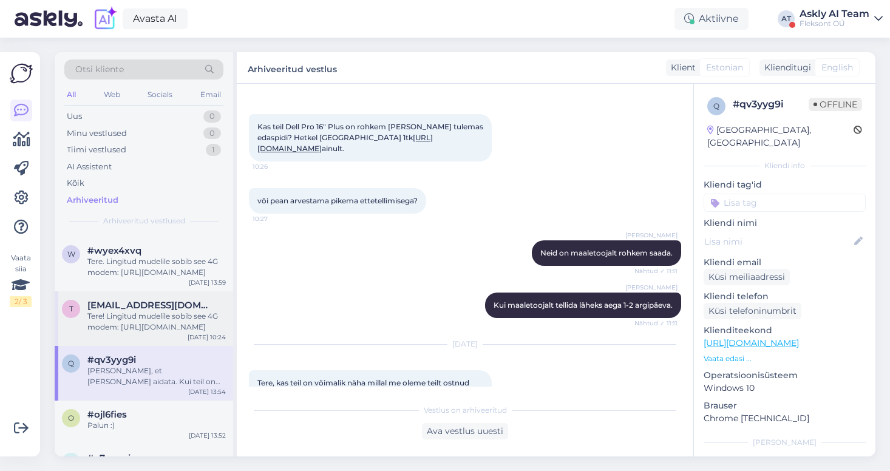
scroll to position [382, 0]
click at [164, 311] on span "[EMAIL_ADDRESS][DOMAIN_NAME]" at bounding box center [150, 306] width 126 height 11
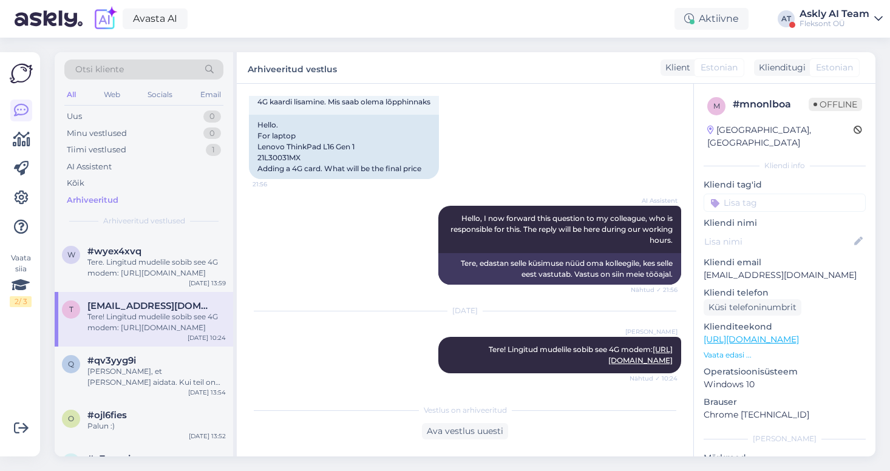
scroll to position [0, 0]
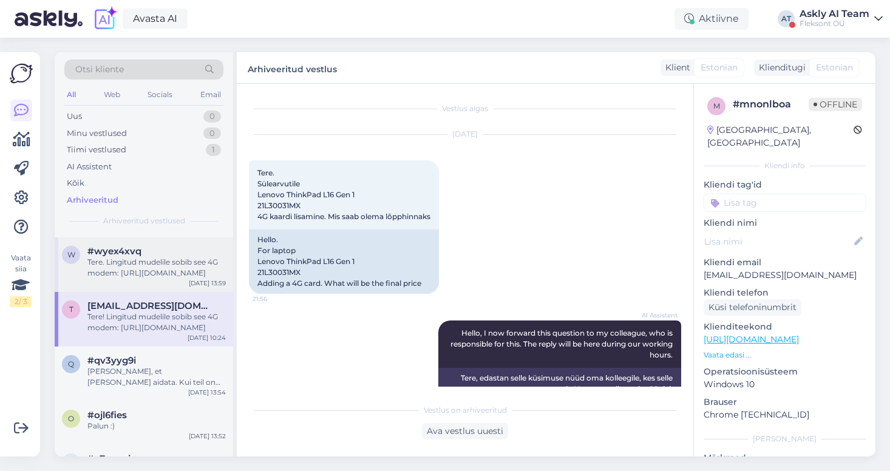
click at [137, 271] on div "Tere. Lingitud mudelile sobib see 4G modem: [URL][DOMAIN_NAME]" at bounding box center [156, 268] width 138 height 22
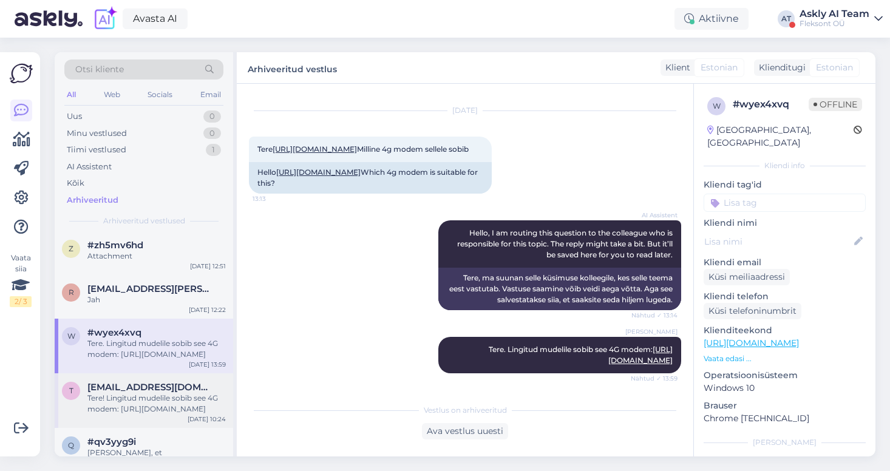
scroll to position [299, 0]
click at [139, 307] on div "Jah" at bounding box center [156, 301] width 138 height 11
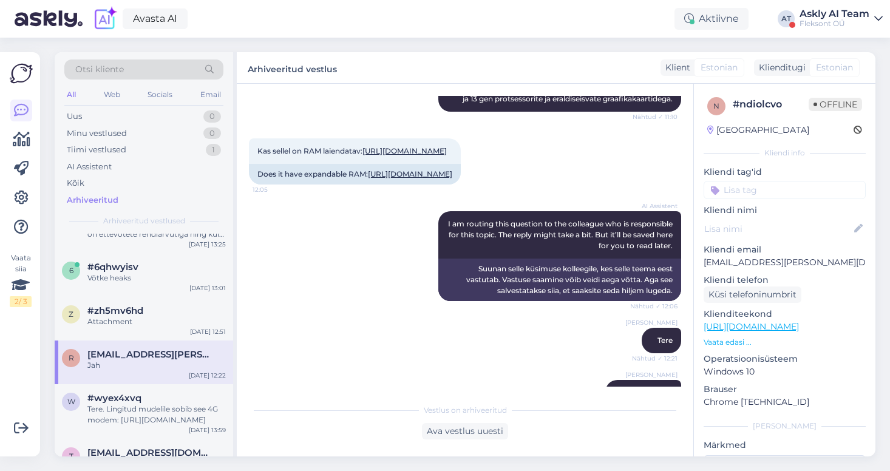
scroll to position [233, 0]
click at [160, 329] on div "Attachment" at bounding box center [156, 324] width 138 height 11
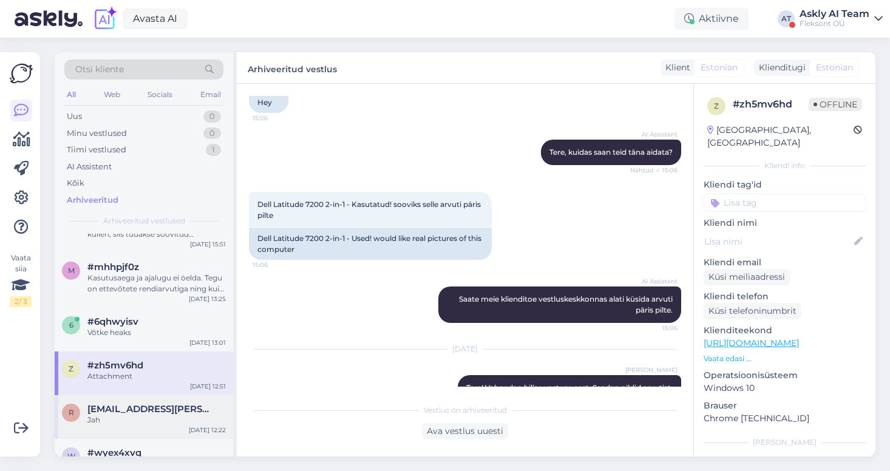
scroll to position [175, 0]
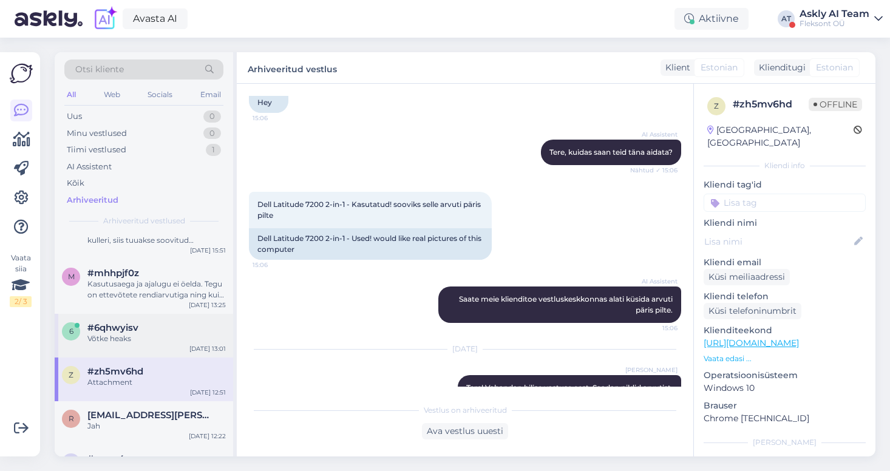
click at [134, 344] on div "Võtke heaks" at bounding box center [156, 338] width 138 height 11
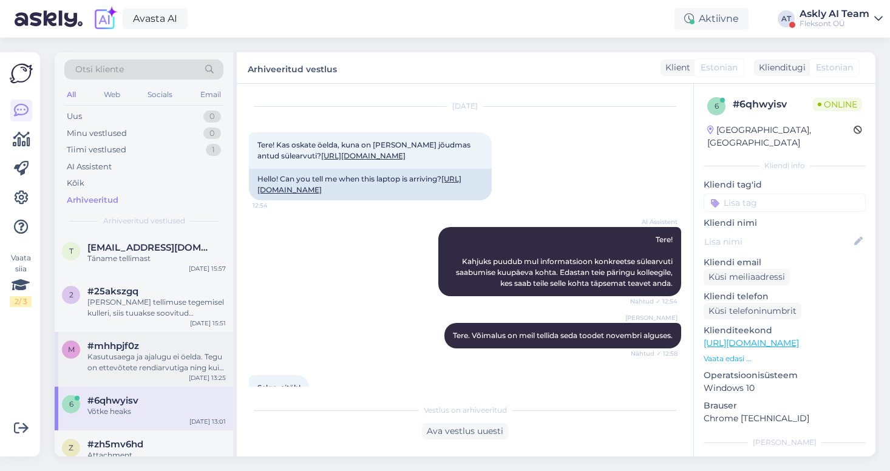
click at [157, 372] on div "Kasutusaega ja ajalugu ei öelda. Tegu on ettevõtete rendiarvutiga ning kui toot…" at bounding box center [156, 363] width 138 height 22
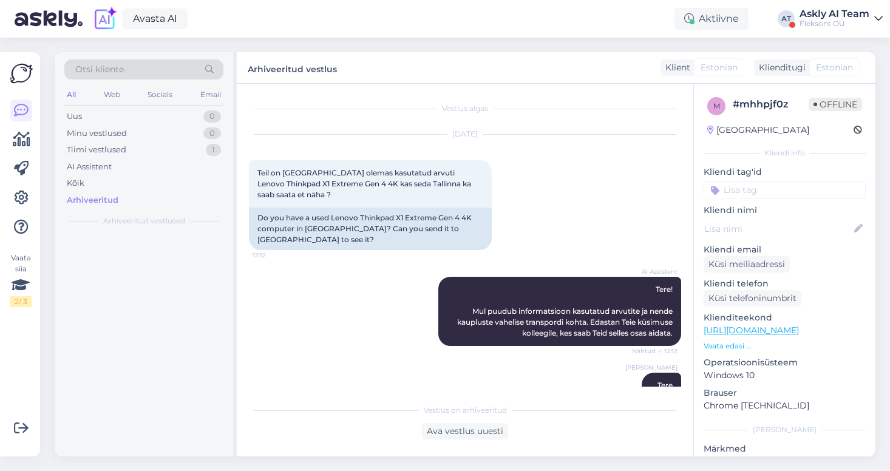
click at [829, 16] on div "Askly AI Team" at bounding box center [835, 14] width 70 height 10
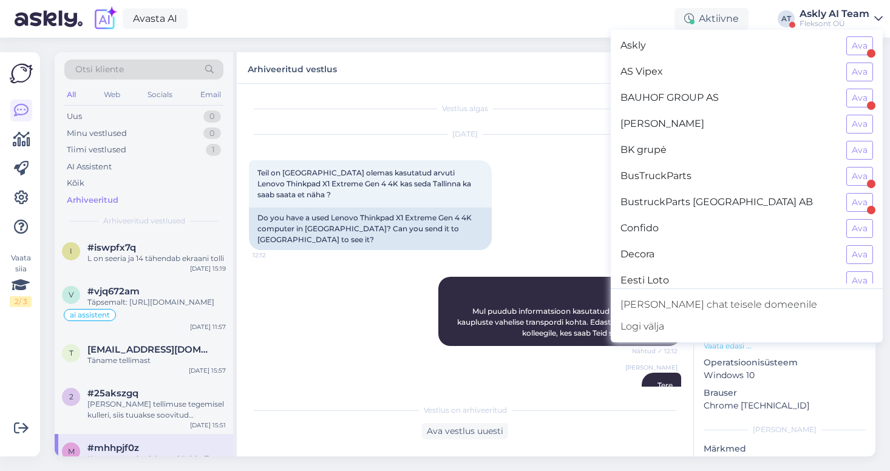
scroll to position [143, 0]
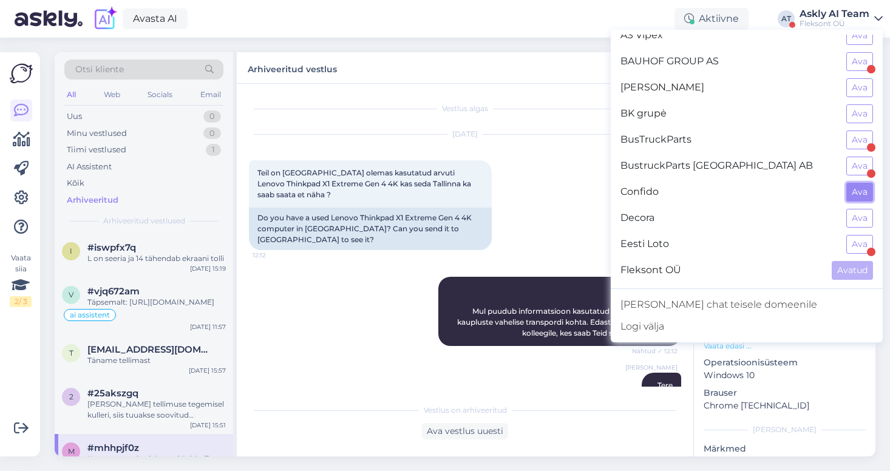
click at [868, 186] on button "Ava" at bounding box center [859, 192] width 27 height 19
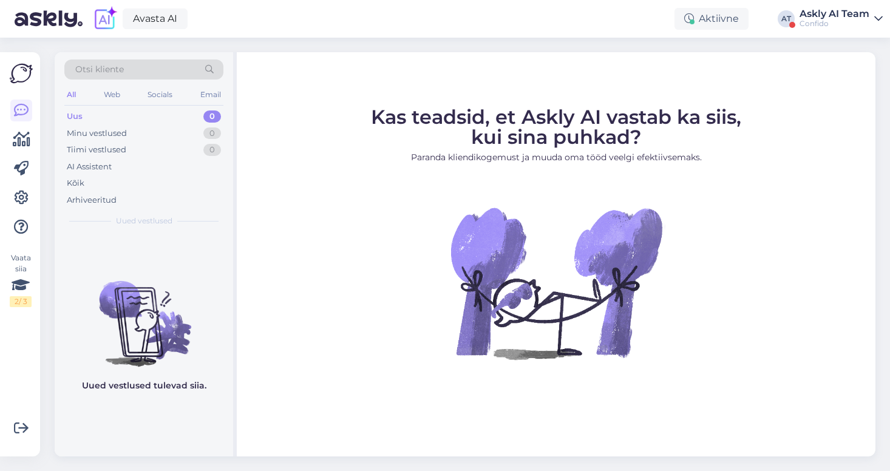
click at [843, 7] on div "Avasta AI Aktiivne AT Askly AI Team Confido" at bounding box center [445, 19] width 890 height 38
click at [846, 17] on div "Askly AI Team" at bounding box center [835, 14] width 70 height 10
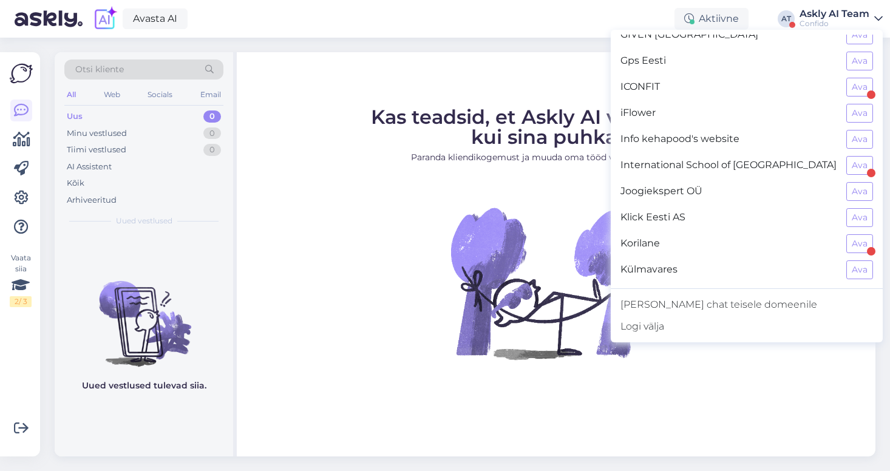
scroll to position [430, 0]
click at [858, 84] on button "Ava" at bounding box center [859, 87] width 27 height 19
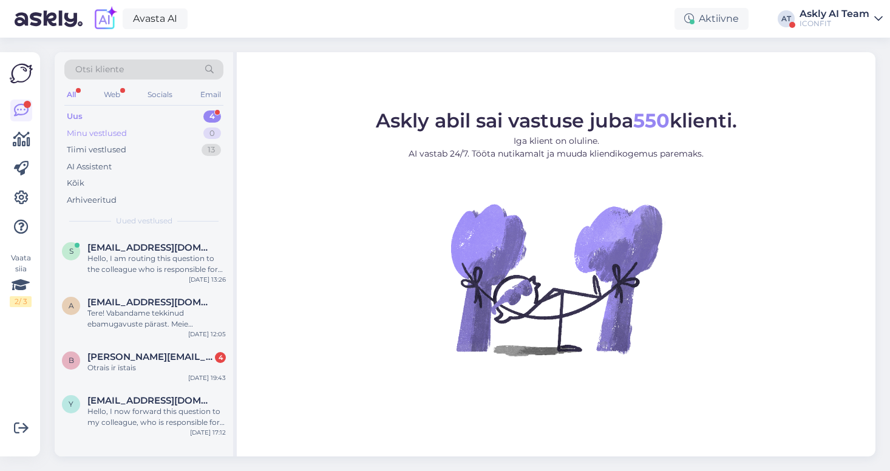
click at [101, 132] on div "Minu vestlused" at bounding box center [97, 133] width 60 height 12
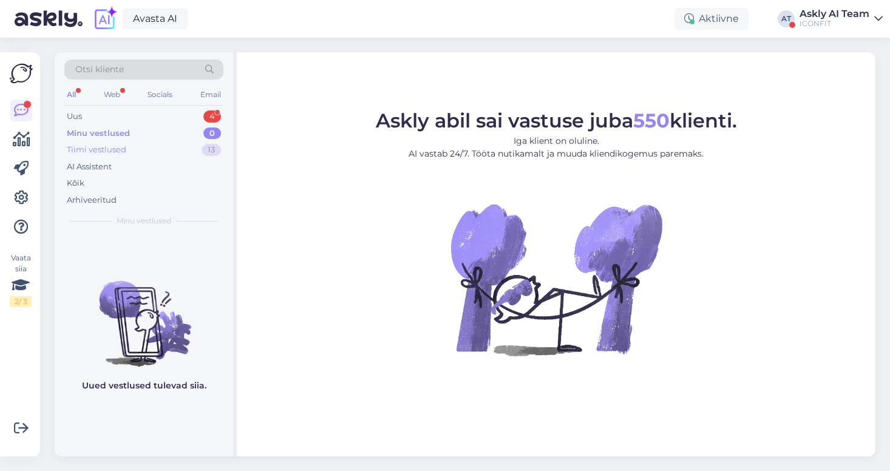
click at [100, 153] on div "Tiimi vestlused" at bounding box center [96, 150] width 59 height 12
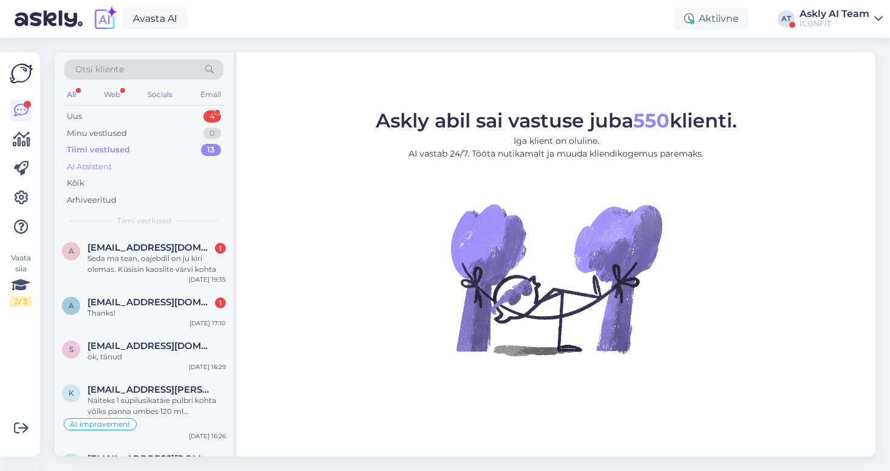
click at [89, 166] on div "AI Assistent" at bounding box center [89, 167] width 45 height 12
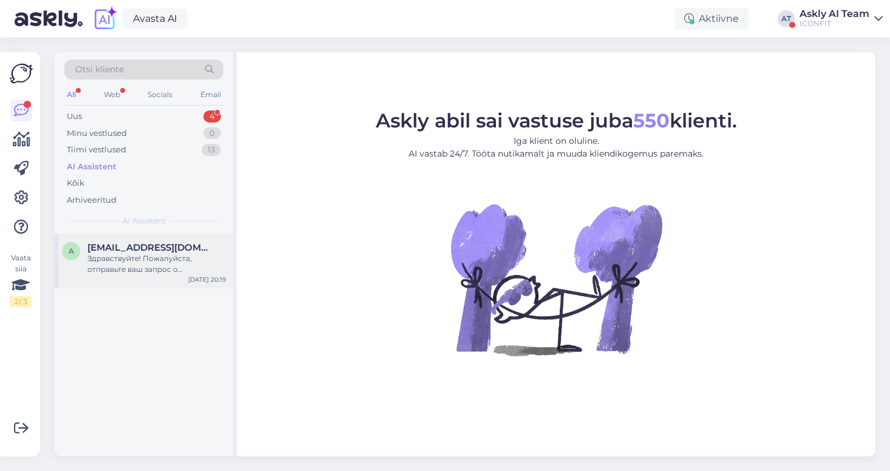
click at [140, 252] on span "[EMAIL_ADDRESS][DOMAIN_NAME]" at bounding box center [150, 247] width 126 height 11
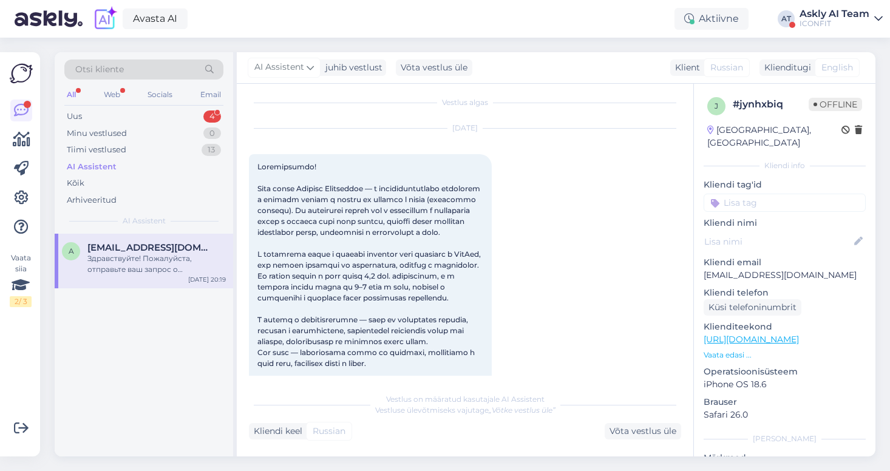
scroll to position [0, 0]
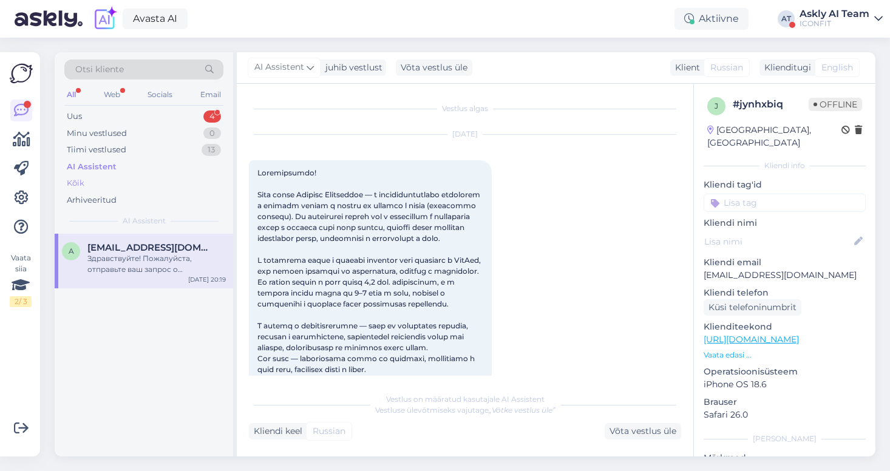
click at [80, 182] on div "Kõik" at bounding box center [76, 183] width 18 height 12
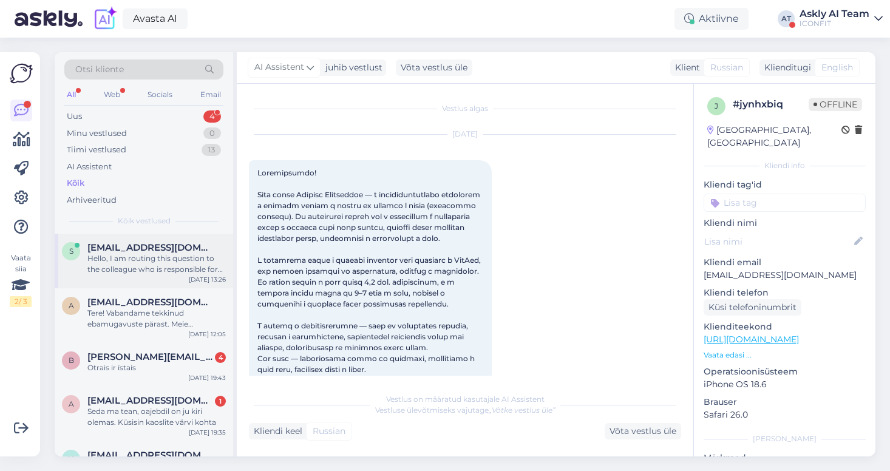
click at [168, 272] on div "Hello, I am routing this question to the colleague who is responsible for this …" at bounding box center [156, 264] width 138 height 22
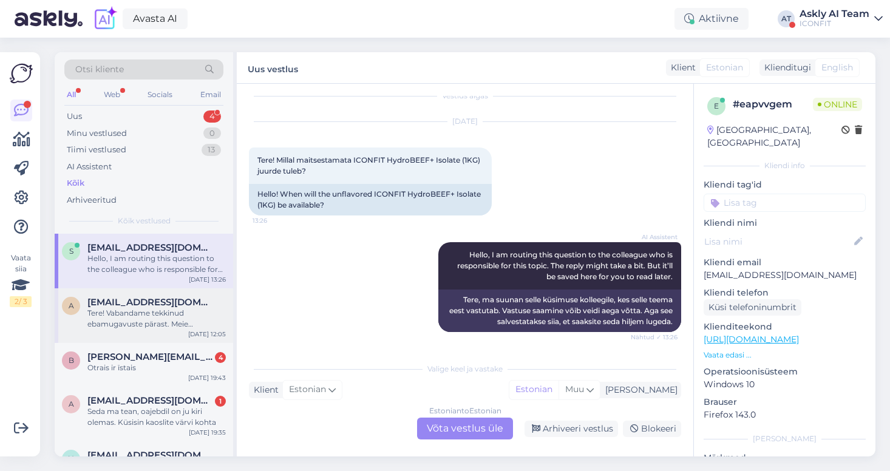
click at [175, 315] on div "Tere! Vabandame tekkinud ebamugavuste pärast. Meie andmebaasis puudub teave Neu…" at bounding box center [156, 319] width 138 height 22
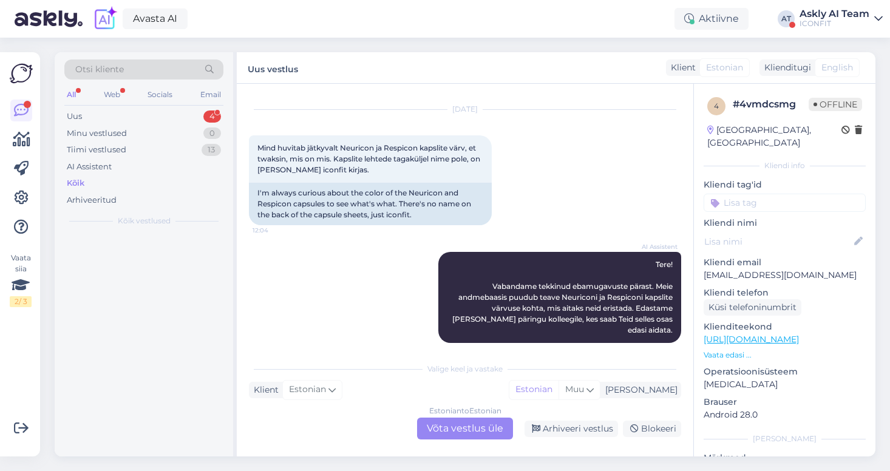
scroll to position [0, 0]
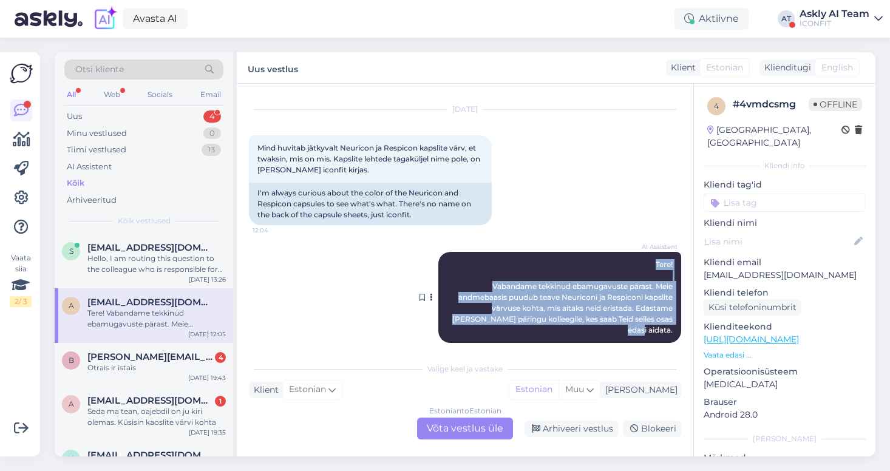
drag, startPoint x: 674, startPoint y: 320, endPoint x: 656, endPoint y: 265, distance: 58.2
click at [656, 265] on div "AI Assistent Tere! Vabandame tekkinud ebamugavuste pärast. Meie andmebaasis puu…" at bounding box center [559, 297] width 243 height 91
copy span "Tere! Vabandame tekkinud ebamugavuste pärast. Meie andmebaasis puudub teave Neu…"
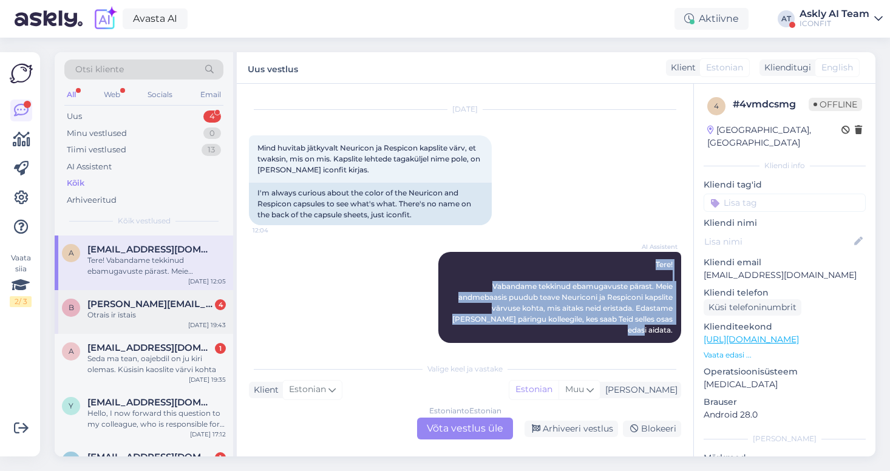
scroll to position [55, 0]
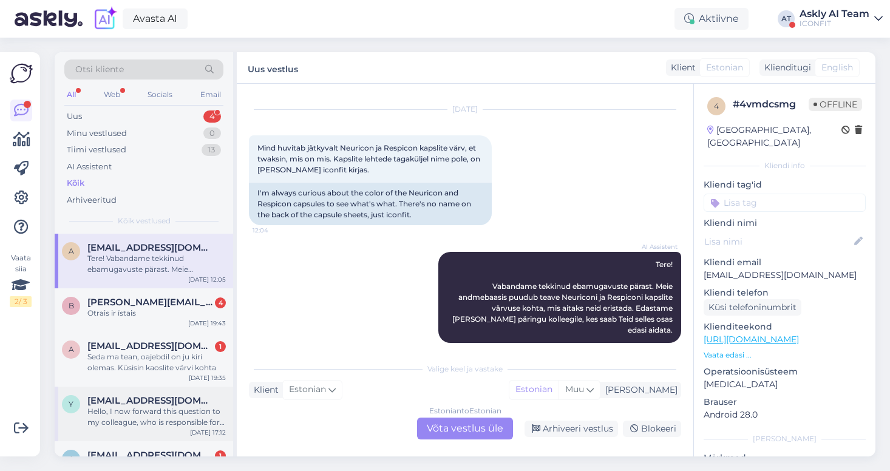
click at [152, 412] on div "Hello, I now forward this question to my colleague, who is responsible for this…" at bounding box center [156, 417] width 138 height 22
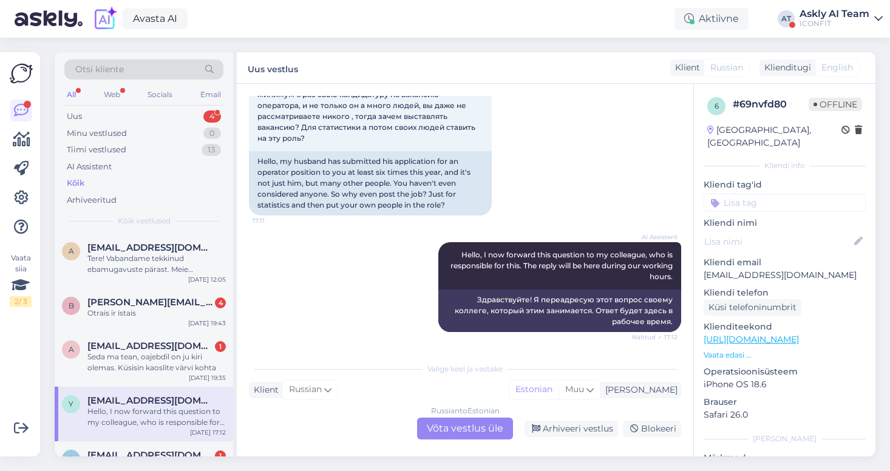
scroll to position [0, 0]
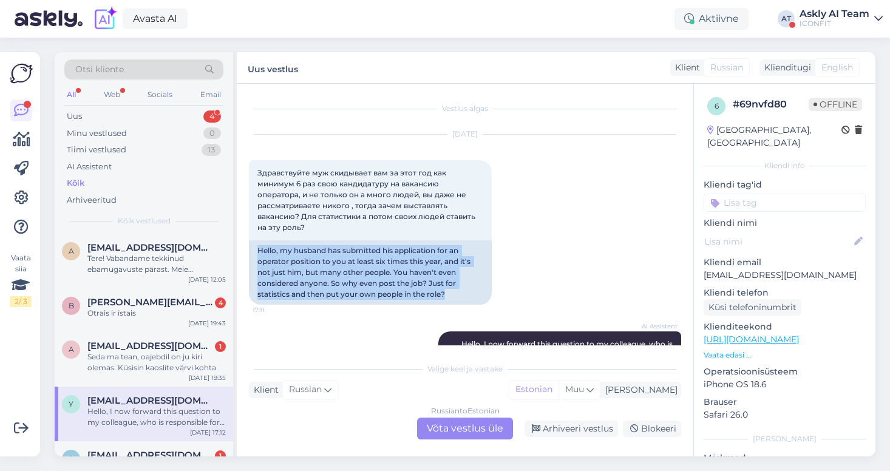
drag, startPoint x: 463, startPoint y: 293, endPoint x: 260, endPoint y: 250, distance: 206.6
click at [243, 250] on div "Vestlus algas [DATE] Здравствуйте муж скидывает вам за этот год как минимум 6 р…" at bounding box center [465, 270] width 457 height 373
copy div "Hello, my husband has submitted his application for an operator position to you…"
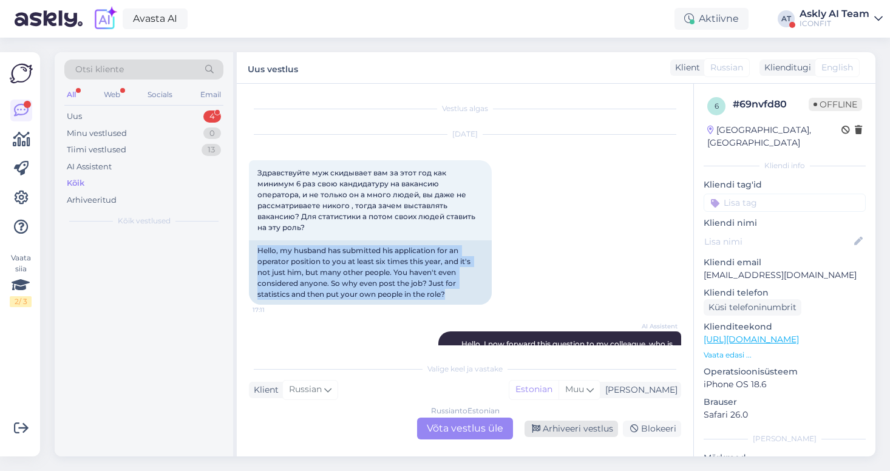
click at [589, 431] on div "Arhiveeri vestlus" at bounding box center [571, 429] width 93 height 16
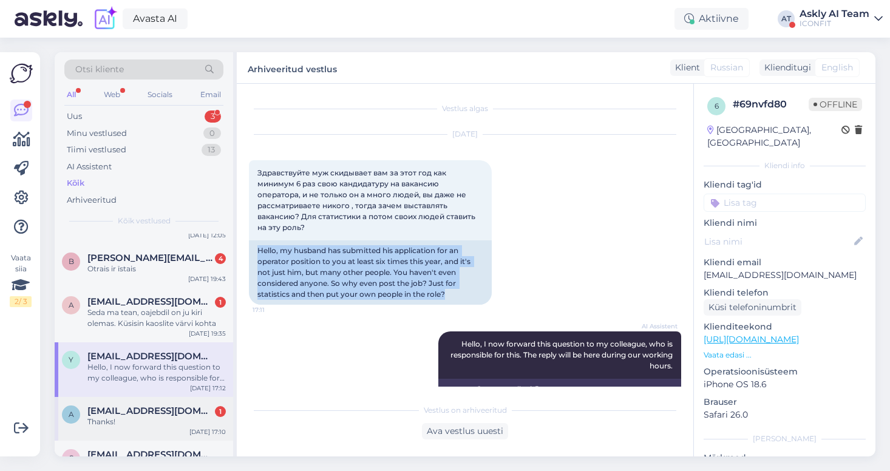
scroll to position [178, 0]
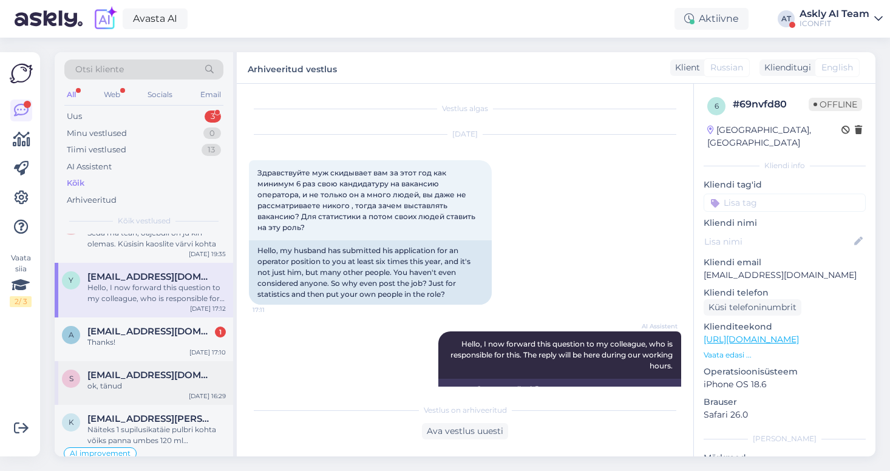
click at [138, 379] on span "[EMAIL_ADDRESS][DOMAIN_NAME]" at bounding box center [150, 375] width 126 height 11
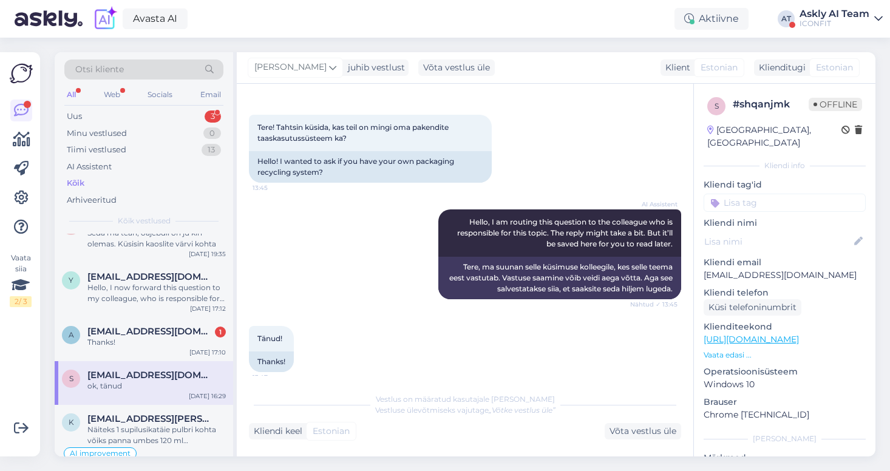
scroll to position [45, 0]
click at [775, 194] on input at bounding box center [785, 203] width 162 height 18
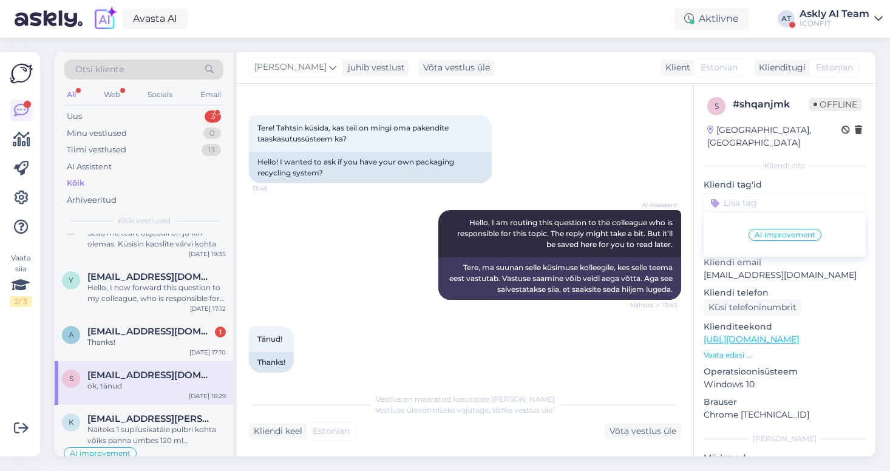
click at [787, 231] on span "AI improvement" at bounding box center [785, 234] width 61 height 7
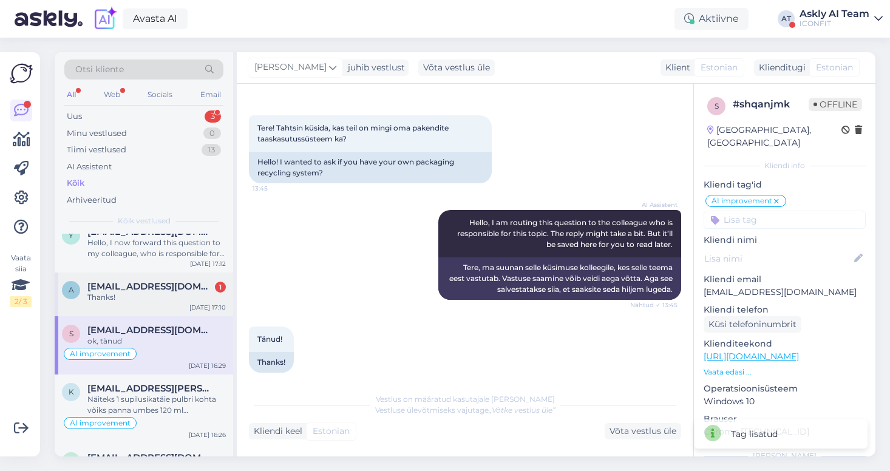
scroll to position [232, 0]
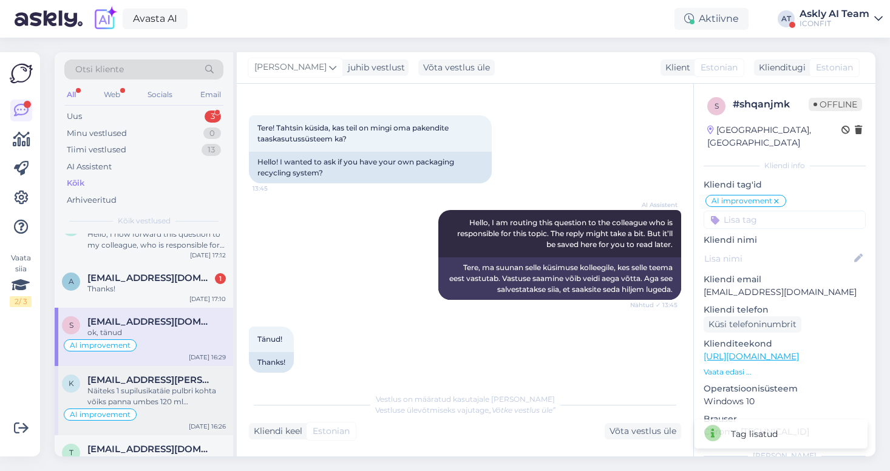
click at [171, 373] on div "k [EMAIL_ADDRESS][PERSON_NAME][PERSON_NAME][DOMAIN_NAME] Näiteks 1 supilusikatä…" at bounding box center [144, 400] width 178 height 69
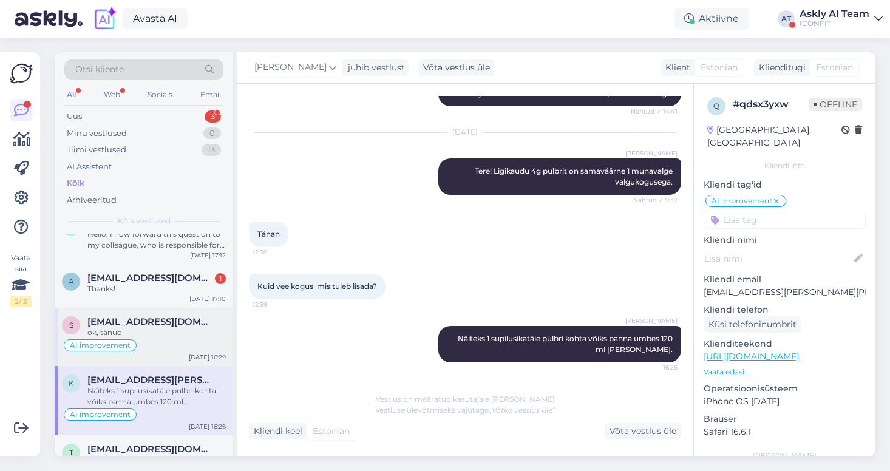
scroll to position [325, 0]
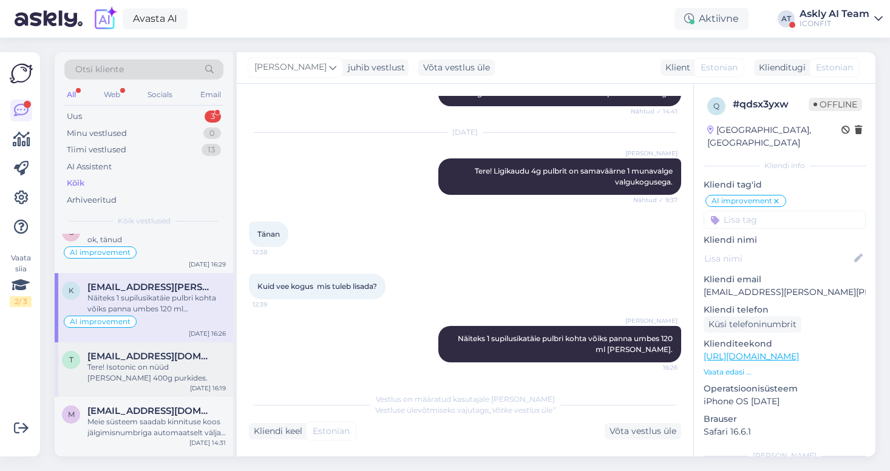
click at [172, 367] on div "Tere! Isotonic on nüüd [PERSON_NAME] 400g purkides." at bounding box center [156, 373] width 138 height 22
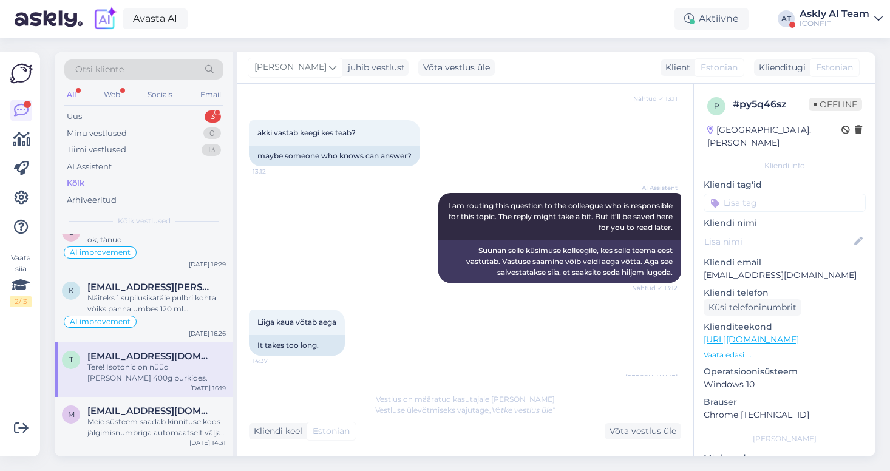
scroll to position [265, 0]
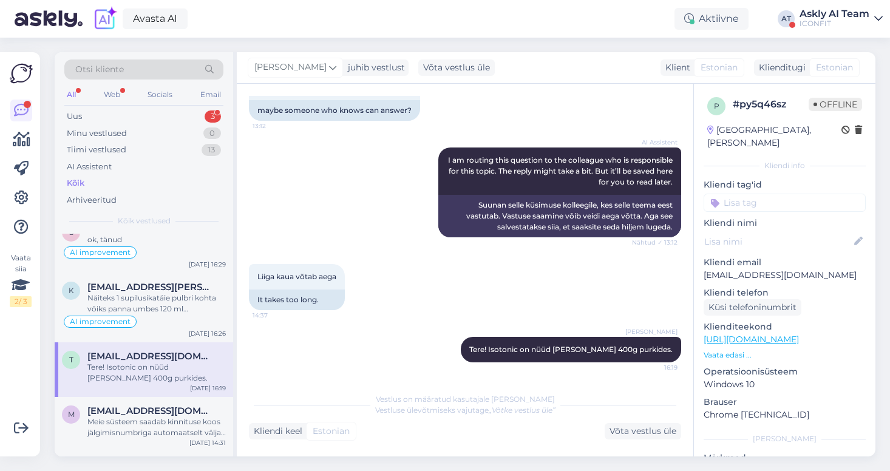
click at [728, 194] on input at bounding box center [785, 203] width 162 height 18
click at [779, 231] on span "AI improvement" at bounding box center [785, 234] width 61 height 7
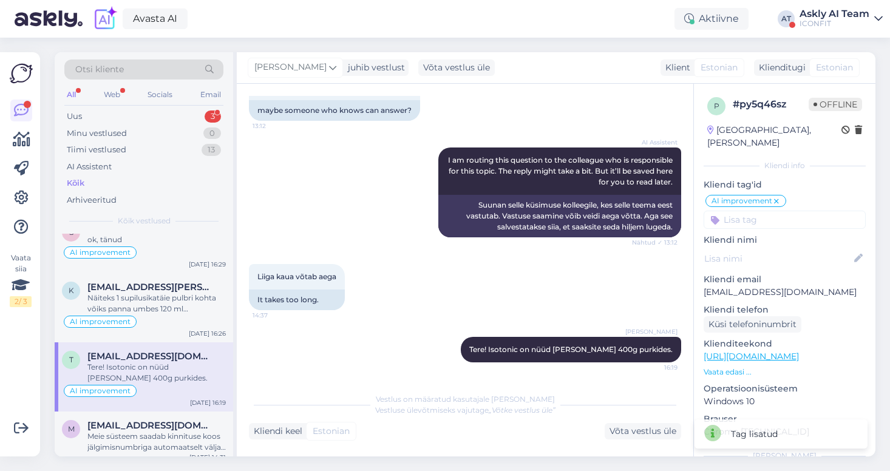
scroll to position [412, 0]
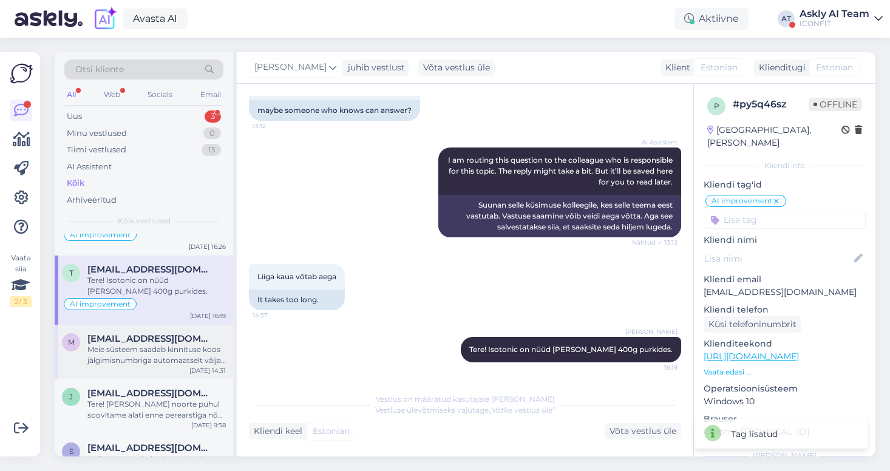
click at [157, 352] on div "Meie süsteem saadab kinnituse koos jälgimisnumbriga automaatselt välja, kui tel…" at bounding box center [156, 355] width 138 height 22
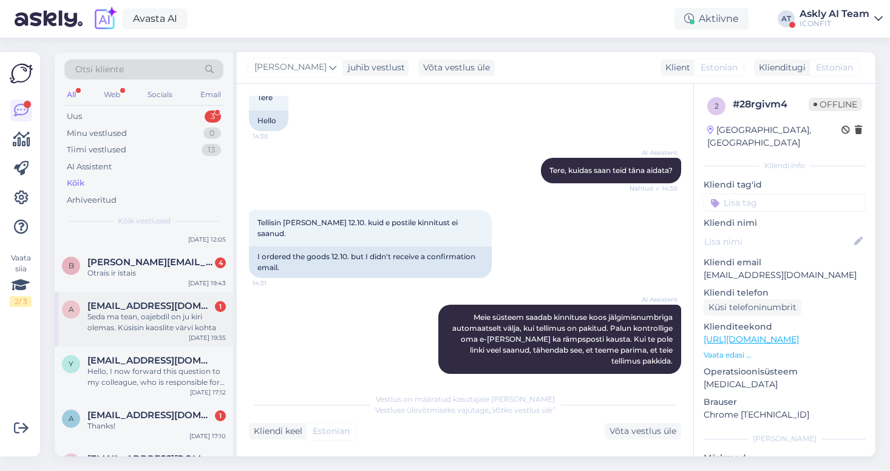
scroll to position [97, 0]
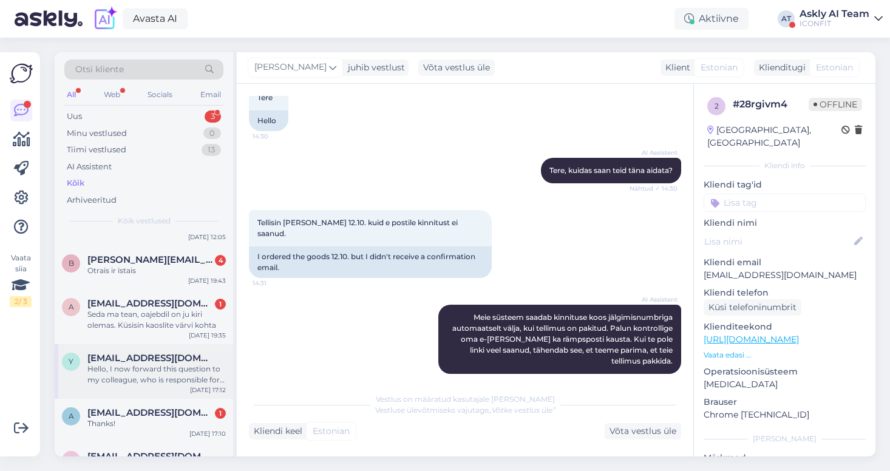
click at [141, 375] on div "Hello, I now forward this question to my colleague, who is responsible for this…" at bounding box center [156, 375] width 138 height 22
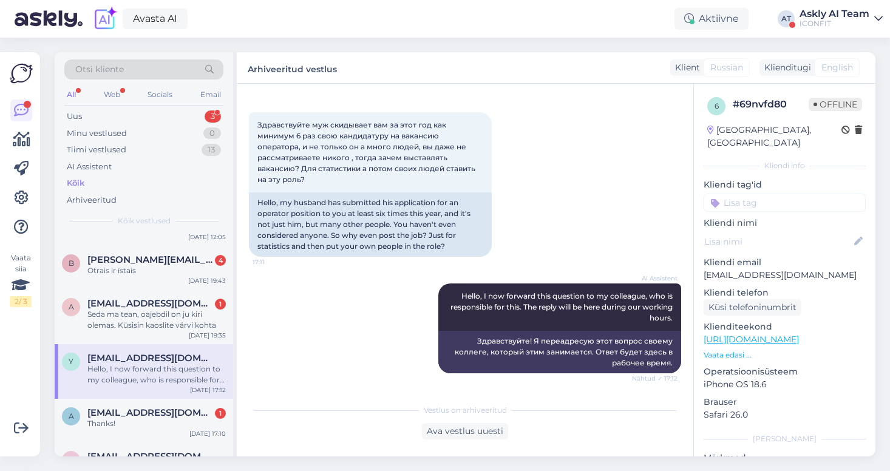
scroll to position [907, 0]
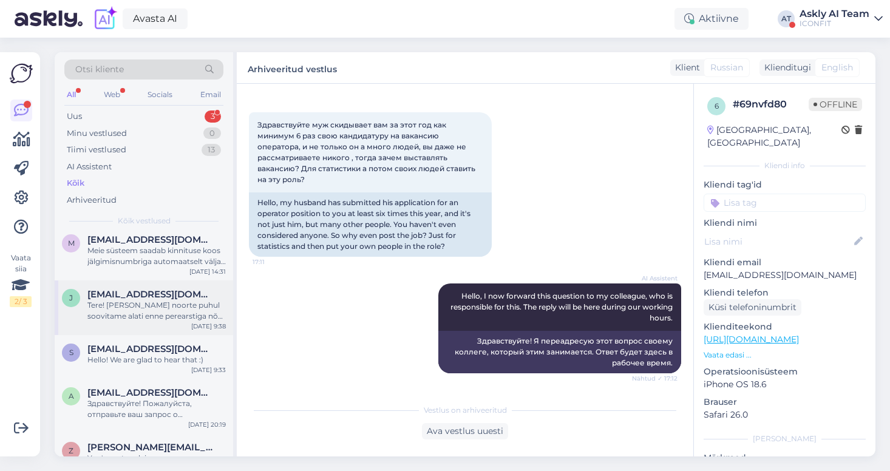
click at [152, 315] on div "Tere! [PERSON_NAME] noorte puhul soovitame alati enne perearstiga nõu pidada." at bounding box center [156, 311] width 138 height 22
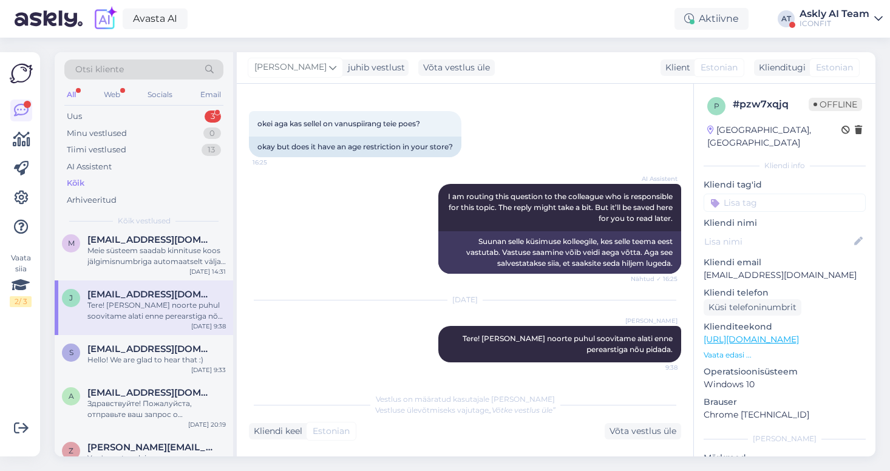
click at [751, 194] on input at bounding box center [785, 203] width 162 height 18
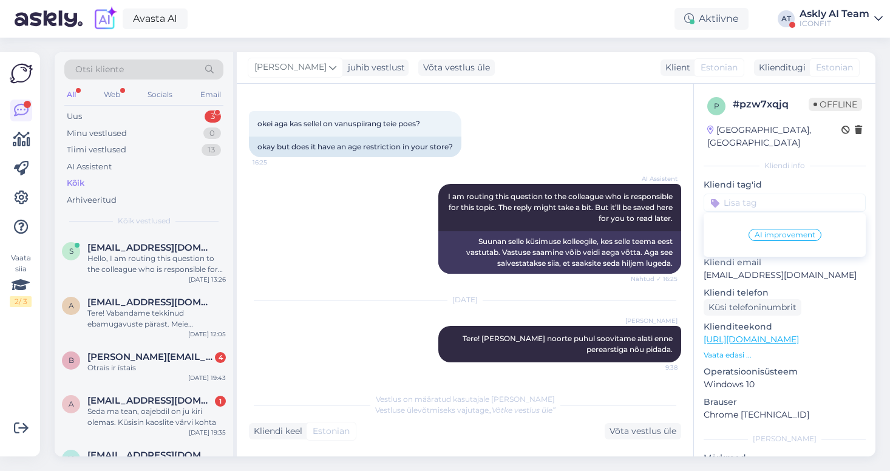
click at [782, 231] on span "AI improvement" at bounding box center [785, 234] width 61 height 7
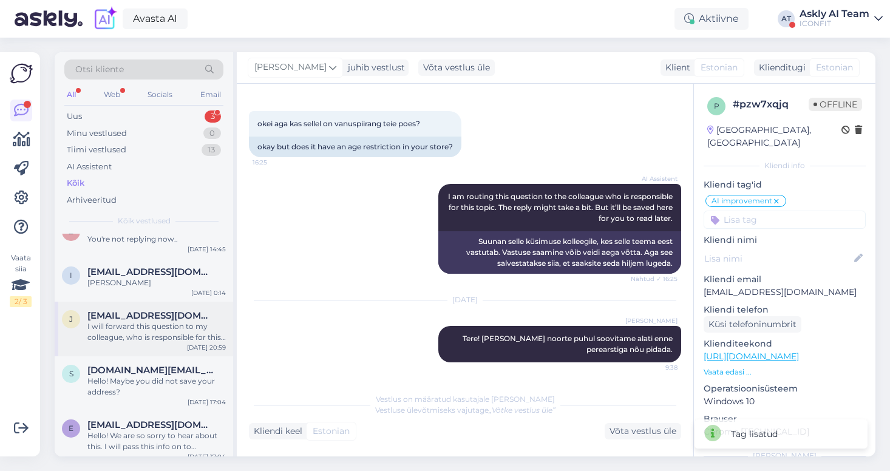
click at [152, 328] on div "I will forward this question to my colleague, who is responsible for this. The …" at bounding box center [156, 332] width 138 height 22
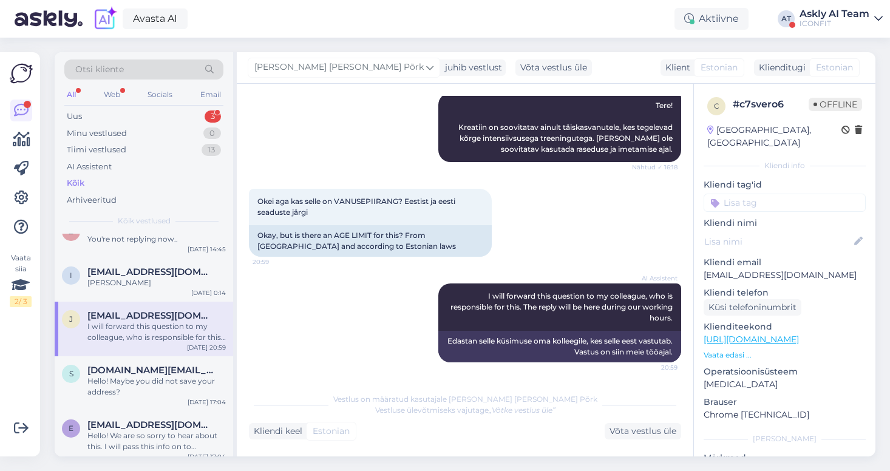
click at [753, 194] on input at bounding box center [785, 203] width 162 height 18
click at [784, 231] on span "AI improvement" at bounding box center [785, 234] width 61 height 7
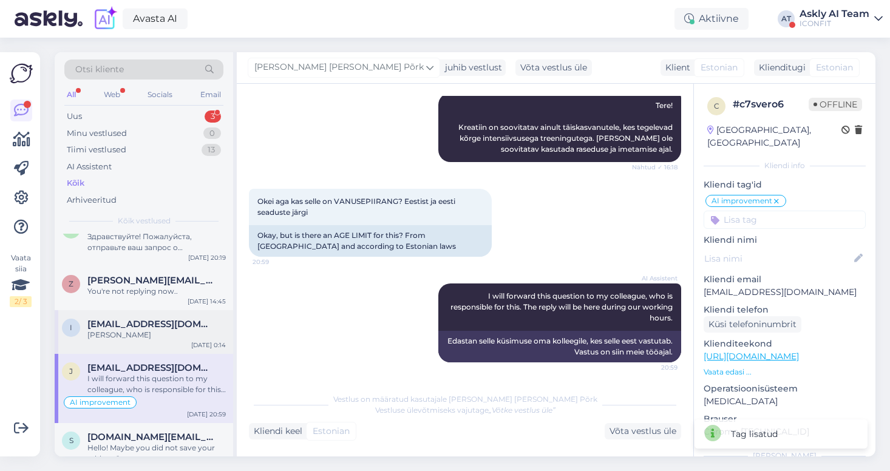
click at [144, 339] on div "[PERSON_NAME]" at bounding box center [156, 335] width 138 height 11
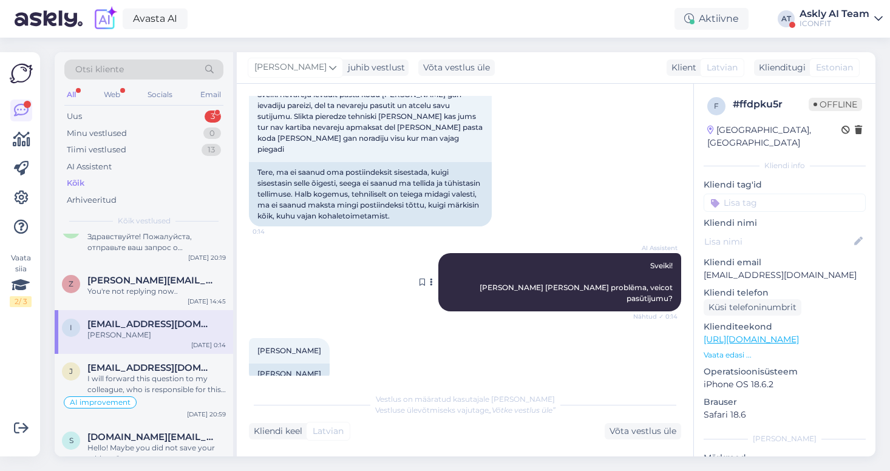
click at [435, 277] on button at bounding box center [430, 282] width 7 height 11
click at [435, 294] on link "Näita Estonian tõlget" at bounding box center [381, 302] width 106 height 16
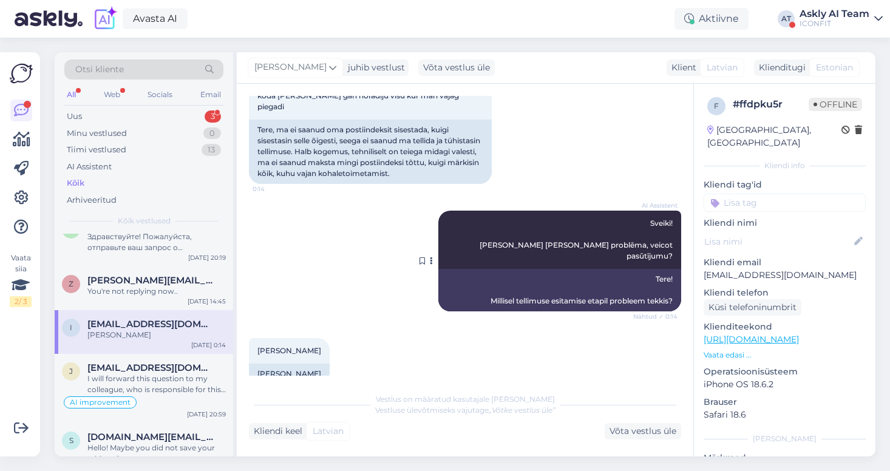
scroll to position [16, 0]
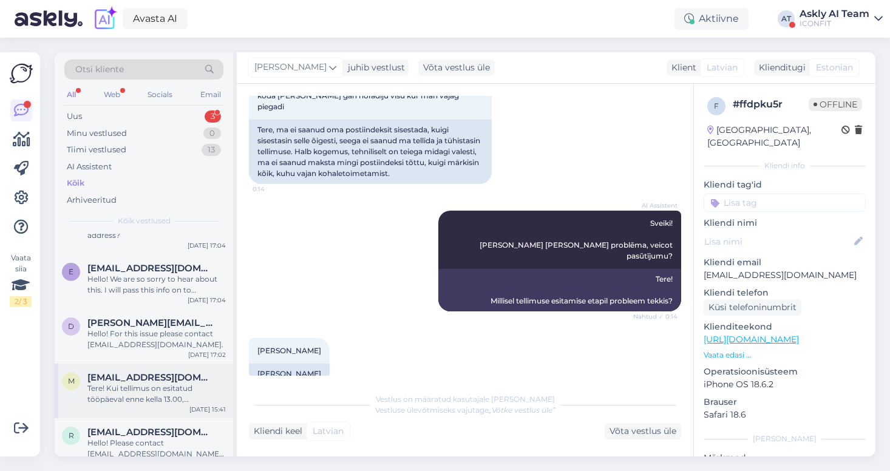
click at [161, 395] on div "Tere! Kui tellimus on esitatud tööpäeval enne kella 13.00, saadetakse see välja…" at bounding box center [156, 394] width 138 height 22
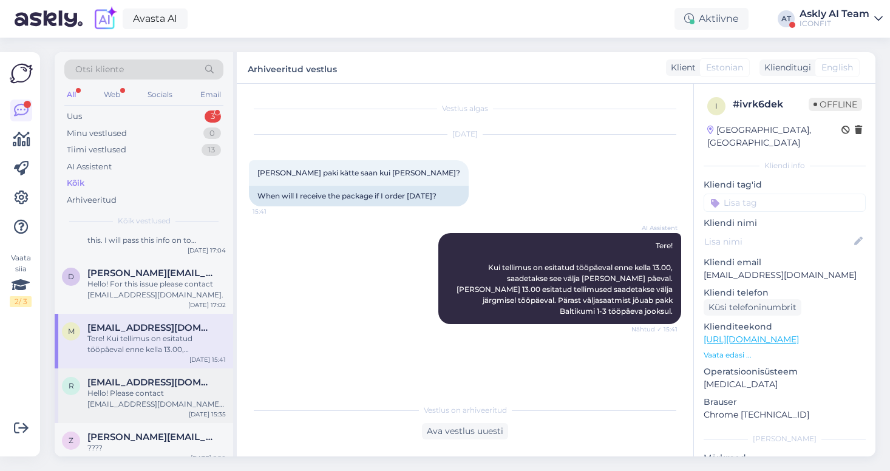
scroll to position [966, 0]
click at [157, 398] on div "Hello! Please contact [EMAIL_ADDRESS][DOMAIN_NAME]. Hopefully we can resolve th…" at bounding box center [156, 398] width 138 height 22
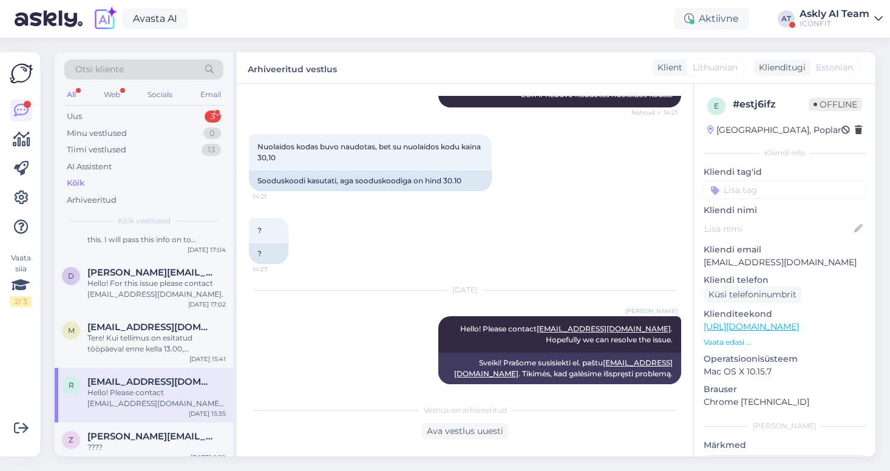
scroll to position [396, 0]
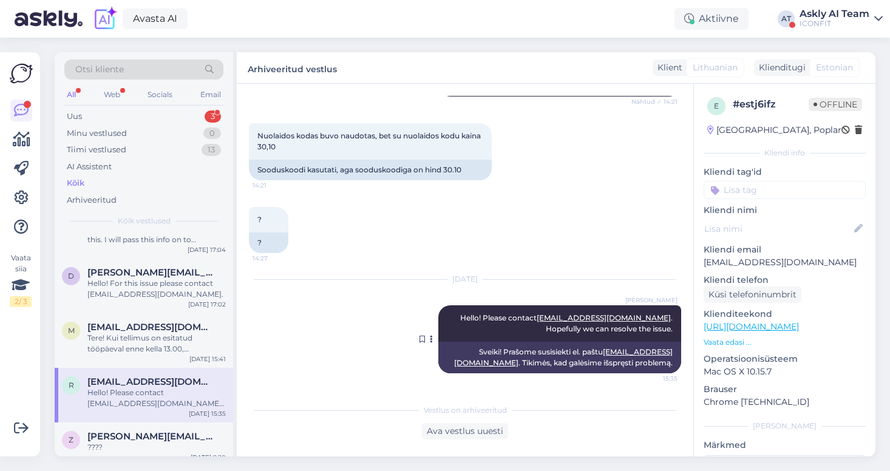
drag, startPoint x: 469, startPoint y: 316, endPoint x: 679, endPoint y: 327, distance: 210.3
click at [679, 327] on div "[PERSON_NAME] Hello! Please contact [EMAIL_ADDRESS][DOMAIN_NAME] . Hopefully we…" at bounding box center [559, 323] width 243 height 36
copy span "Hello! Please contact [EMAIL_ADDRESS][DOMAIN_NAME] . Hopefully we can resolve t…"
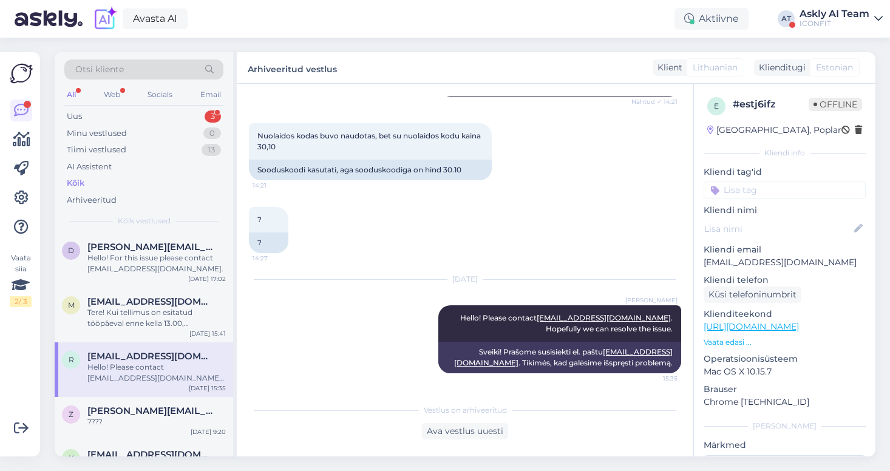
scroll to position [1495, 0]
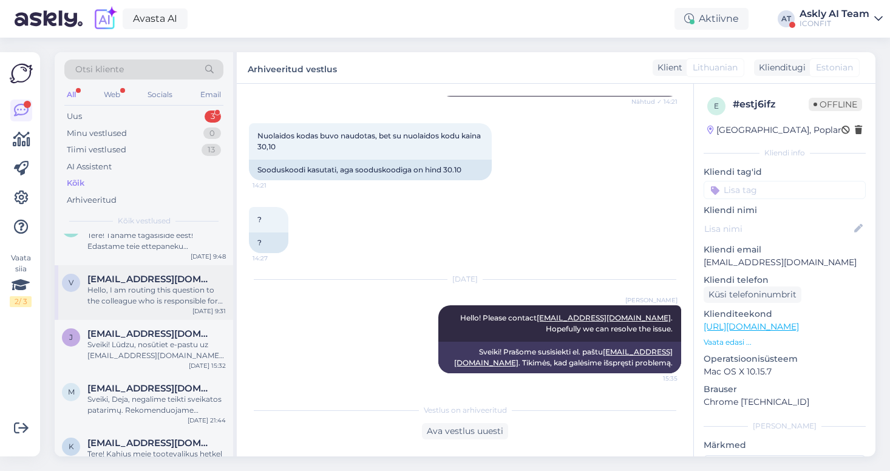
click at [164, 294] on div "Hello, I am routing this question to the colleague who is responsible for this …" at bounding box center [156, 296] width 138 height 22
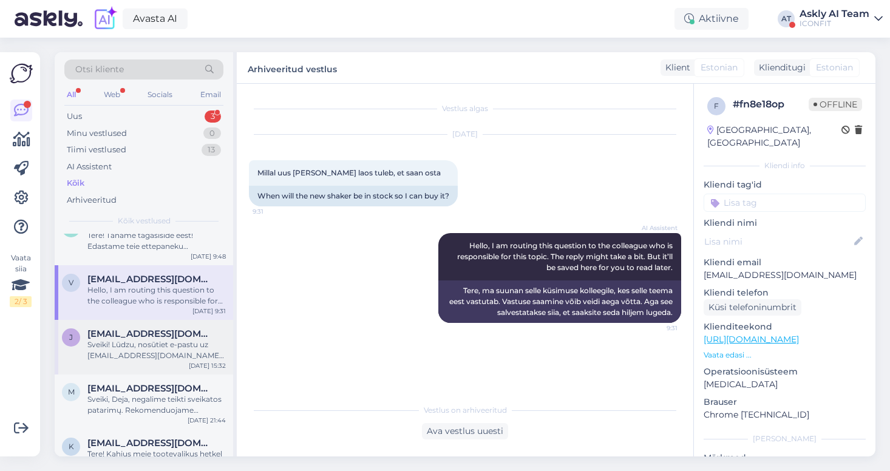
click at [175, 341] on div "Sveiki! Lūdzu, nosūtiet e-pastu uz [EMAIL_ADDRESS][DOMAIN_NAME] ar šo jautājumu…" at bounding box center [156, 350] width 138 height 22
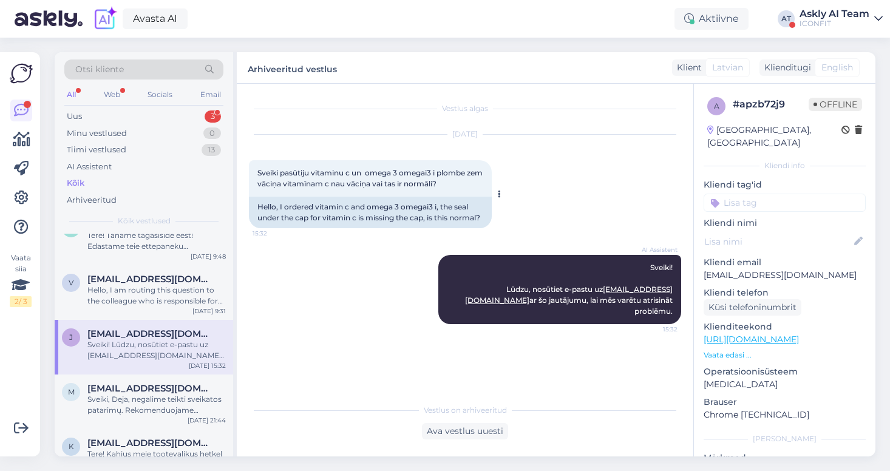
click at [498, 197] on icon at bounding box center [499, 194] width 3 height 7
click at [516, 237] on link "Näita Estonian tõlget" at bounding box center [548, 230] width 106 height 16
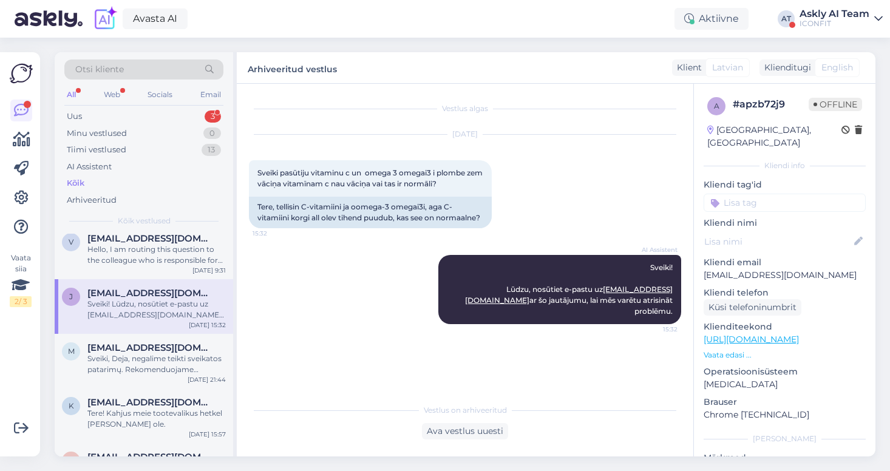
scroll to position [1536, 0]
click at [171, 360] on div "Sveiki, Deja, negalime teikti sveikatos patarimų. Rekomenduojame pasikonsultuot…" at bounding box center [156, 364] width 138 height 22
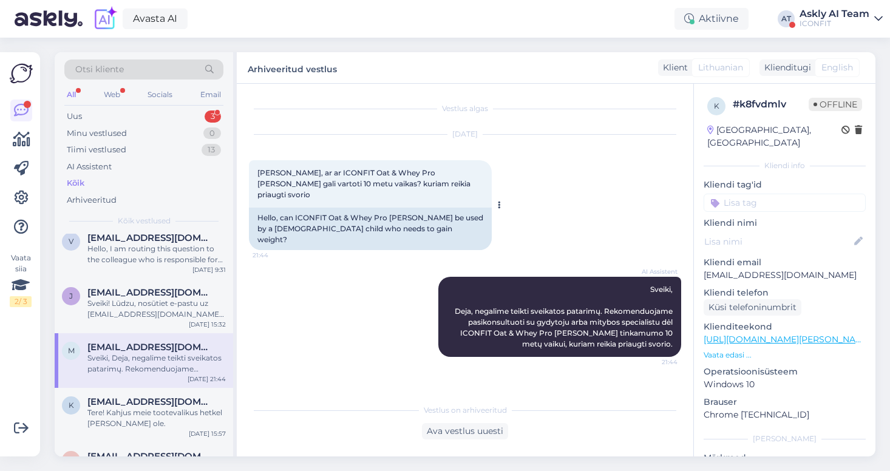
click at [498, 202] on icon at bounding box center [499, 205] width 3 height 7
click at [524, 233] on link "Näita Estonian tõlget" at bounding box center [548, 241] width 106 height 16
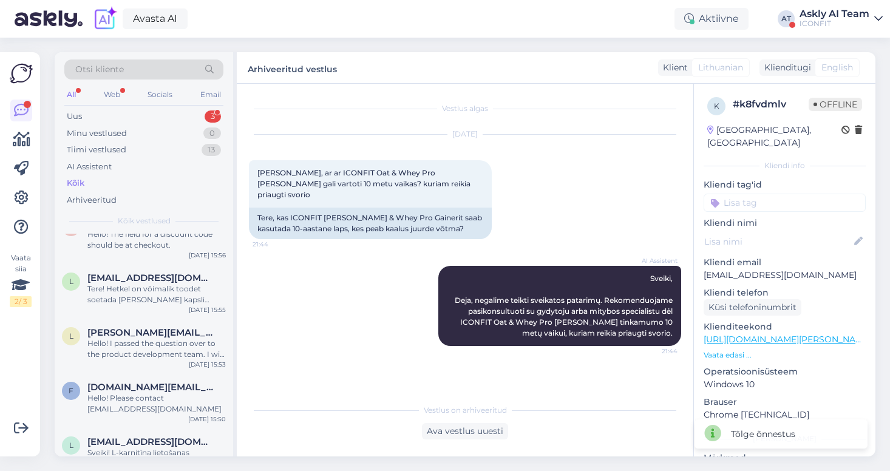
scroll to position [1826, 0]
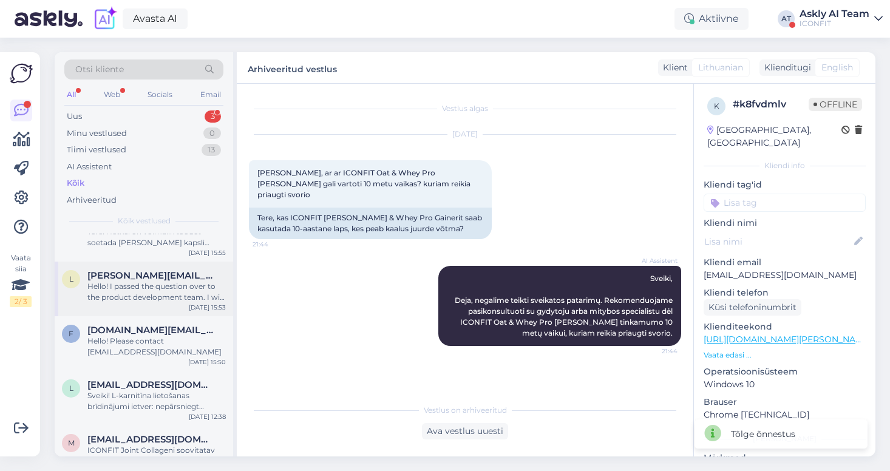
click at [153, 290] on div "Hello! I passed the question over to the product development team. I will have …" at bounding box center [156, 292] width 138 height 22
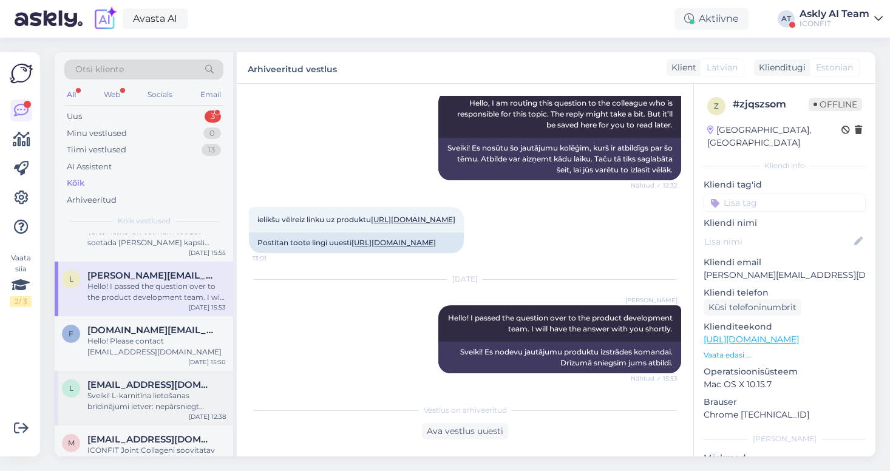
scroll to position [1863, 0]
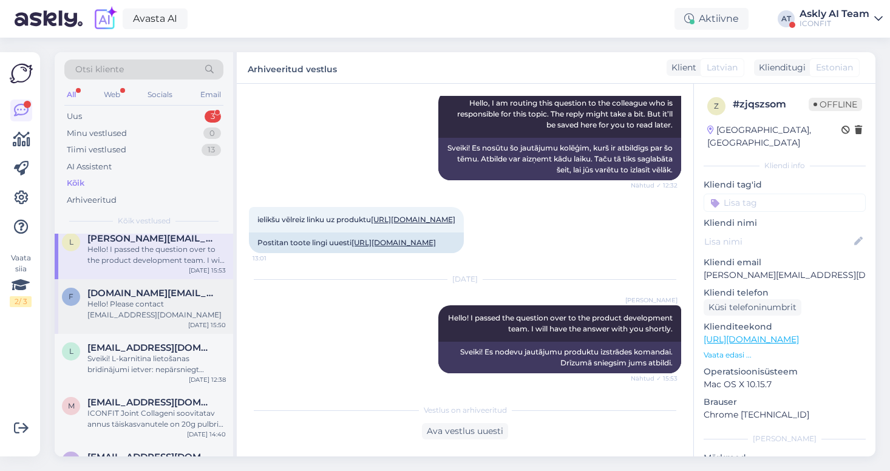
click at [178, 317] on div "f [DOMAIN_NAME][EMAIL_ADDRESS][DOMAIN_NAME] Hello! Please contact [EMAIL_ADDRES…" at bounding box center [144, 306] width 178 height 55
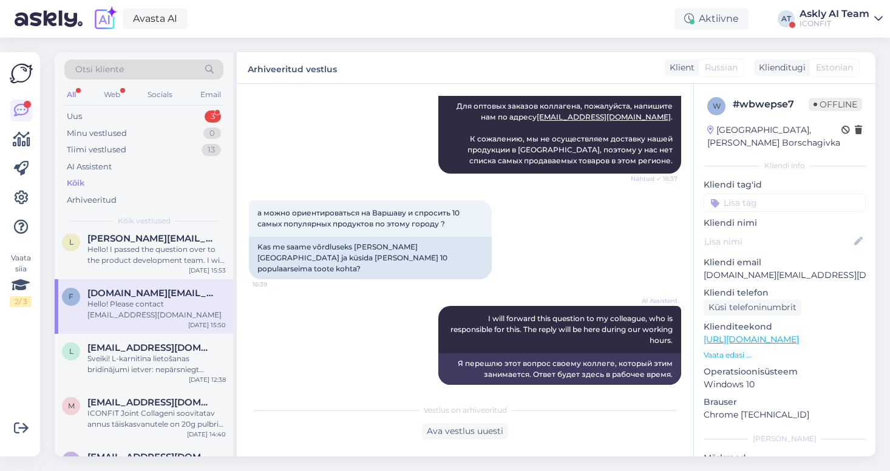
scroll to position [294, 0]
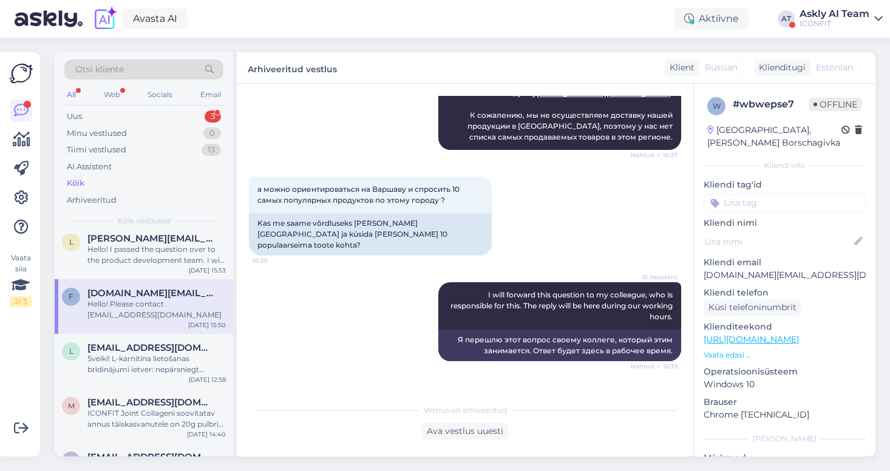
click at [840, 17] on div "Askly AI Team" at bounding box center [835, 14] width 70 height 10
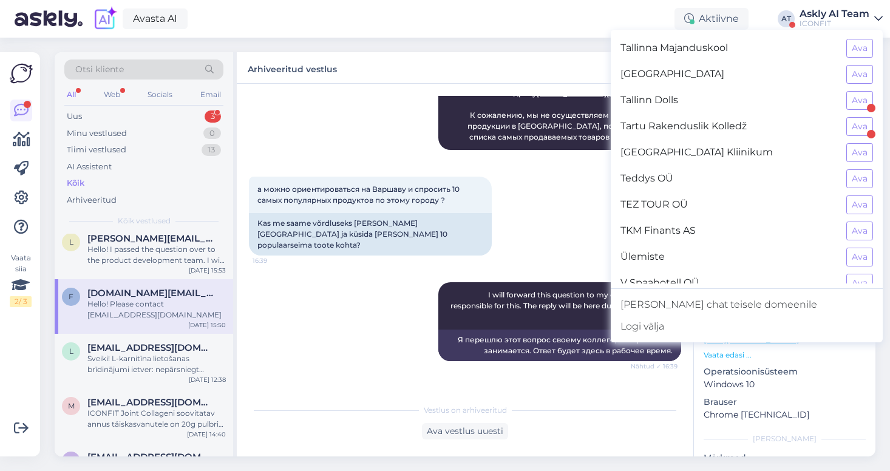
scroll to position [1213, 0]
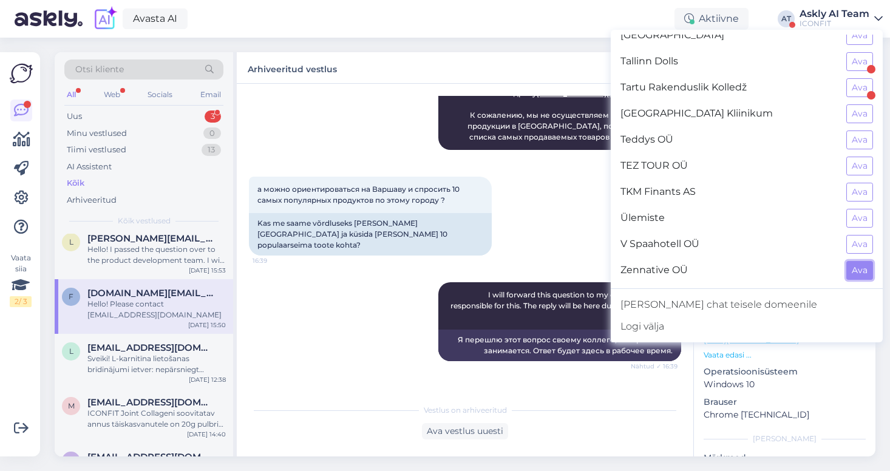
click at [866, 268] on button "Ava" at bounding box center [859, 270] width 27 height 19
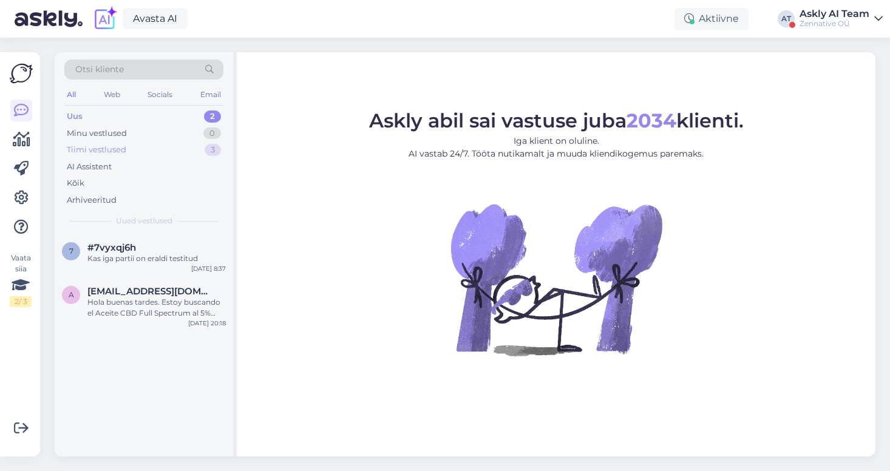
click at [96, 151] on div "Tiimi vestlused" at bounding box center [96, 150] width 59 height 12
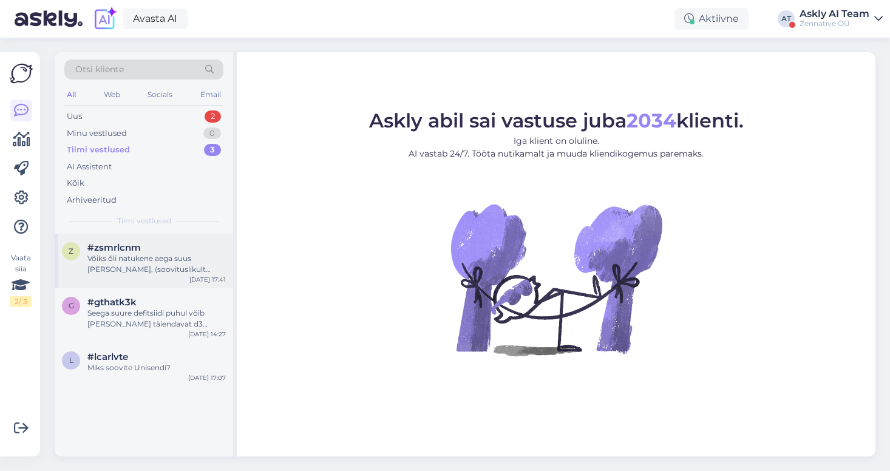
click at [135, 269] on div "Võiks õli natukene aega suus [PERSON_NAME], (soovituslikult lugeda peas 60 seku…" at bounding box center [156, 264] width 138 height 22
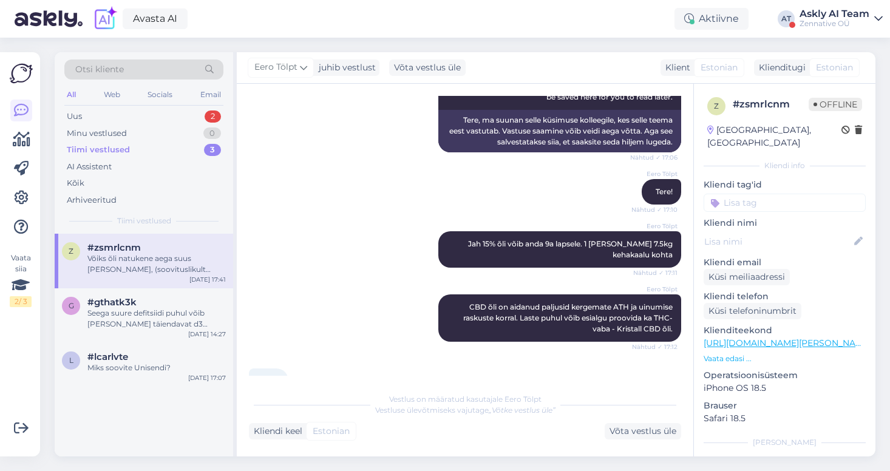
scroll to position [204, 0]
click at [738, 196] on input at bounding box center [785, 203] width 162 height 18
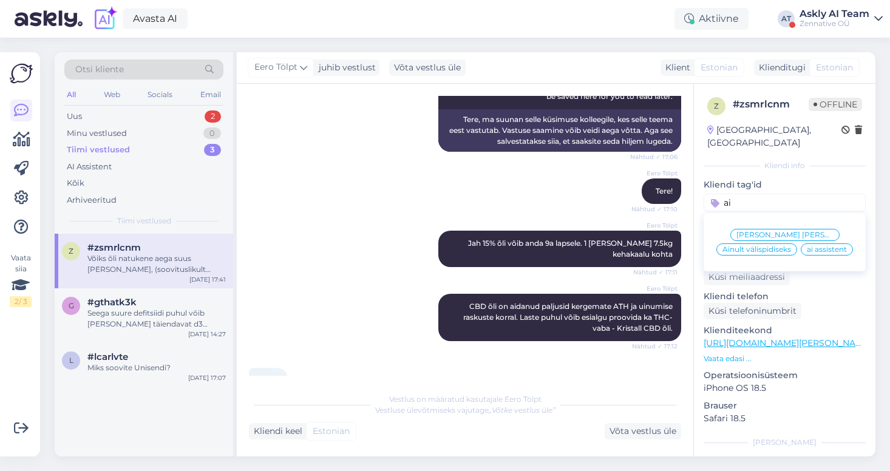
type input "ai"
click at [807, 246] on span "ai assistent" at bounding box center [827, 249] width 40 height 7
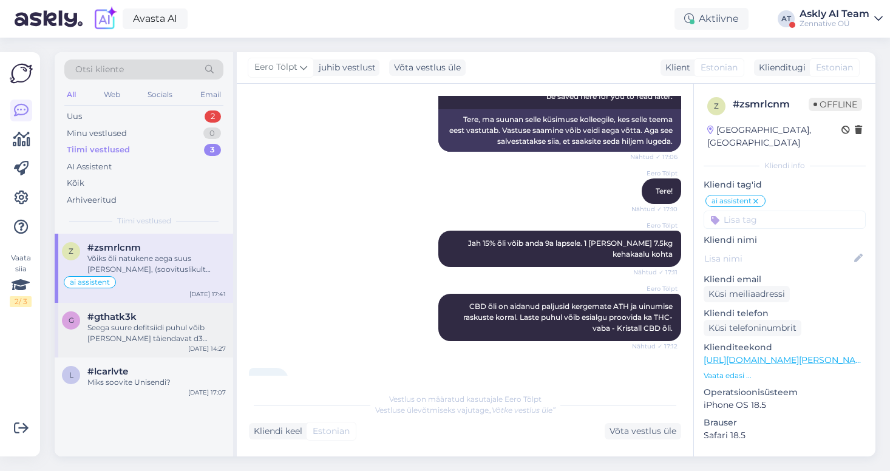
click at [157, 332] on div "Seega suure defitsiidi puhul võib [PERSON_NAME] täiendavat d3 vitamiini" at bounding box center [156, 333] width 138 height 22
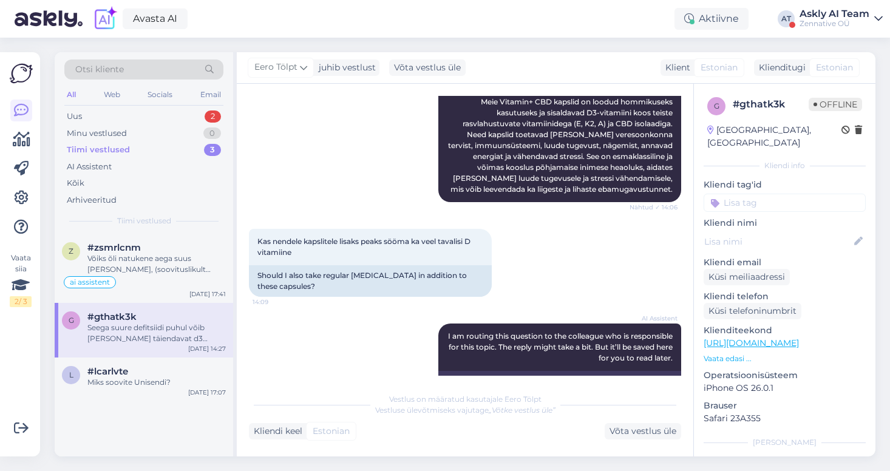
scroll to position [404, 0]
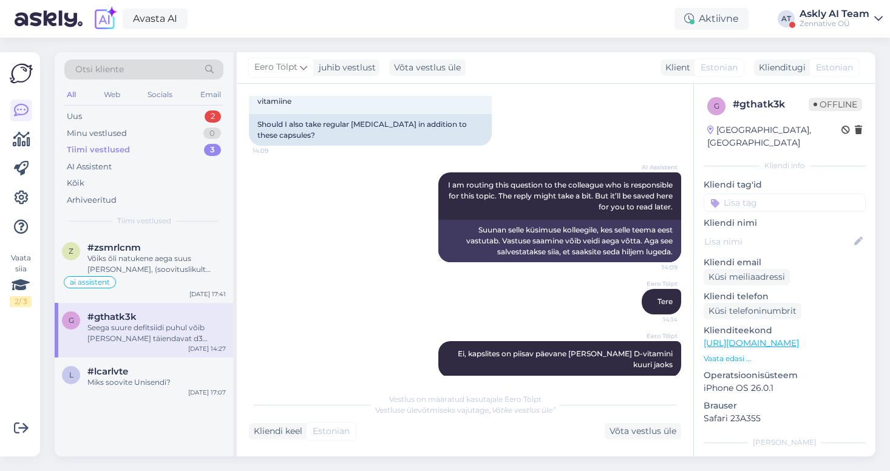
click at [750, 194] on input at bounding box center [785, 203] width 162 height 18
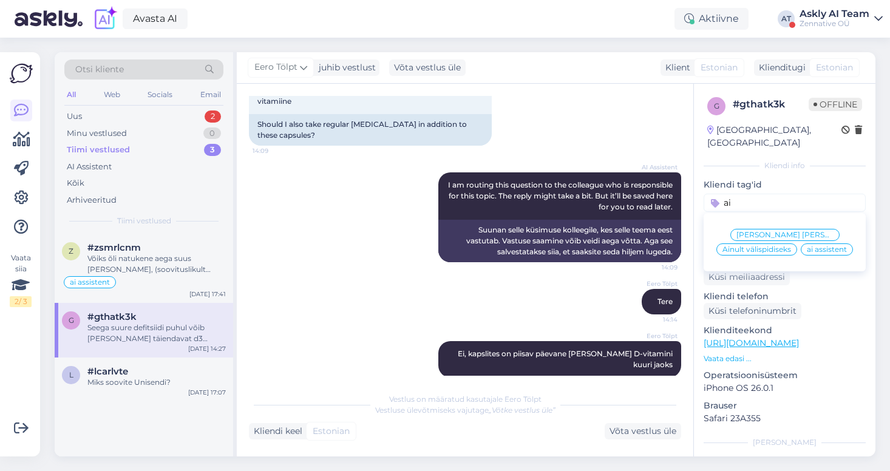
type input "ai"
click at [807, 246] on span "ai assistent" at bounding box center [827, 249] width 40 height 7
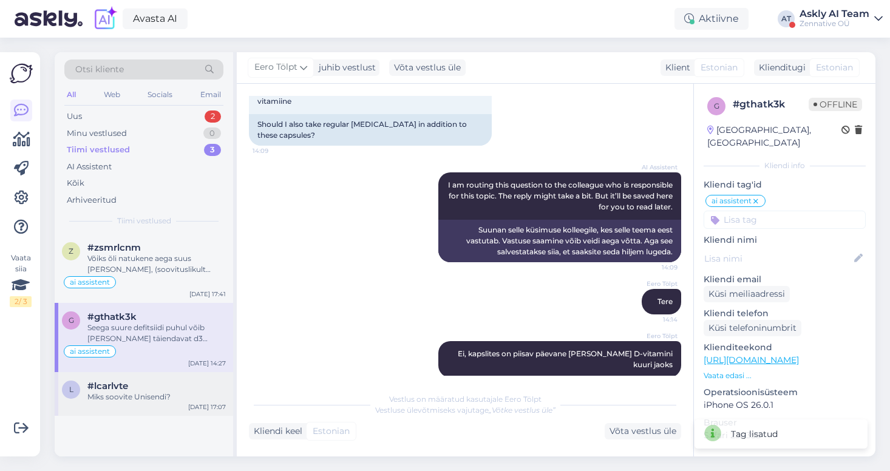
click at [162, 378] on div "l #lcarlvte Miks soovite Unisendi? [DATE] 17:07" at bounding box center [144, 394] width 178 height 44
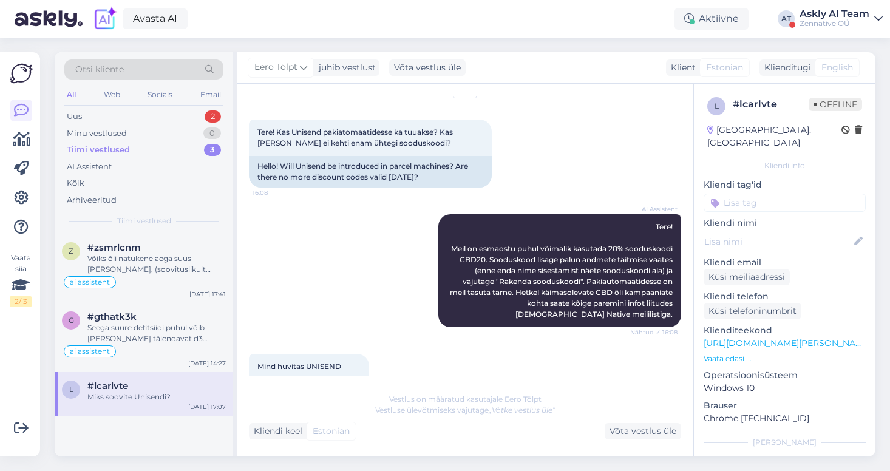
scroll to position [45, 0]
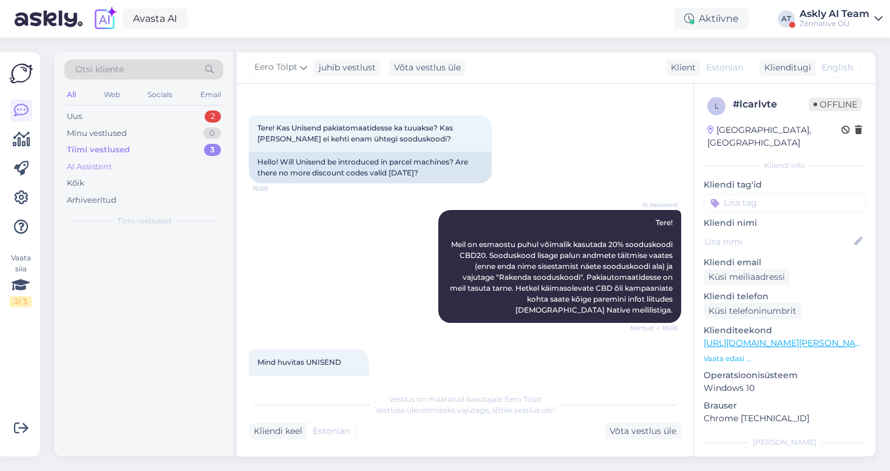
click at [90, 166] on div "AI Assistent" at bounding box center [89, 167] width 45 height 12
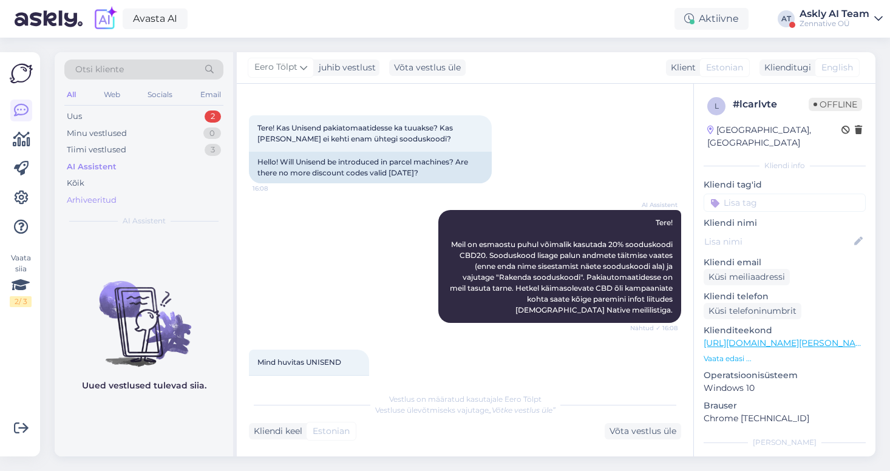
click at [94, 200] on div "Arhiveeritud" at bounding box center [92, 200] width 50 height 12
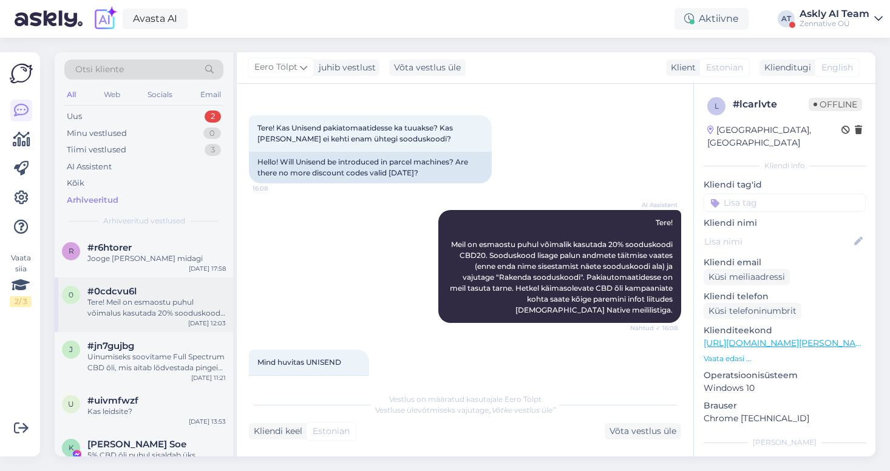
click at [158, 307] on div "Tere! Meil on esmaostu puhul võimalus kasutada 20% sooduskoodi CBD20. Sooduskoo…" at bounding box center [156, 308] width 138 height 22
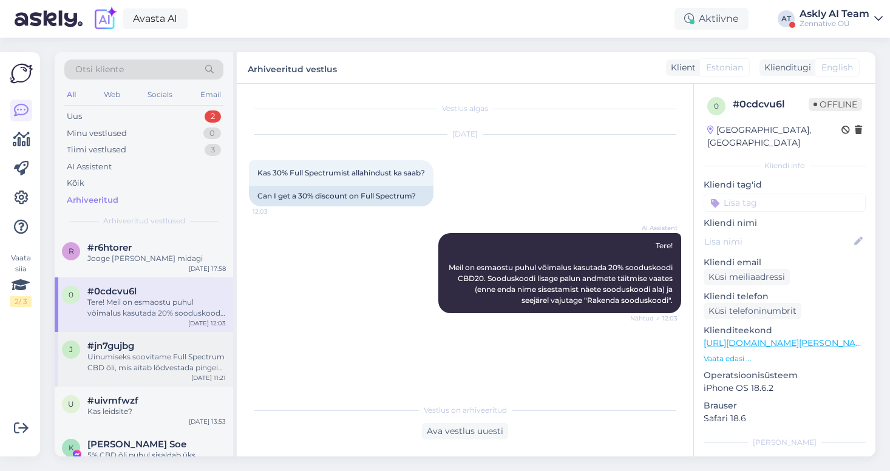
click at [163, 345] on div "#jn7gujbg" at bounding box center [156, 346] width 138 height 11
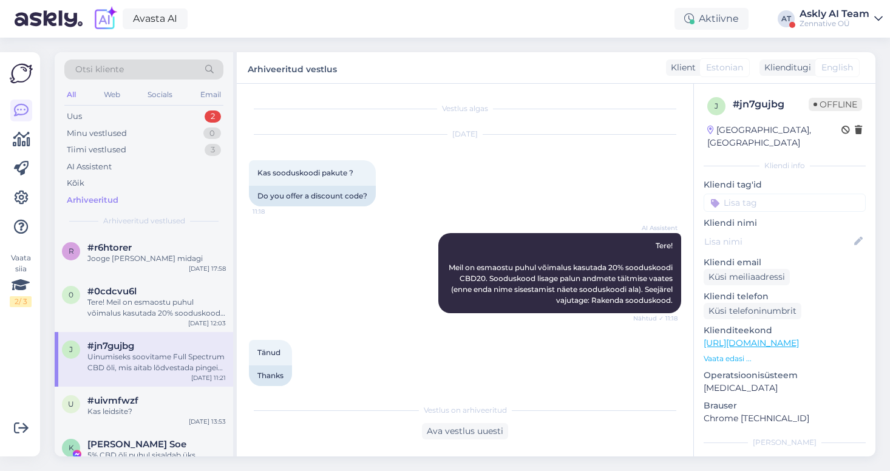
scroll to position [223, 0]
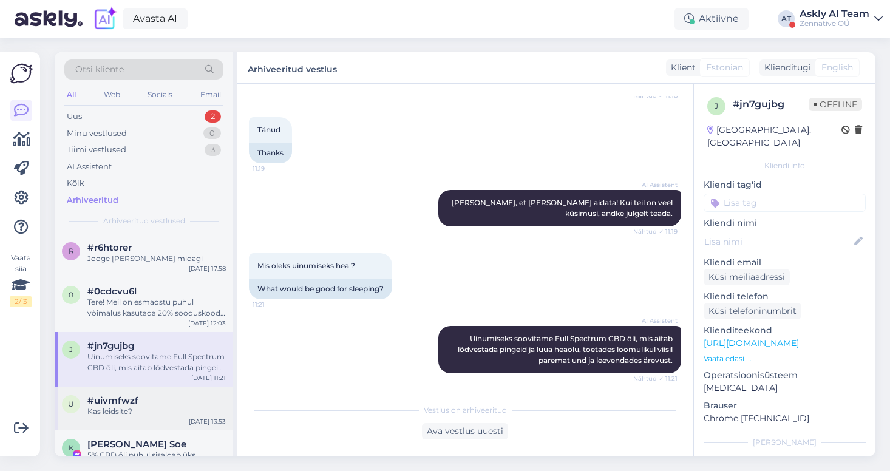
click at [170, 412] on div "Kas leidsite?" at bounding box center [156, 411] width 138 height 11
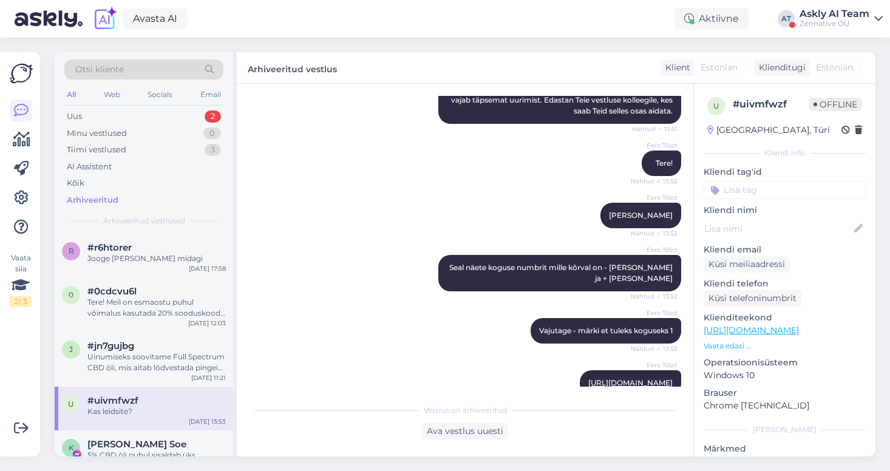
scroll to position [232, 0]
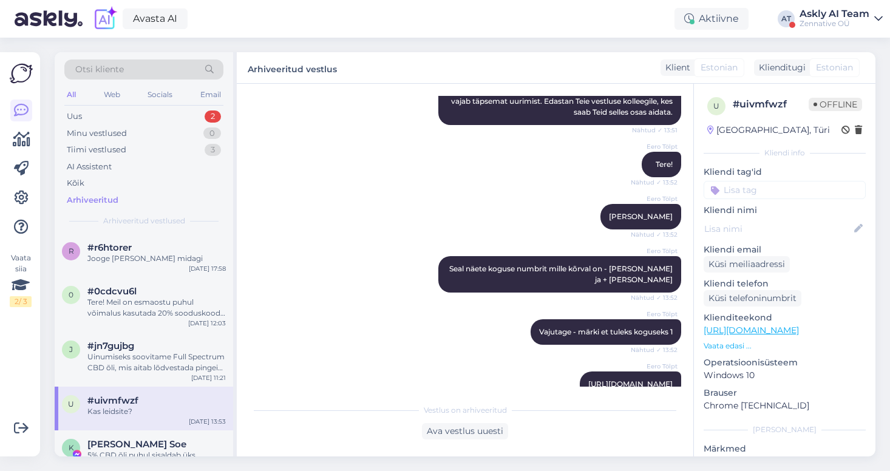
click at [736, 192] on input at bounding box center [785, 190] width 162 height 18
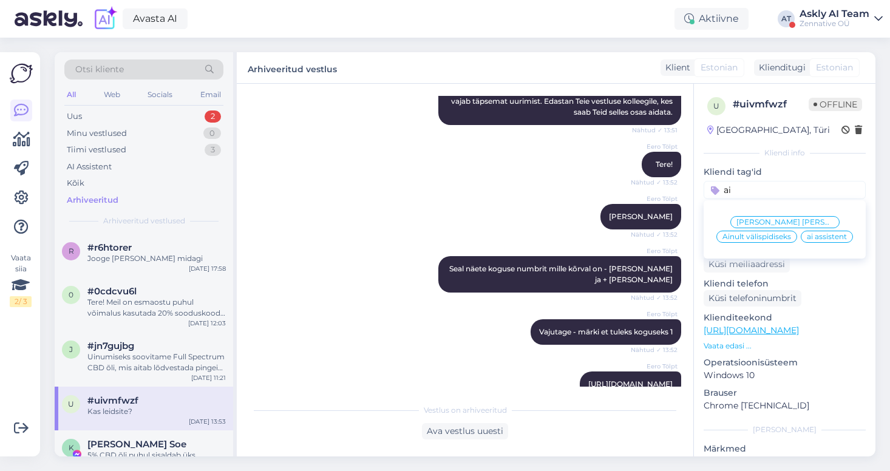
type input "ai"
click at [807, 237] on span "ai assistent" at bounding box center [827, 236] width 40 height 7
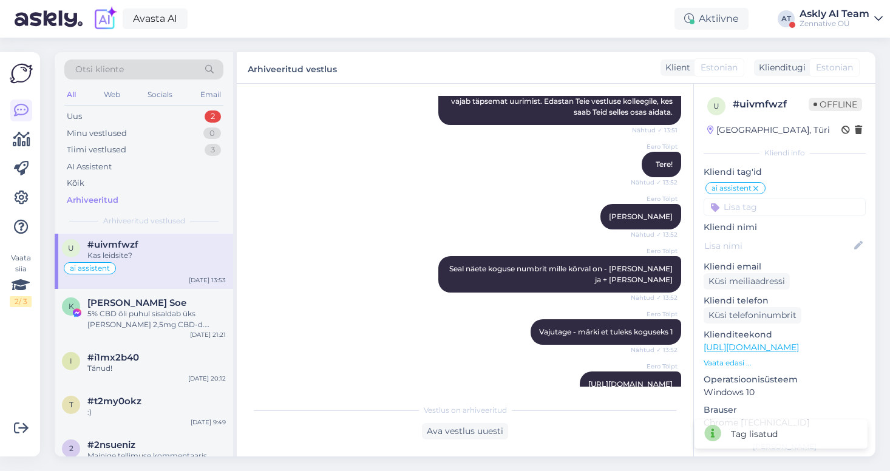
scroll to position [157, 0]
click at [161, 318] on div "5% CBD õli puhul sisaldab üks [PERSON_NAME] 2,5mg CBD-d. Üldine soovitus on 30 …" at bounding box center [156, 318] width 138 height 22
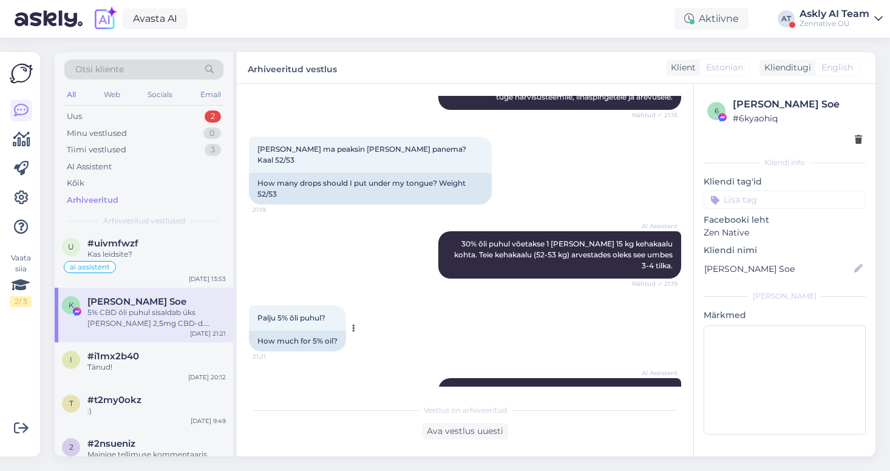
scroll to position [354, 0]
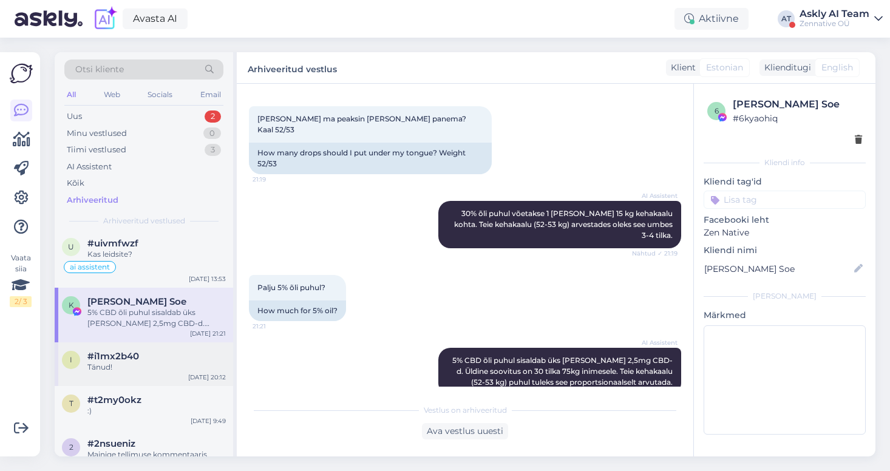
click at [121, 372] on div "Tänud!" at bounding box center [156, 367] width 138 height 11
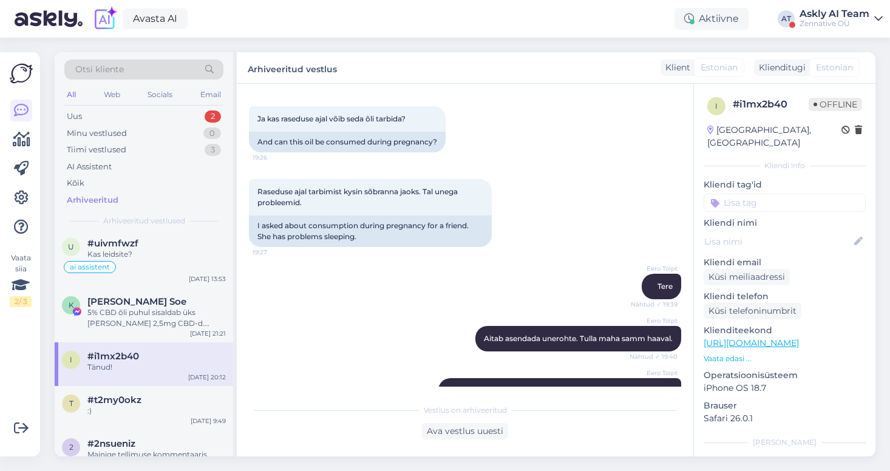
scroll to position [749, 0]
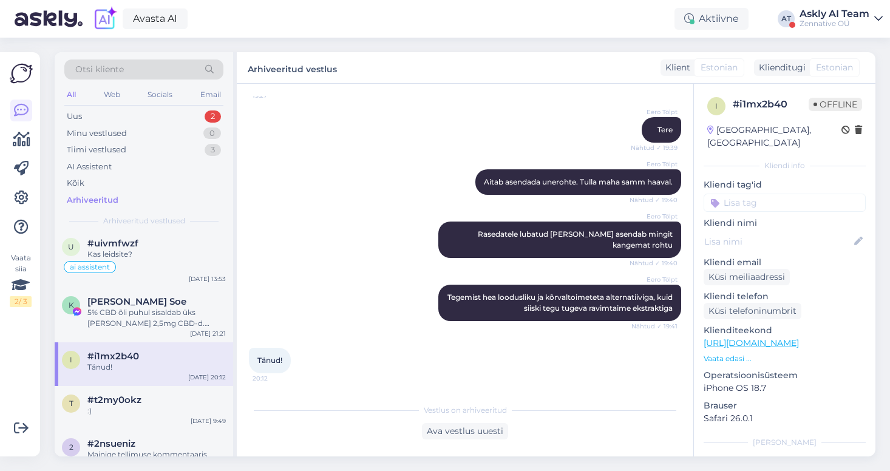
click at [759, 194] on input at bounding box center [785, 203] width 162 height 18
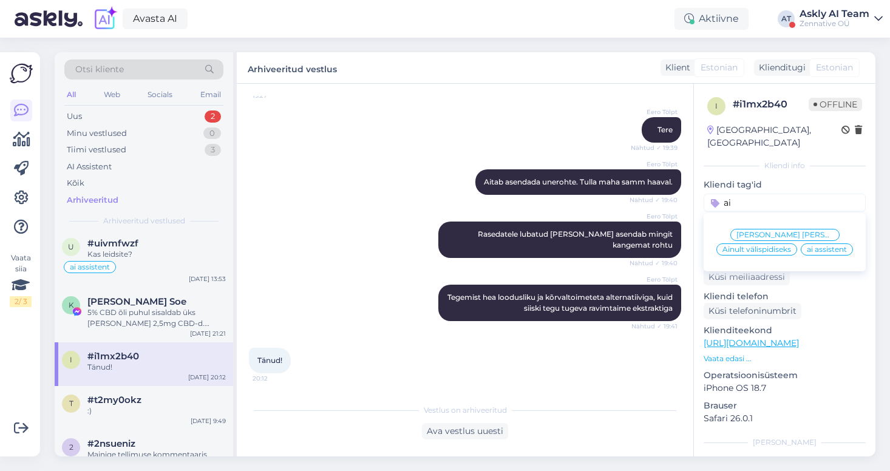
type input "ai"
click at [807, 246] on span "ai assistent" at bounding box center [827, 249] width 40 height 7
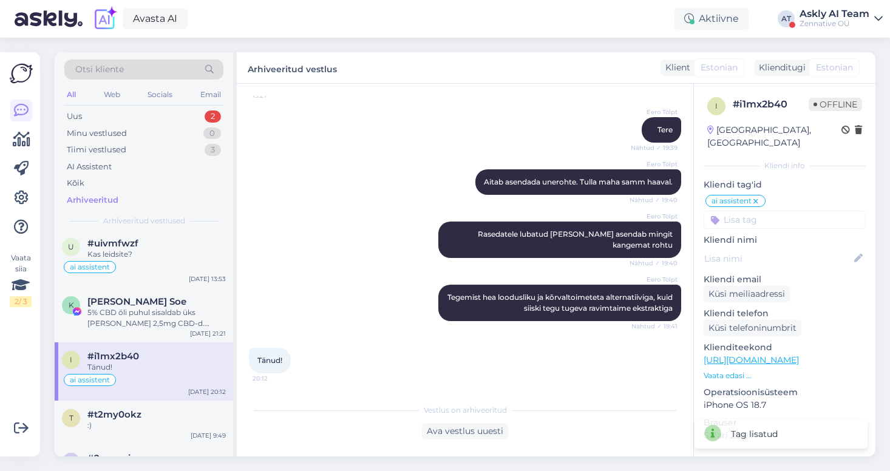
scroll to position [270, 0]
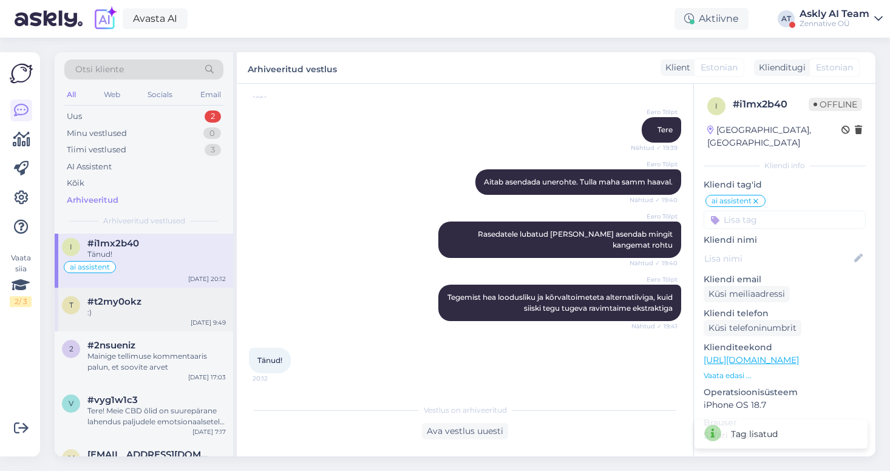
click at [152, 302] on div "#t2my0okz" at bounding box center [156, 301] width 138 height 11
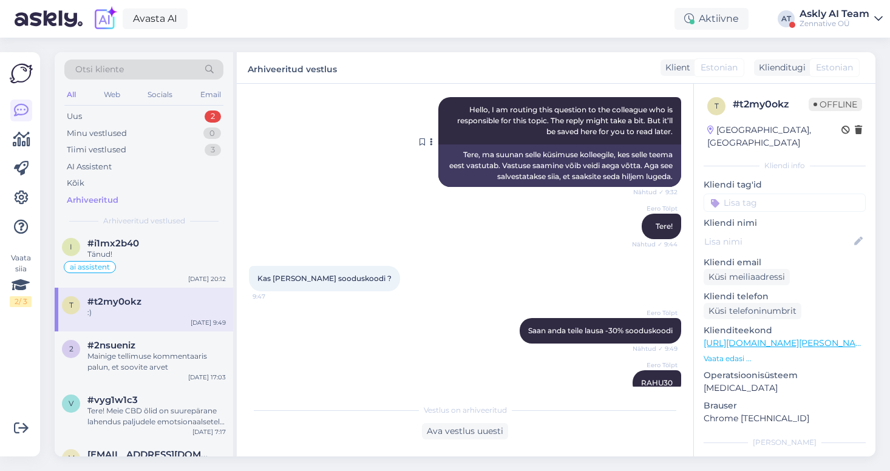
scroll to position [137, 0]
click at [139, 348] on div "#2nsueniz" at bounding box center [156, 345] width 138 height 11
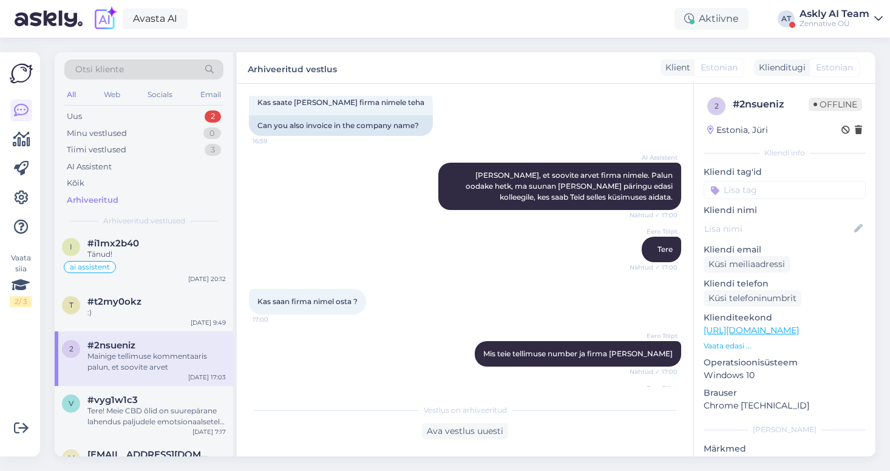
scroll to position [169, 0]
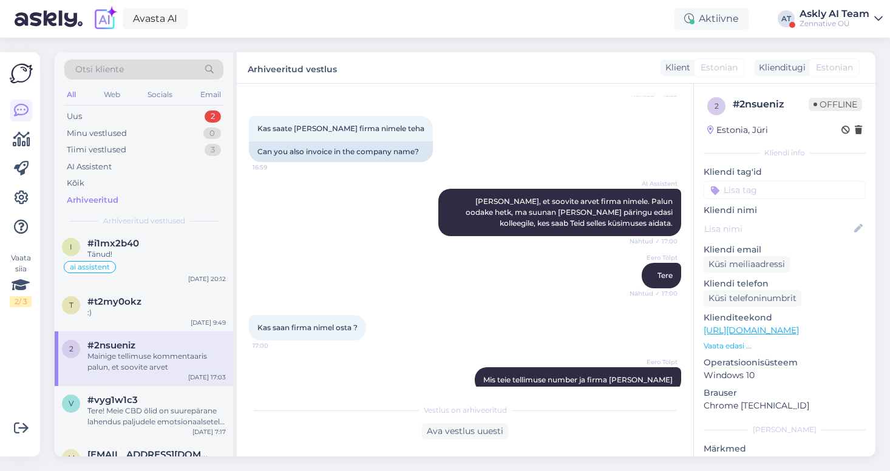
click at [750, 194] on input at bounding box center [785, 190] width 162 height 18
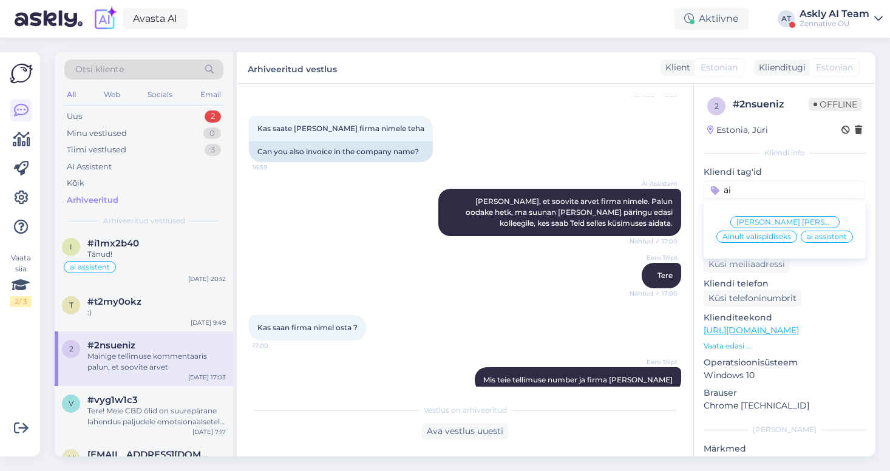
type input "ai"
click at [807, 237] on span "ai assistent" at bounding box center [827, 236] width 40 height 7
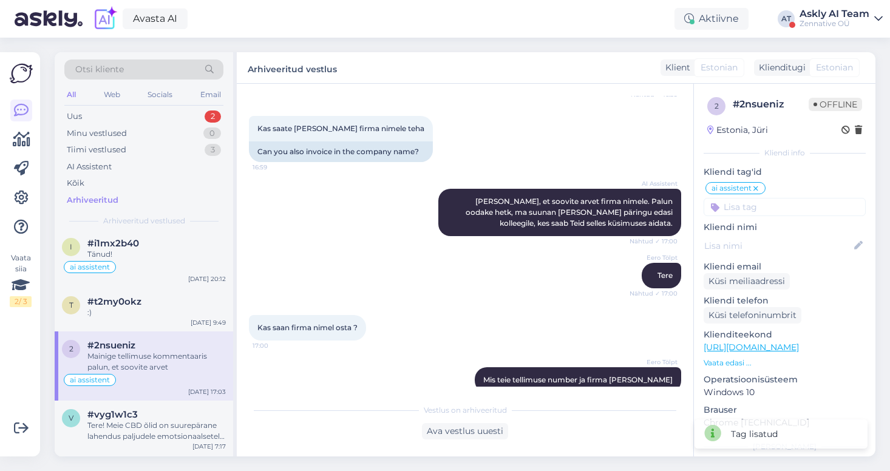
scroll to position [382, 0]
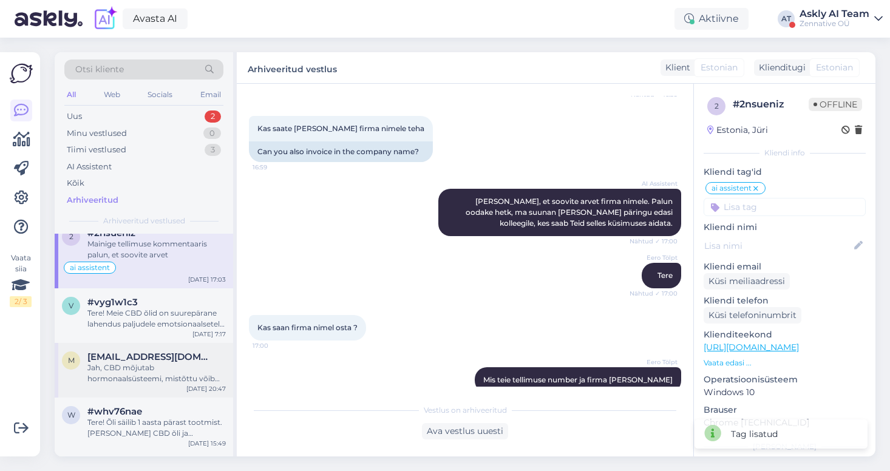
click at [168, 371] on div "Jah, CBD mõjutab hormonaalsüsteemi, mistõttu võib rasestumisvastaste plaastrite…" at bounding box center [156, 373] width 138 height 22
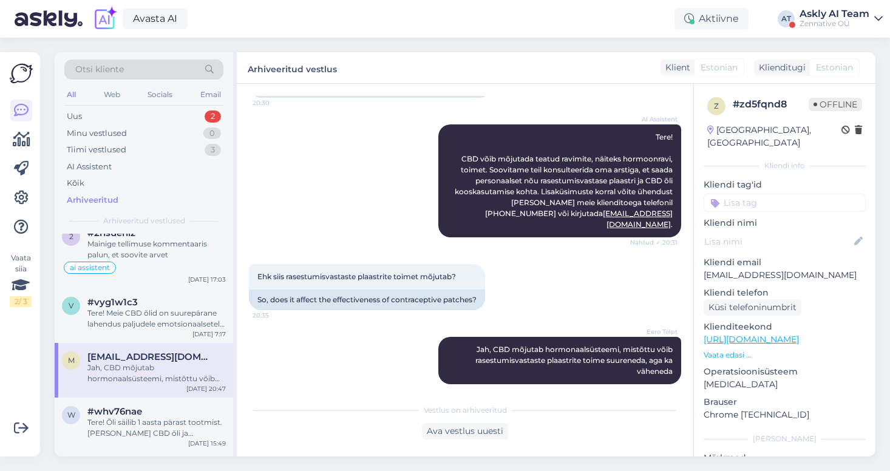
click at [739, 194] on input at bounding box center [785, 203] width 162 height 18
type input "ai"
click at [807, 246] on span "ai assistent" at bounding box center [827, 249] width 40 height 7
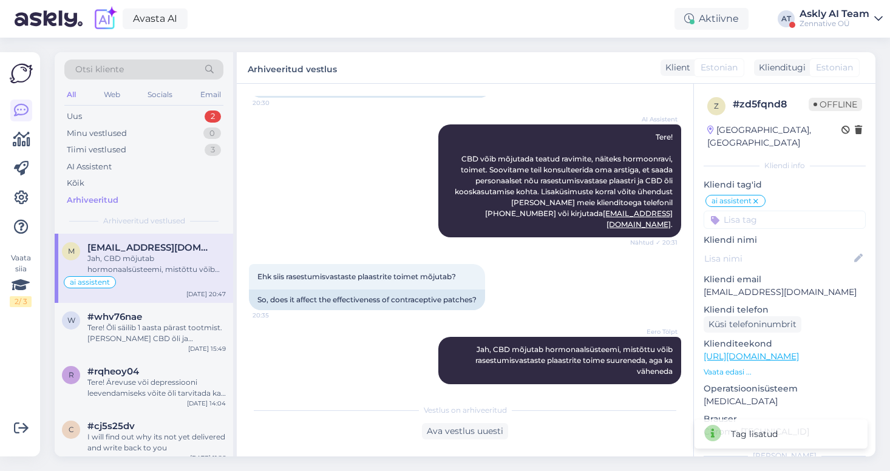
scroll to position [493, 0]
click at [171, 317] on div "#whv76nae" at bounding box center [156, 315] width 138 height 11
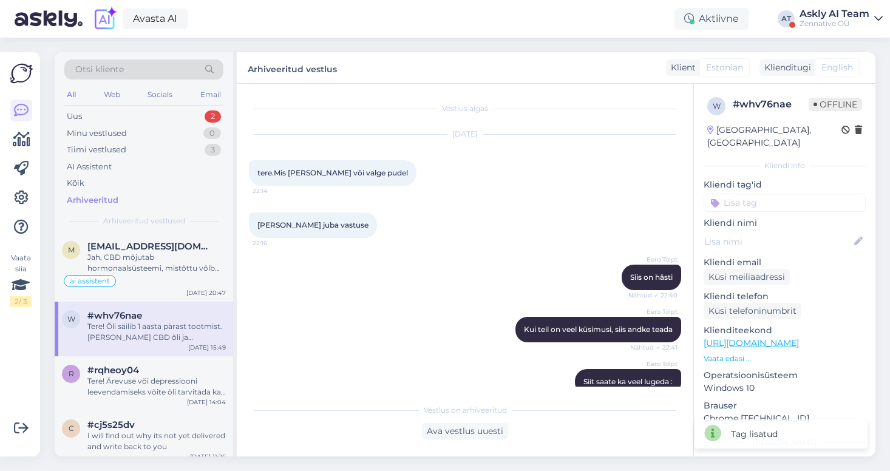
scroll to position [424, 0]
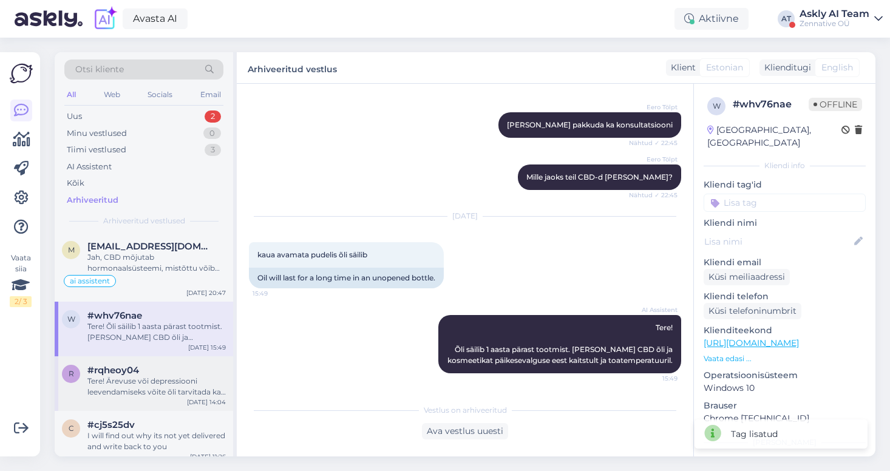
click at [169, 389] on div "Tere! Ärevuse või depressiooni leevendamiseks võite õli tarvitada ka hommikul j…" at bounding box center [156, 387] width 138 height 22
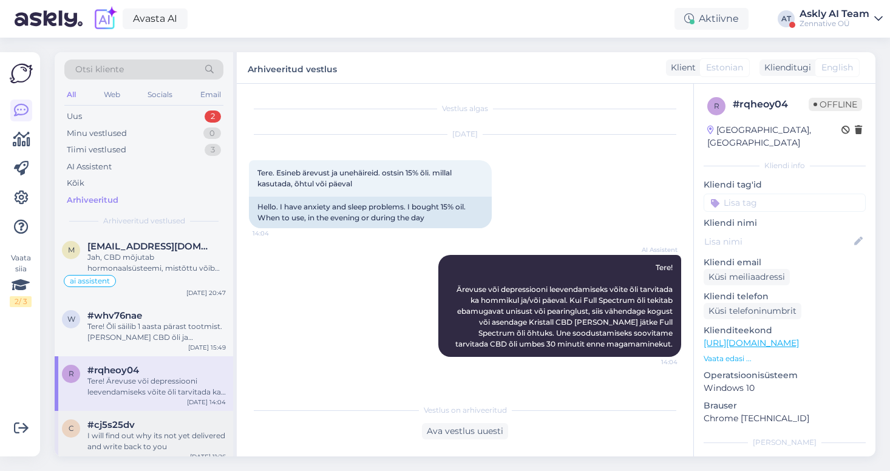
click at [171, 435] on div "I will find out why its not yet delivered and write back to you" at bounding box center [156, 441] width 138 height 22
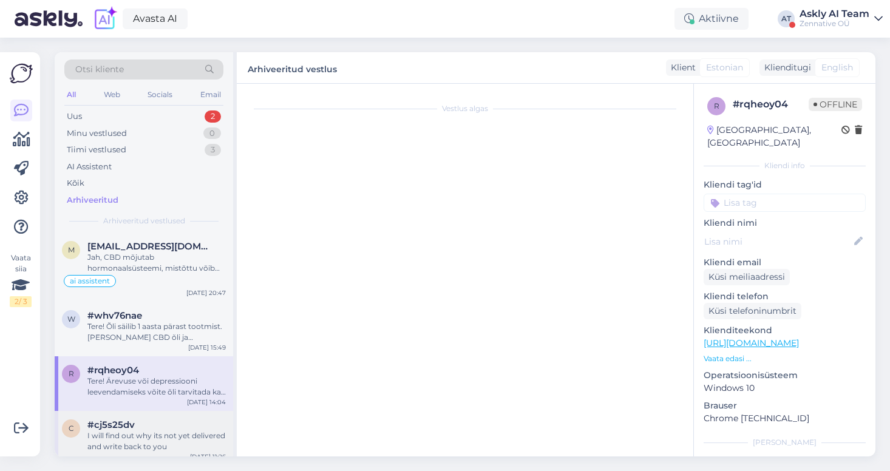
scroll to position [35, 0]
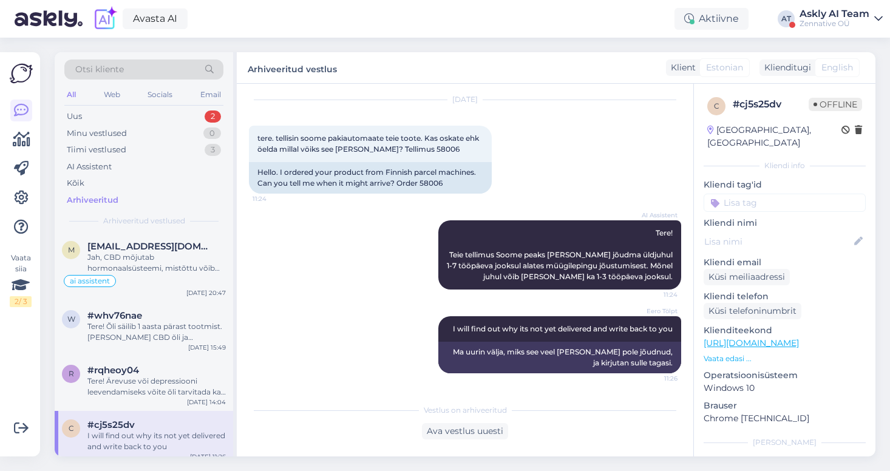
click at [828, 19] on div "Zennative OÜ" at bounding box center [835, 24] width 70 height 10
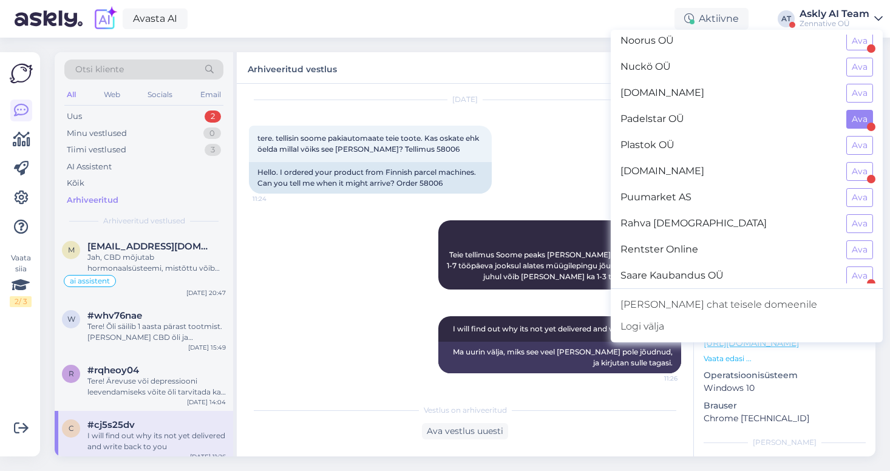
scroll to position [0, 0]
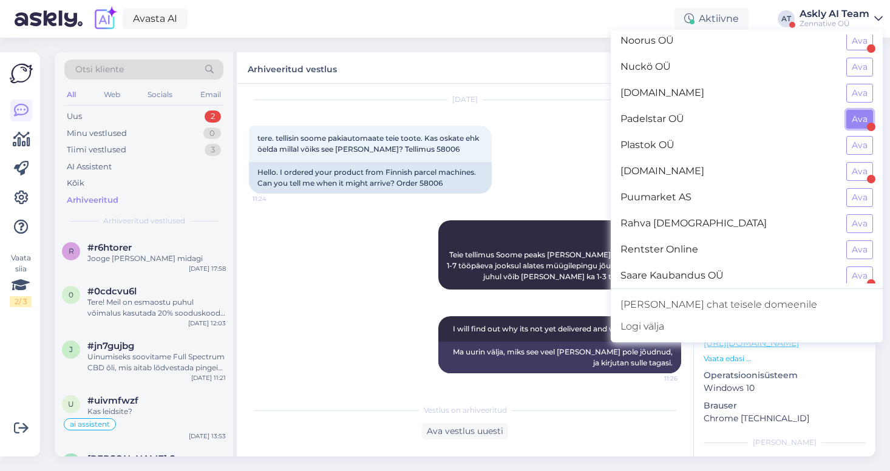
click at [857, 117] on button "Ava" at bounding box center [859, 119] width 27 height 19
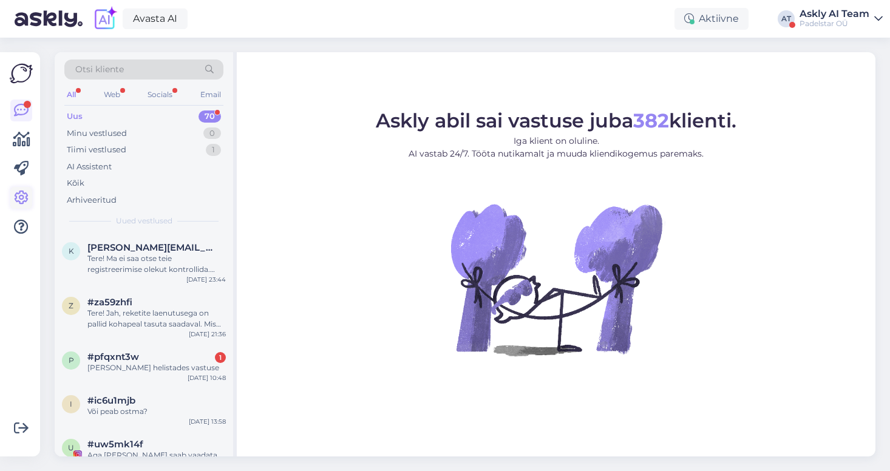
click at [21, 197] on icon at bounding box center [21, 198] width 15 height 15
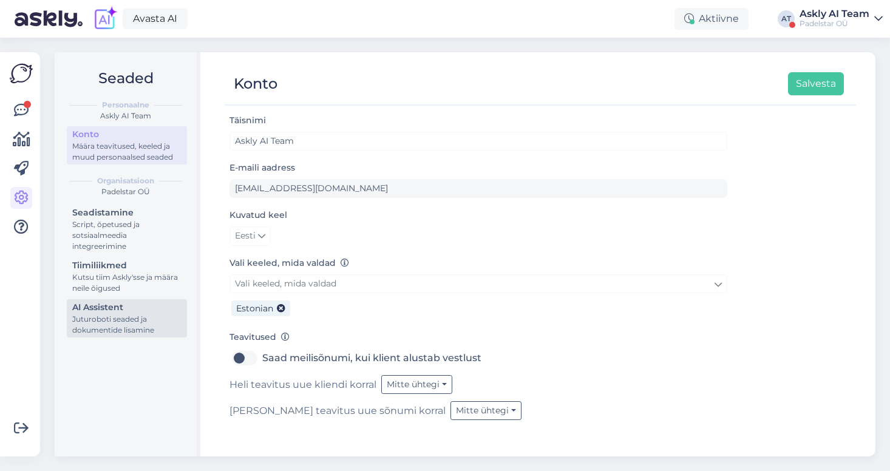
click at [115, 321] on div "Juturoboti seaded ja dokumentide lisamine" at bounding box center [126, 325] width 109 height 22
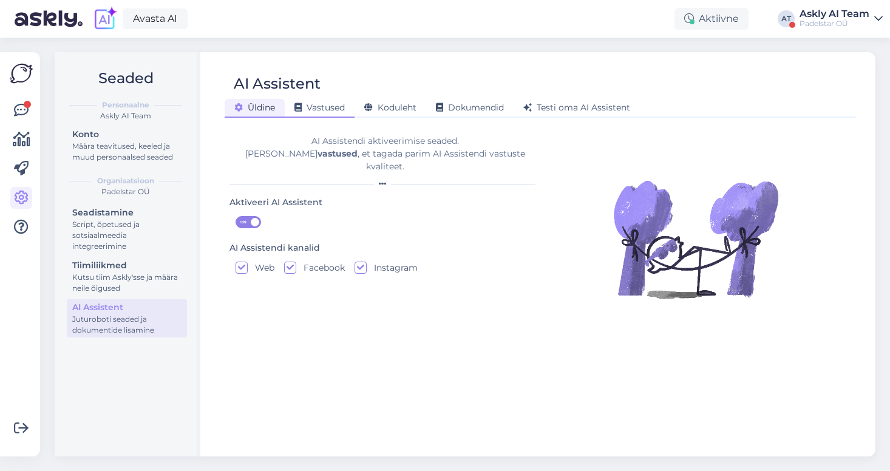
click at [324, 115] on div "Vastused" at bounding box center [320, 108] width 70 height 19
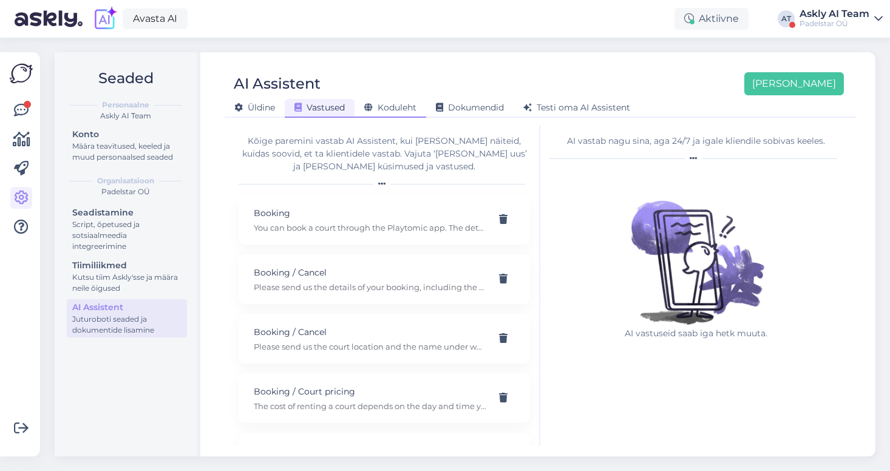
click at [395, 109] on span "Koduleht" at bounding box center [390, 107] width 52 height 11
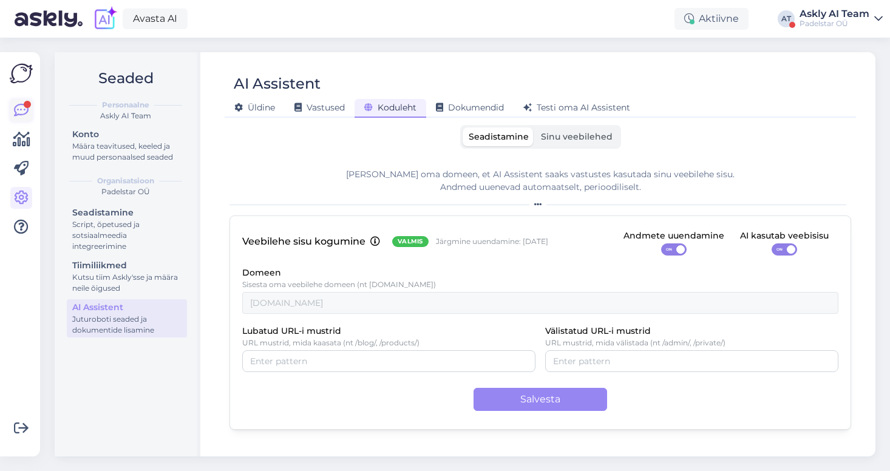
click at [20, 112] on icon at bounding box center [21, 110] width 15 height 15
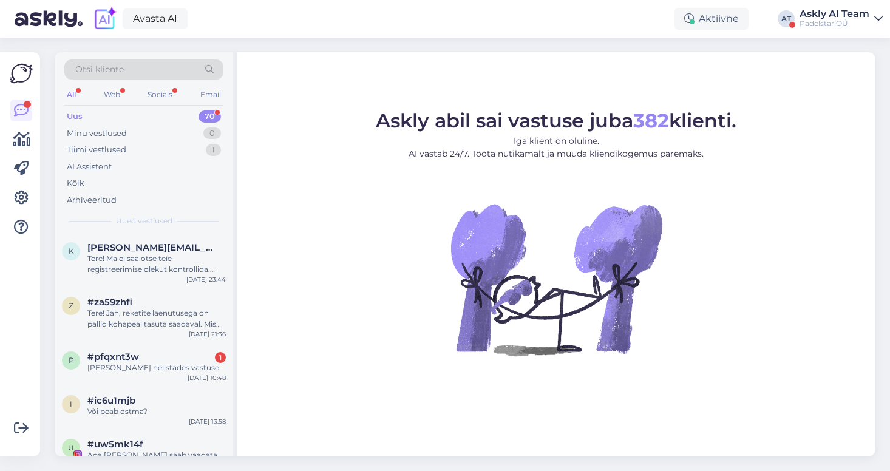
click at [157, 112] on div "Uus 70" at bounding box center [143, 116] width 159 height 17
click at [152, 257] on div "Tere! Ma ei saa otse teie registreerimise olekut kontrollida. [PERSON_NAME] saa…" at bounding box center [156, 264] width 138 height 22
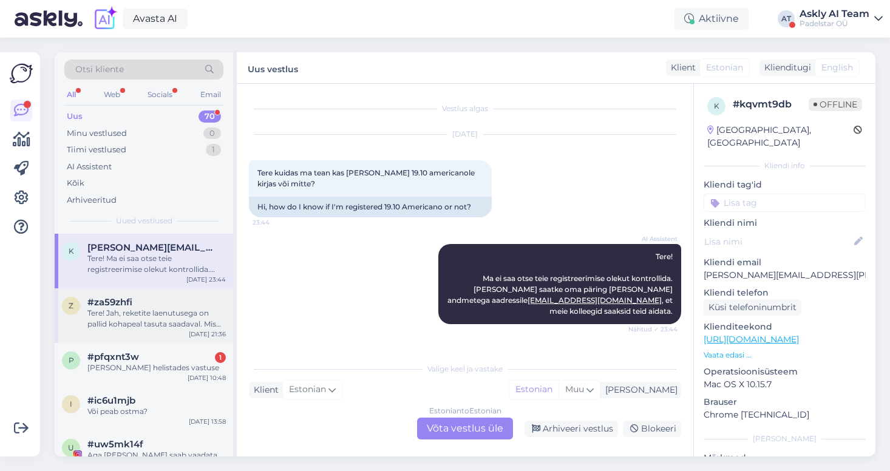
click at [141, 316] on div "Tere! Jah, reketite laenutusega on pallid kohapeal tasuta saadaval. Mis puuduta…" at bounding box center [156, 319] width 138 height 22
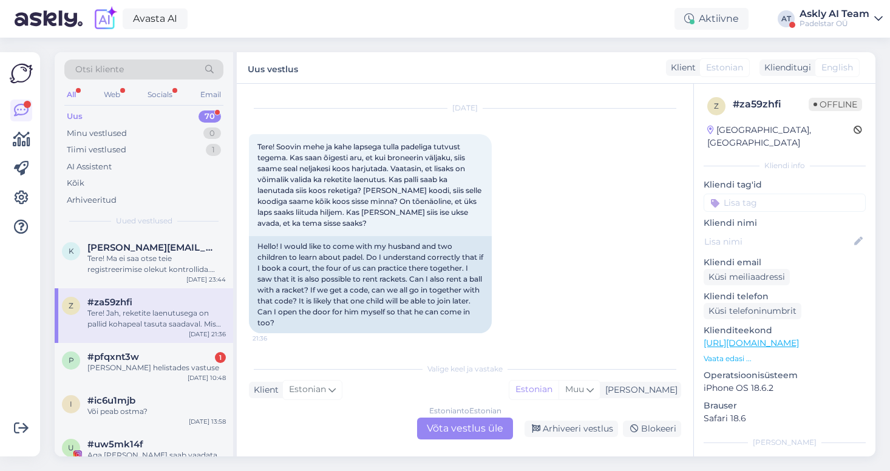
scroll to position [145, 0]
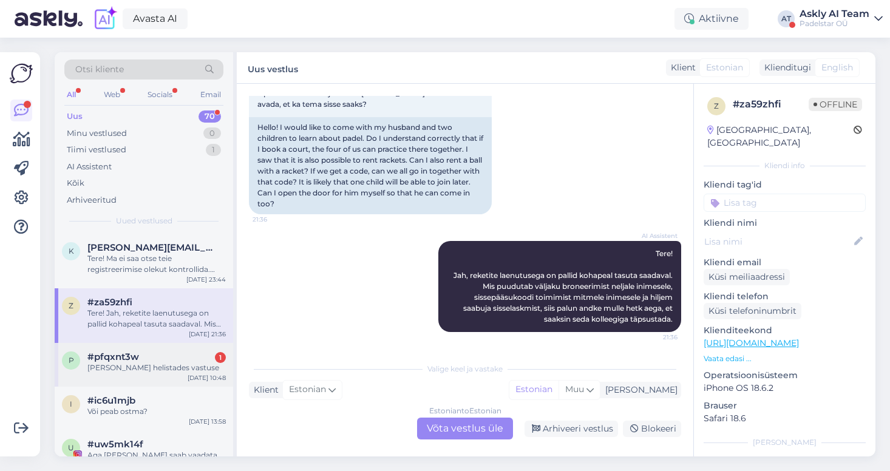
click at [161, 365] on div "[PERSON_NAME] helistades vastuse" at bounding box center [156, 367] width 138 height 11
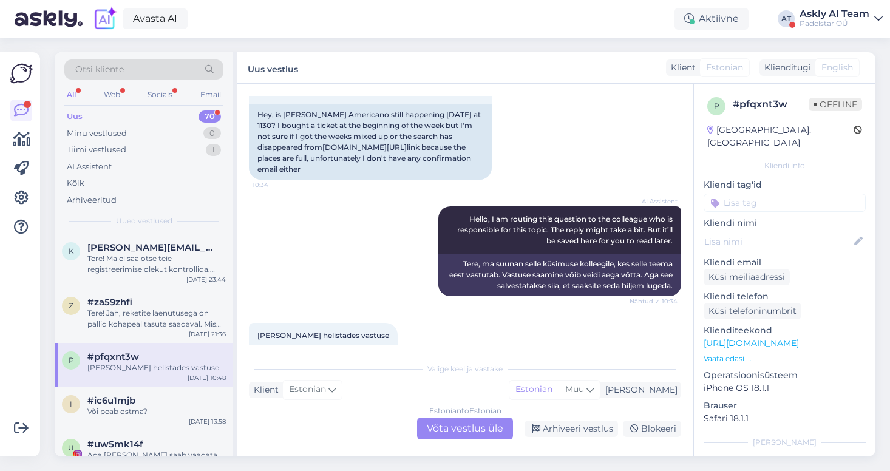
scroll to position [151, 0]
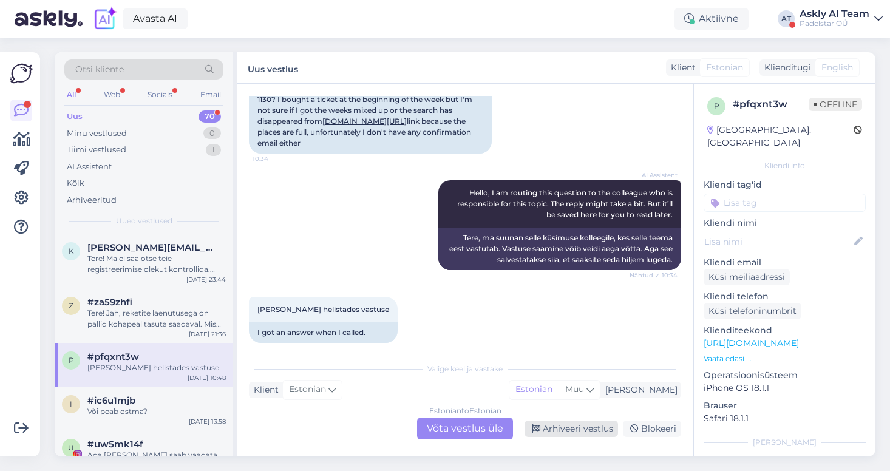
click at [568, 430] on div "Arhiveeri vestlus" at bounding box center [571, 429] width 93 height 16
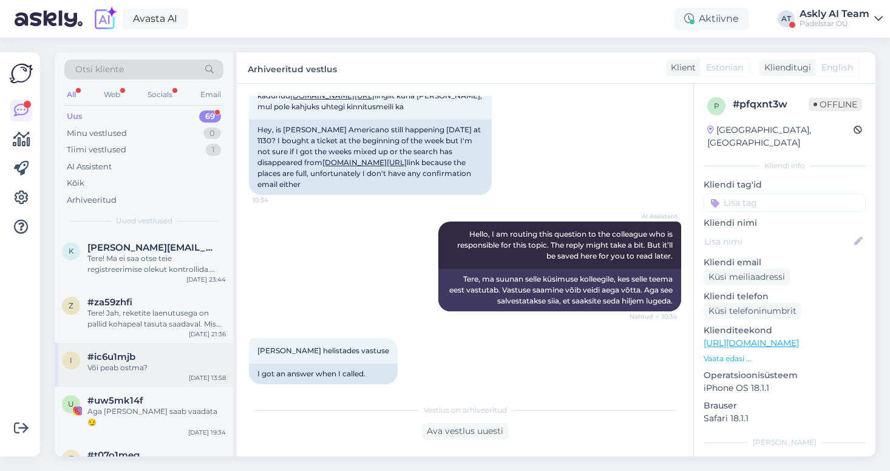
click at [164, 361] on div "#ic6u1mjb" at bounding box center [156, 357] width 138 height 11
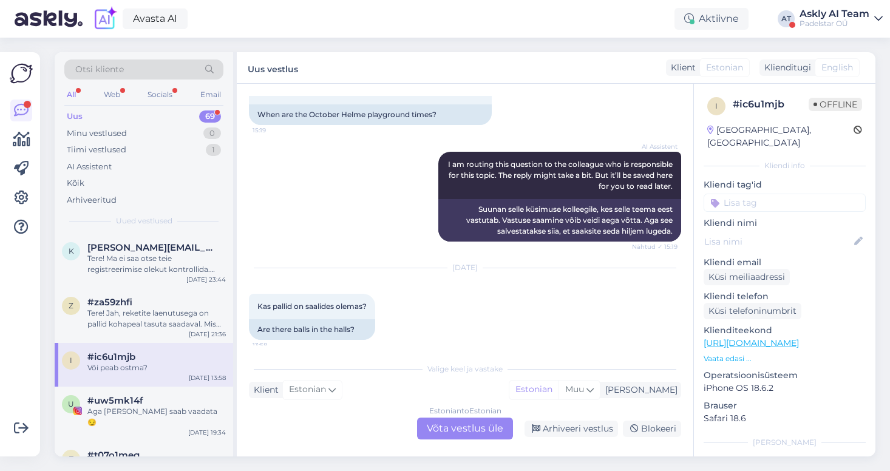
scroll to position [287, 0]
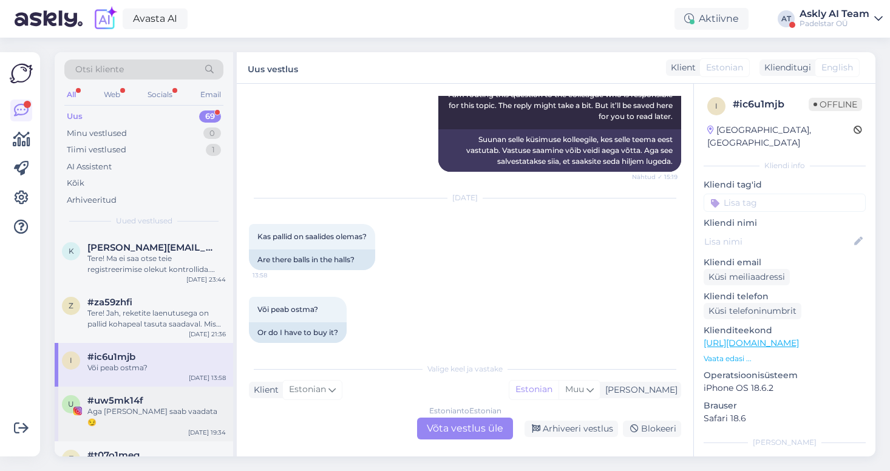
click at [163, 415] on div "Aga [PERSON_NAME] saab vaadata 😏" at bounding box center [156, 417] width 138 height 22
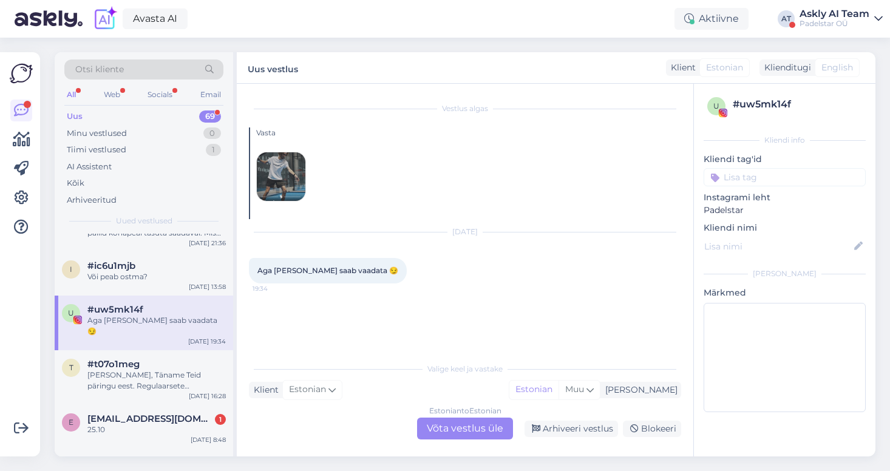
scroll to position [92, 0]
click at [149, 369] on div "[PERSON_NAME], Täname Teid päringu eest. Regulaarsete broneeringute osas võtab …" at bounding box center [156, 380] width 138 height 22
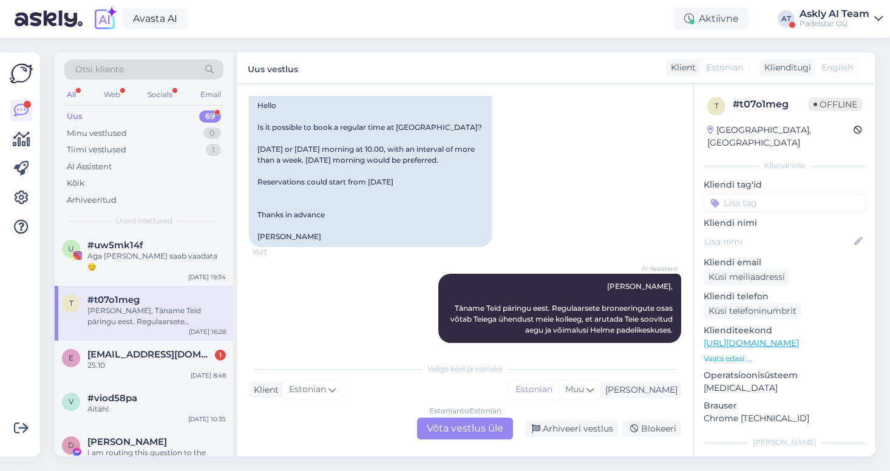
scroll to position [168, 0]
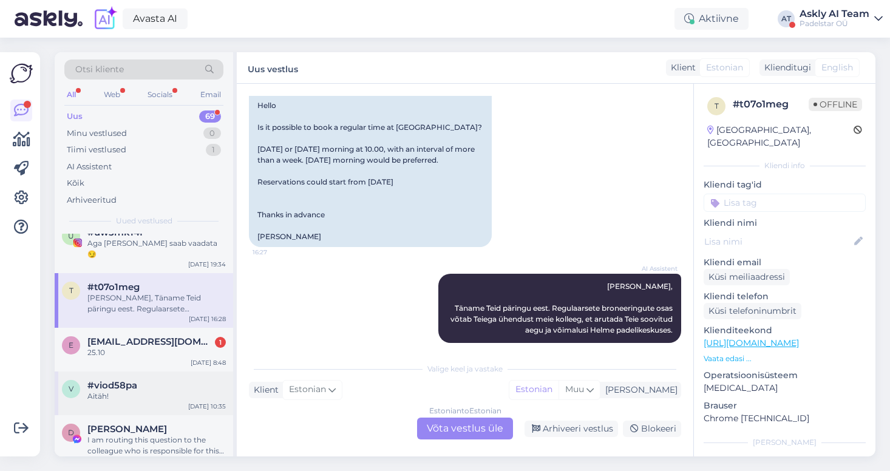
click at [143, 380] on div "#viod58pa" at bounding box center [156, 385] width 138 height 11
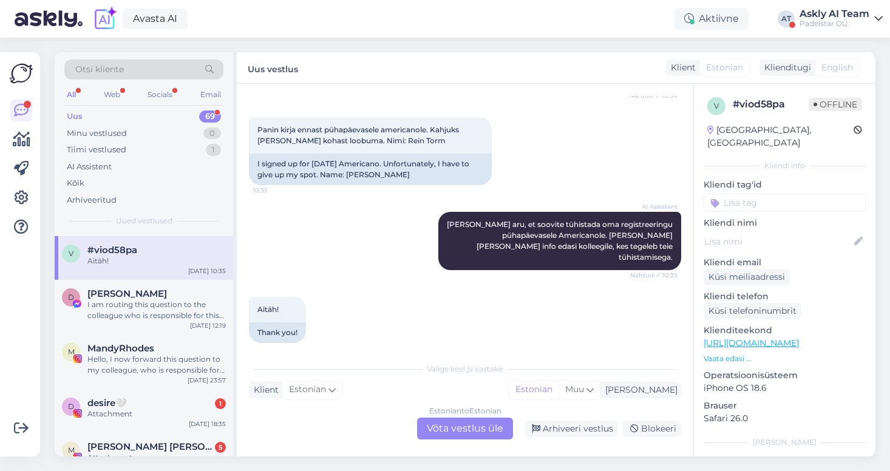
scroll to position [304, 0]
click at [154, 353] on div "Hello, I now forward this question to my colleague, who is responsible for this…" at bounding box center [156, 364] width 138 height 22
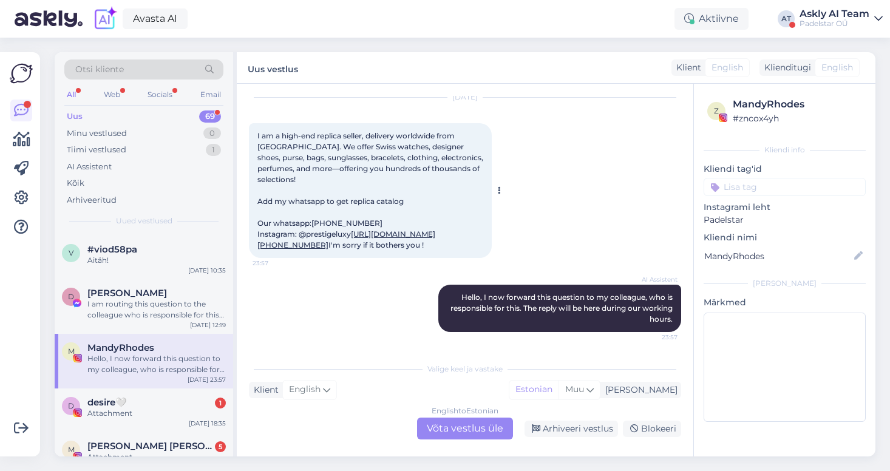
scroll to position [39, 0]
click at [570, 429] on div "Arhiveeri vestlus" at bounding box center [571, 429] width 93 height 16
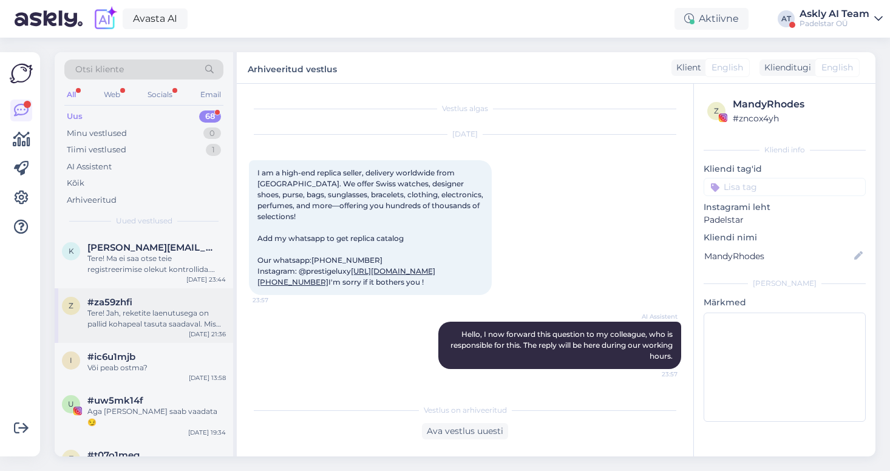
click at [158, 308] on div "Tere! Jah, reketite laenutusega on pallid kohapeal tasuta saadaval. Mis puuduta…" at bounding box center [156, 319] width 138 height 22
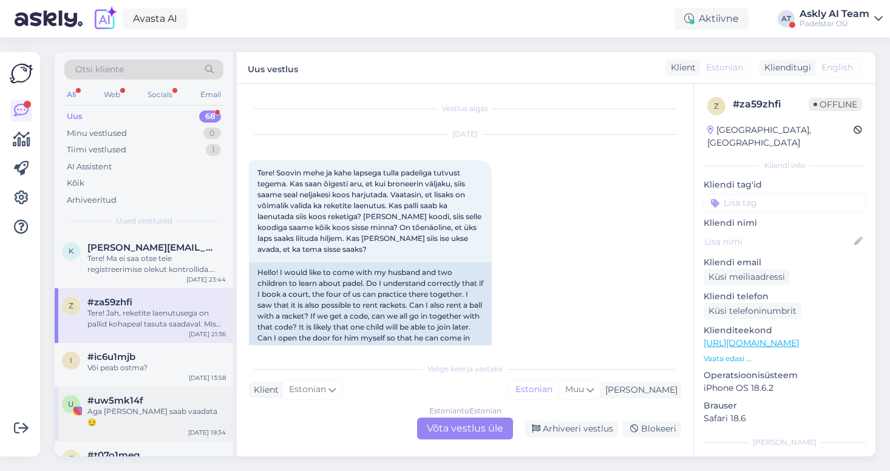
scroll to position [145, 0]
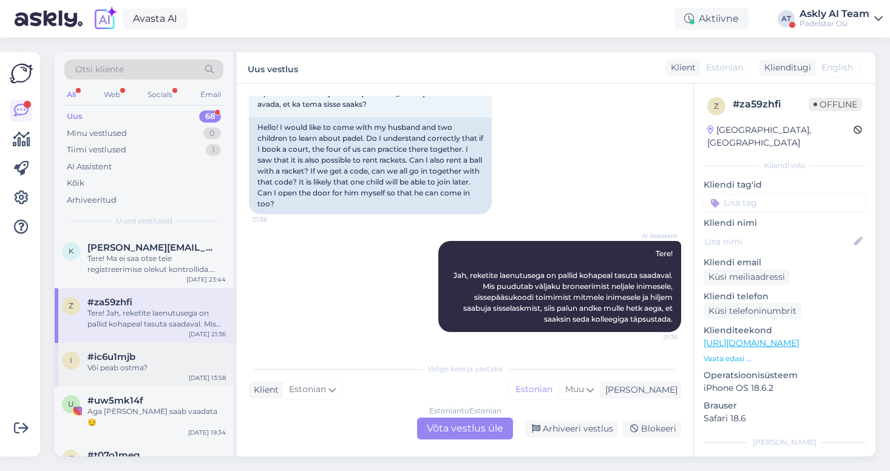
click at [165, 374] on div "i #ic6u1mjb Või peab ostma? [DATE] 13:58" at bounding box center [144, 365] width 178 height 44
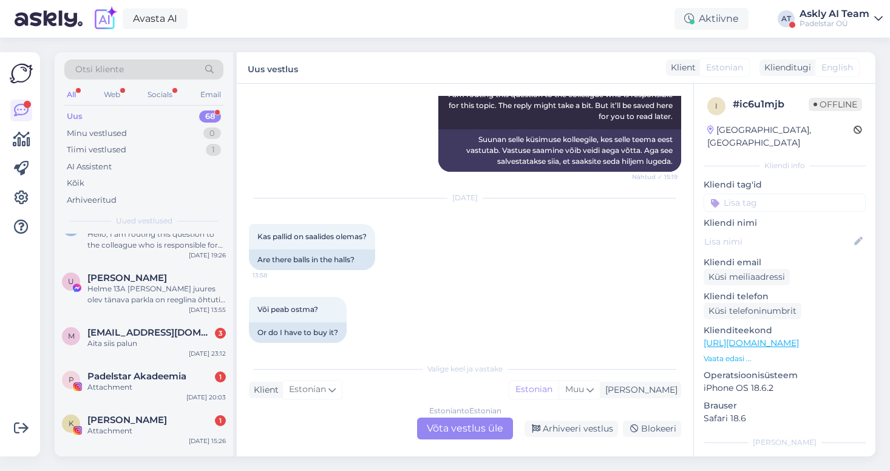
scroll to position [1065, 0]
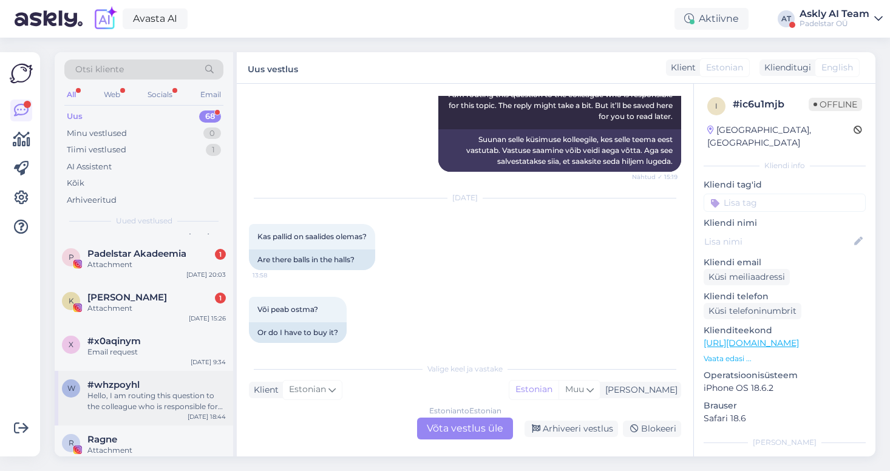
click at [161, 390] on div "Hello, I am routing this question to the colleague who is responsible for this …" at bounding box center [156, 401] width 138 height 22
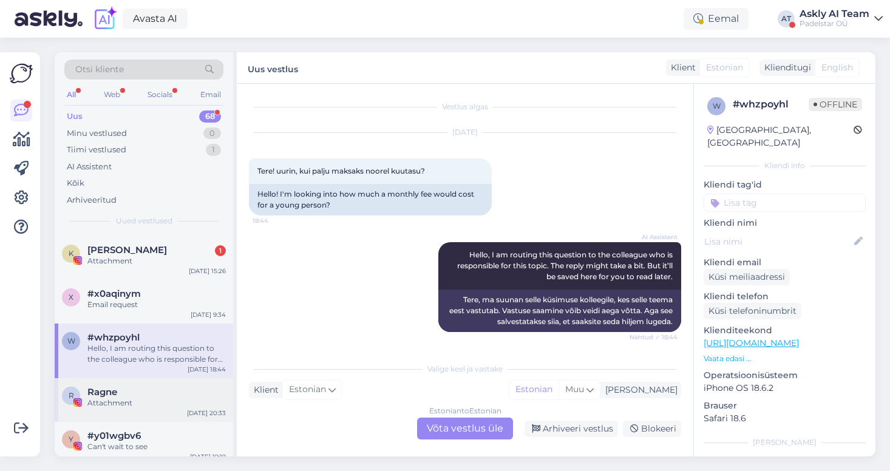
click at [122, 398] on div "Attachment" at bounding box center [156, 403] width 138 height 11
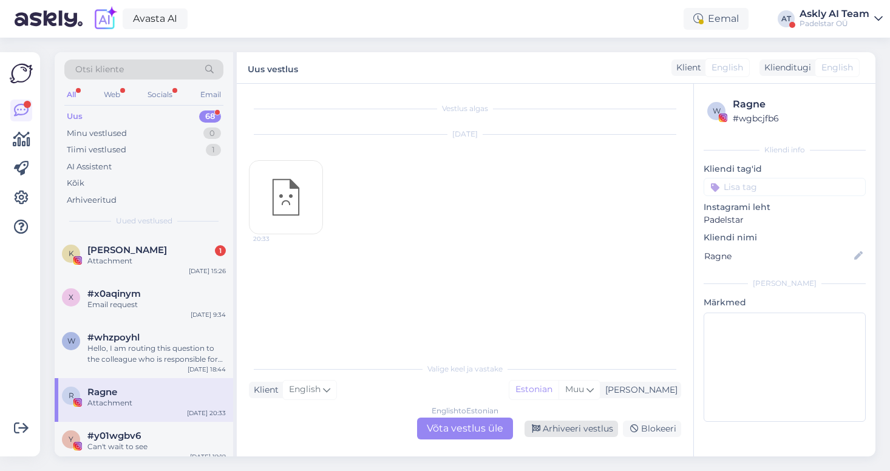
click at [564, 436] on div "Arhiveeri vestlus" at bounding box center [571, 429] width 93 height 16
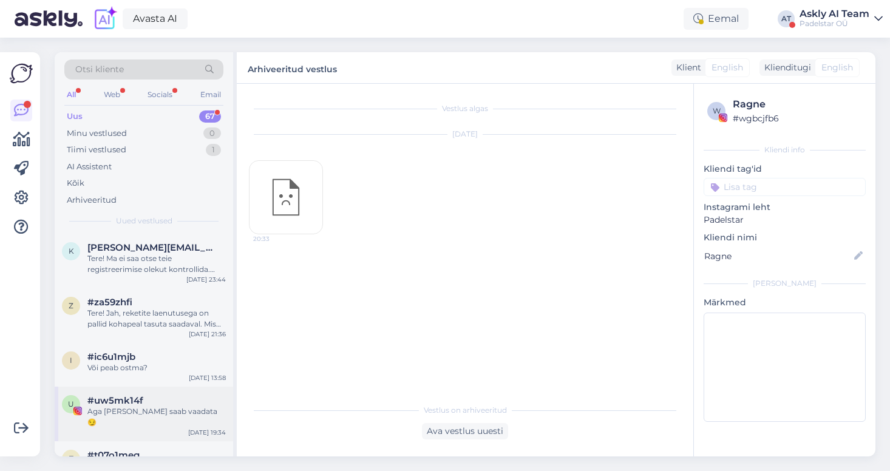
click at [131, 412] on div "Aga [PERSON_NAME] saab vaadata 😏" at bounding box center [156, 417] width 138 height 22
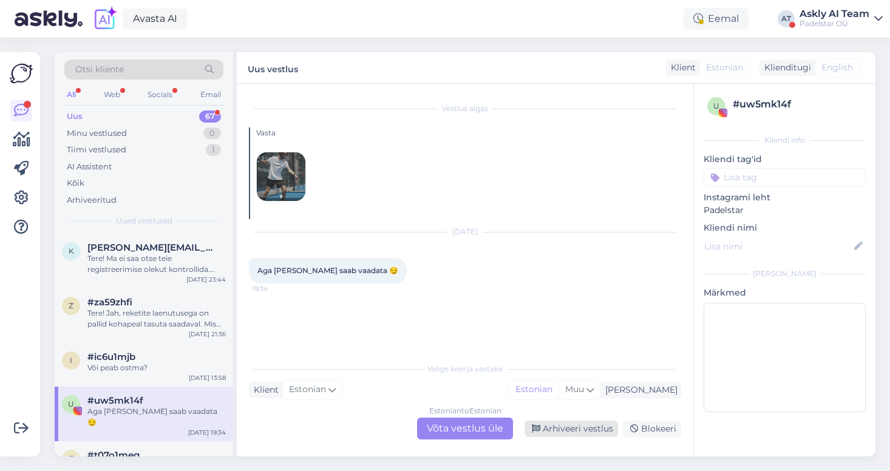
click at [582, 426] on div "Arhiveeri vestlus" at bounding box center [571, 429] width 93 height 16
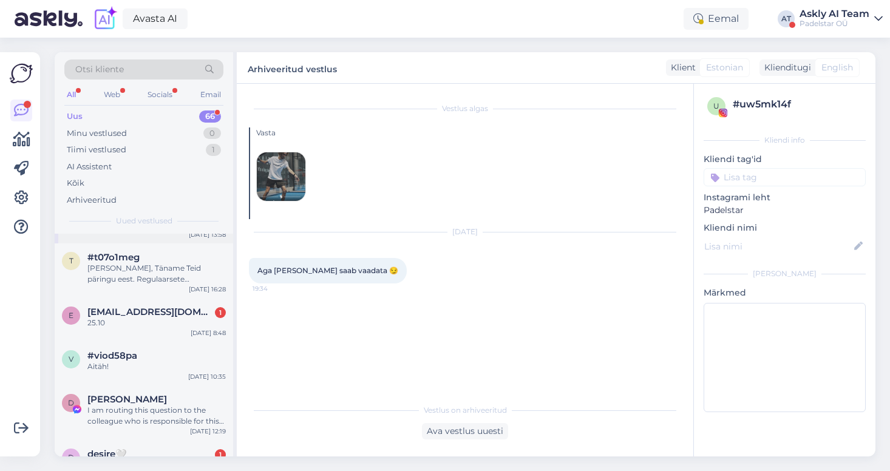
scroll to position [450, 0]
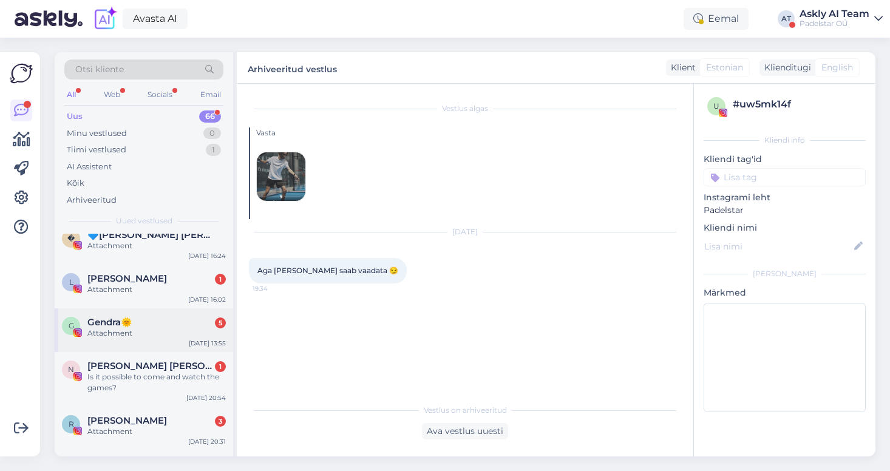
click at [149, 329] on div "Attachment" at bounding box center [156, 333] width 138 height 11
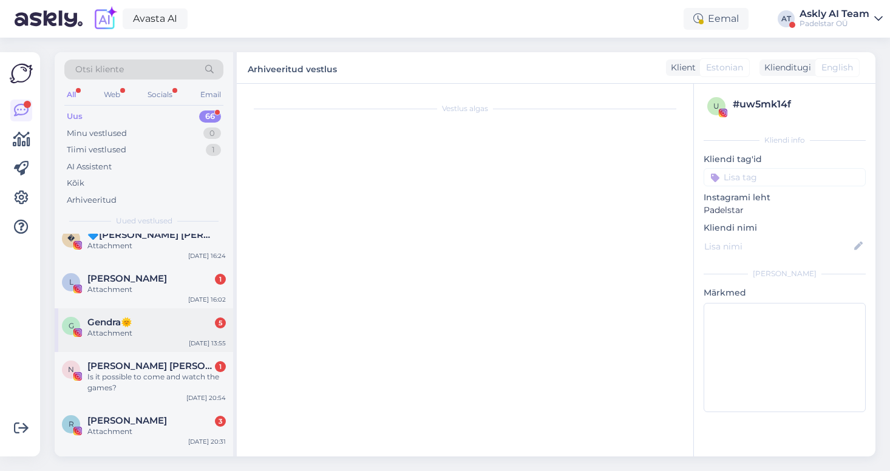
scroll to position [413, 0]
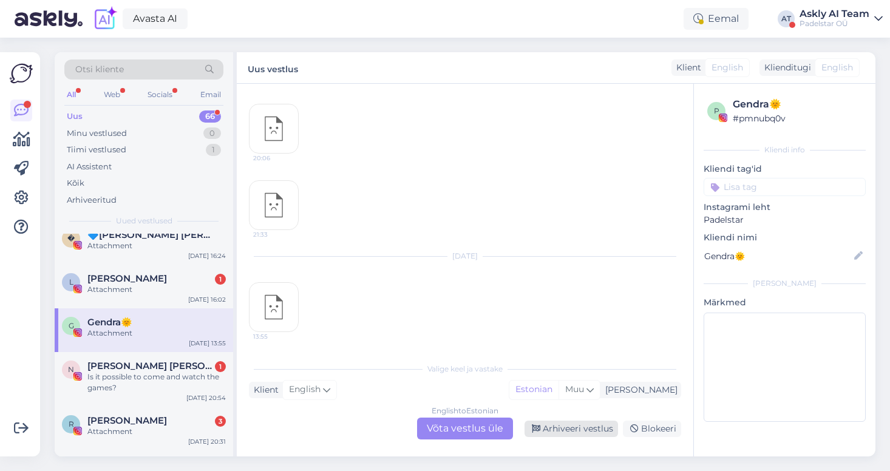
click at [583, 429] on div "Arhiveeri vestlus" at bounding box center [571, 429] width 93 height 16
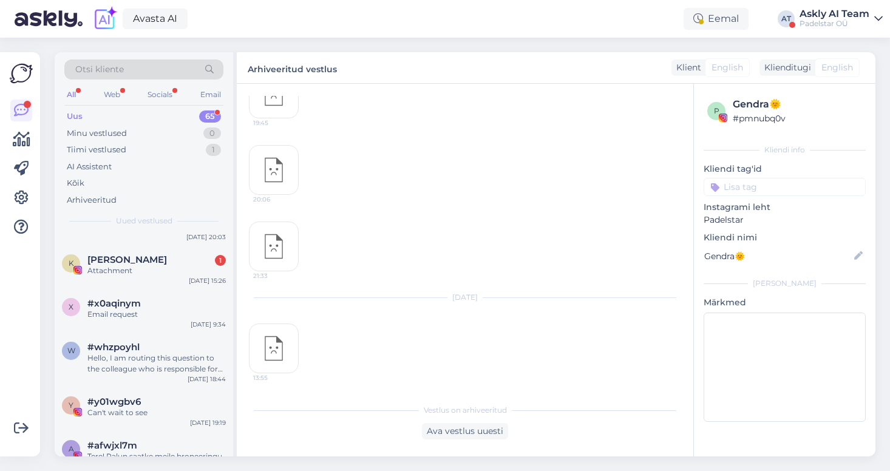
scroll to position [1106, 0]
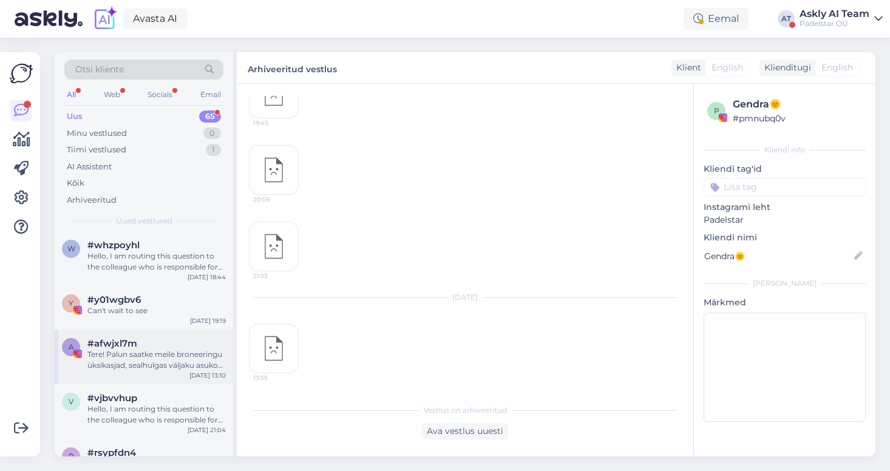
click at [112, 362] on div "Tere! Palun saatke meile broneeringu üksikasjad, sealhulgas väljaku asukoht ja …" at bounding box center [156, 360] width 138 height 22
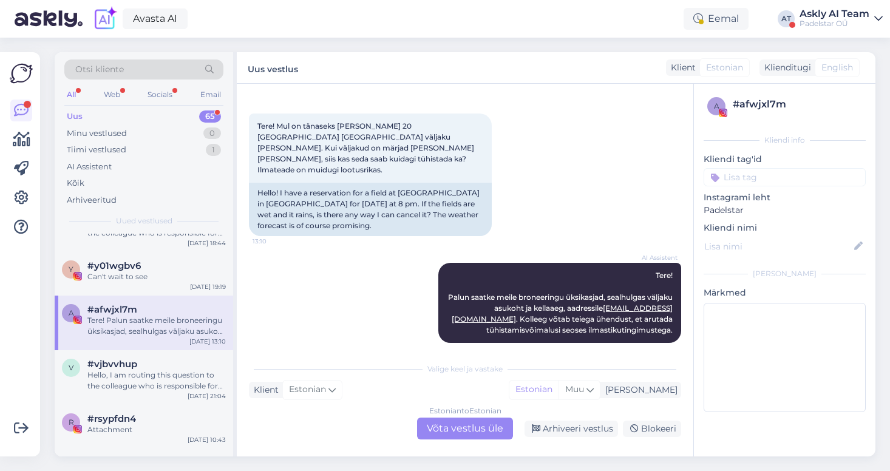
scroll to position [1152, 0]
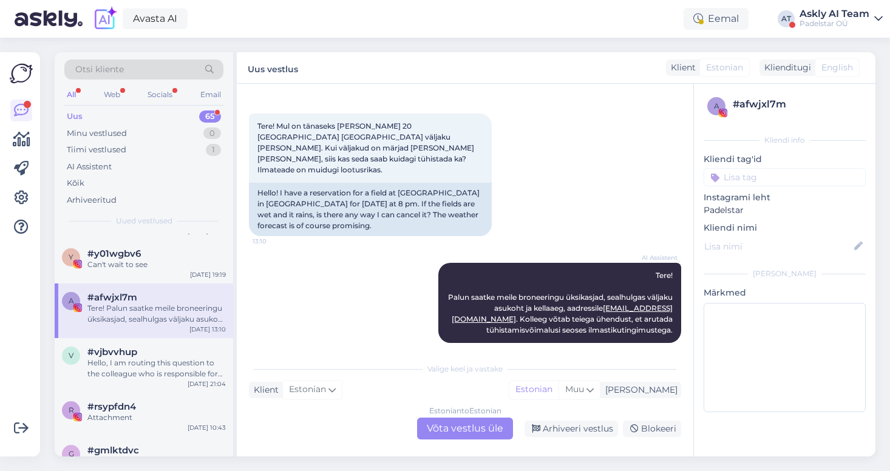
click at [125, 367] on div "Hello, I am routing this question to the colleague who is responsible for this …" at bounding box center [156, 369] width 138 height 22
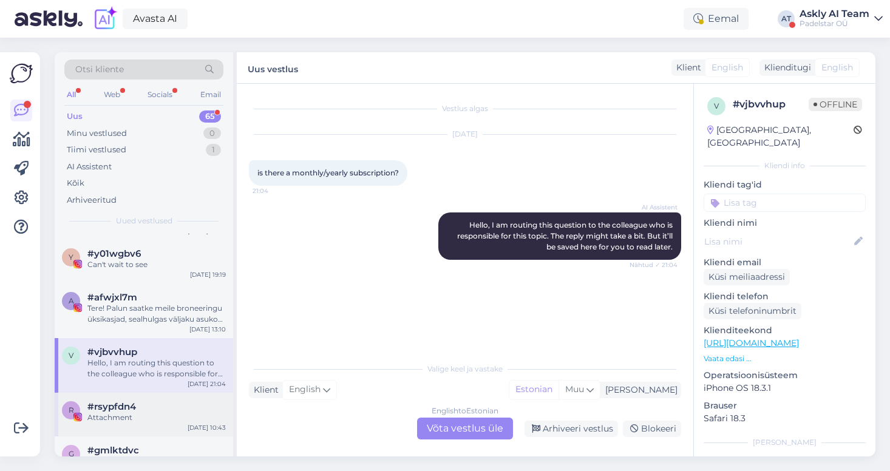
click at [144, 413] on div "Attachment" at bounding box center [156, 417] width 138 height 11
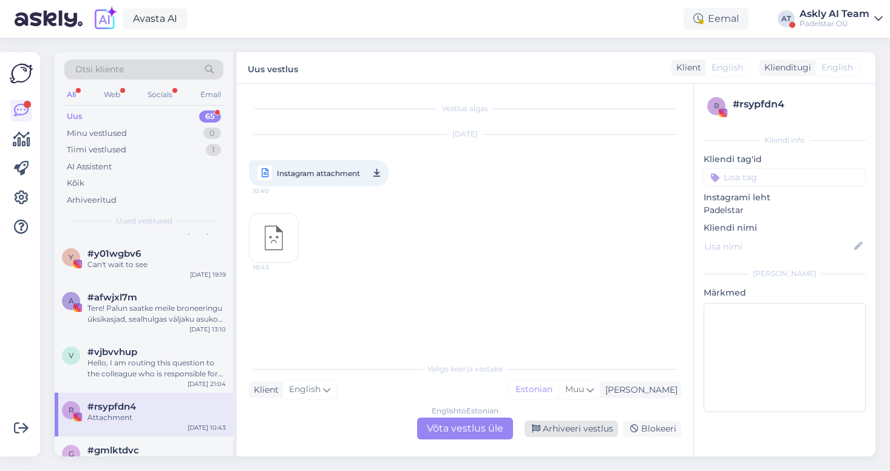
click at [599, 433] on div "Arhiveeri vestlus" at bounding box center [571, 429] width 93 height 16
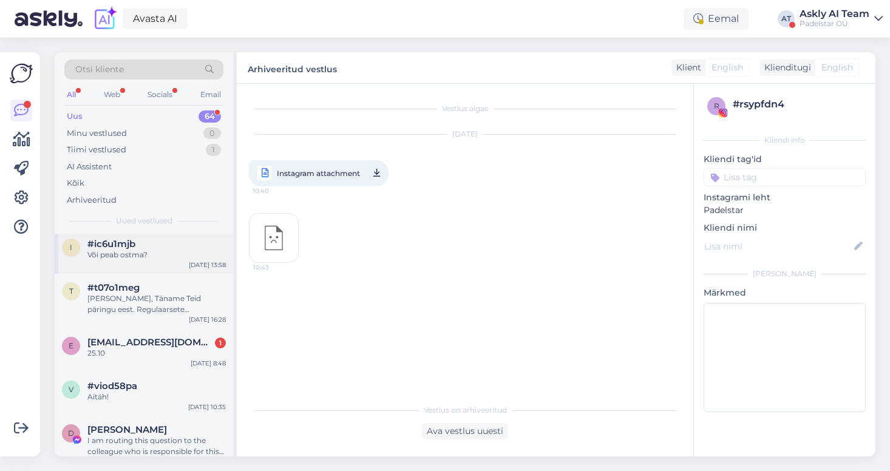
scroll to position [114, 0]
click at [151, 396] on div "Aitäh!" at bounding box center [156, 395] width 138 height 11
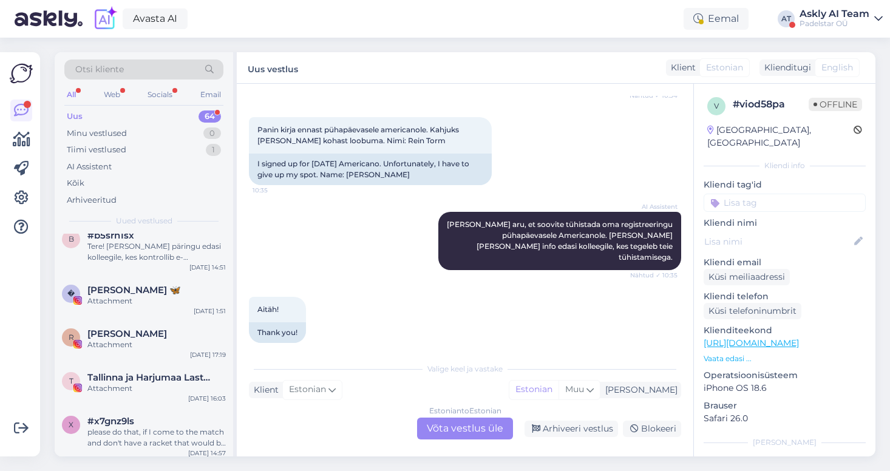
scroll to position [1674, 0]
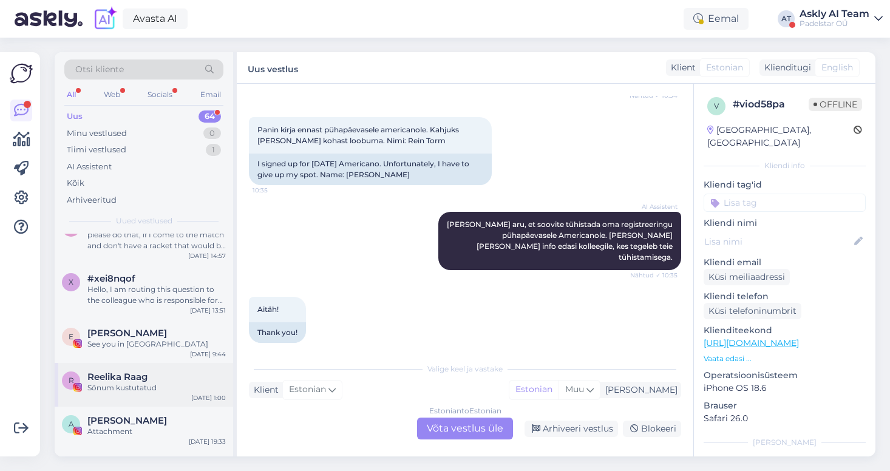
click at [148, 390] on div "Sõnum kustutatud" at bounding box center [156, 387] width 138 height 11
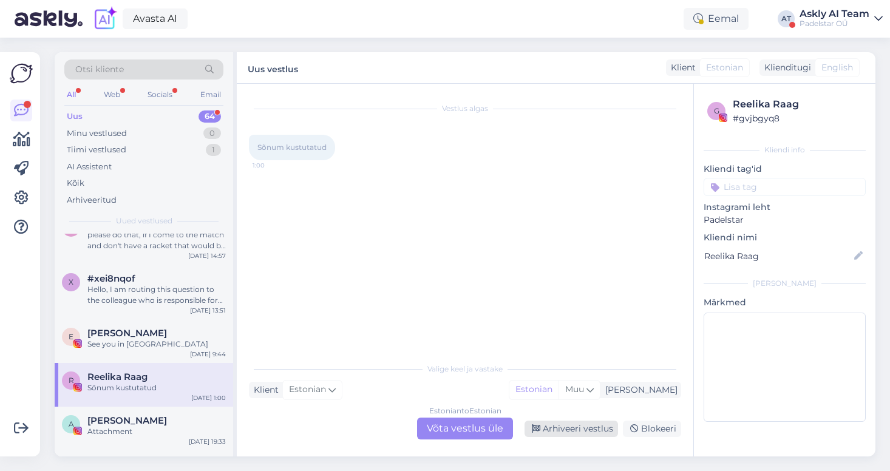
click at [571, 430] on div "Arhiveeri vestlus" at bounding box center [571, 429] width 93 height 16
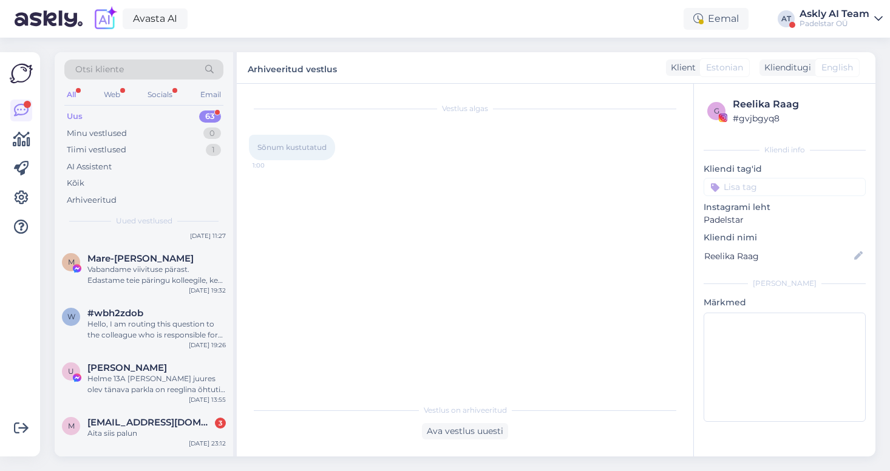
scroll to position [943, 0]
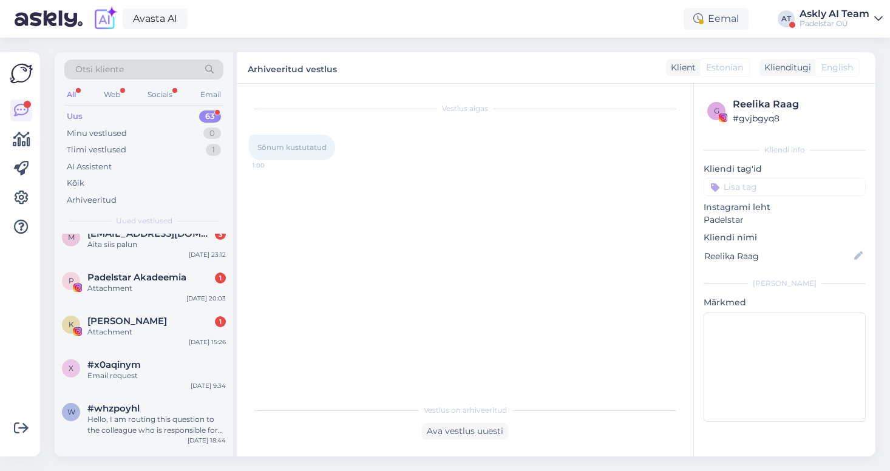
click at [850, 16] on div "Askly AI Team" at bounding box center [835, 14] width 70 height 10
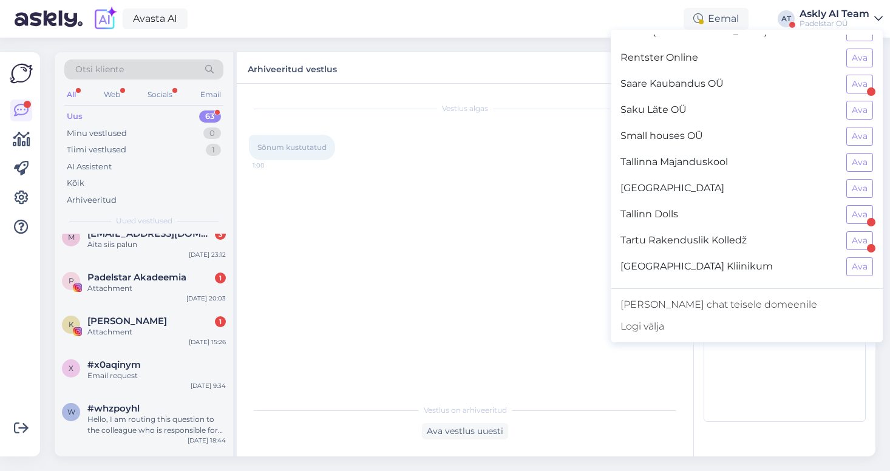
scroll to position [1051, 0]
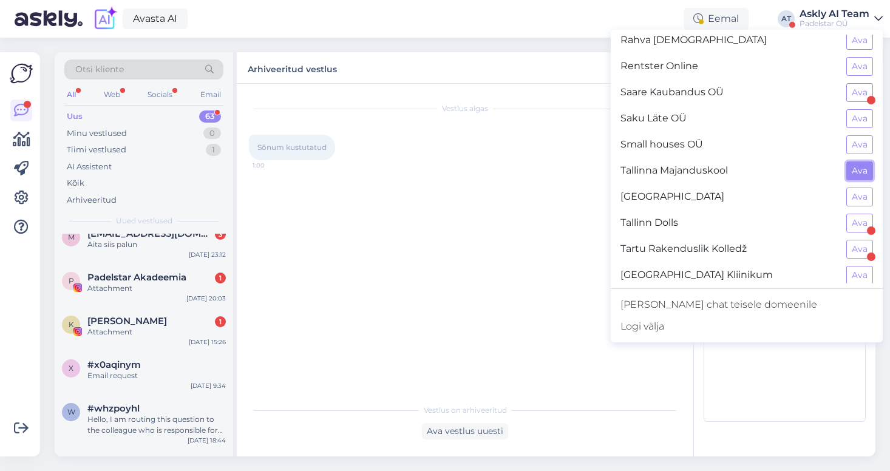
click at [863, 169] on button "Ava" at bounding box center [859, 170] width 27 height 19
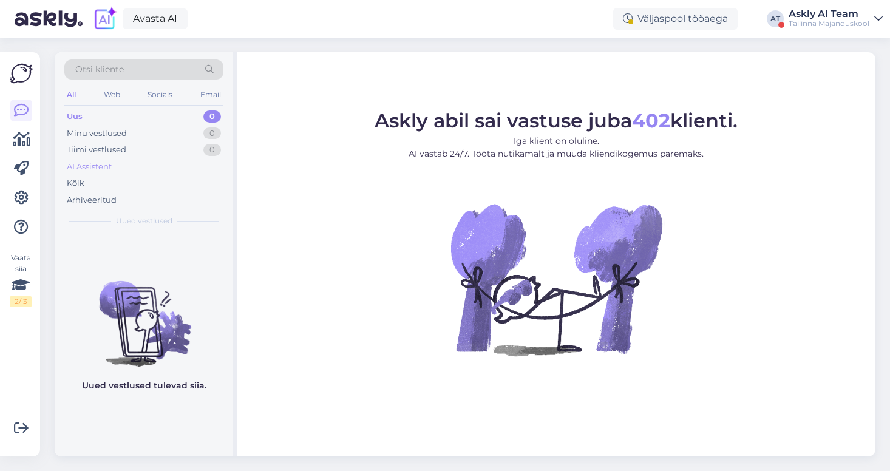
click at [90, 169] on div "AI Assistent" at bounding box center [89, 167] width 45 height 12
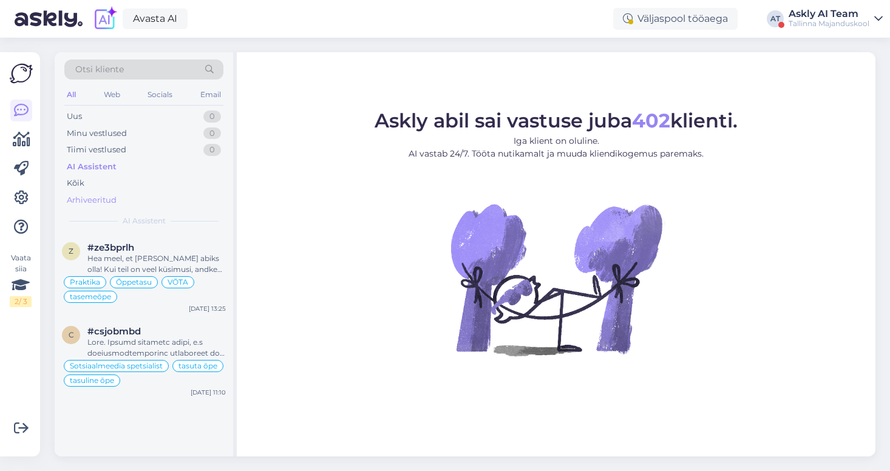
click at [91, 199] on div "Arhiveeritud" at bounding box center [92, 200] width 50 height 12
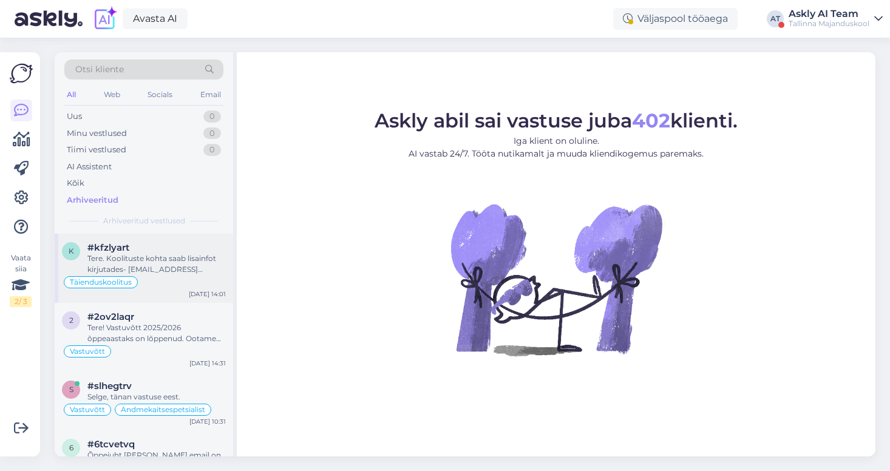
click at [164, 263] on div "Tere. Koolituste kohta saab lisainfot kirjutades- [EMAIL_ADDRESS][DOMAIN_NAME]" at bounding box center [156, 264] width 138 height 22
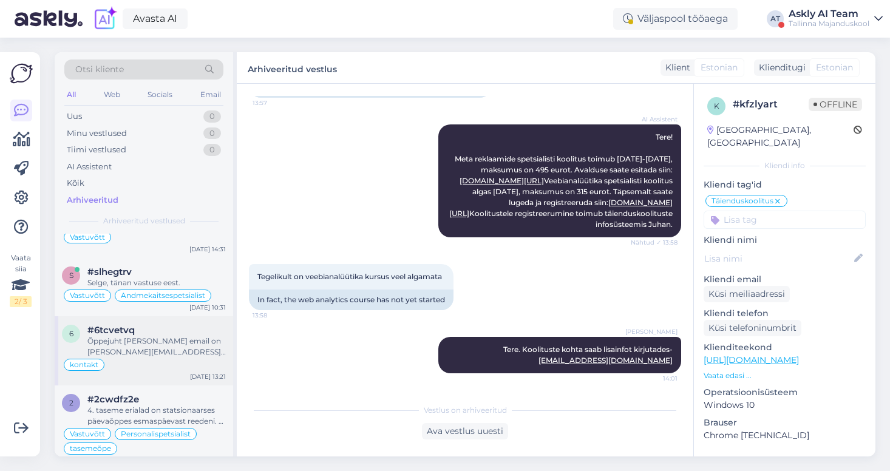
scroll to position [117, 0]
click at [161, 353] on div "Õppejuht [PERSON_NAME] email on [PERSON_NAME][EMAIL_ADDRESS][DOMAIN_NAME]" at bounding box center [156, 344] width 138 height 22
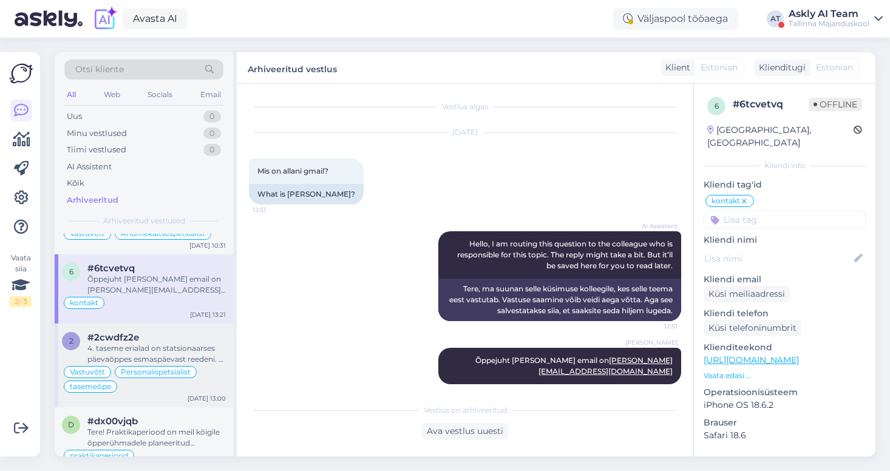
scroll to position [177, 0]
click at [161, 354] on div "4. taseme erialad on statsionaarses päevaõppes esmaspäevast reedeni. 5. taseme …" at bounding box center [156, 353] width 138 height 22
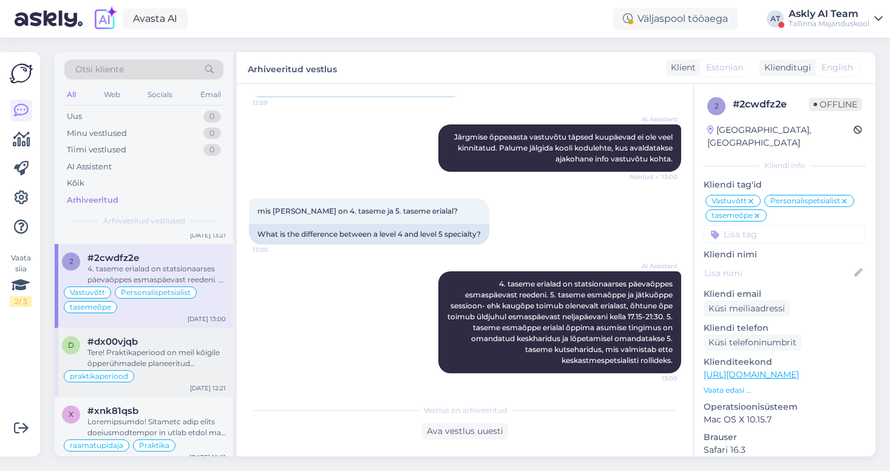
scroll to position [257, 0]
click at [169, 362] on div "Tere! Praktikaperiood on meil kõigile õpperühmadele planeeritud praktikakorrald…" at bounding box center [156, 357] width 138 height 22
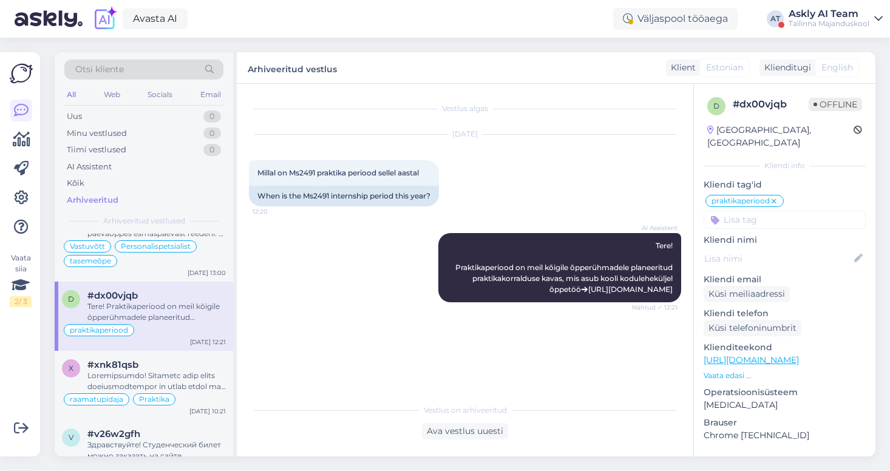
scroll to position [302, 0]
click at [163, 377] on div at bounding box center [156, 381] width 138 height 22
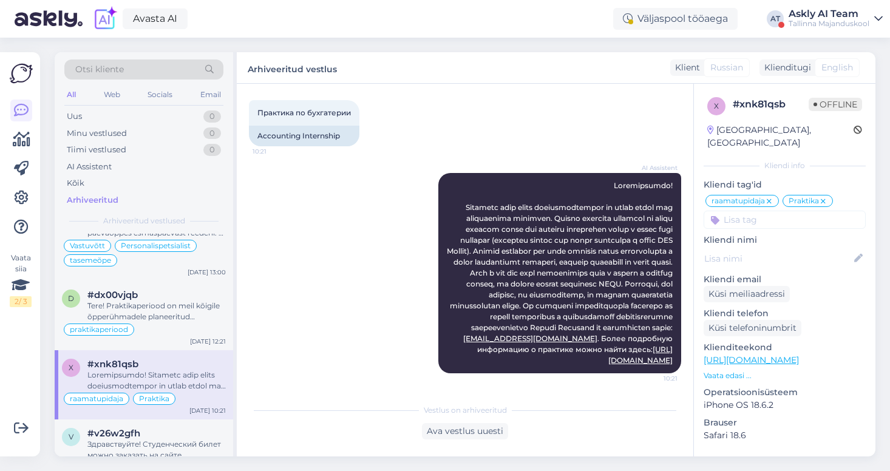
click at [826, 17] on div "Askly AI Team" at bounding box center [829, 14] width 81 height 10
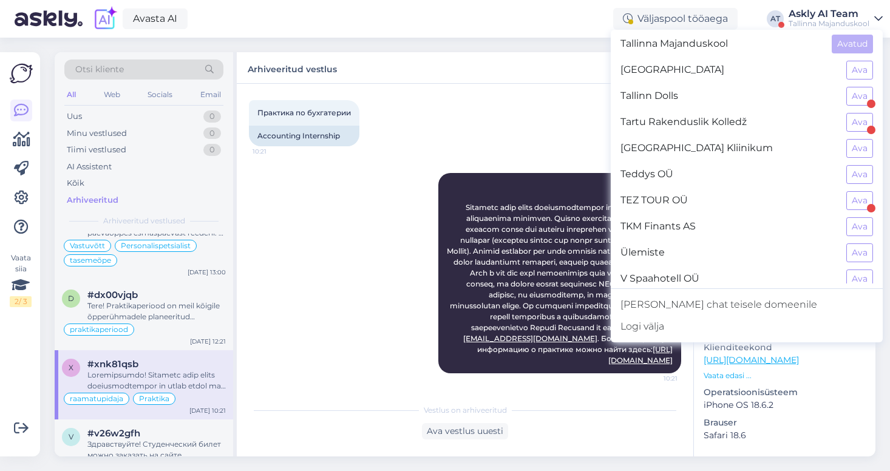
scroll to position [1174, 0]
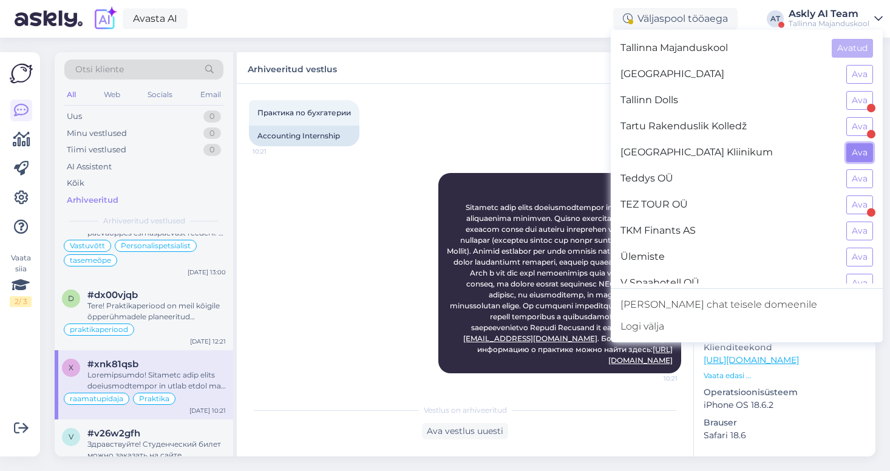
click at [860, 154] on button "Ava" at bounding box center [859, 152] width 27 height 19
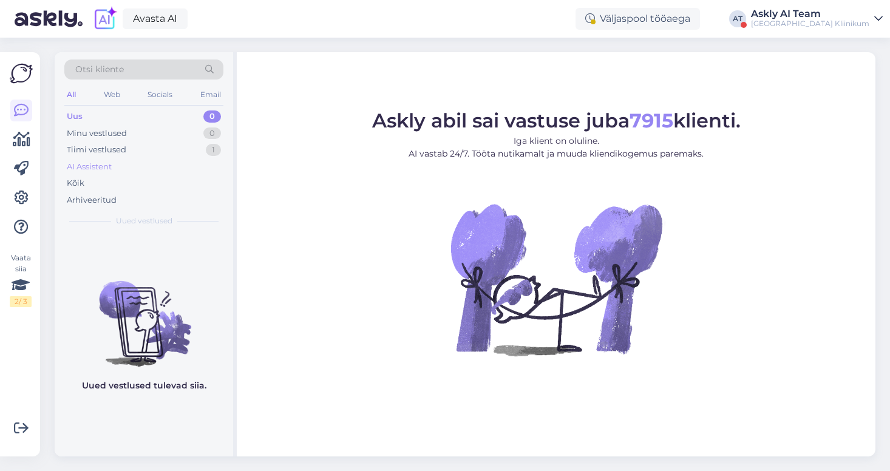
click at [89, 166] on div "AI Assistent" at bounding box center [89, 167] width 45 height 12
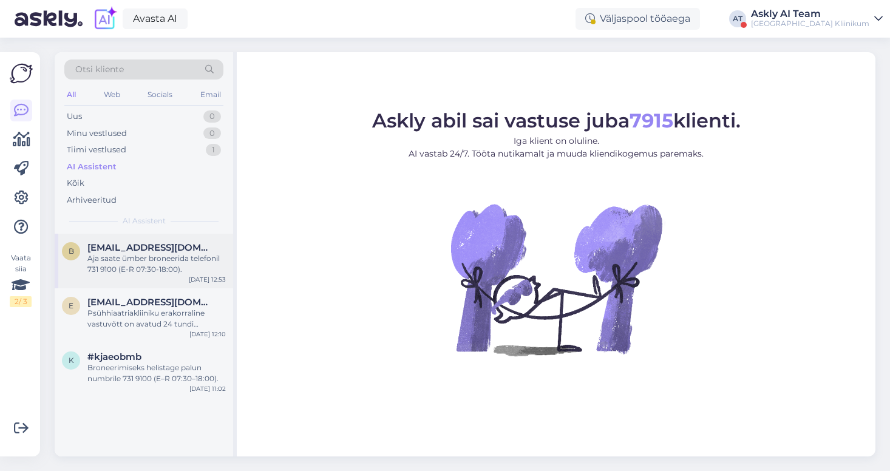
click at [192, 257] on div "Aja saate ümber broneerida telefonil 731 9100 (E-R 07:30-18:00)." at bounding box center [156, 264] width 138 height 22
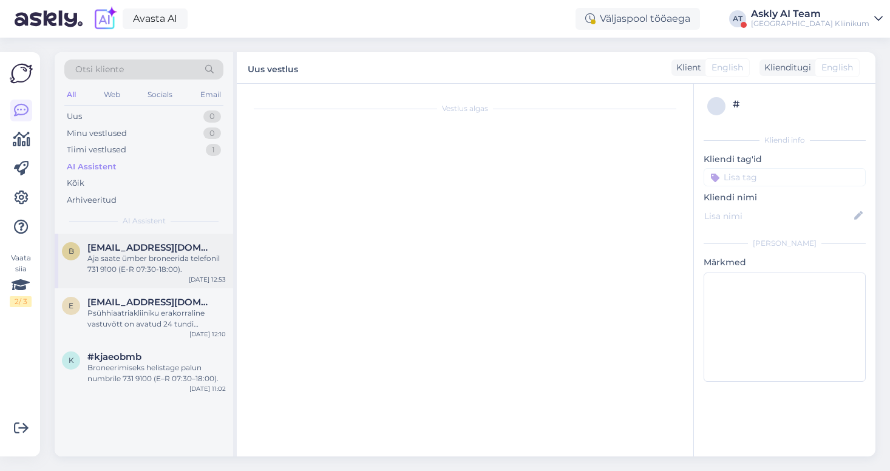
scroll to position [32, 0]
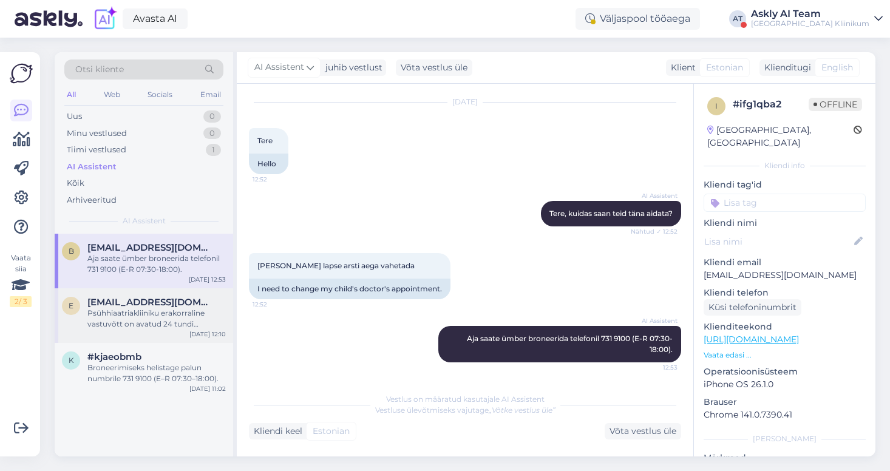
click at [167, 308] on div "Psühhiaatriakliiniku erakorraline vastuvõtt on avatud 24 tundi ööpäevas. Peasis…" at bounding box center [156, 319] width 138 height 22
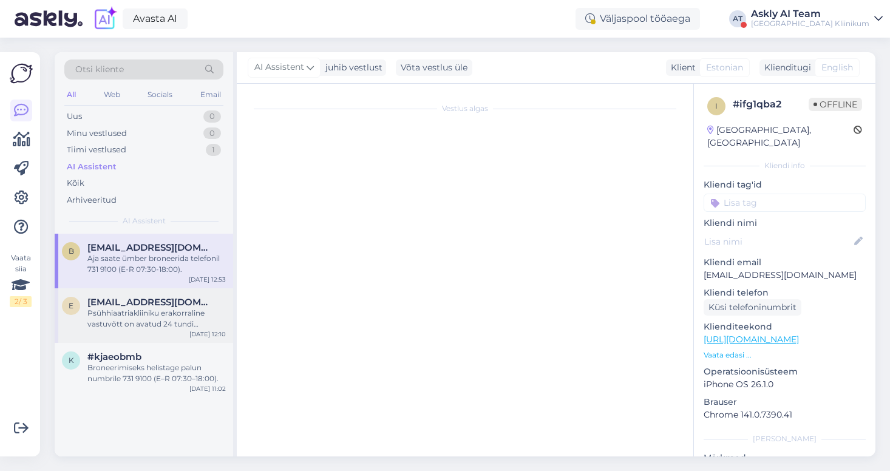
scroll to position [4493, 0]
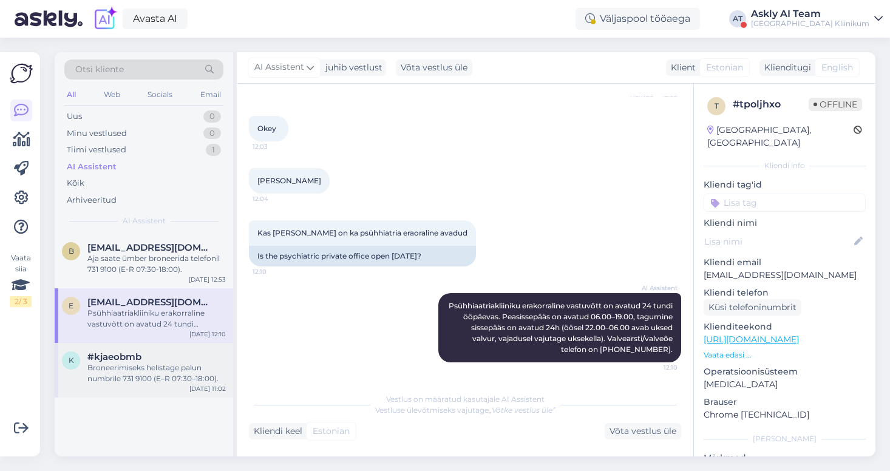
click at [168, 365] on div "Broneerimiseks helistage palun numbrile 731 9100 (E–R 07:30–18:00)." at bounding box center [156, 373] width 138 height 22
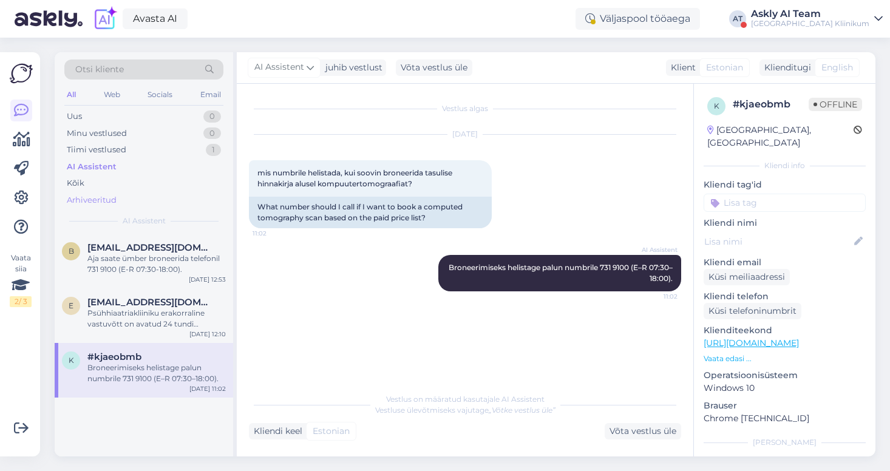
click at [97, 200] on div "Arhiveeritud" at bounding box center [92, 200] width 50 height 12
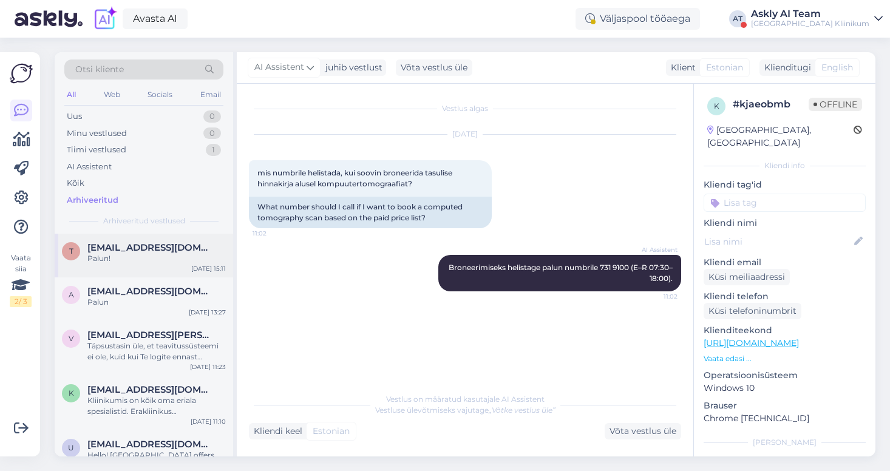
click at [185, 270] on div "t [EMAIL_ADDRESS][DOMAIN_NAME] Palun! [DATE] 15:11" at bounding box center [144, 256] width 178 height 44
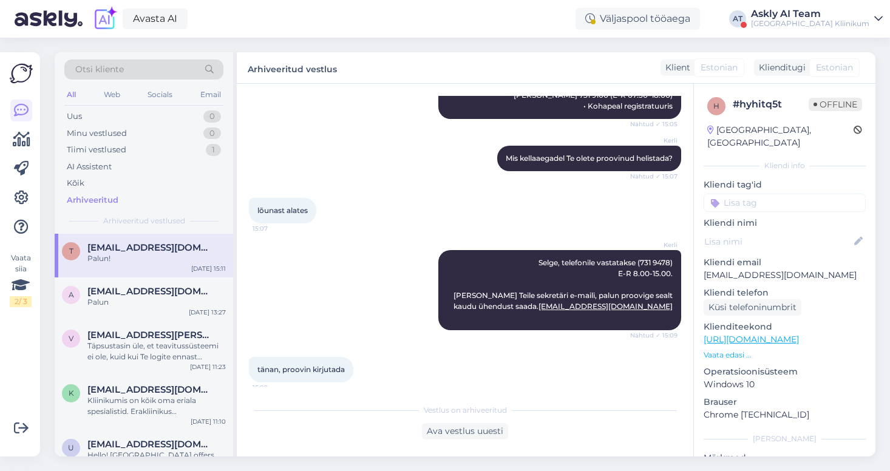
scroll to position [354, 0]
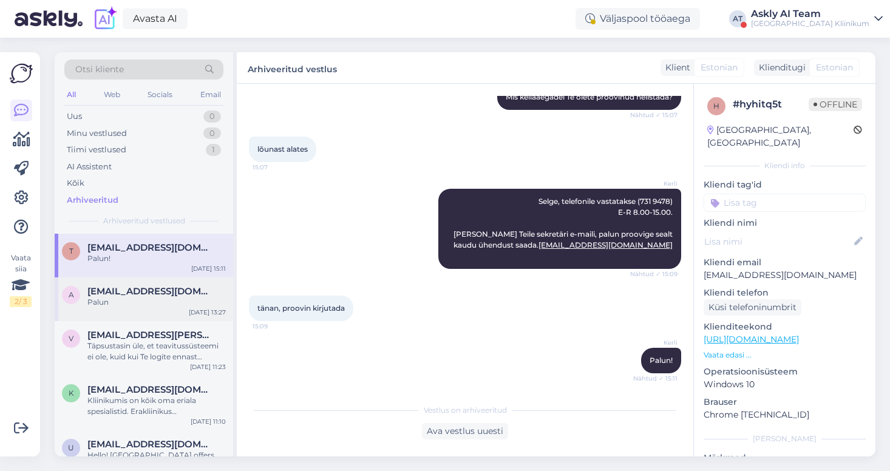
click at [151, 290] on span "[EMAIL_ADDRESS][DOMAIN_NAME]" at bounding box center [150, 291] width 126 height 11
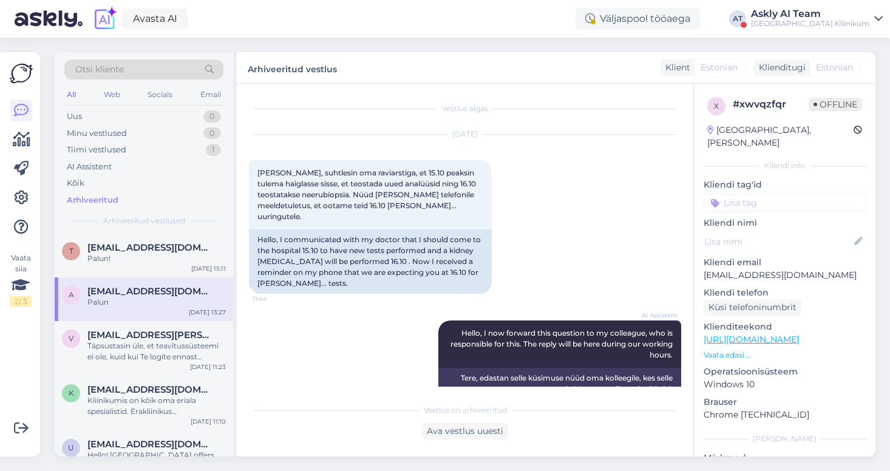
scroll to position [803, 0]
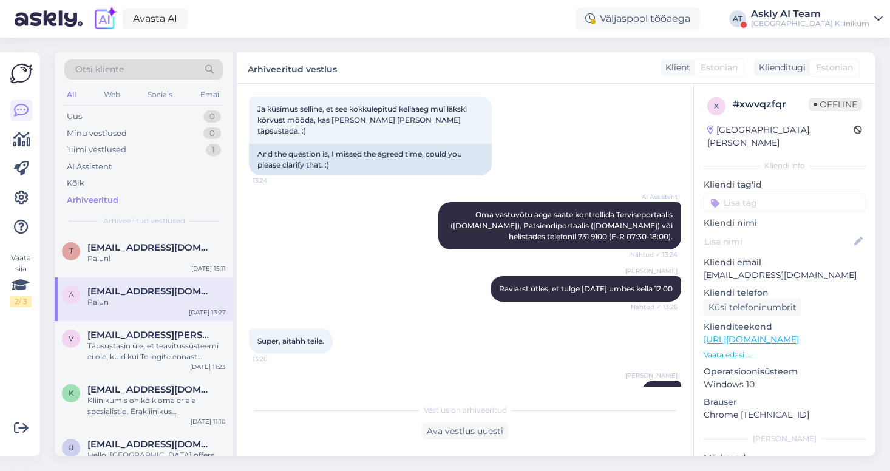
click at [834, 7] on div "Avasta AI Väljaspool tööaega AT Askly AI Team [GEOGRAPHIC_DATA] [GEOGRAPHIC_DAT…" at bounding box center [445, 19] width 890 height 38
click at [834, 14] on div "Askly AI Team" at bounding box center [810, 14] width 118 height 10
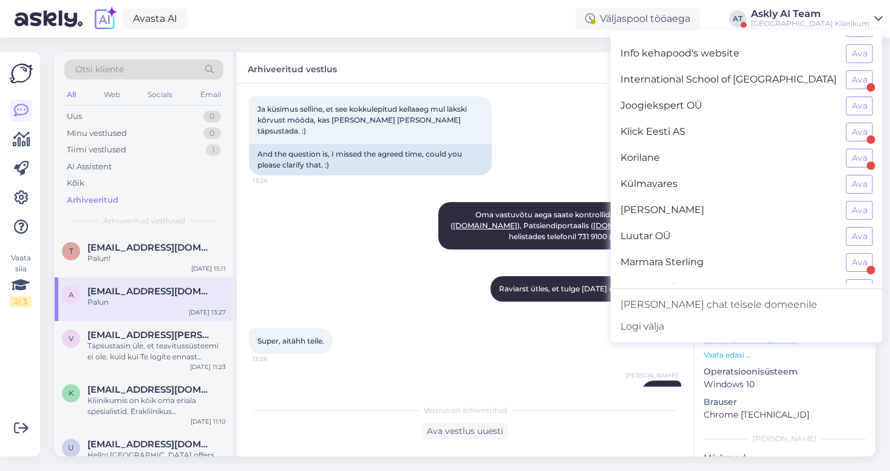
scroll to position [517, 0]
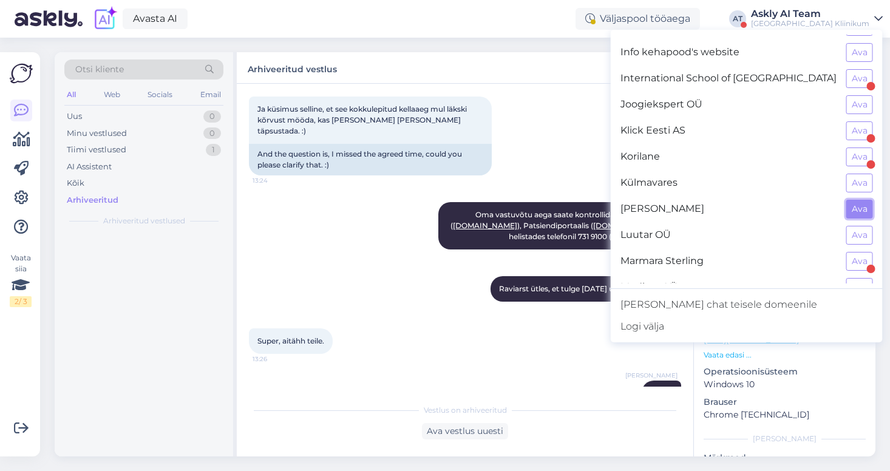
click at [861, 205] on button "Ava" at bounding box center [859, 209] width 27 height 19
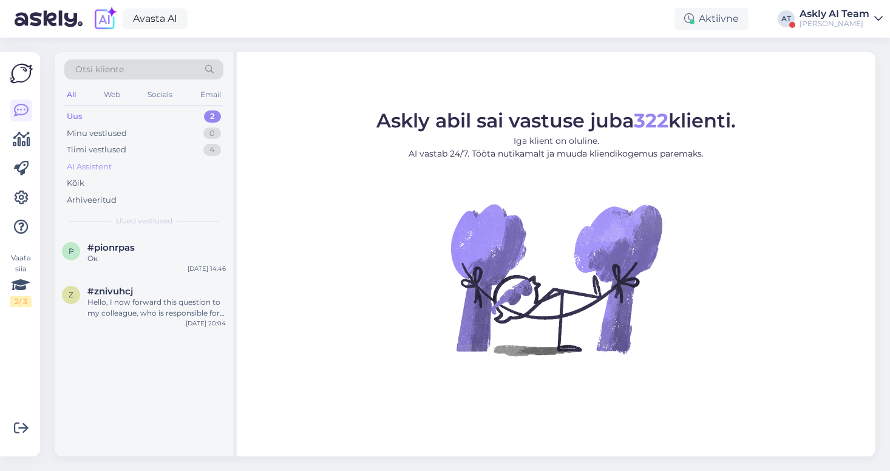
click at [100, 163] on div "AI Assistent" at bounding box center [89, 167] width 45 height 12
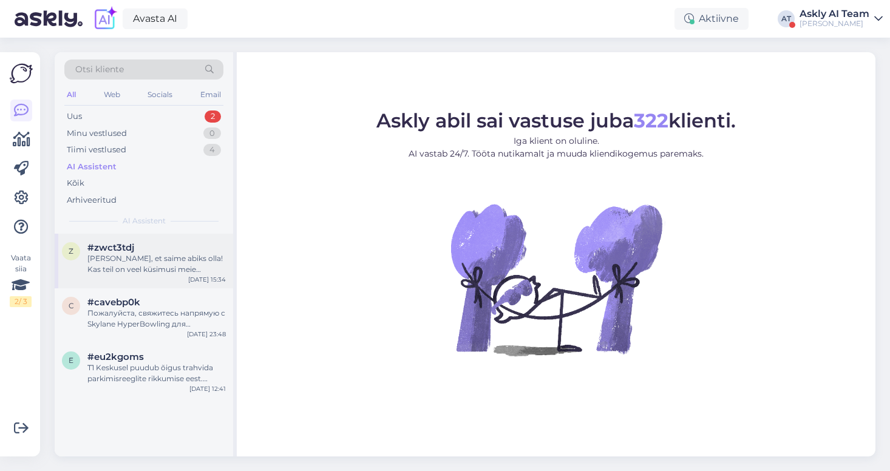
click at [131, 260] on div "[PERSON_NAME], et saime abiks olla! Kas teil on veel küsimusi meie teenuste koh…" at bounding box center [156, 264] width 138 height 22
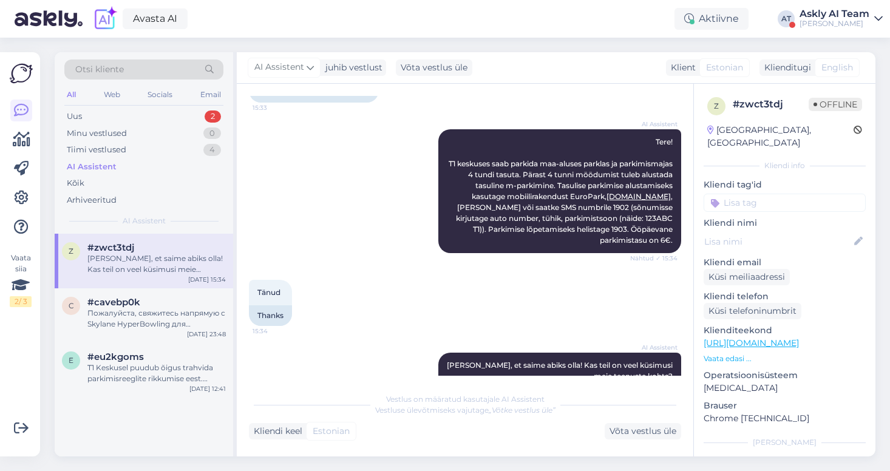
scroll to position [0, 0]
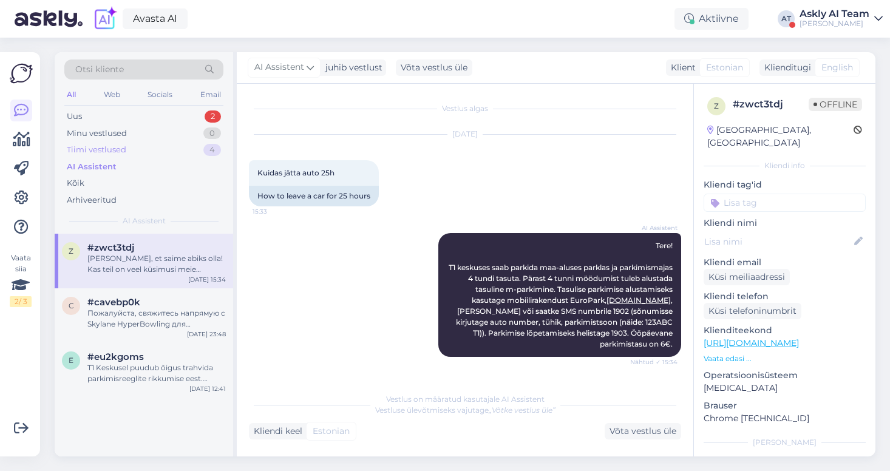
click at [108, 148] on div "Tiimi vestlused" at bounding box center [96, 150] width 59 height 12
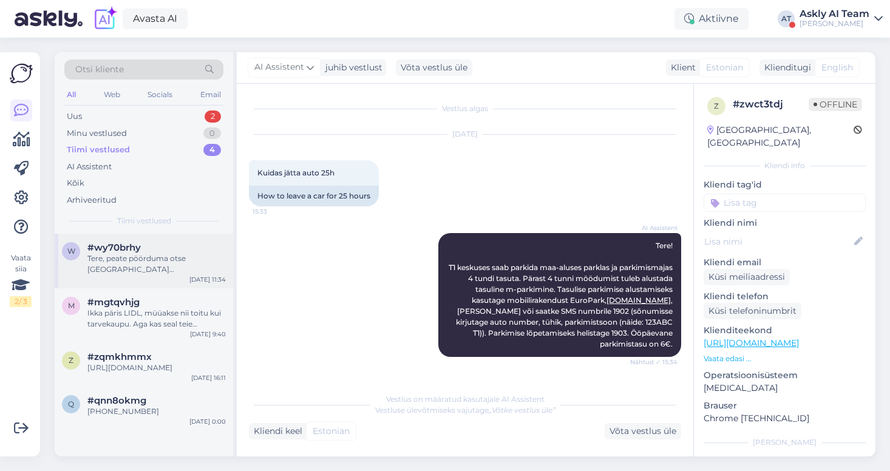
click at [160, 260] on div "Tere, peate pöörduma otse [GEOGRAPHIC_DATA] [PERSON_NAME]. [URL][DOMAIN_NAME]" at bounding box center [156, 264] width 138 height 22
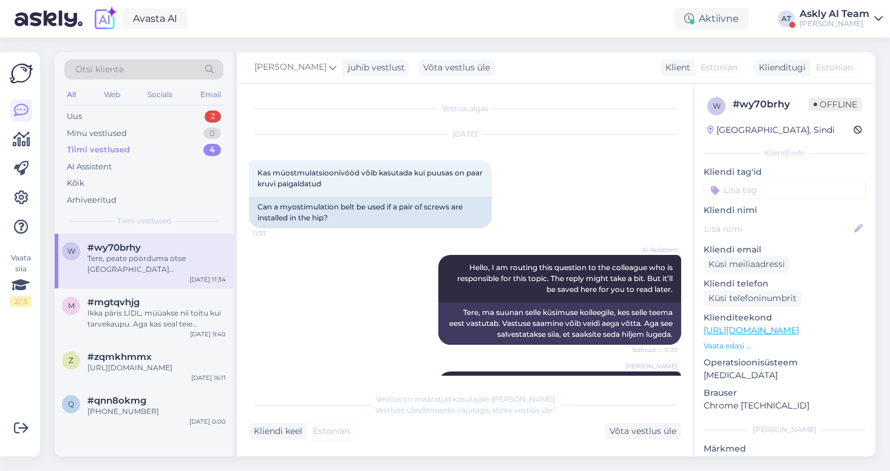
scroll to position [56, 0]
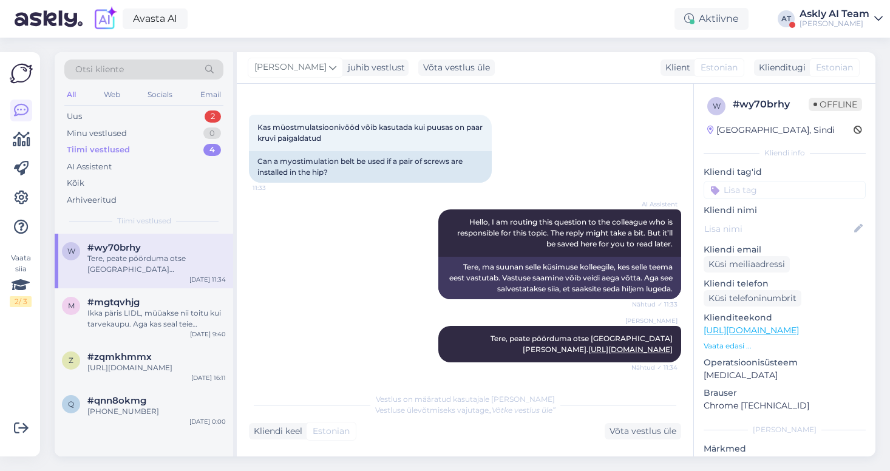
click at [738, 193] on input at bounding box center [785, 190] width 162 height 18
type input "ai"
click at [773, 221] on span "ai assistent" at bounding box center [785, 222] width 40 height 7
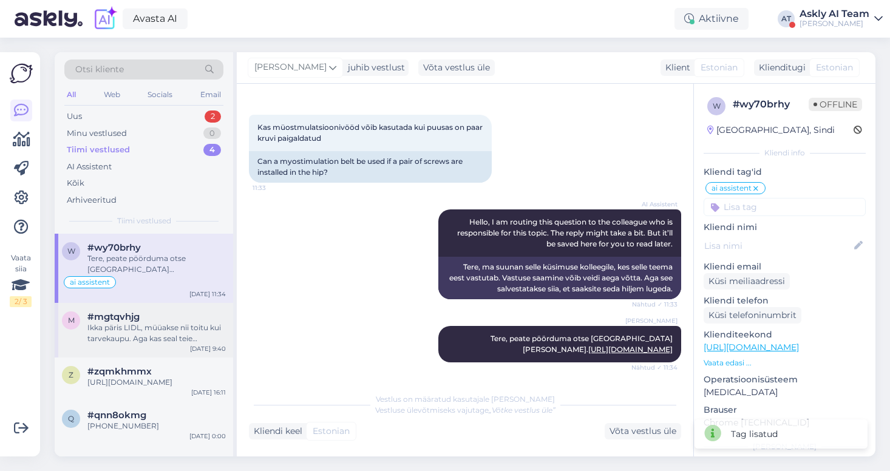
click at [202, 319] on div "#mgtqvhjg" at bounding box center [156, 316] width 138 height 11
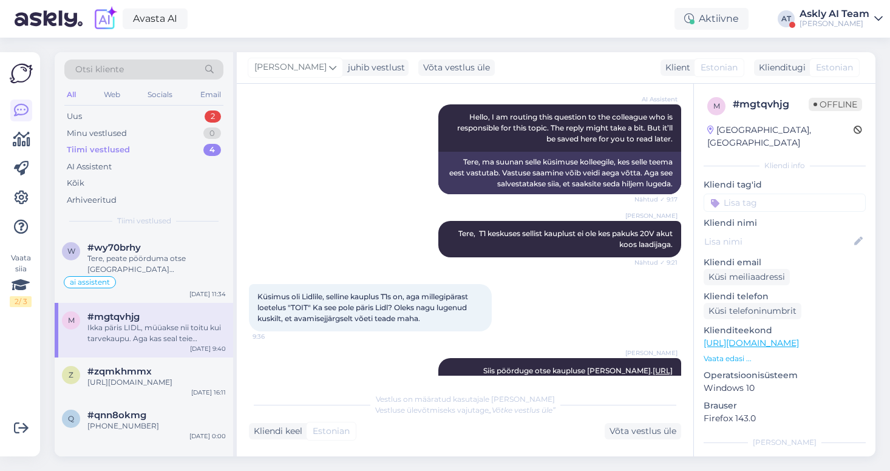
scroll to position [134, 0]
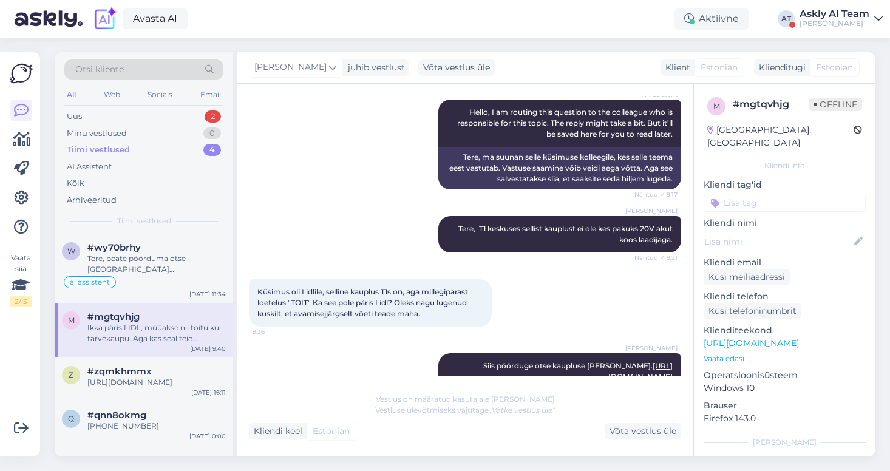
click at [737, 194] on input at bounding box center [785, 203] width 162 height 18
click at [786, 231] on span "ai assistent" at bounding box center [785, 234] width 40 height 7
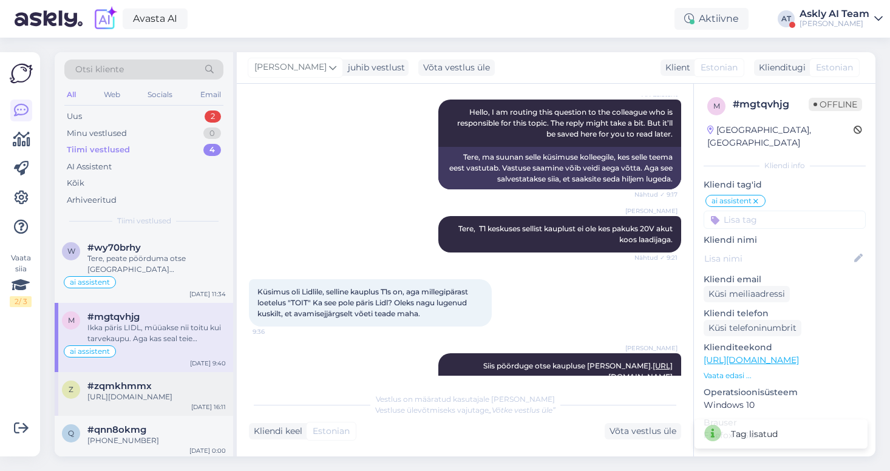
click at [178, 403] on div "[URL][DOMAIN_NAME]" at bounding box center [156, 397] width 138 height 11
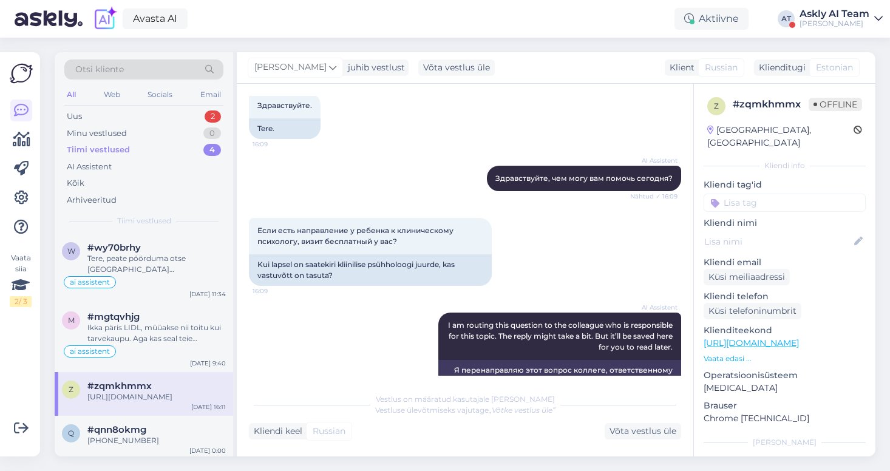
scroll to position [86, 0]
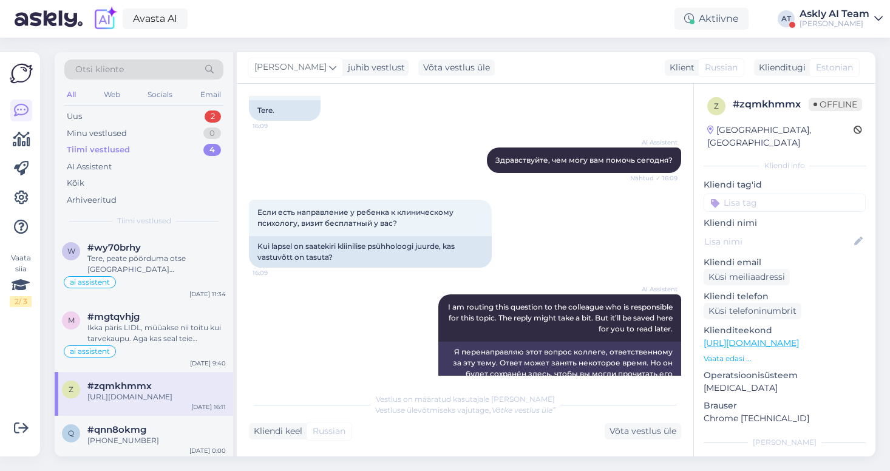
click at [766, 194] on input at bounding box center [785, 203] width 162 height 18
type input "ai"
click at [785, 229] on div "ai assistent" at bounding box center [785, 235] width 52 height 12
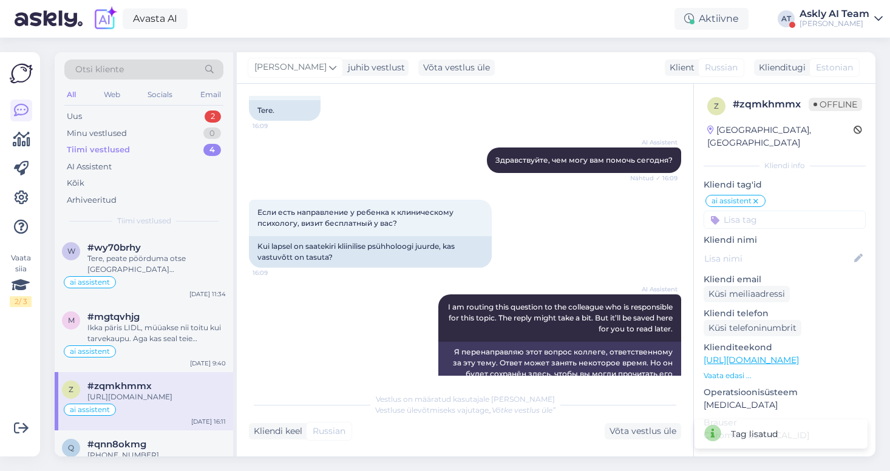
scroll to position [29, 0]
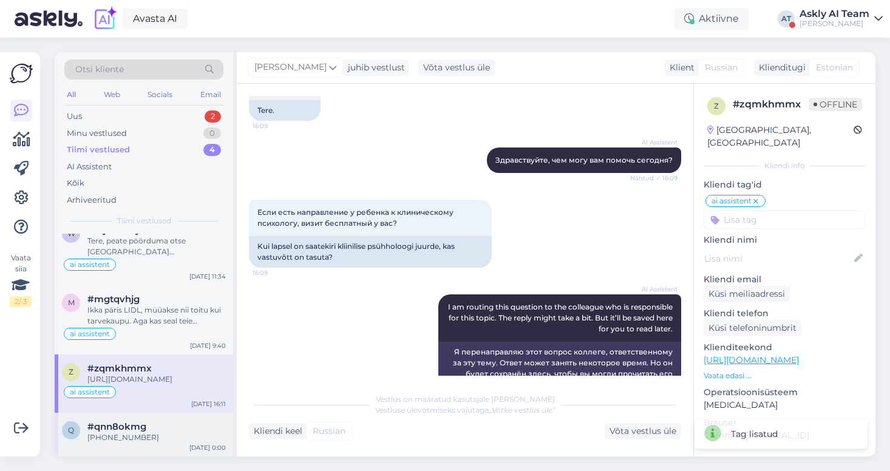
click at [172, 434] on div "[PHONE_NUMBER]" at bounding box center [156, 437] width 138 height 11
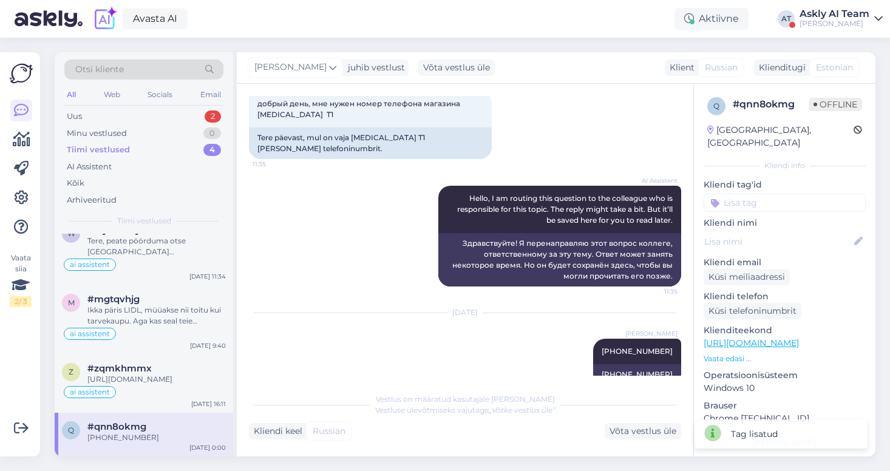
scroll to position [62, 0]
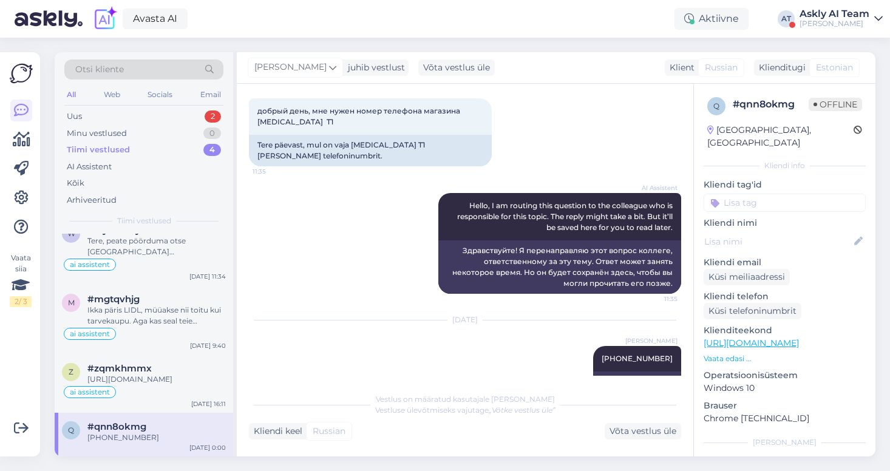
click at [758, 194] on input at bounding box center [785, 203] width 162 height 18
type input "ai"
click at [790, 231] on span "ai assistent" at bounding box center [785, 234] width 40 height 7
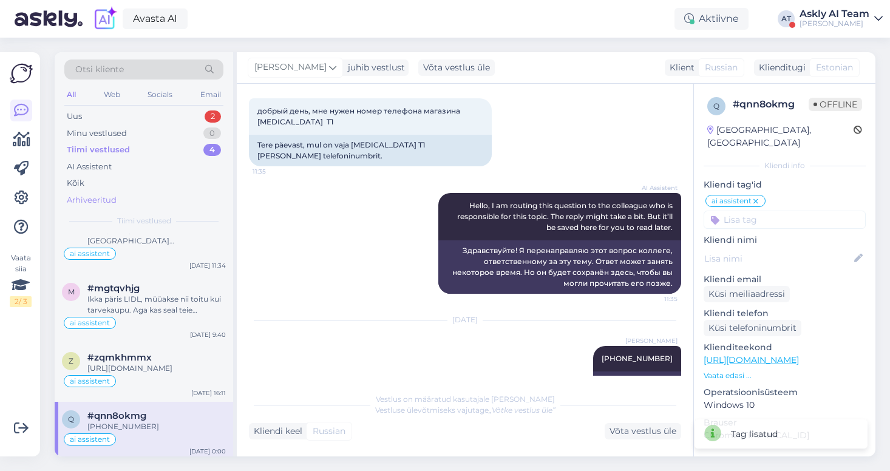
click at [91, 206] on div "Arhiveeritud" at bounding box center [143, 200] width 159 height 17
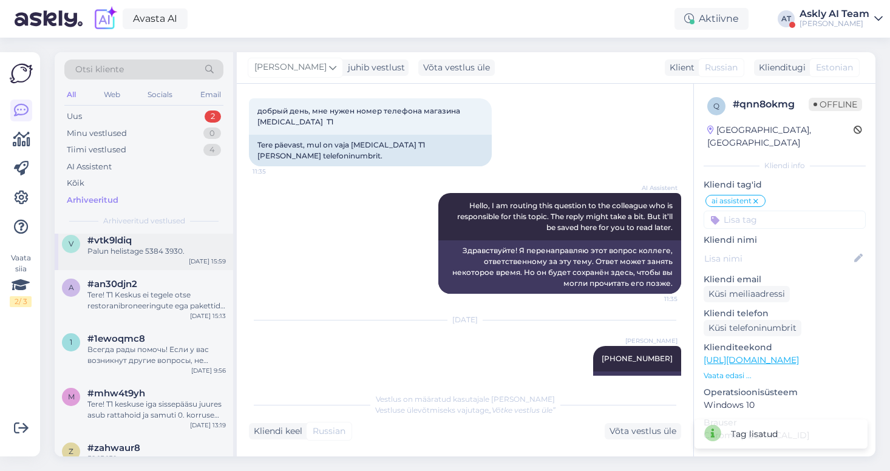
scroll to position [102, 0]
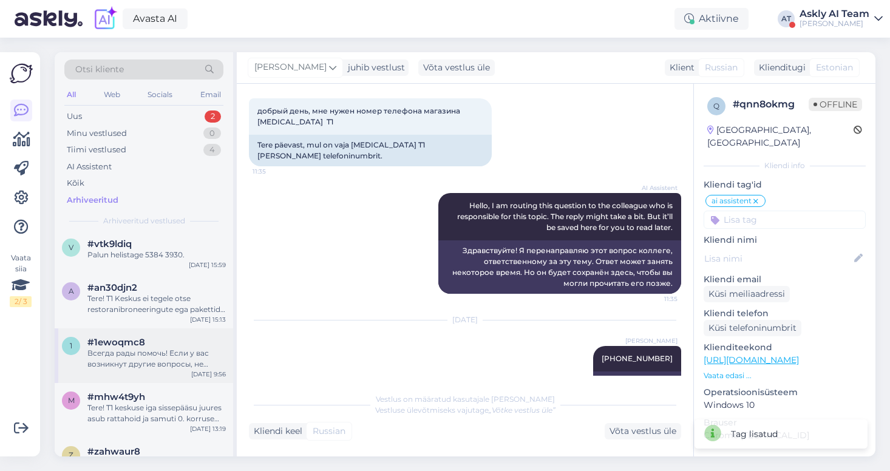
click at [163, 357] on div "Всегда рады помочь! Если у вас возникнут другие вопросы, не стесняйтесь обращат…" at bounding box center [156, 359] width 138 height 22
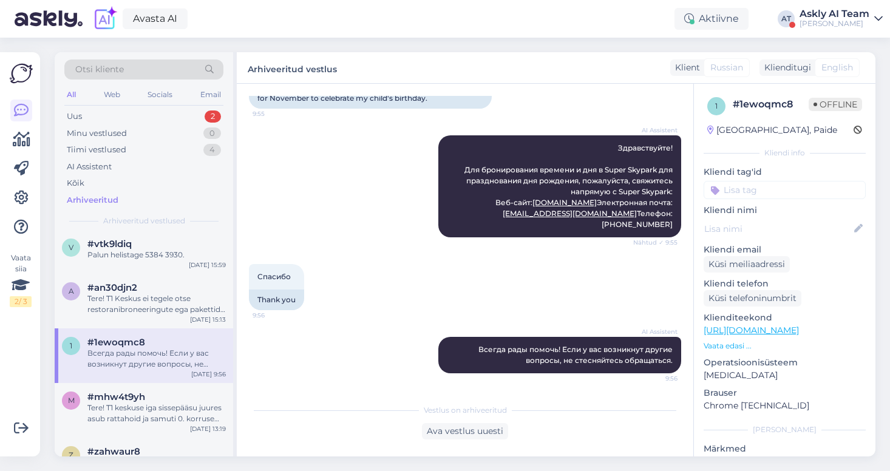
scroll to position [0, 0]
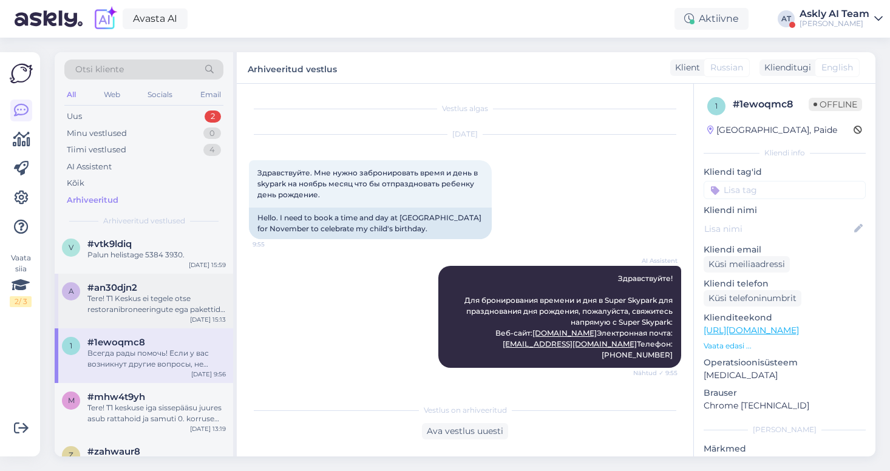
click at [115, 297] on div "Tere! T1 Keskus ei tegele otse restoranibroneeringute ega pakettide tellimisega…" at bounding box center [156, 304] width 138 height 22
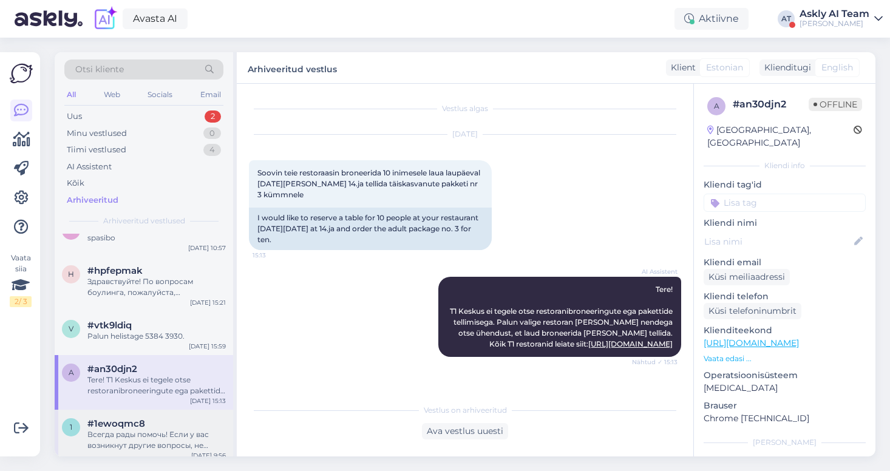
scroll to position [19, 0]
click at [131, 380] on div "Tere! T1 Keskus ei tegele otse restoranibroneeringute ega pakettide tellimisega…" at bounding box center [156, 387] width 138 height 22
click at [134, 339] on div "Palun helistage 5384 3930." at bounding box center [156, 338] width 138 height 11
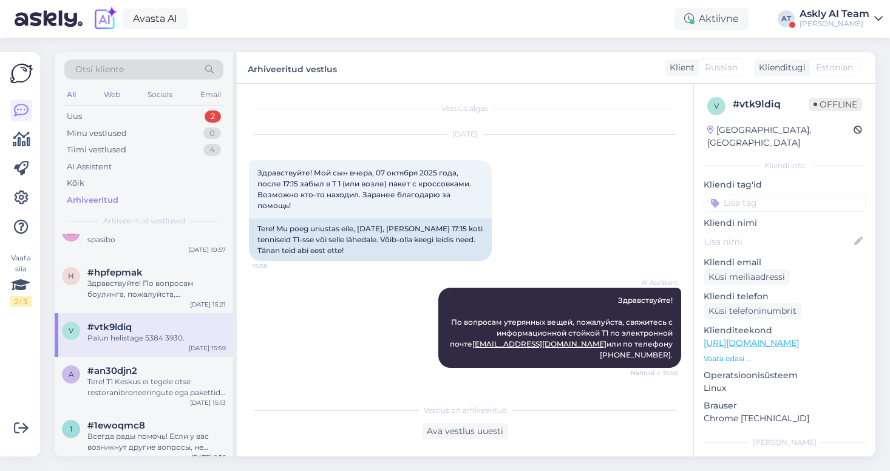
scroll to position [118, 0]
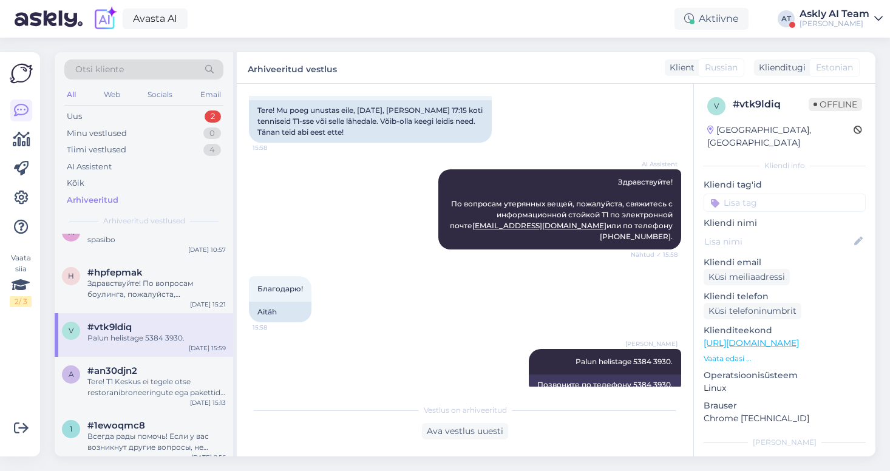
click at [752, 194] on input at bounding box center [785, 203] width 162 height 18
type input "ai"
click at [784, 231] on span "ai assistent" at bounding box center [785, 234] width 40 height 7
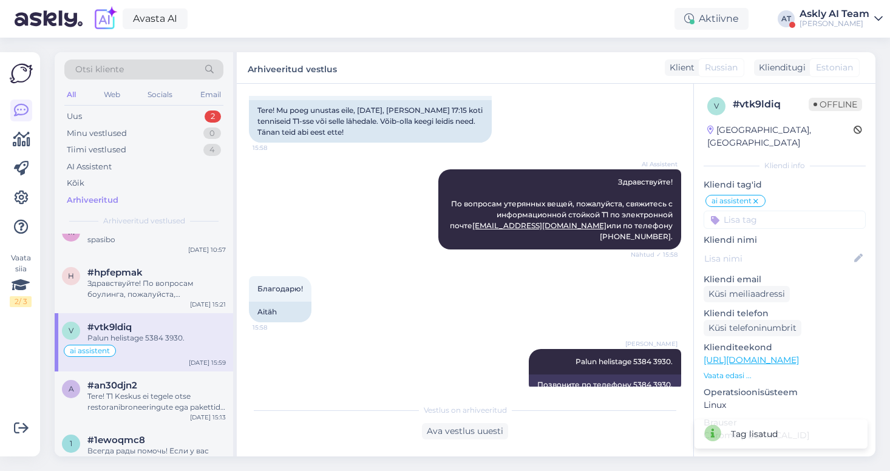
scroll to position [0, 0]
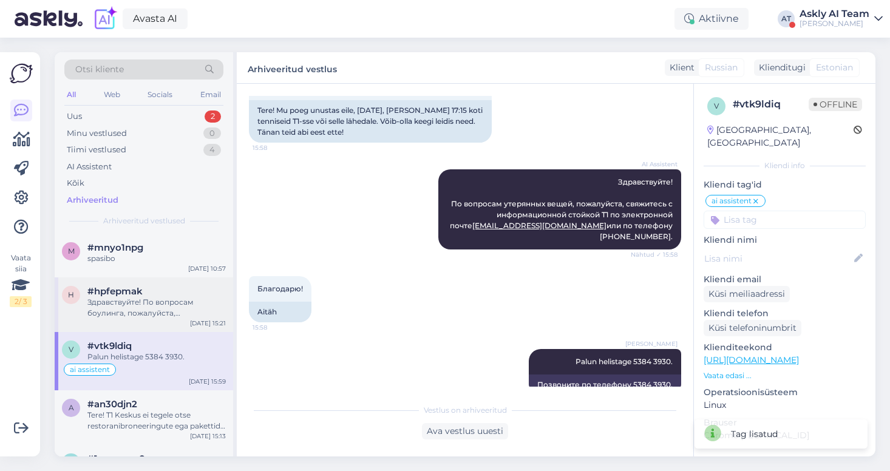
click at [143, 314] on div "Здравствуйте! По вопросам боулинга, пожалуйста, обращайтесь напрямую в Skylane …" at bounding box center [156, 308] width 138 height 22
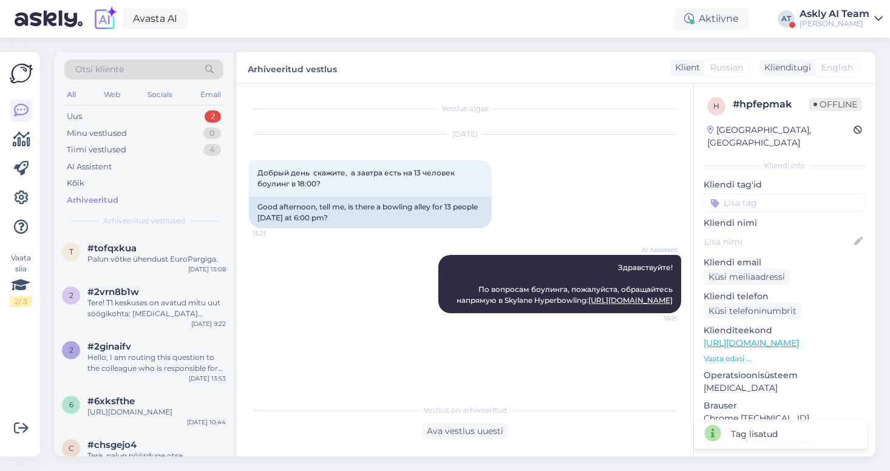
scroll to position [1029, 0]
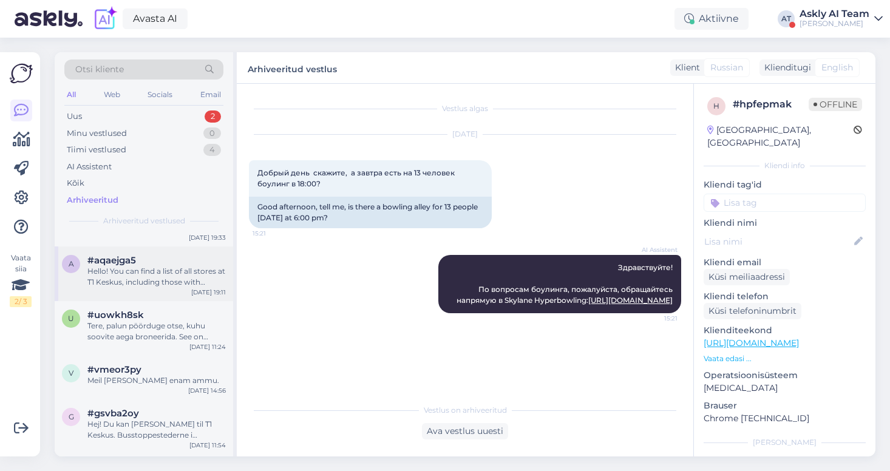
click at [146, 288] on div "Hello! You can find a list of all stores at T1 Keskus, including those with chi…" at bounding box center [156, 277] width 138 height 22
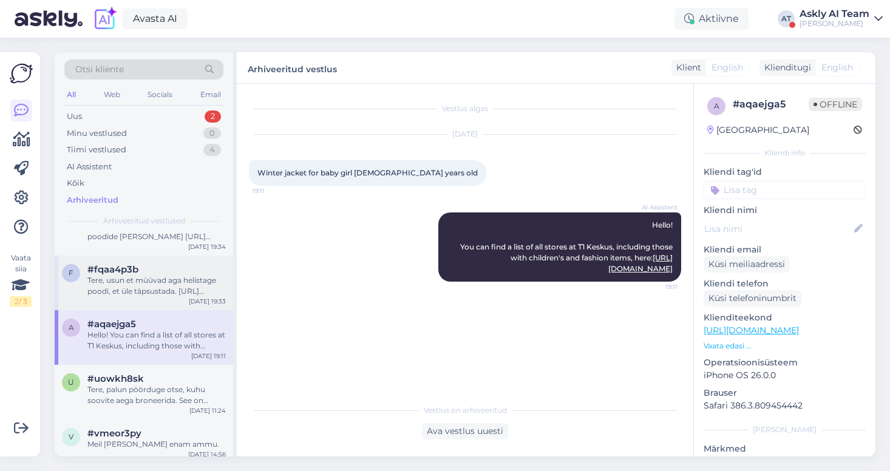
scroll to position [965, 0]
click at [145, 297] on div "Tere, usun et müüvad aga helistage poodi, et üle täpsustada. [URL][DOMAIN_NAME]" at bounding box center [156, 287] width 138 height 22
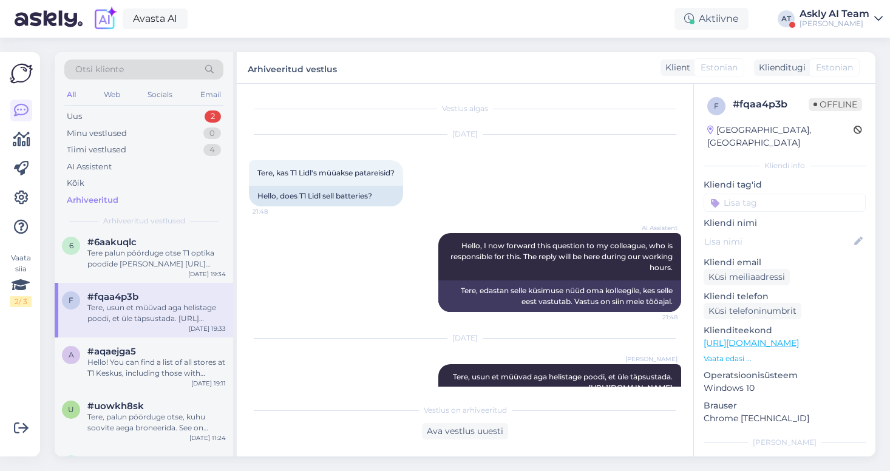
scroll to position [27, 0]
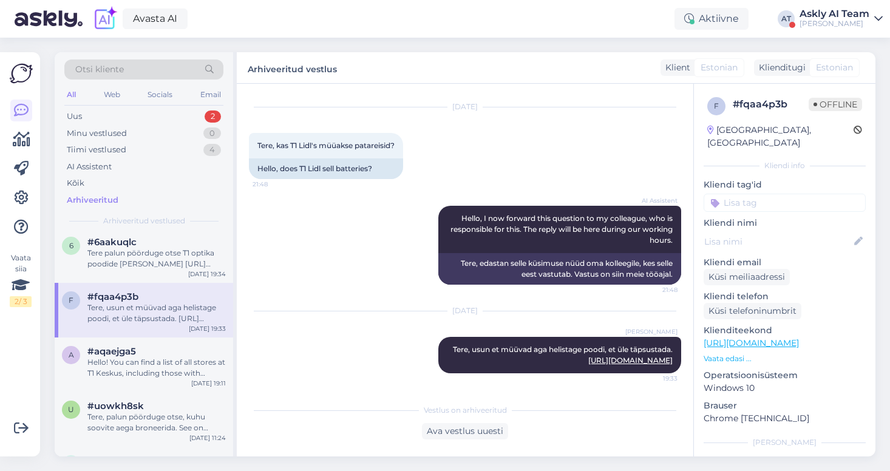
click at [756, 194] on input at bounding box center [785, 203] width 162 height 18
type input "a"
click at [743, 195] on input at bounding box center [785, 203] width 162 height 18
click at [784, 231] on span "ai assistent" at bounding box center [785, 234] width 40 height 7
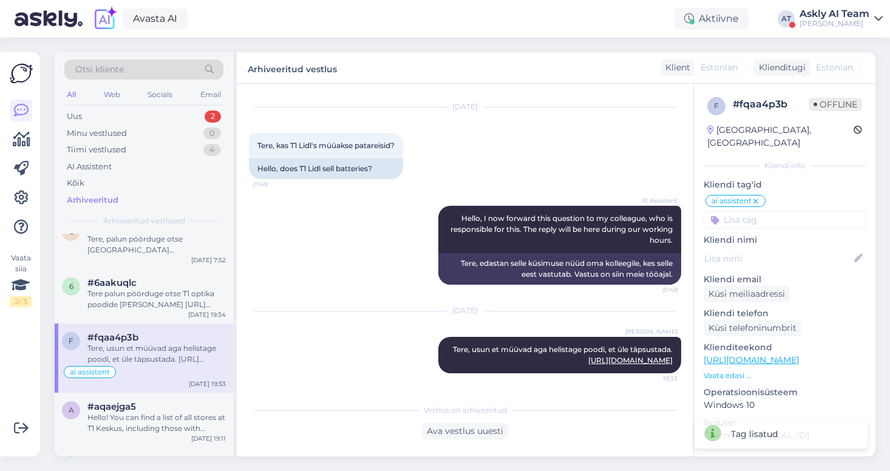
scroll to position [888, 0]
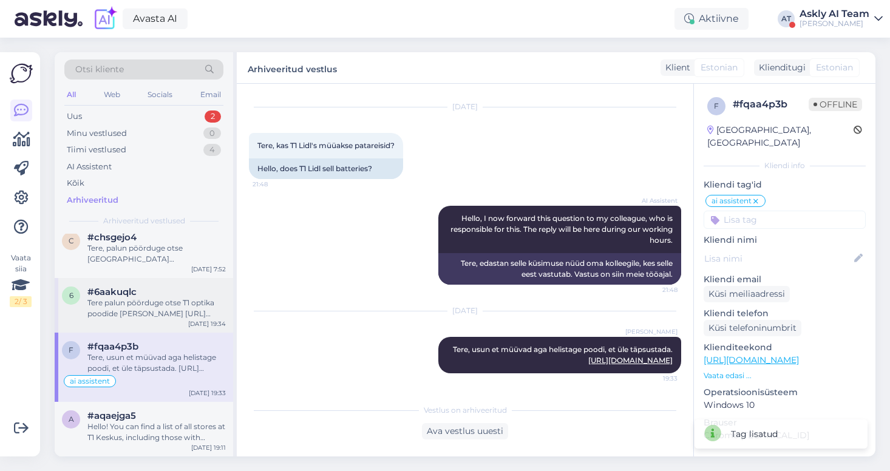
click at [145, 333] on div "6 #6aakuqlc Tere palun pöörduge otse T1 optika poodide [PERSON_NAME] [URL][DOMA…" at bounding box center [144, 305] width 178 height 55
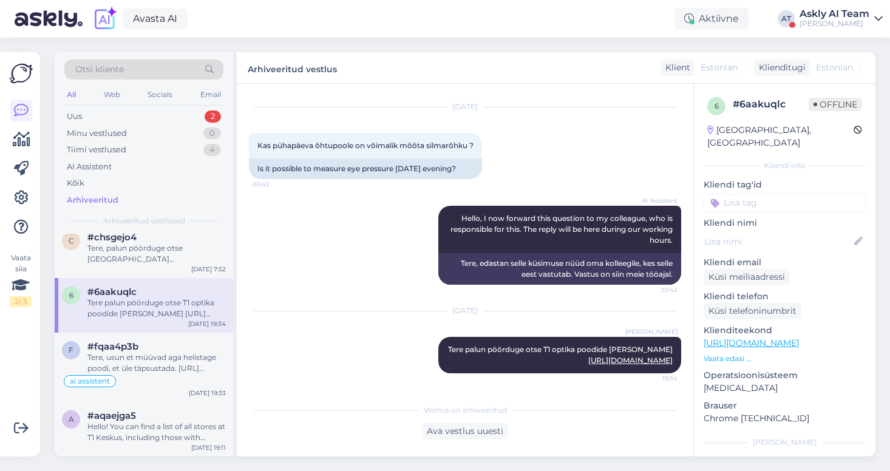
click at [746, 194] on input at bounding box center [785, 203] width 162 height 18
click at [780, 231] on span "ai assistent" at bounding box center [785, 234] width 40 height 7
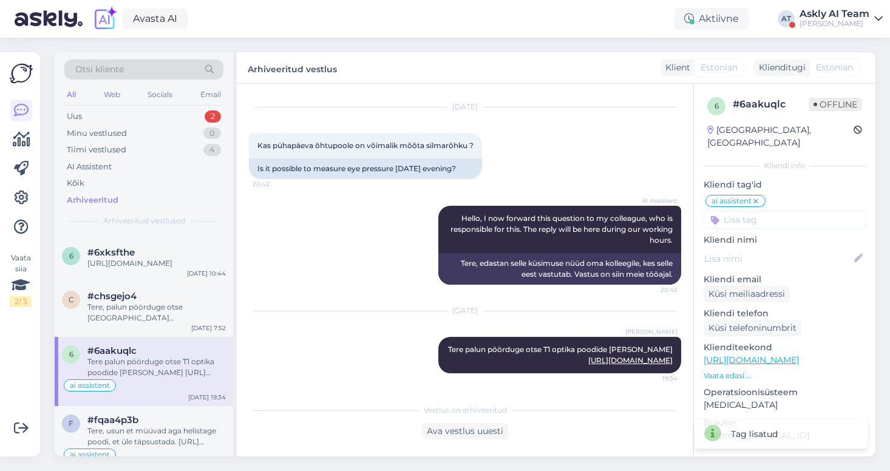
scroll to position [828, 0]
click at [128, 338] on div "c #chsgejo4 Tere, palun pöörduge otse [GEOGRAPHIC_DATA] [PERSON_NAME]. [URL][DO…" at bounding box center [144, 311] width 178 height 55
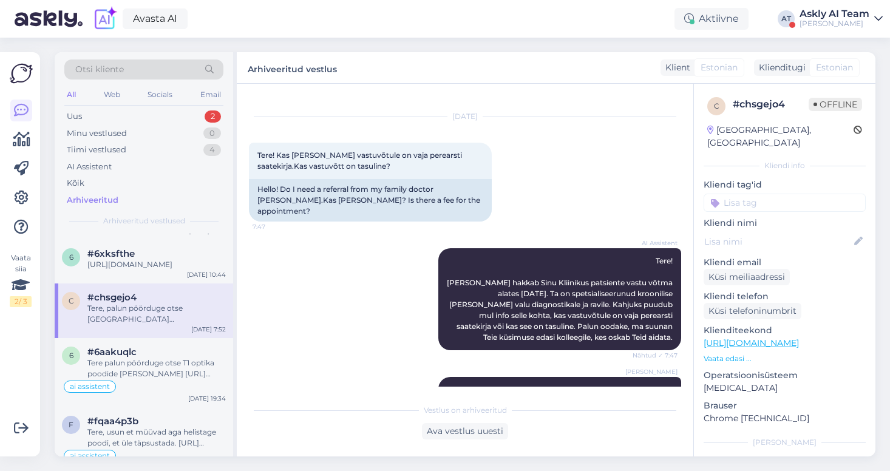
scroll to position [8, 0]
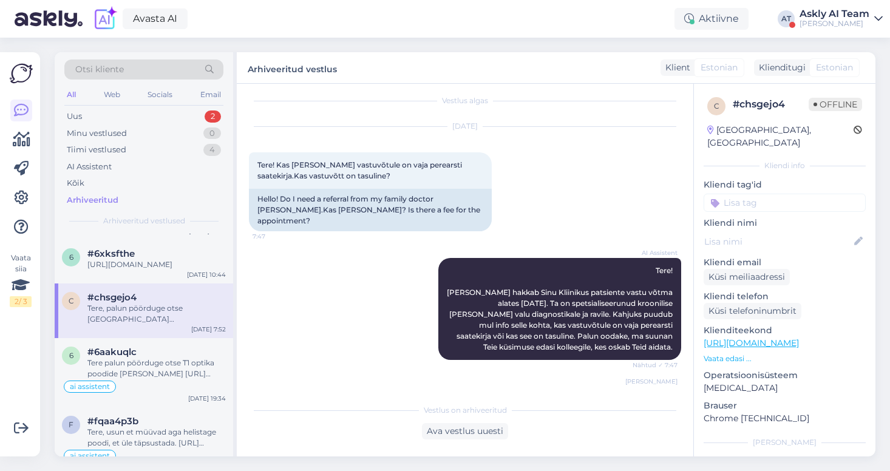
click at [739, 194] on input at bounding box center [785, 203] width 162 height 18
click at [787, 231] on span "ai assistent" at bounding box center [785, 234] width 40 height 7
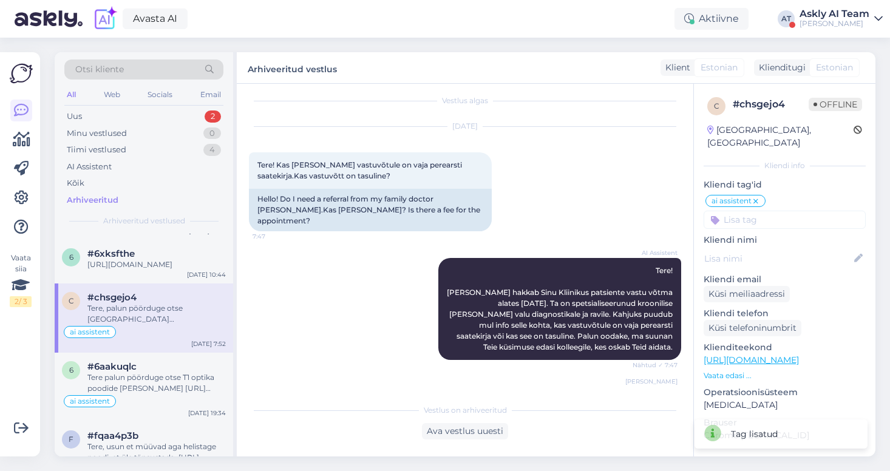
scroll to position [778, 0]
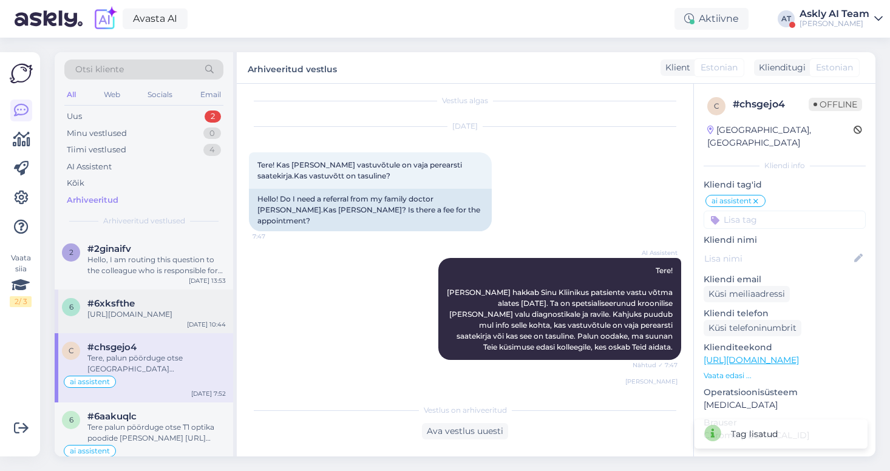
click at [145, 320] on div "[URL][DOMAIN_NAME]" at bounding box center [156, 314] width 138 height 11
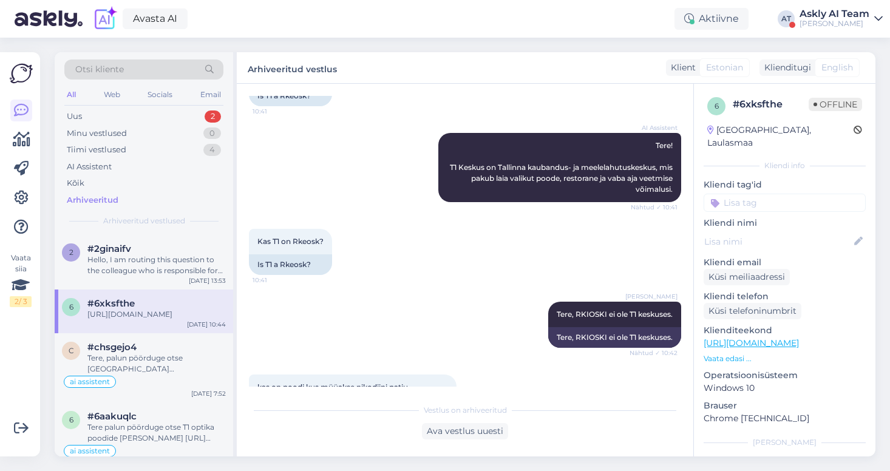
scroll to position [100, 0]
click at [750, 194] on input at bounding box center [785, 203] width 162 height 18
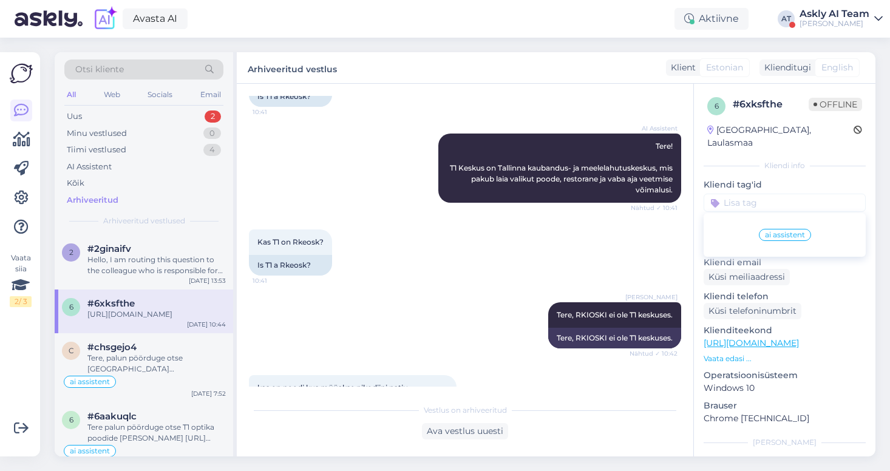
click at [783, 231] on span "ai assistent" at bounding box center [785, 234] width 40 height 7
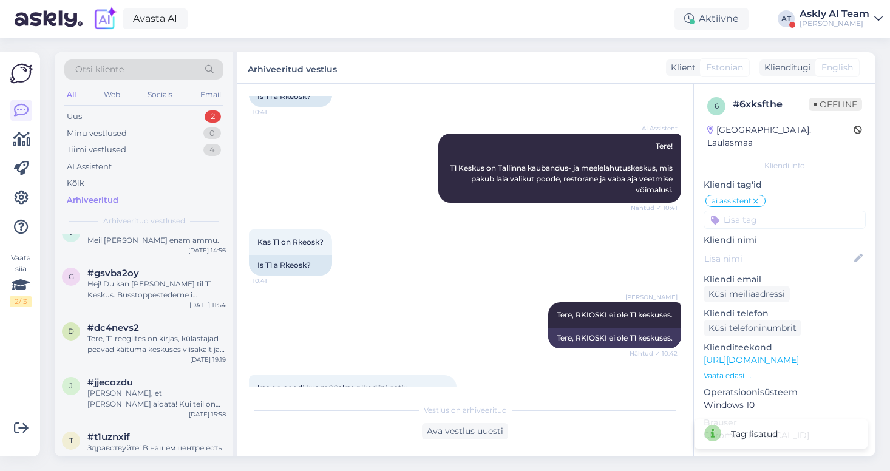
scroll to position [1314, 0]
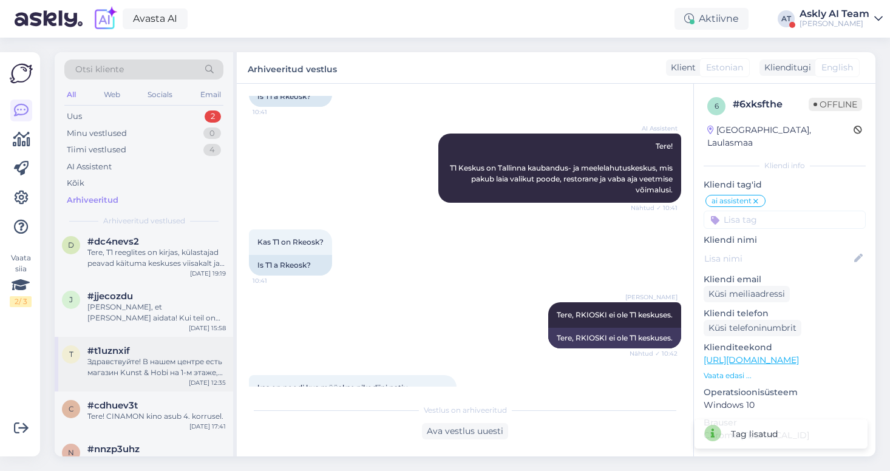
click at [135, 378] on div "Здравствуйте! В нашем центре есть магазин Kunst & Hobi на 1-м этаже, который пр…" at bounding box center [156, 367] width 138 height 22
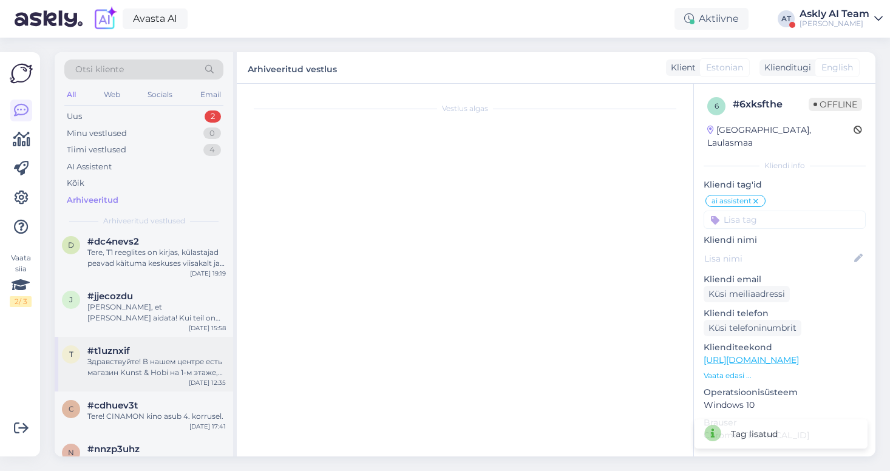
scroll to position [0, 0]
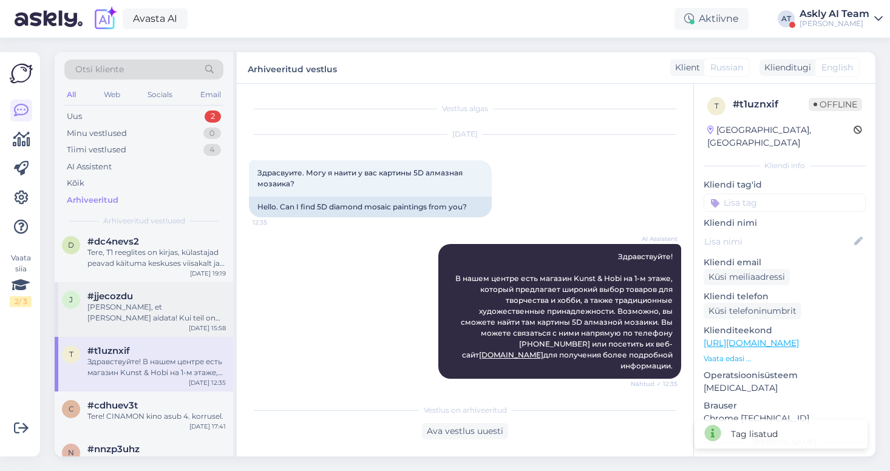
click at [124, 324] on div "[PERSON_NAME], et [PERSON_NAME] aidata! Kui teil on veel küsimusi, andke julgel…" at bounding box center [156, 313] width 138 height 22
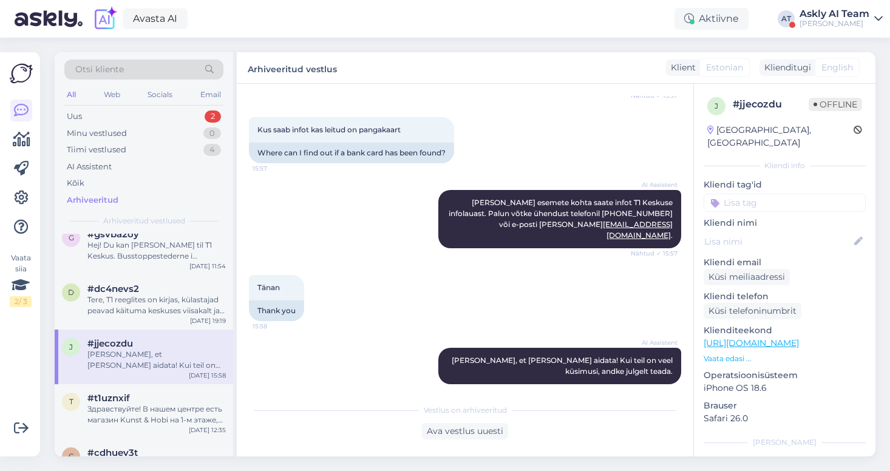
scroll to position [1262, 0]
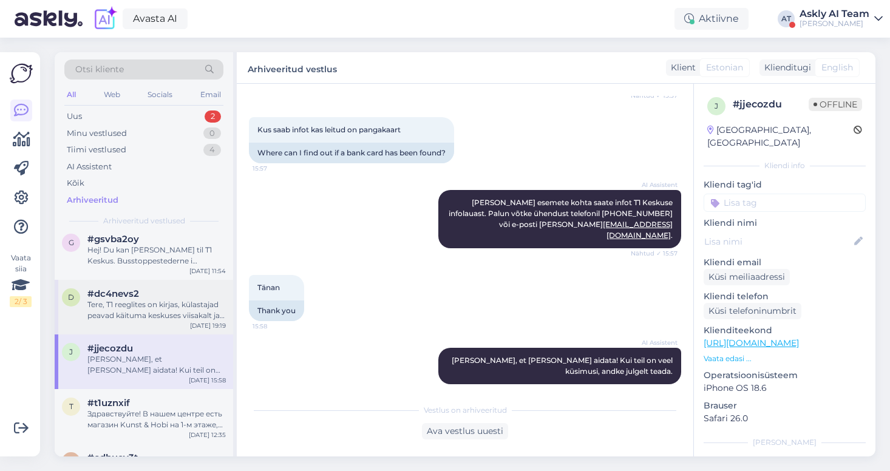
click at [122, 321] on div "Tere, T1 reeglites on kirjas, külastajad peavad käituma keskuses viisakalt ja h…" at bounding box center [156, 310] width 138 height 22
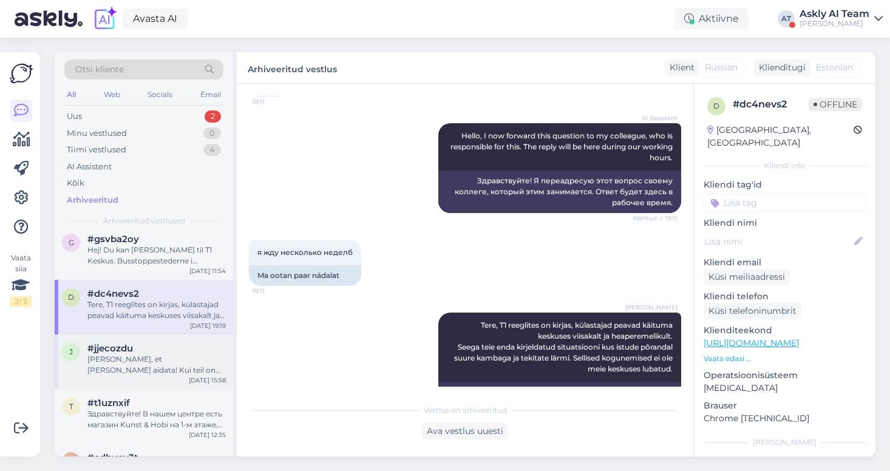
scroll to position [1305, 0]
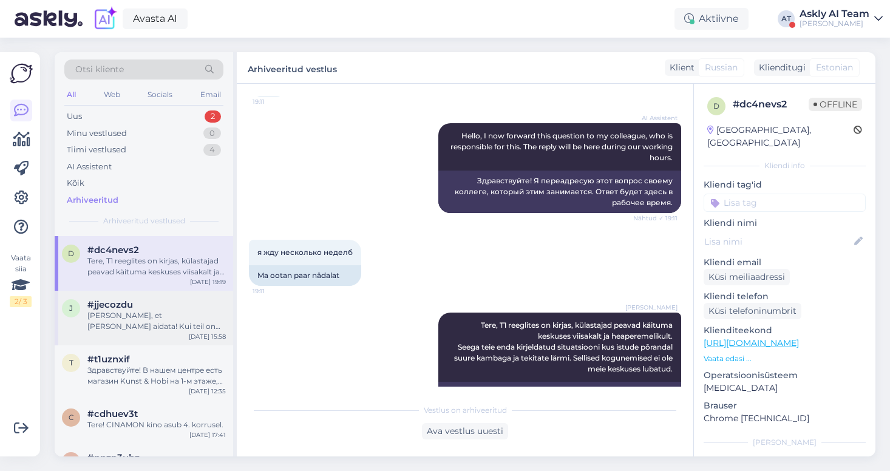
click at [140, 332] on div "[PERSON_NAME], et [PERSON_NAME] aidata! Kui teil on veel küsimusi, andke julgel…" at bounding box center [156, 321] width 138 height 22
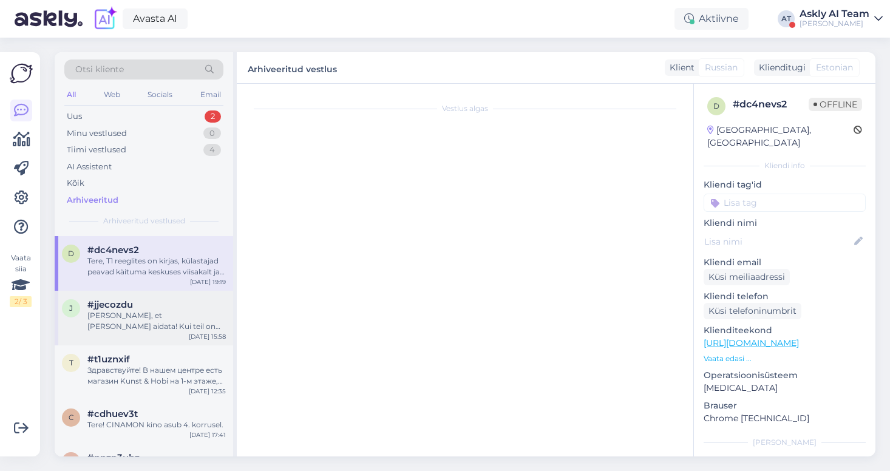
scroll to position [168, 0]
